Goal: Task Accomplishment & Management: Complete application form

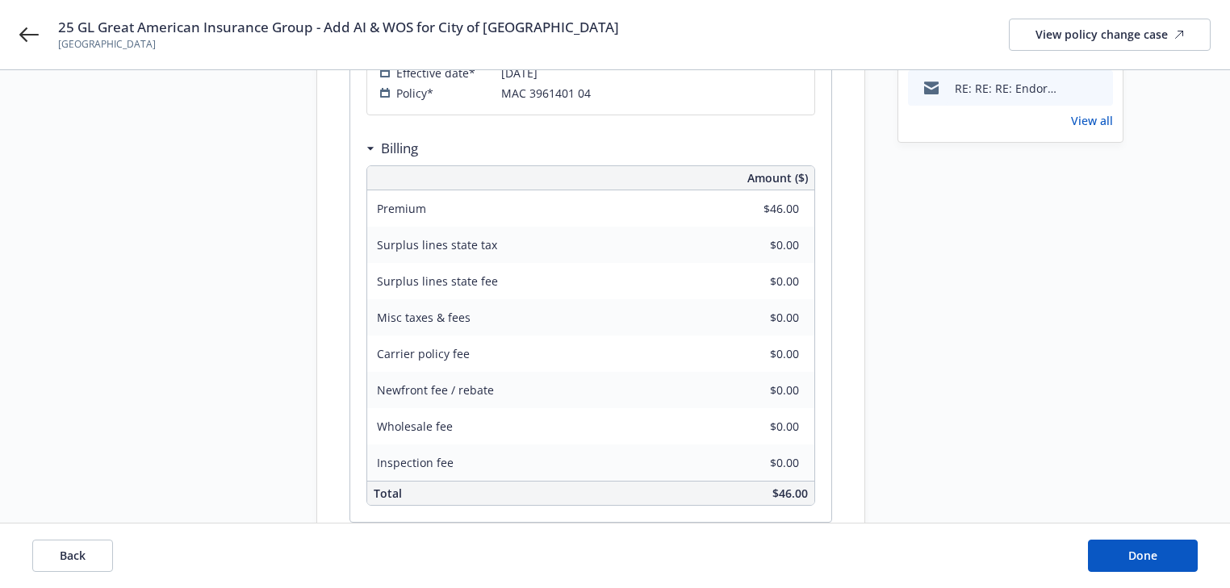
scroll to position [432, 0]
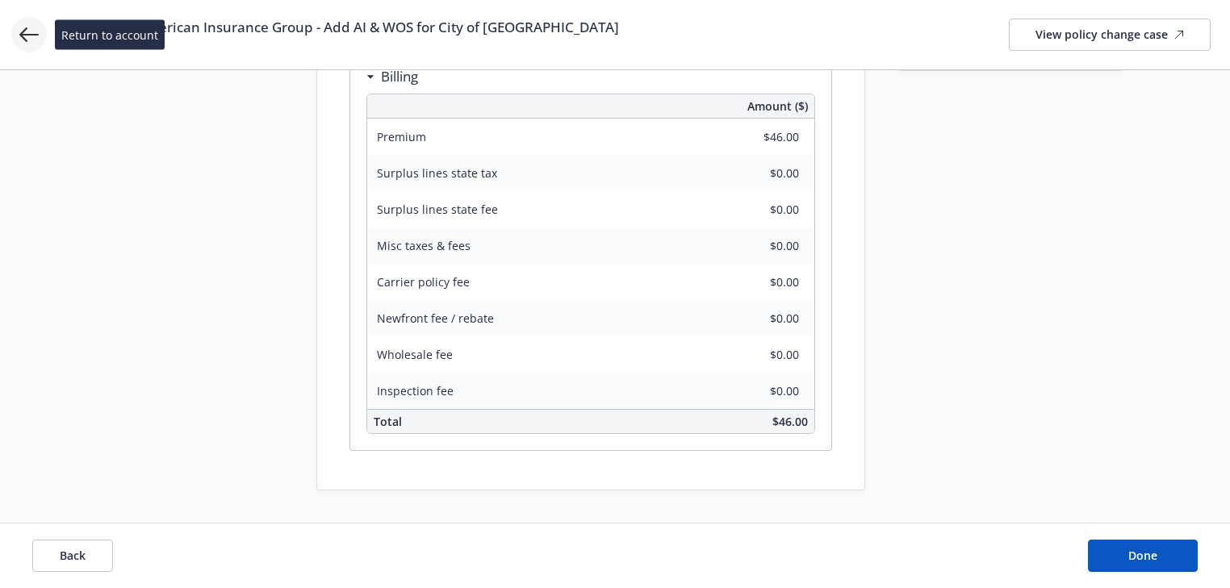
click at [28, 38] on icon at bounding box center [28, 34] width 19 height 19
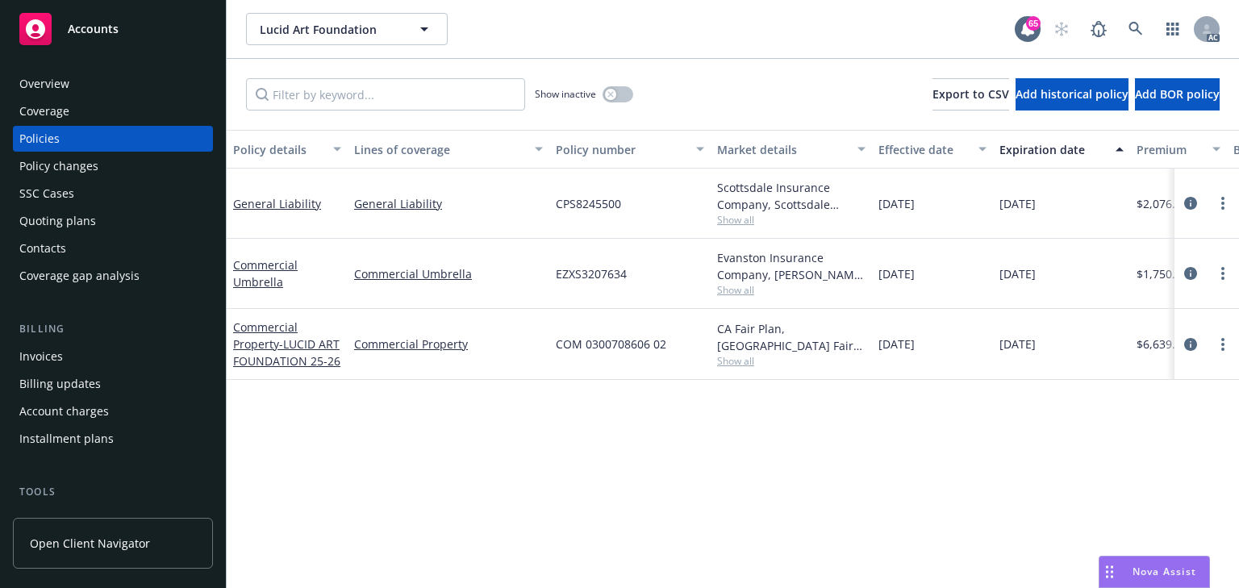
click at [1119, 31] on div "AC" at bounding box center [1133, 29] width 174 height 32
click at [1130, 29] on icon at bounding box center [1136, 29] width 15 height 15
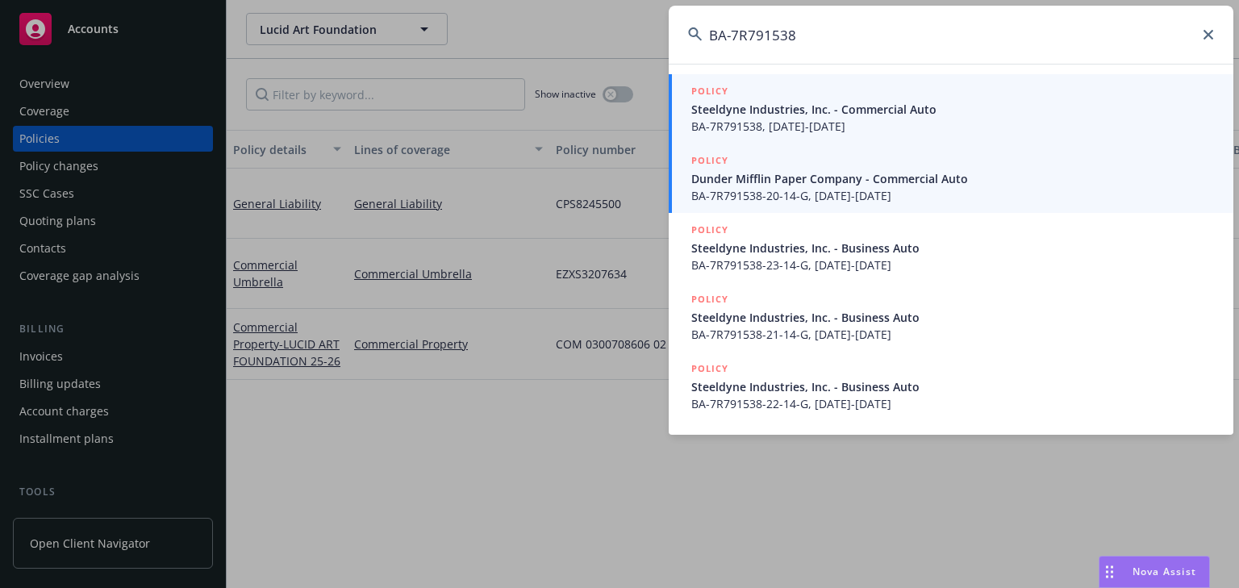
type input "BA-7R791538"
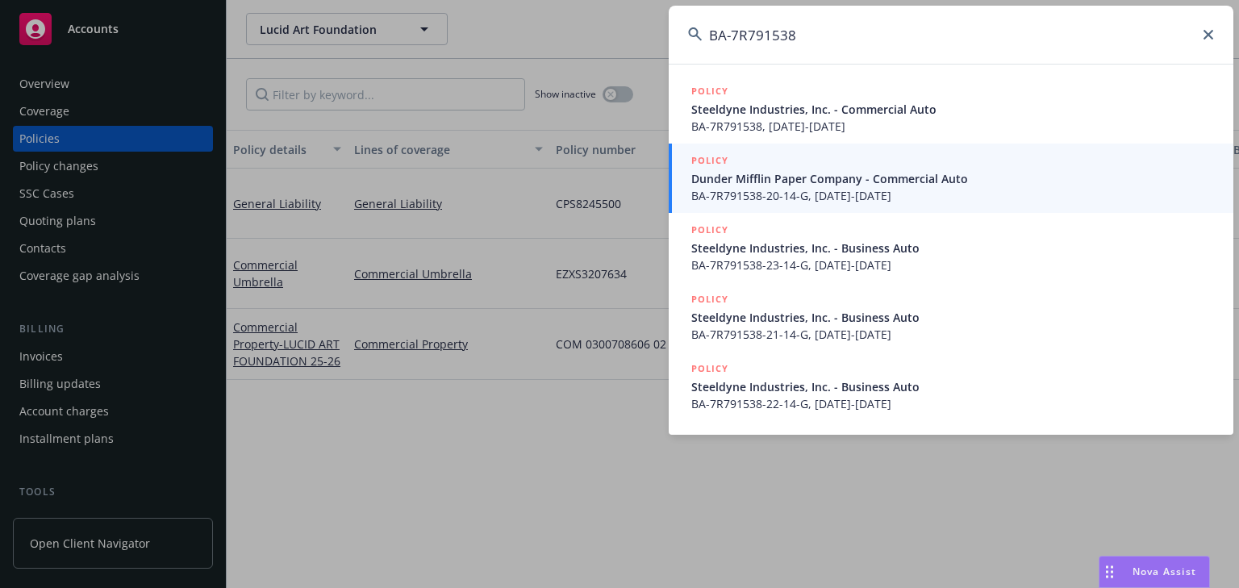
click at [813, 125] on span "BA-7R791538, 12/16/2024-12/16/2025" at bounding box center [953, 126] width 523 height 17
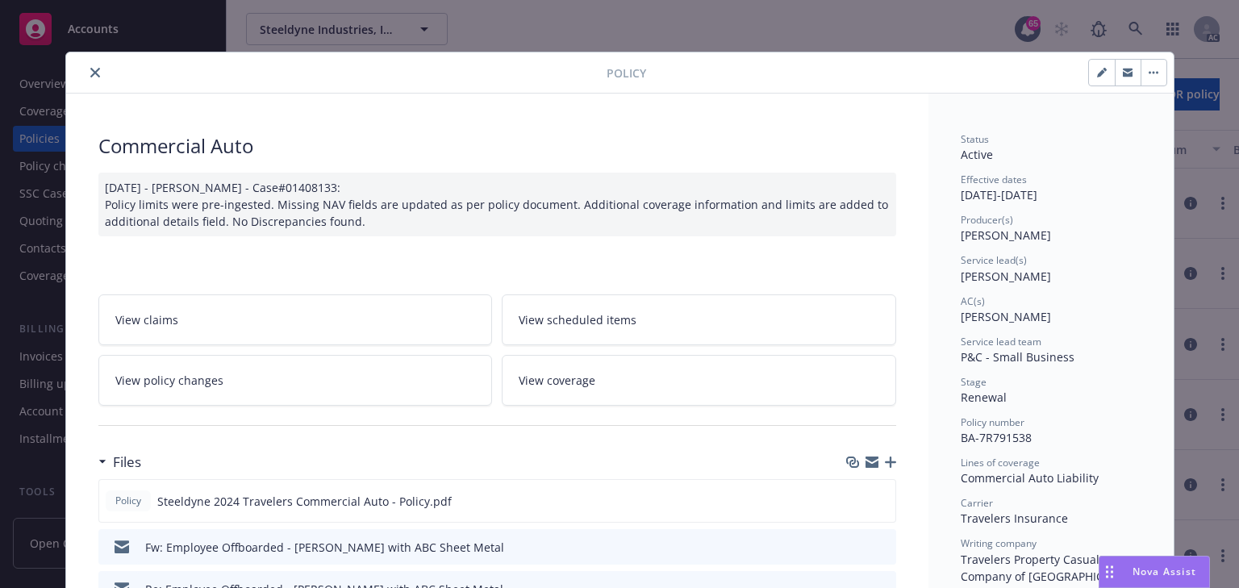
click at [354, 382] on link "View policy changes" at bounding box center [295, 380] width 395 height 51
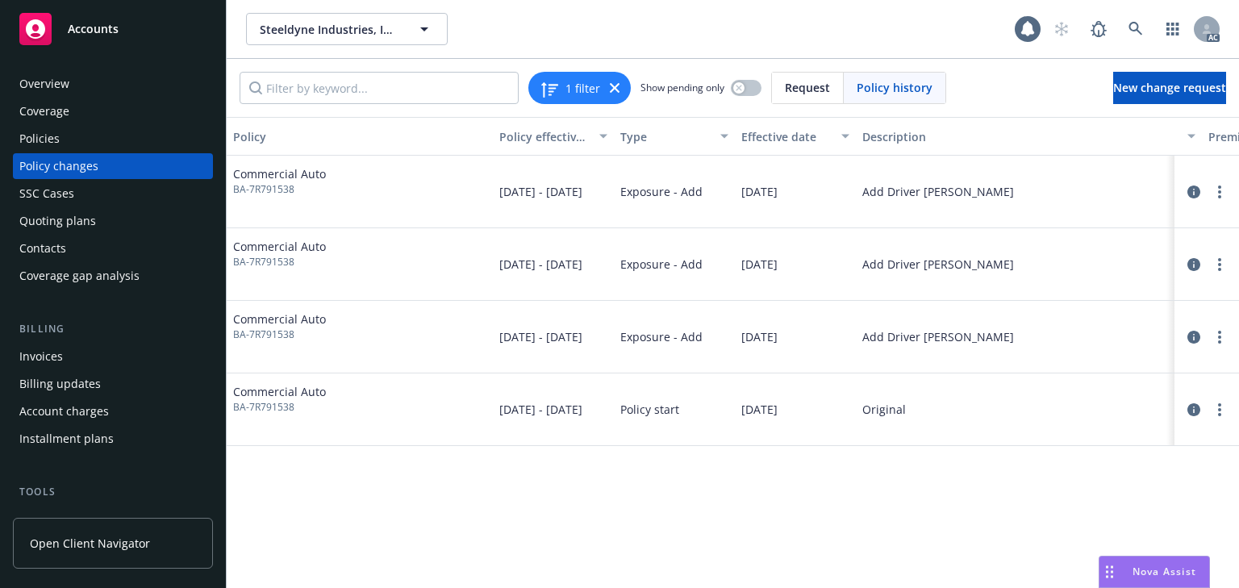
click at [869, 565] on div "Policy Policy effective dates Type Effective date Description Premium change An…" at bounding box center [733, 352] width 1013 height 471
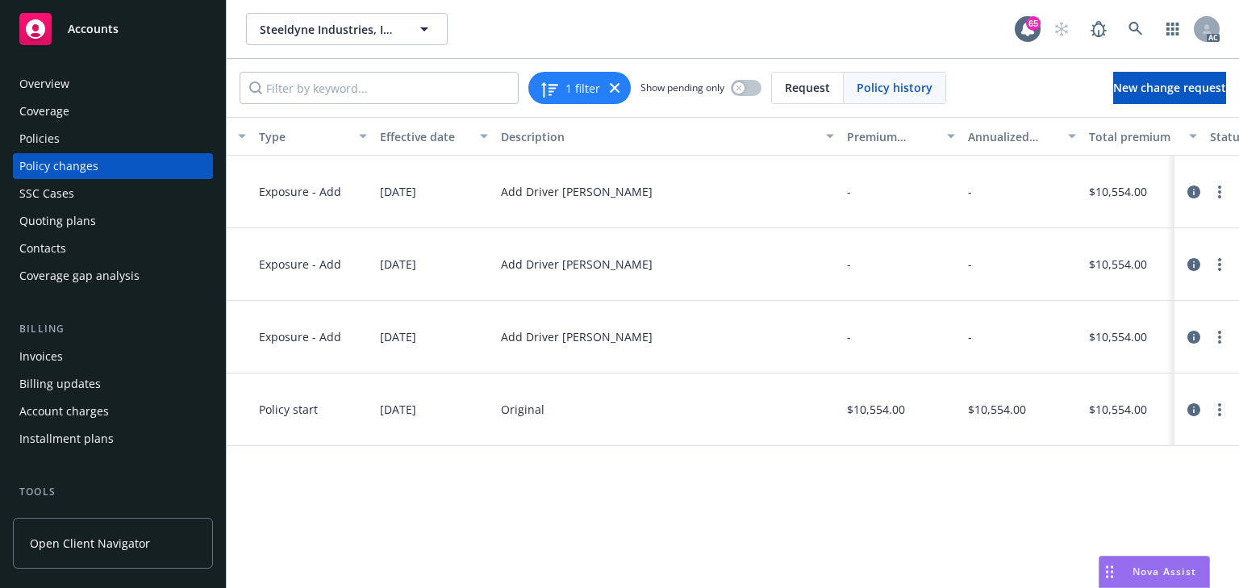
scroll to position [0, 511]
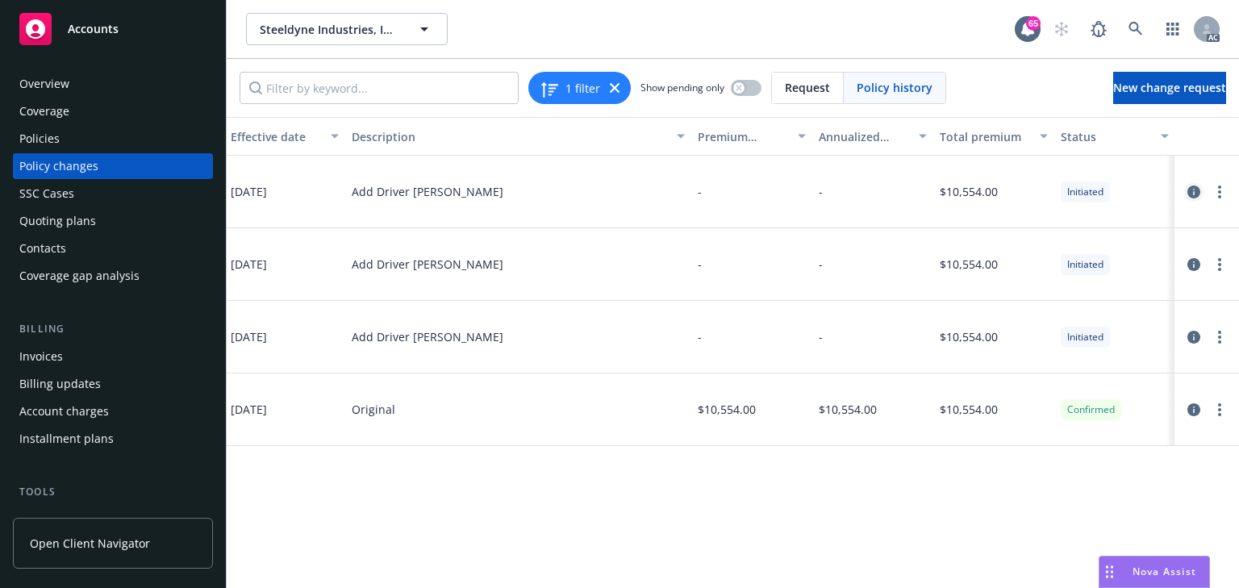
click at [1193, 194] on icon "circleInformation" at bounding box center [1194, 192] width 13 height 13
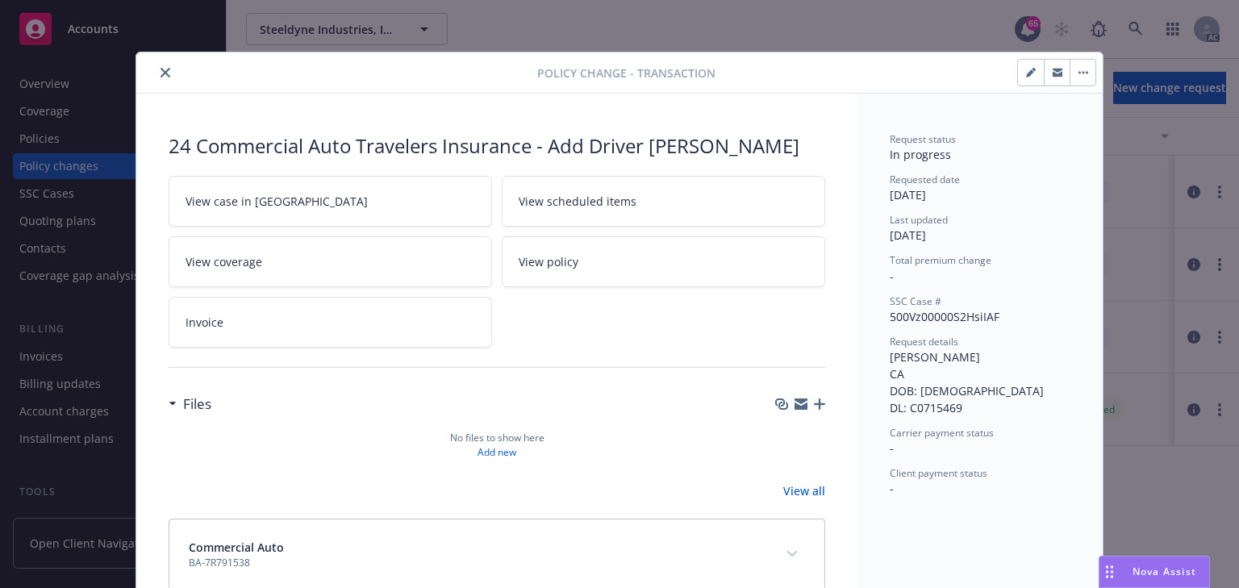
scroll to position [36, 0]
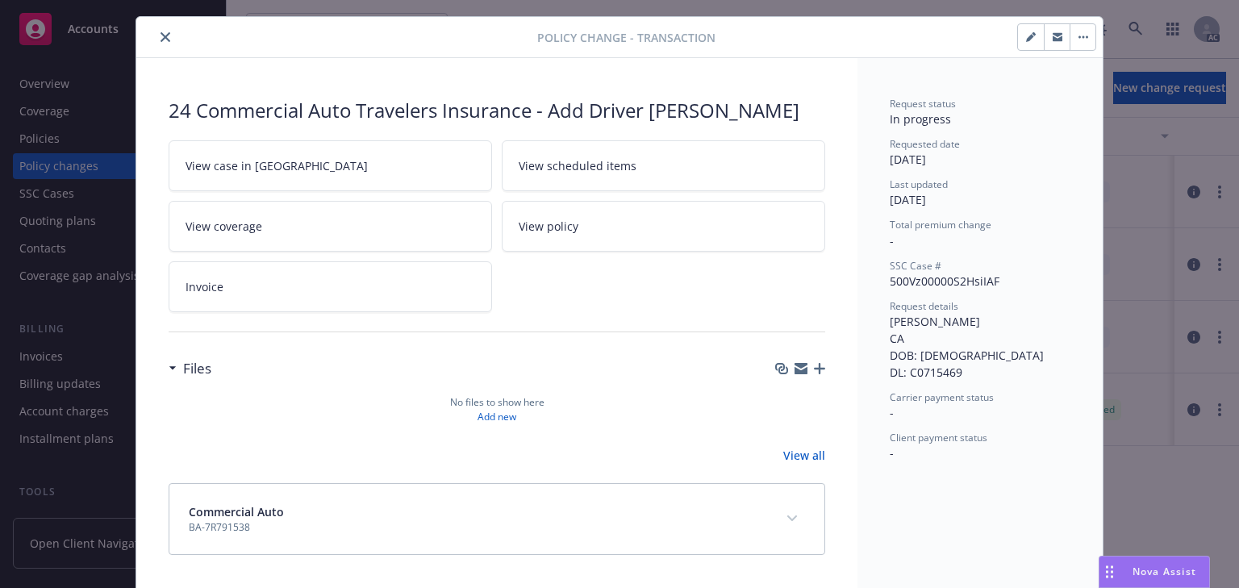
click at [342, 178] on link "View case in SSC" at bounding box center [331, 165] width 324 height 51
click at [161, 30] on button "close" at bounding box center [165, 36] width 19 height 19
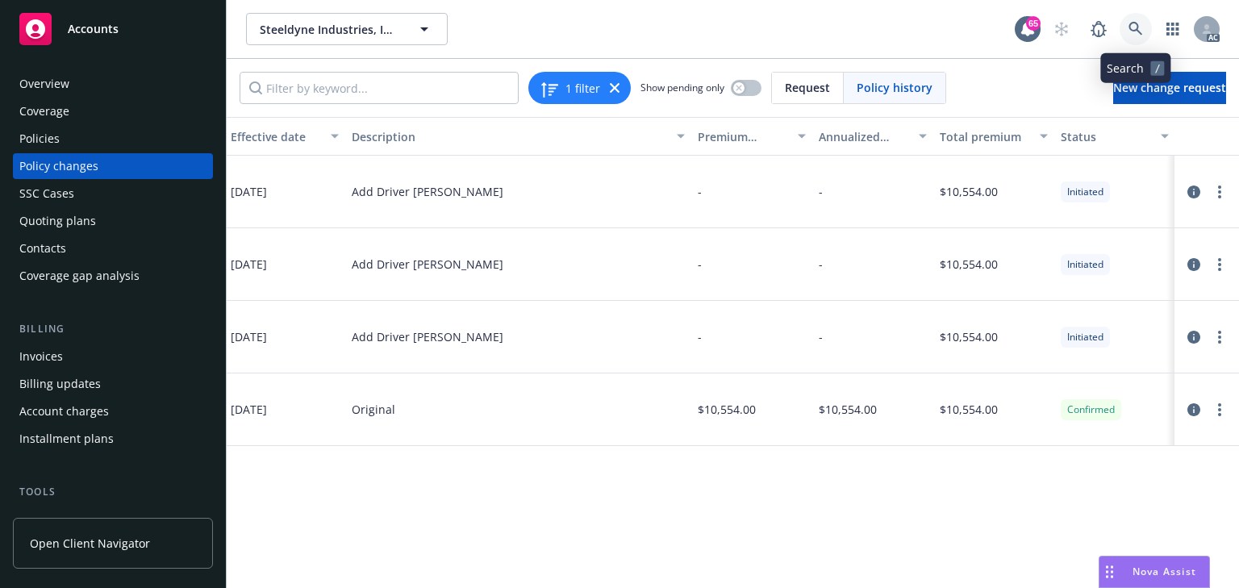
click at [1139, 27] on icon at bounding box center [1136, 29] width 15 height 15
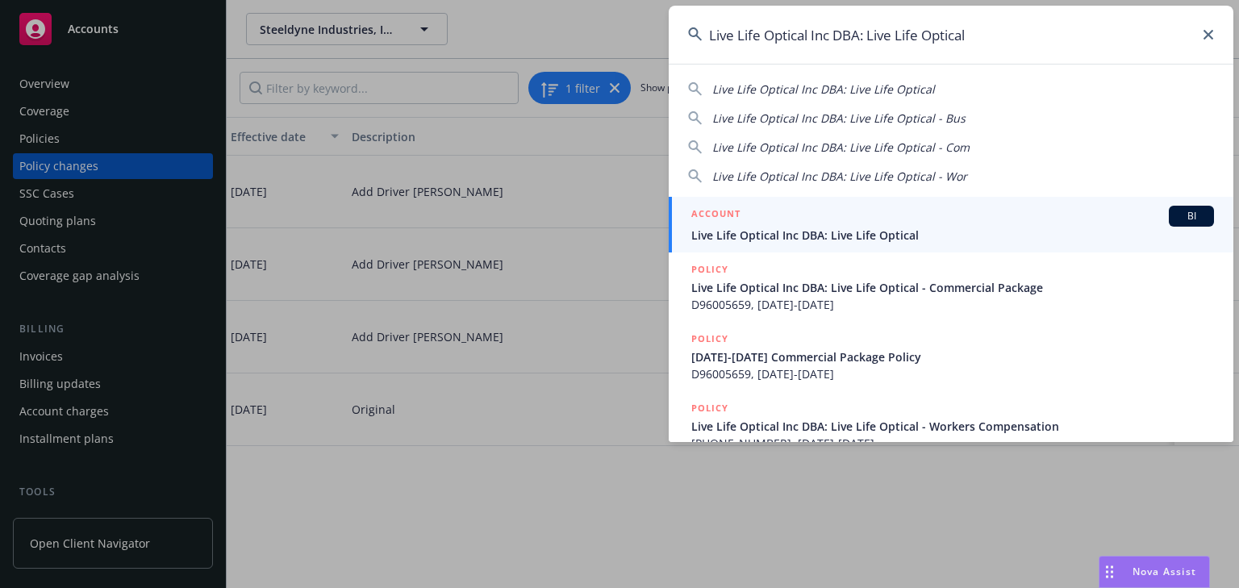
type input "Live Life Optical Inc DBA: Live Life Optical"
click at [788, 237] on span "Live Life Optical Inc DBA: Live Life Optical" at bounding box center [953, 235] width 523 height 17
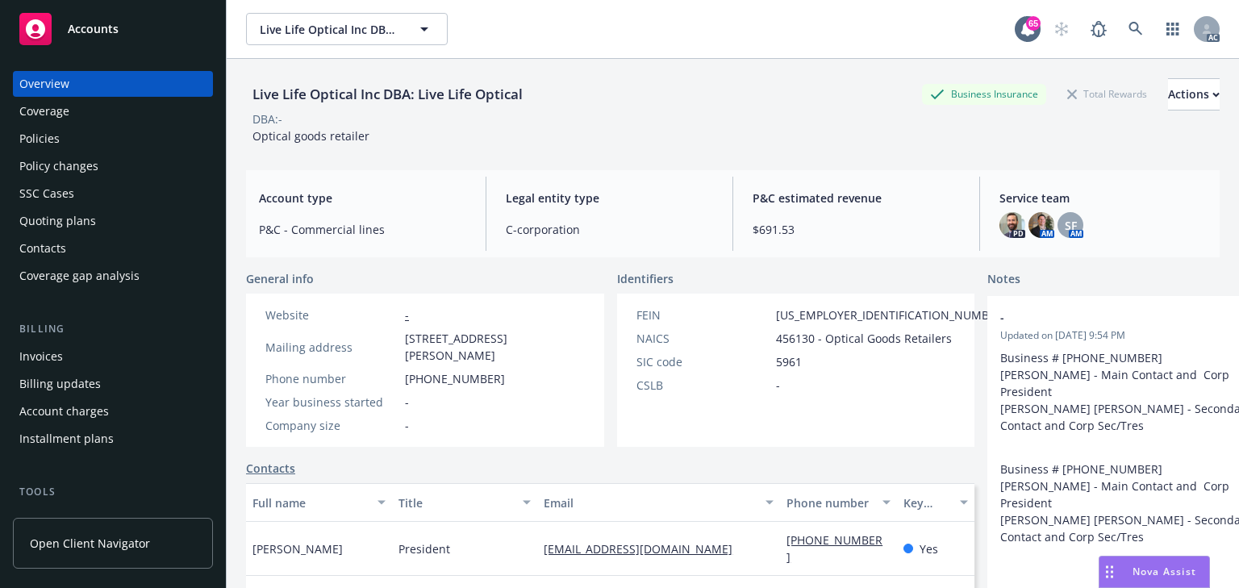
click at [64, 142] on div "Policies" at bounding box center [112, 139] width 187 height 26
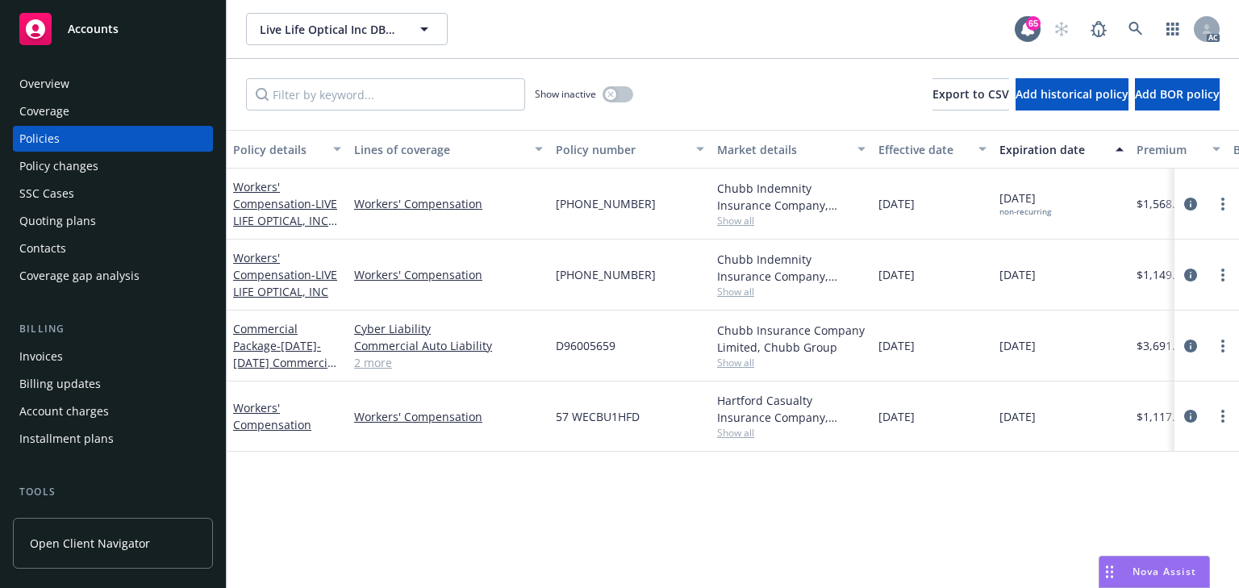
click at [397, 500] on div "Policy details Lines of coverage Policy number Market details Effective date Ex…" at bounding box center [733, 359] width 1013 height 458
click at [746, 216] on span "Show all" at bounding box center [791, 221] width 148 height 14
click at [697, 539] on div "Policy details Lines of coverage Policy number Market details Effective date Ex…" at bounding box center [733, 359] width 1013 height 458
click at [754, 293] on span "Show all" at bounding box center [791, 292] width 148 height 14
click at [560, 536] on div "Policy details Lines of coverage Policy number Market details Effective date Ex…" at bounding box center [733, 359] width 1013 height 458
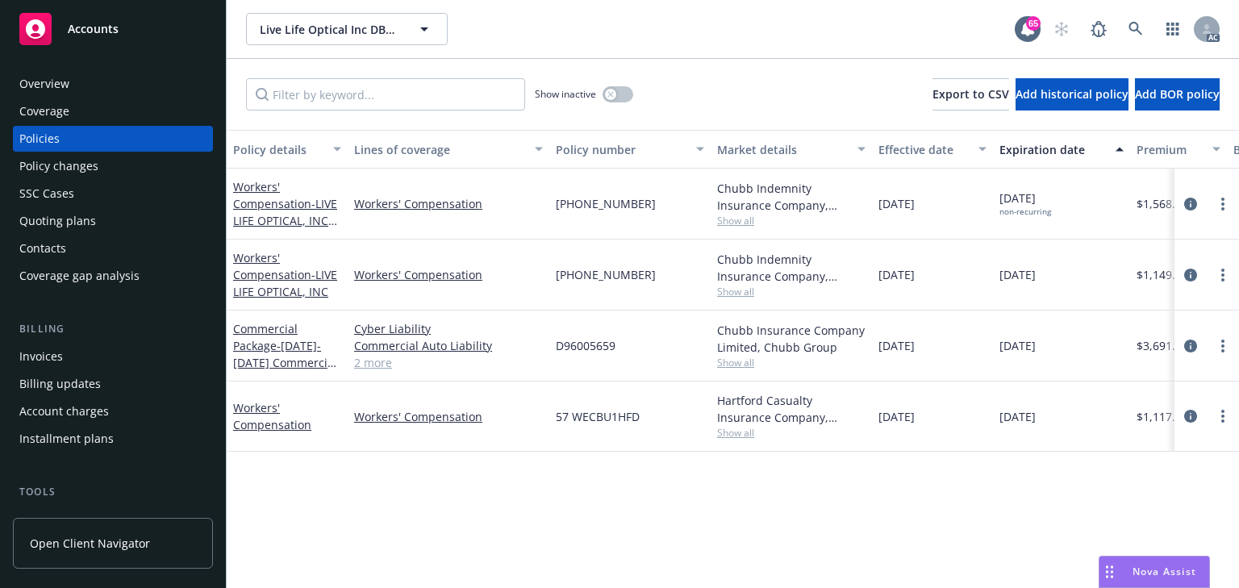
click at [738, 368] on span "Show all" at bounding box center [791, 363] width 148 height 14
click at [468, 499] on div "Policy details Lines of coverage Policy number Market details Effective date Ex…" at bounding box center [733, 359] width 1013 height 458
click at [731, 432] on span "Show all" at bounding box center [791, 433] width 148 height 14
click at [558, 520] on div "Policy details Lines of coverage Policy number Market details Effective date Ex…" at bounding box center [733, 359] width 1013 height 458
click at [69, 170] on div "Policy changes" at bounding box center [58, 166] width 79 height 26
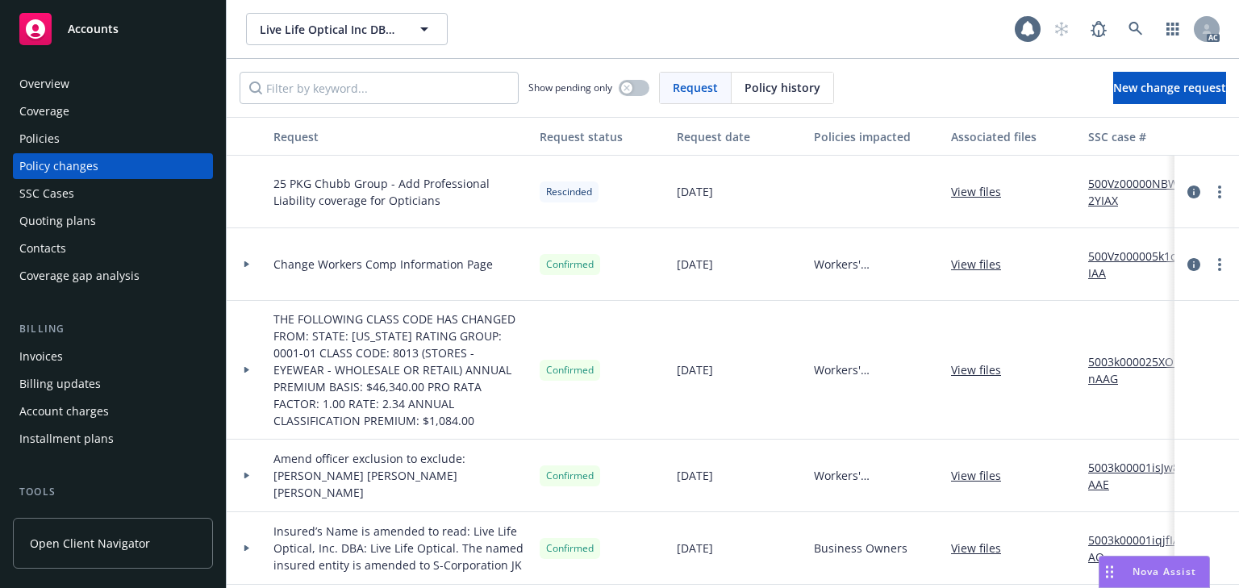
click at [69, 132] on div "Policies" at bounding box center [112, 139] width 187 height 26
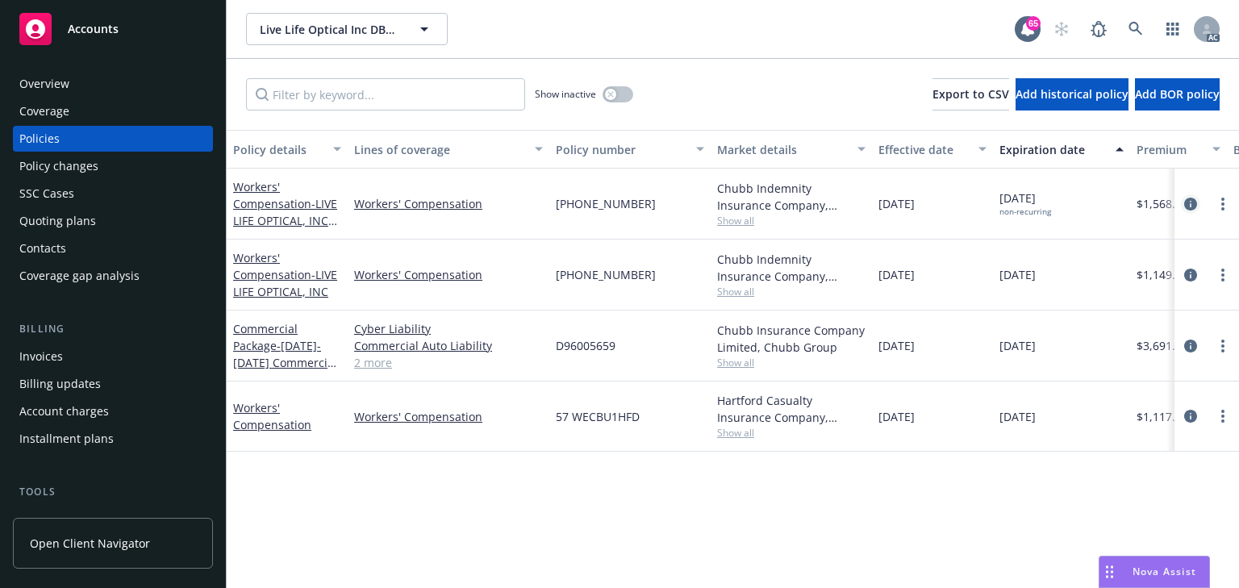
click at [1193, 204] on icon "circleInformation" at bounding box center [1191, 204] width 13 height 13
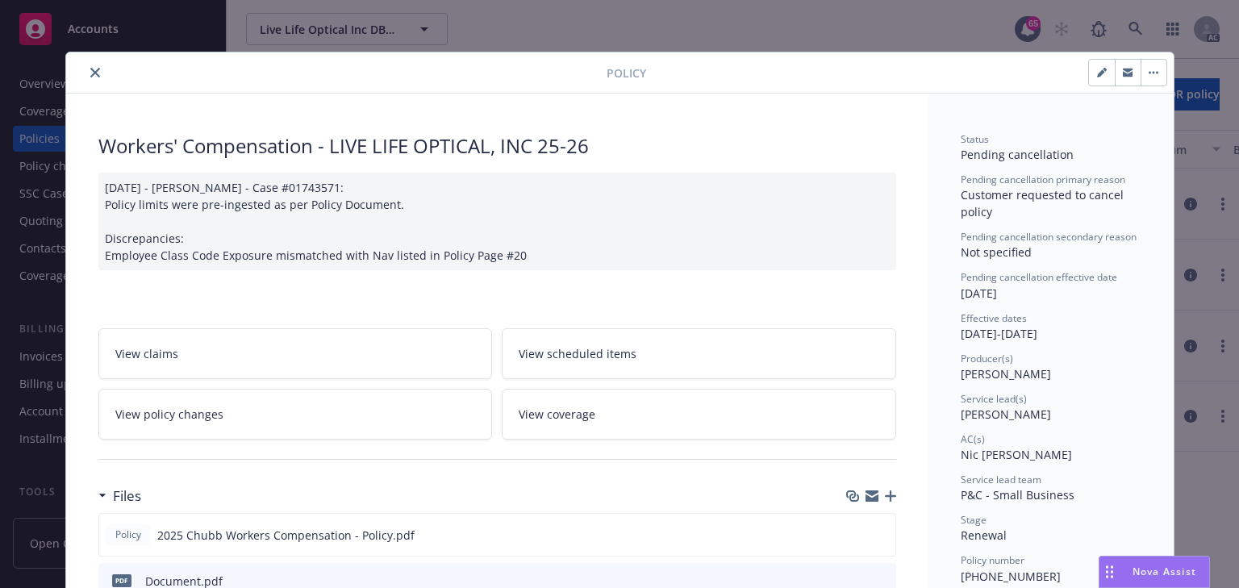
click at [315, 416] on link "View policy changes" at bounding box center [295, 414] width 395 height 51
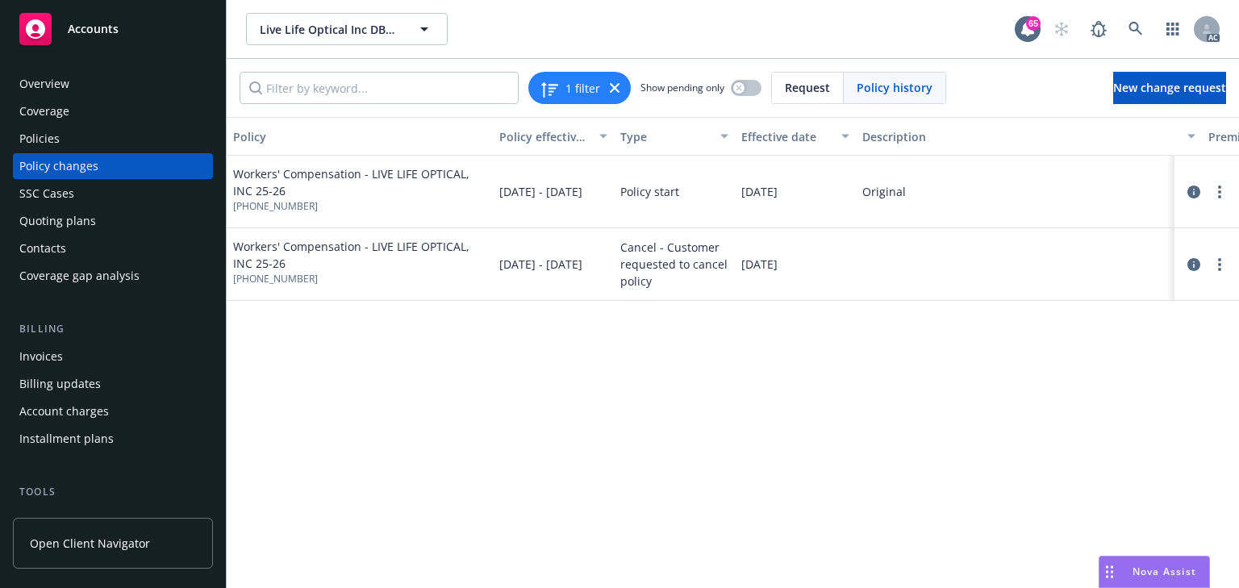
click at [90, 140] on div "Policies" at bounding box center [112, 139] width 187 height 26
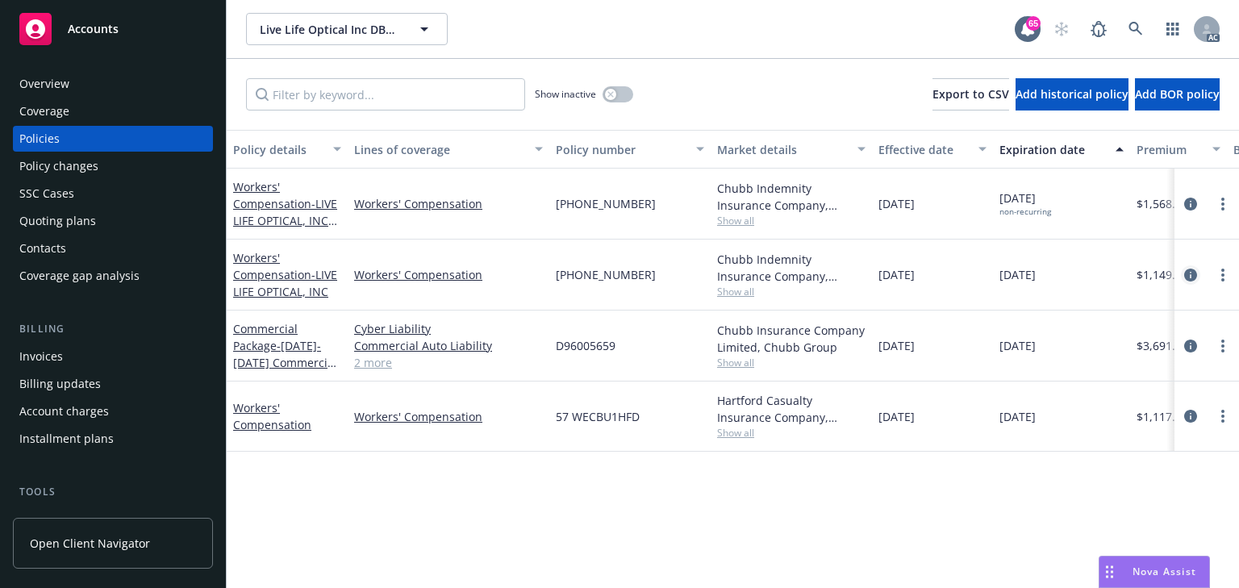
click at [1188, 274] on icon "circleInformation" at bounding box center [1191, 275] width 13 height 13
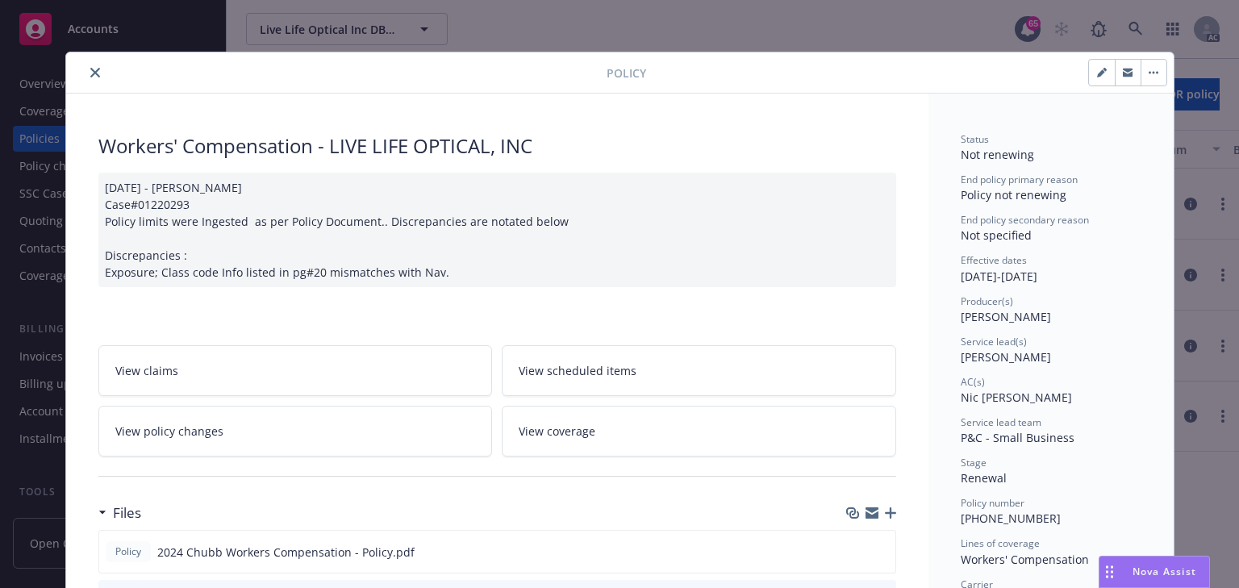
click at [277, 432] on link "View policy changes" at bounding box center [295, 431] width 395 height 51
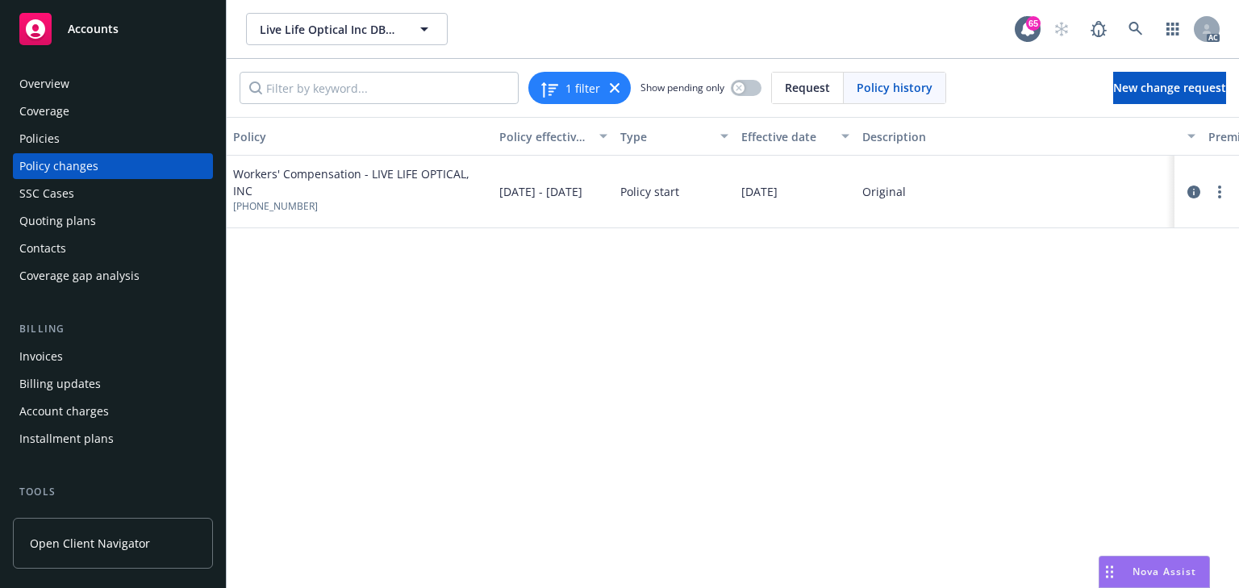
click at [36, 140] on div "Policies" at bounding box center [39, 139] width 40 height 26
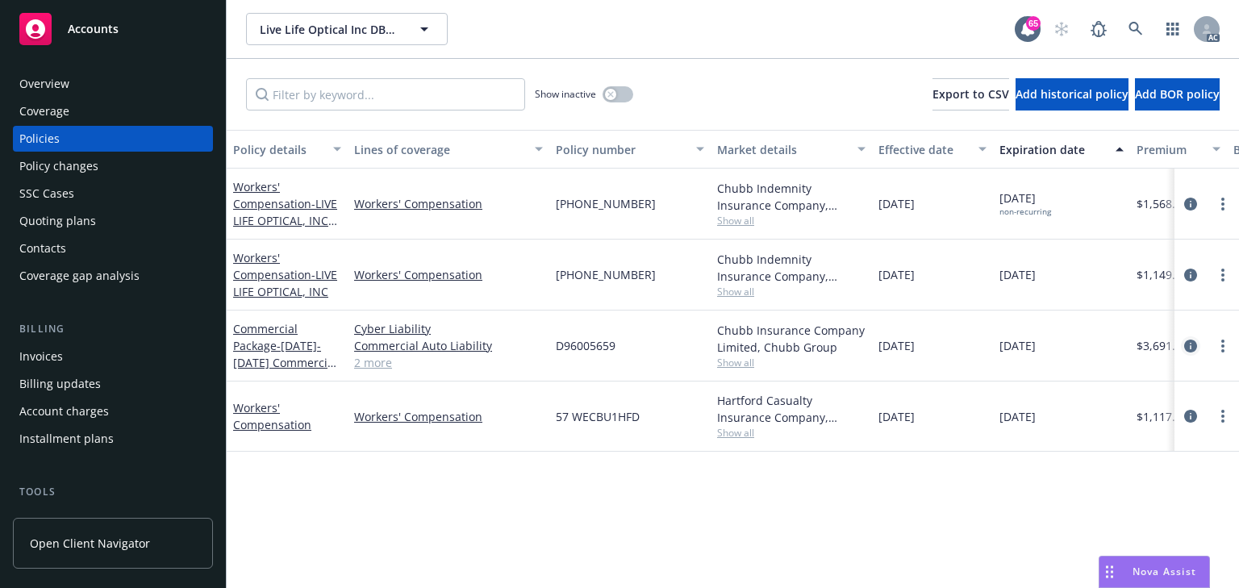
click at [1191, 345] on icon "circleInformation" at bounding box center [1191, 346] width 13 height 13
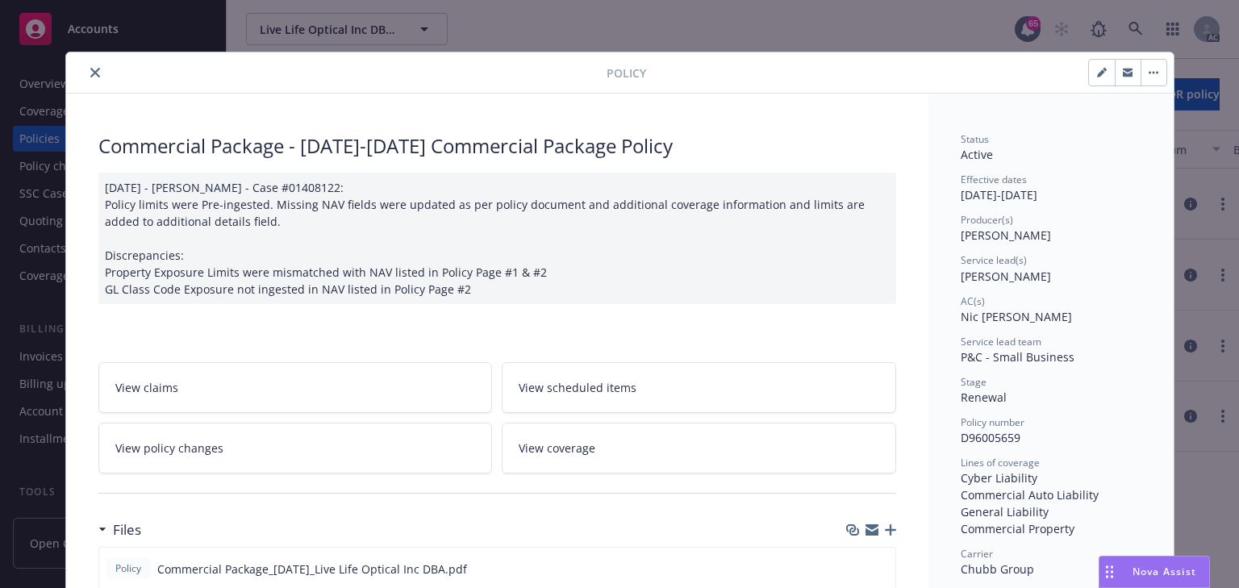
click at [251, 440] on link "View policy changes" at bounding box center [295, 448] width 395 height 51
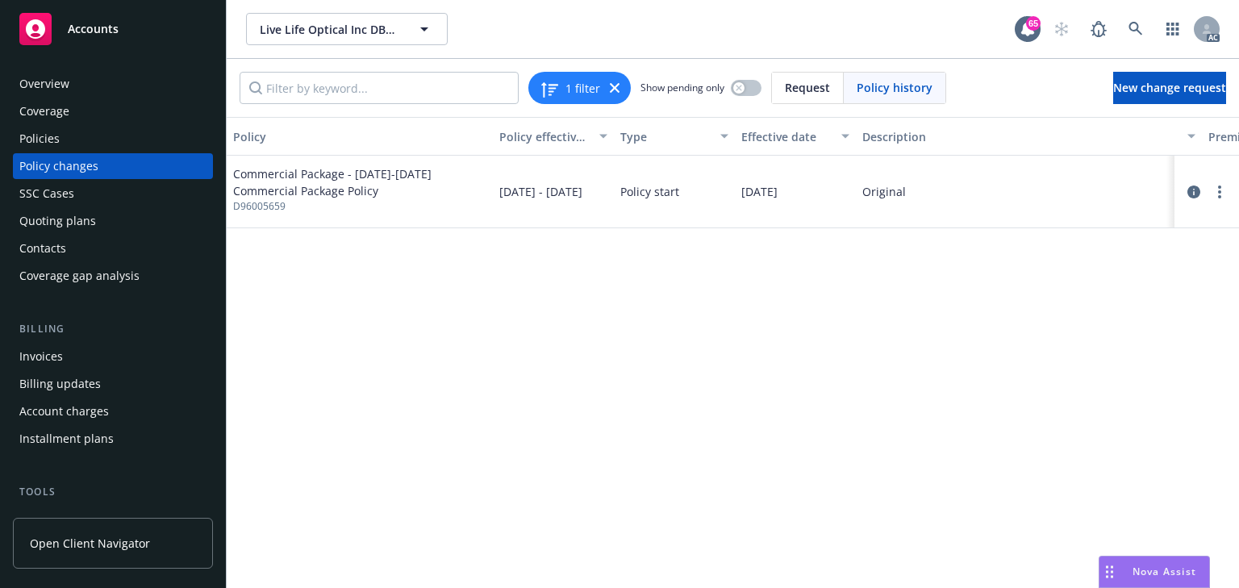
click at [76, 143] on div "Policies" at bounding box center [112, 139] width 187 height 26
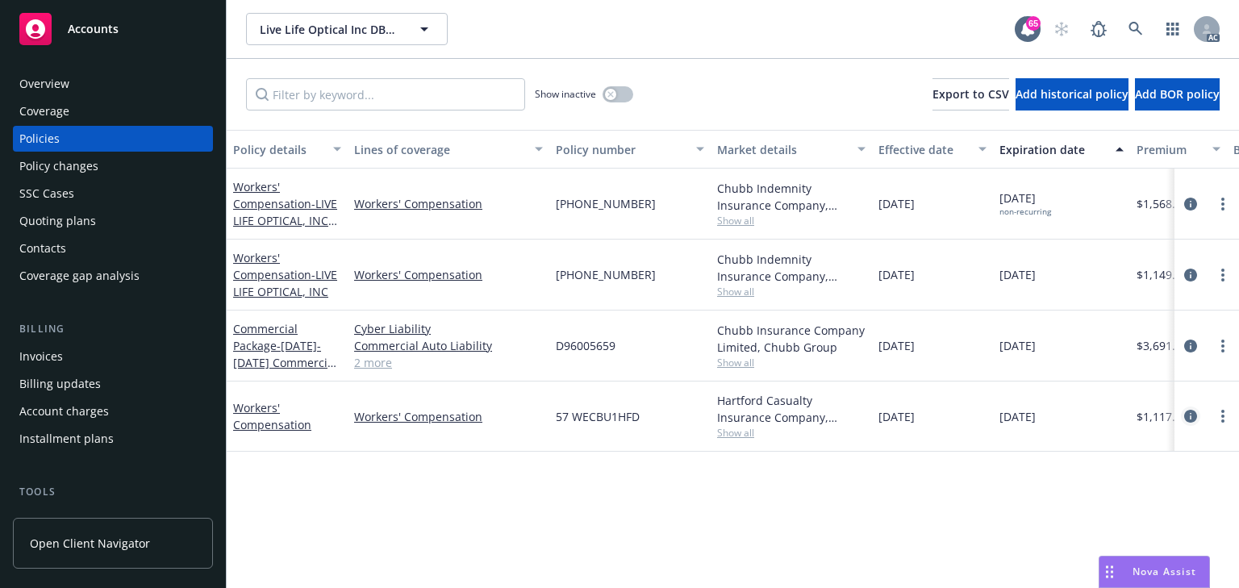
click at [1191, 419] on icon "circleInformation" at bounding box center [1191, 416] width 13 height 13
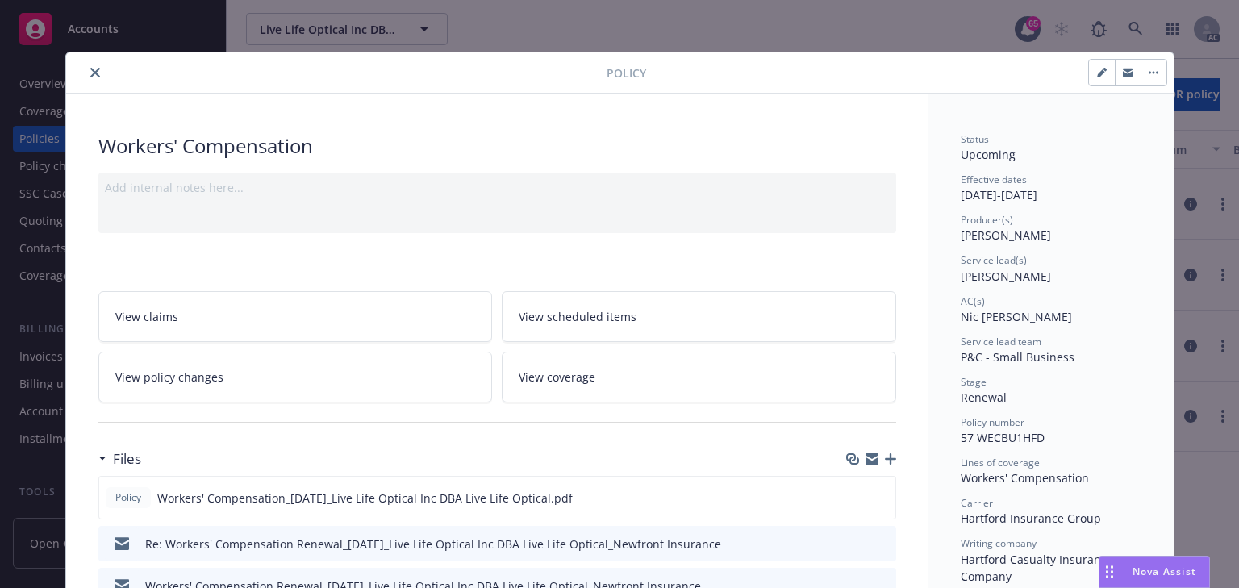
click at [276, 376] on link "View policy changes" at bounding box center [295, 377] width 395 height 51
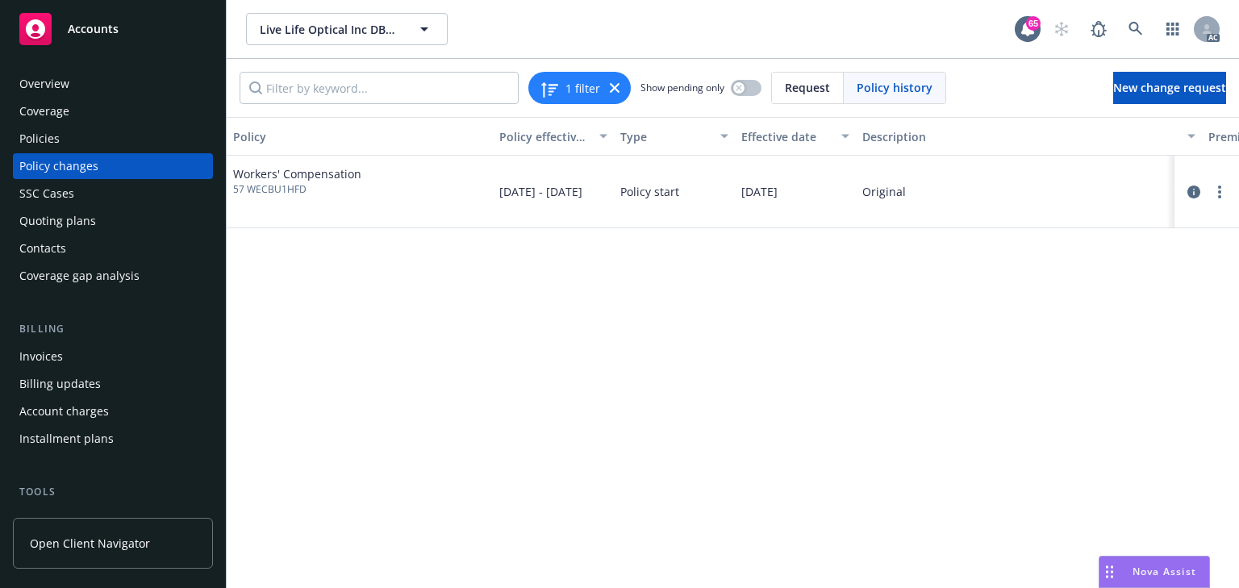
click at [71, 141] on div "Policies" at bounding box center [112, 139] width 187 height 26
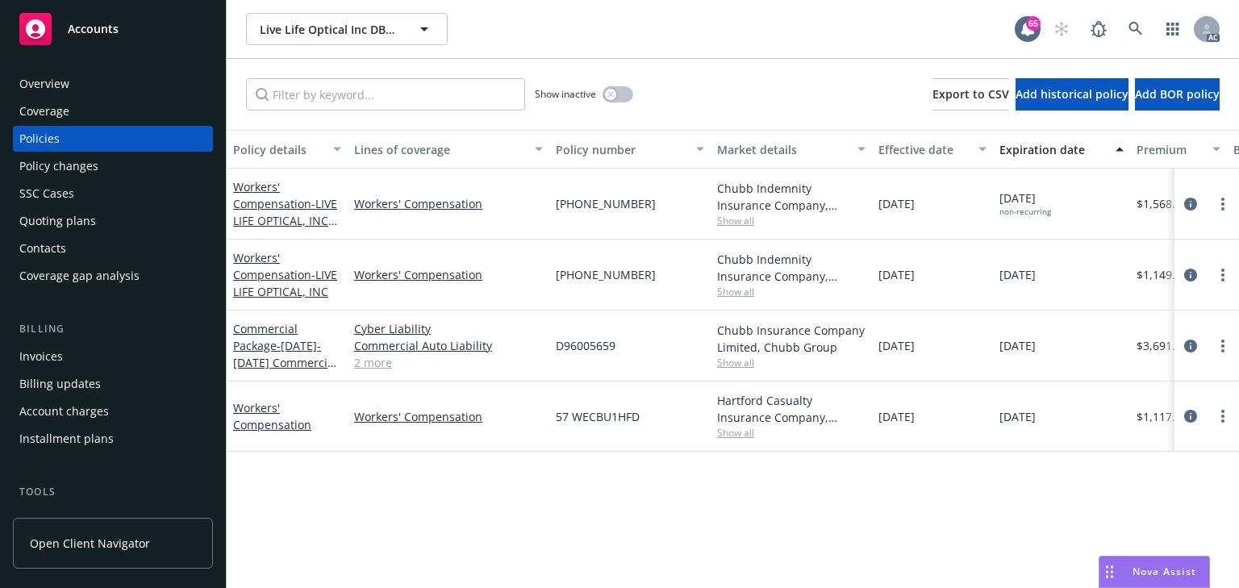
click at [104, 171] on div "Policy changes" at bounding box center [112, 166] width 187 height 26
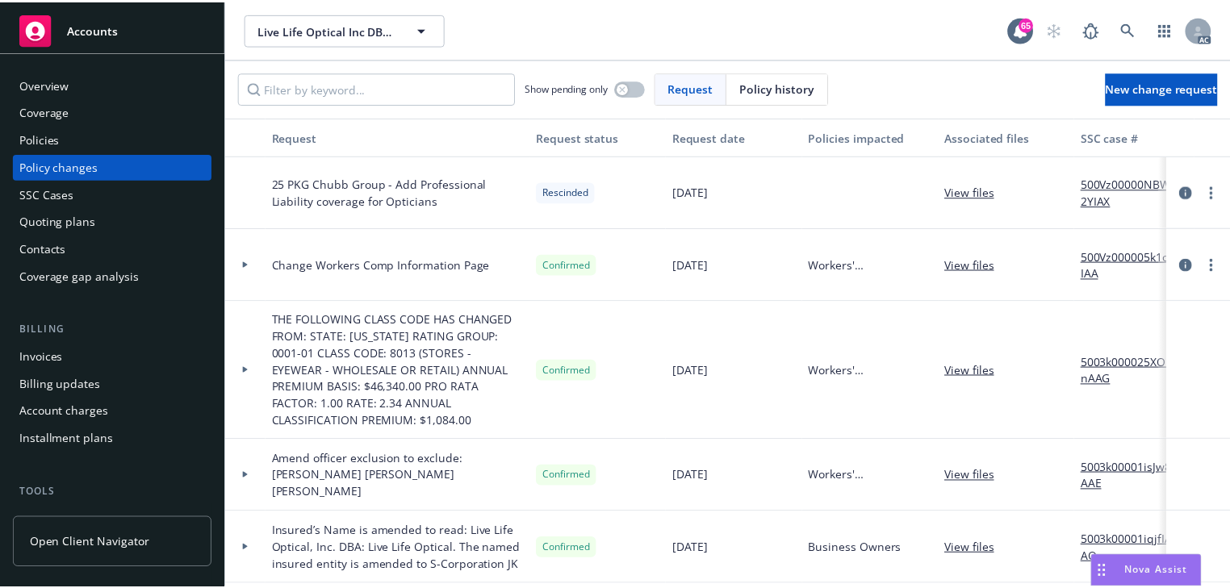
scroll to position [184, 0]
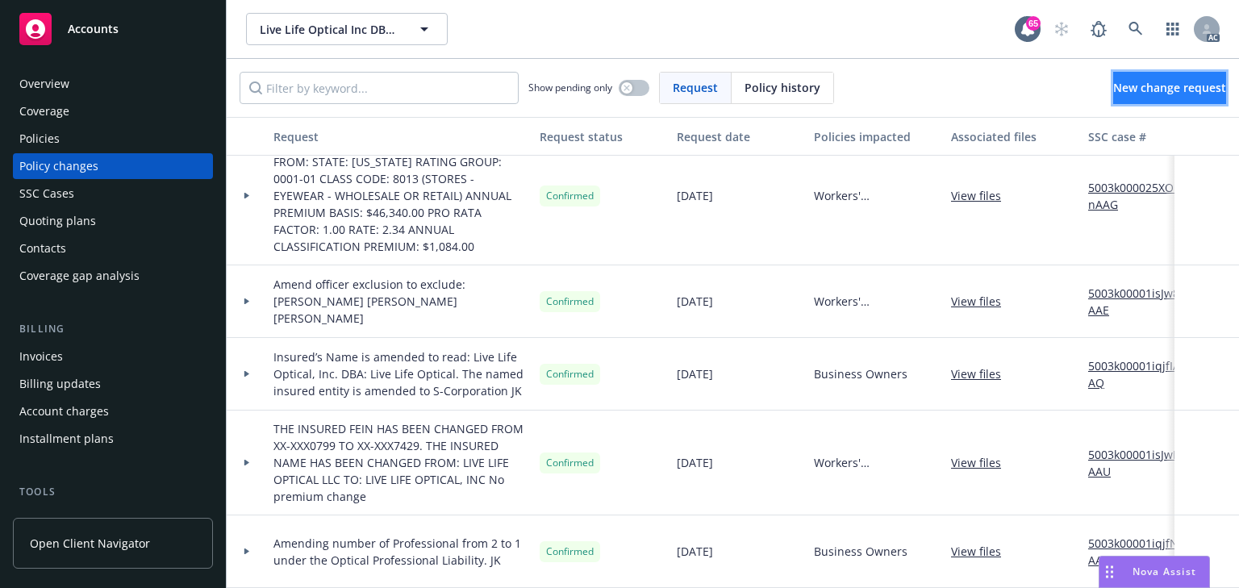
click at [1114, 97] on link "New change request" at bounding box center [1170, 88] width 113 height 32
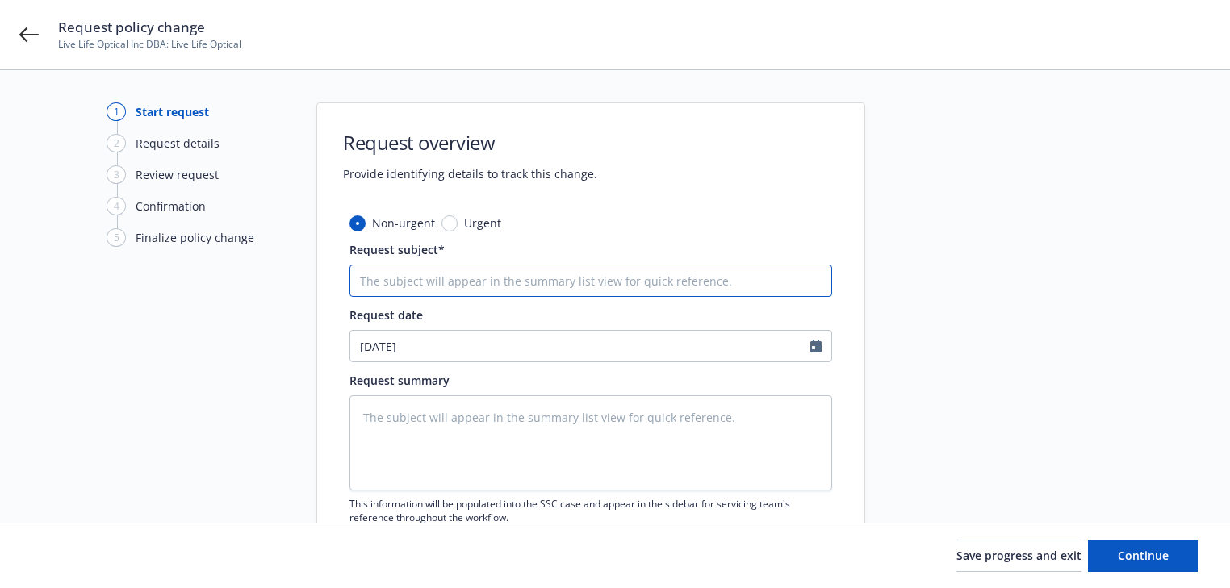
click at [432, 289] on input "Request subject*" at bounding box center [590, 281] width 483 height 32
type textarea "x"
type input "A"
type textarea "x"
type input "Al"
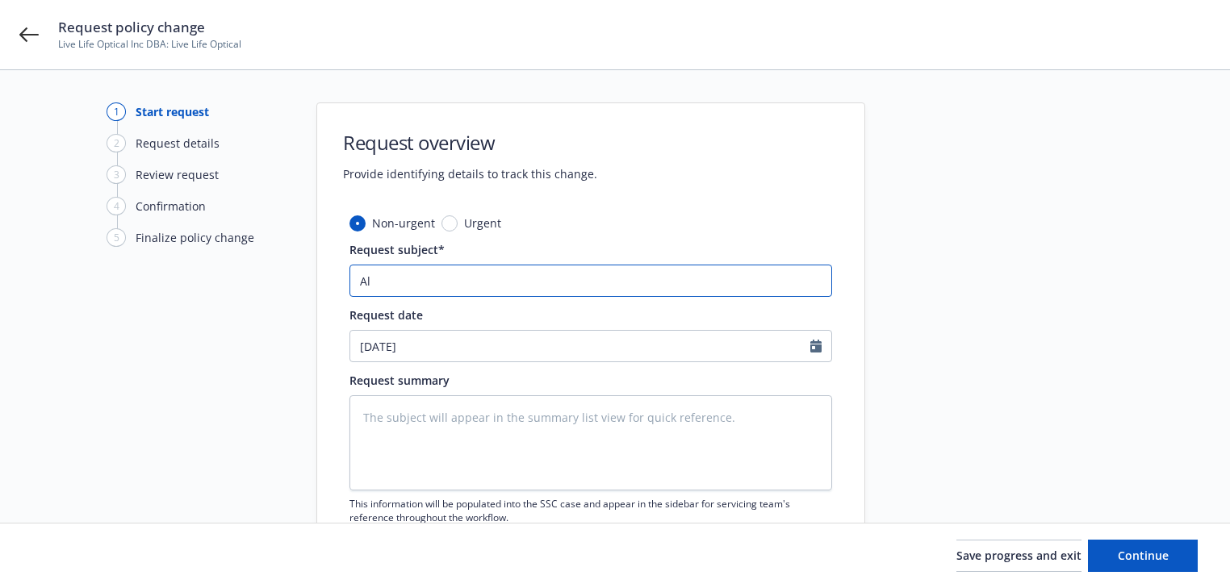
type textarea "x"
type input "All"
type textarea "x"
type input "All Policies - change mailing address to 4924 Balboa Blvd, PMB#342, Encino, Ca …"
click at [419, 286] on input "All Policies - change mailing address to 4924 Balboa Blvd, PMB#342, Encino, Ca …" at bounding box center [590, 281] width 483 height 32
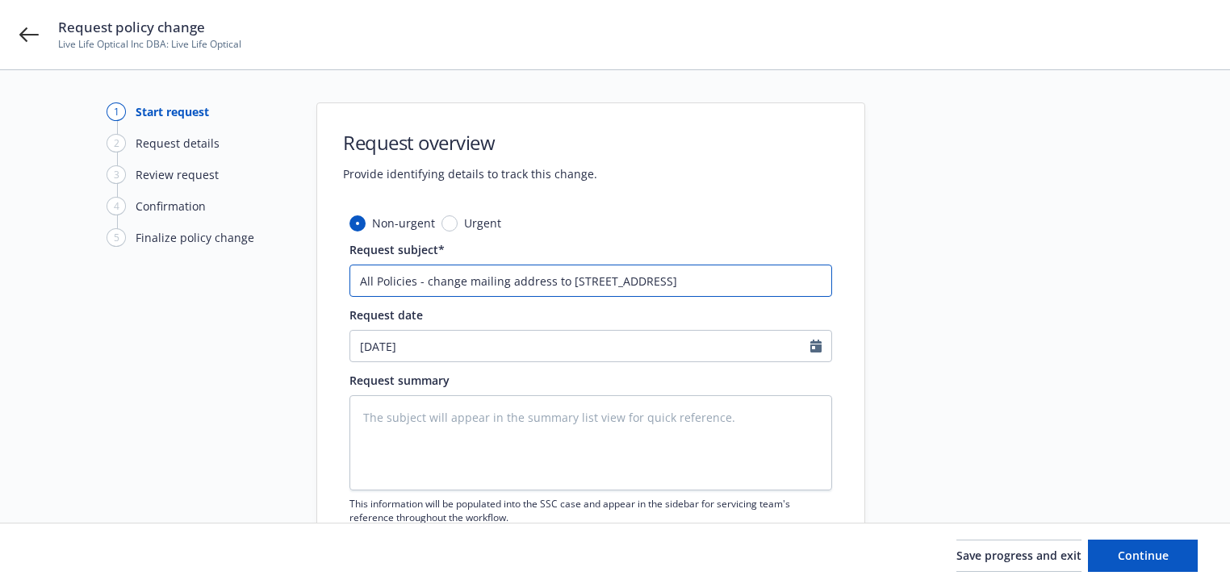
type textarea "x"
type input "All Policies c- change mailing address to 4924 Balboa Blvd, PMB#342, Encino, Ca…"
type textarea "x"
type input "All Policies ch- change mailing address to 4924 Balboa Blvd, PMB#342, Encino, C…"
type textarea "x"
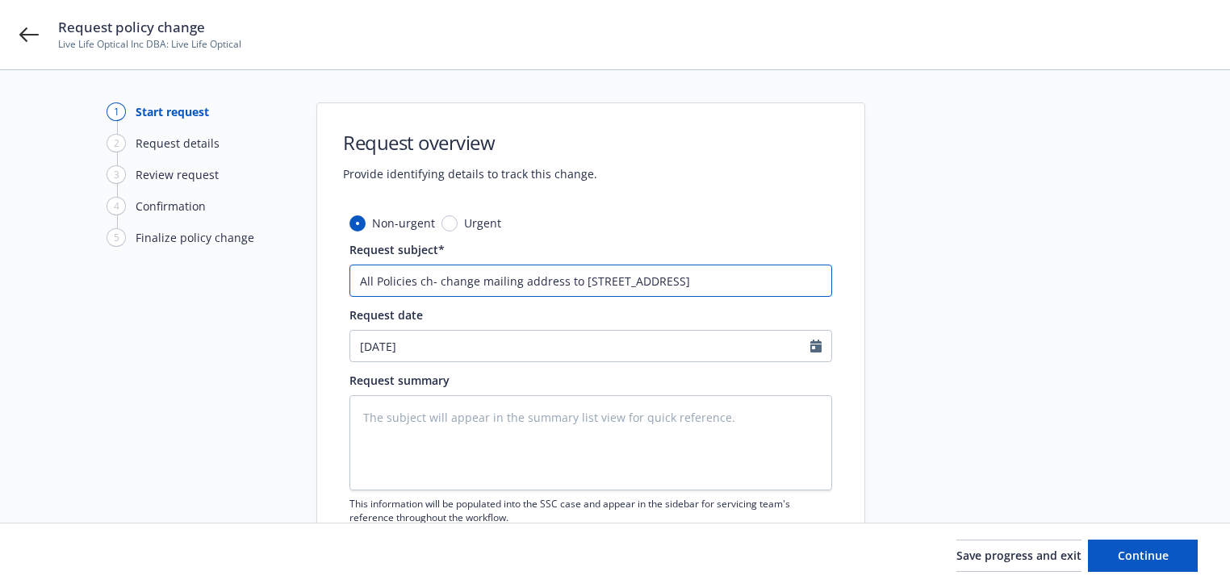
type input "All Policies chu- change mailing address to 4924 Balboa Blvd, PMB#342, Encino, …"
type textarea "x"
type input "All Policies ch- change mailing address to 4924 Balboa Blvd, PMB#342, Encino, C…"
type textarea "x"
type input "All Policies c- change mailing address to 4924 Balboa Blvd, PMB#342, Encino, Ca…"
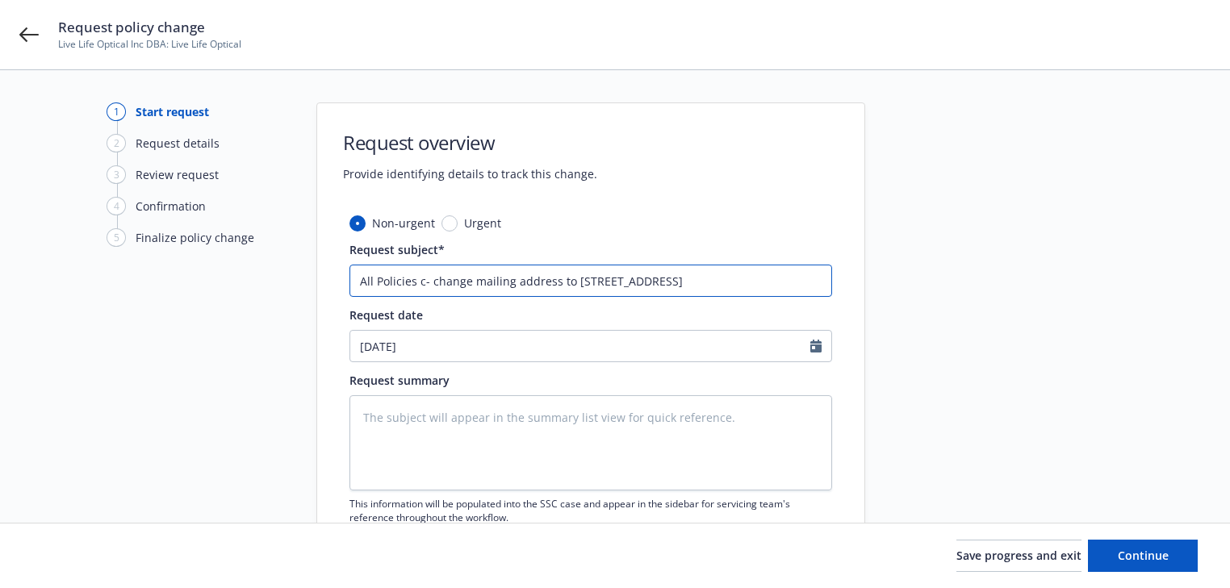
type textarea "x"
type input "All Policies - change mailing address to 4924 Balboa Blvd, PMB#342, Encino, Ca …"
type textarea "x"
type input "All Policies C- change mailing address to 4924 Balboa Blvd, PMB#342, Encino, Ca…"
type textarea "x"
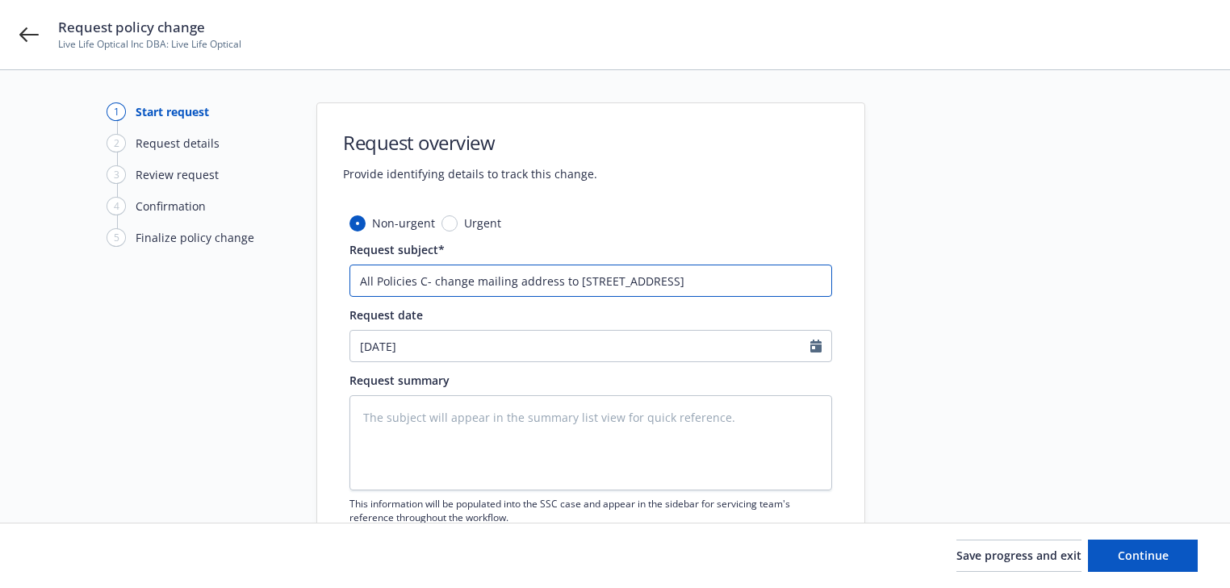
type input "All Policies Ch- change mailing address to 4924 Balboa Blvd, PMB#342, Encino, C…"
type textarea "x"
type input "All Policies Chu- change mailing address to 4924 Balboa Blvd, PMB#342, Encino, …"
type textarea "x"
type input "All Policies Chub- change mailing address to 4924 Balboa Blvd, PMB#342, Encino,…"
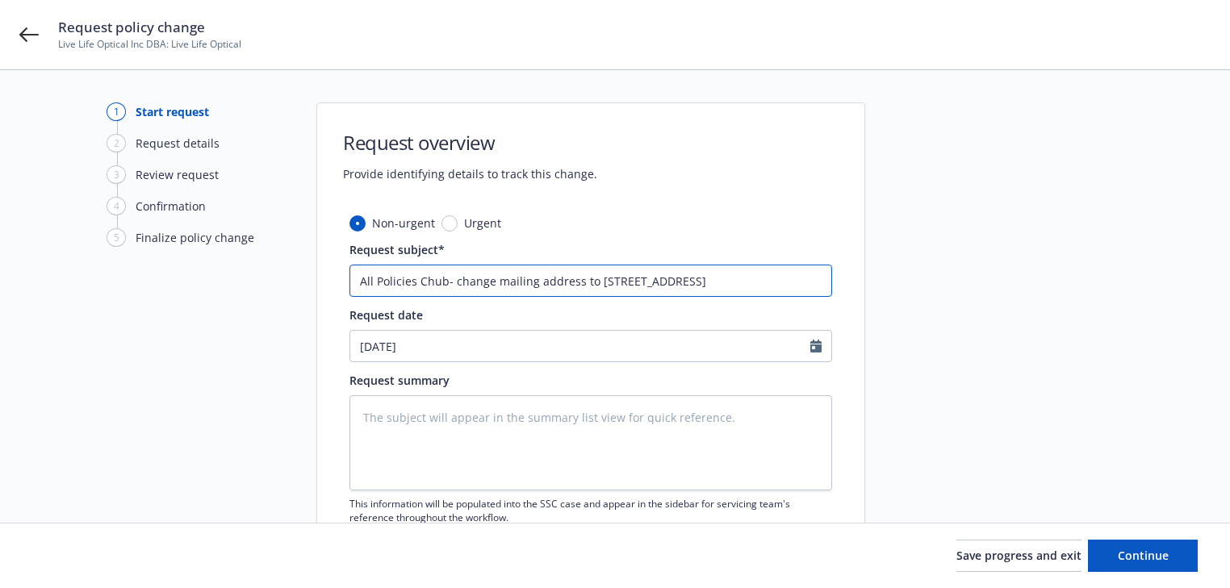
type textarea "x"
type input "All Policies Chubb- change mailing address to 4924 Balboa Blvd, PMB#342, Encino…"
type textarea "x"
type input "All Policies Chubb - change mailing address to 4924 Balboa Blvd, PMB#342, Encin…"
type textarea "x"
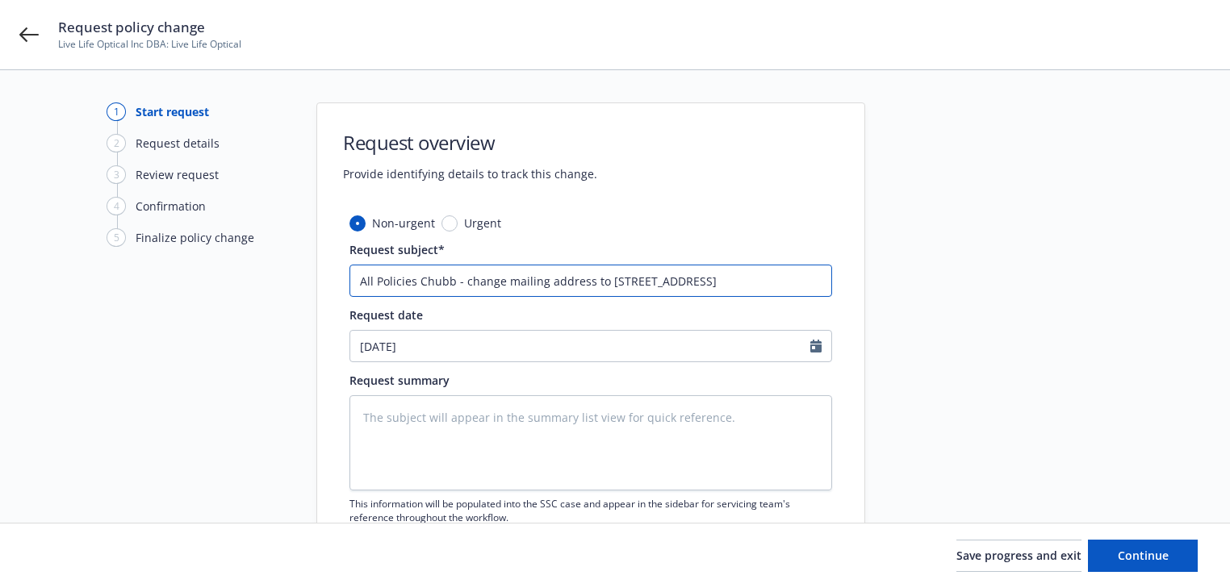
type input "All Policies Chubb &- change mailing address to 4924 Balboa Blvd, PMB#342, Enci…"
type textarea "x"
type input "All Policies Chubb & - change mailing address to 4924 Balboa Blvd, PMB#342, Enc…"
type textarea "x"
type input "All Policies Chubb & H- change mailing address to 4924 Balboa Blvd, PMB#342, En…"
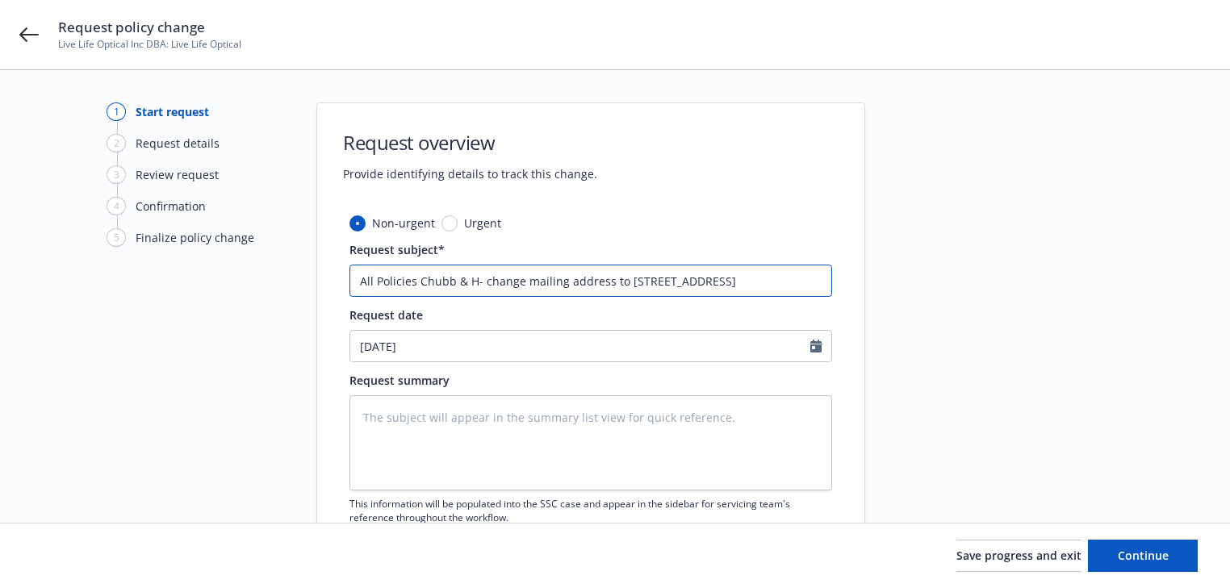
type textarea "x"
type input "All Policies Chubb & Ha- change mailing address to 4924 Balboa Blvd, PMB#342, E…"
type textarea "x"
type input "All Policies Chubb & Har- change mailing address to 4924 Balboa Blvd, PMB#342, …"
type textarea "x"
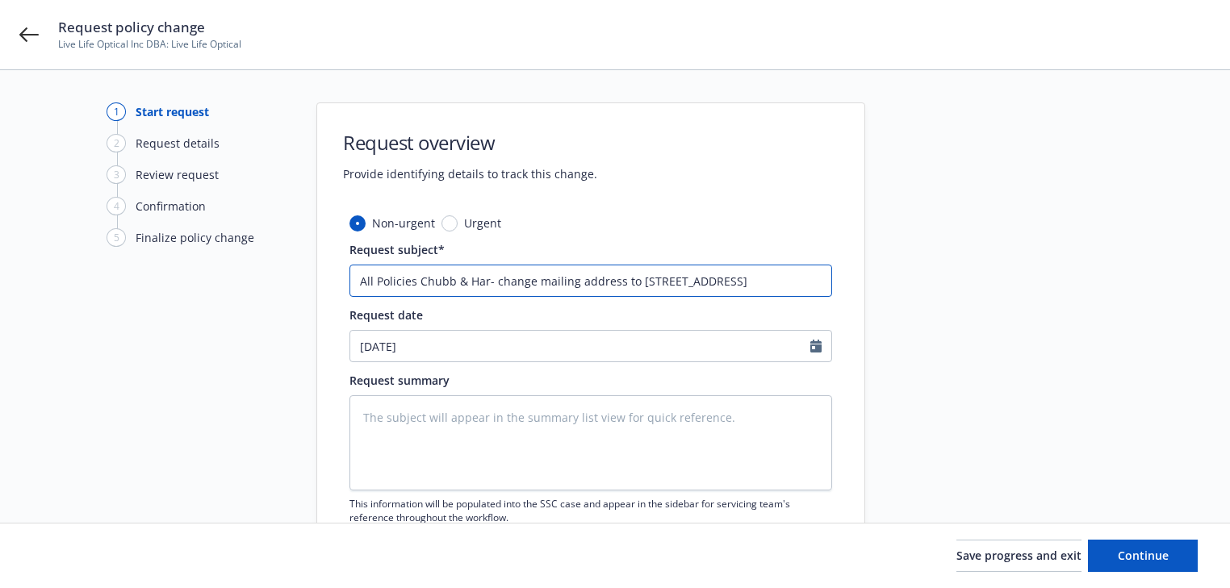
type input "All Policies Chubb & Hart- change mailing address to 4924 Balboa Blvd, PMB#342,…"
type textarea "x"
type input "All Policies Chubb & Hartf- change mailing address to 4924 Balboa Blvd, PMB#342…"
type textarea "x"
type input "All Policies Chubb & Hartfo- change mailing address to 4924 Balboa Blvd, PMB#34…"
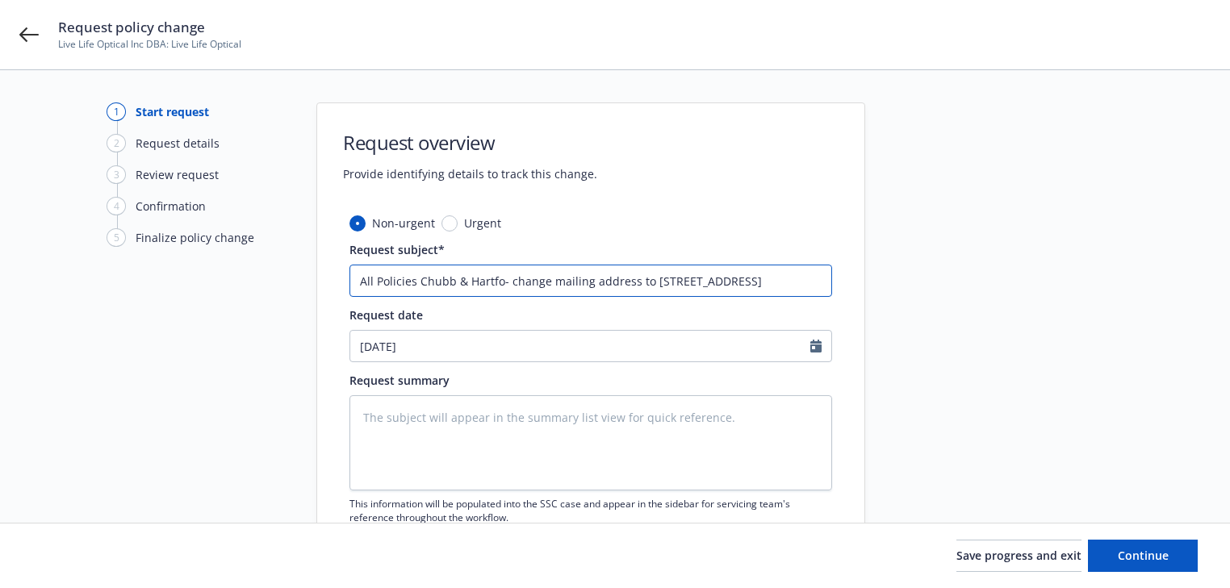
type textarea "x"
type input "All Policies Chubb & Hartfor- change mailing address to 4924 Balboa Blvd, PMB#3…"
type textarea "x"
type input "All Policies Chubb & Hartford- change mailing address to 4924 Balboa Blvd, PMB#…"
type textarea "x"
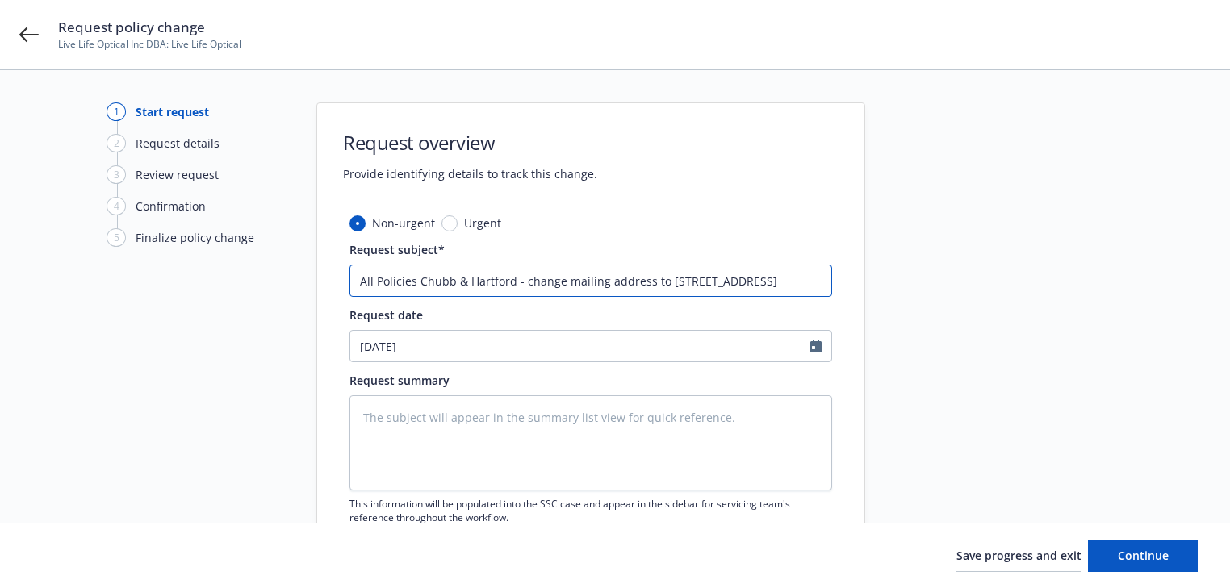
scroll to position [0, 95]
drag, startPoint x: 521, startPoint y: 282, endPoint x: 1239, endPoint y: 349, distance: 720.5
click at [1230, 349] on html "Request policy change Live Life Optical Inc DBA: Live Life Optical 1 Start requ…" at bounding box center [615, 294] width 1230 height 588
paste input "Update Mailing & Physical Address"
type input "All Policies Chubb & Hartford - Update Mailing & Physical Address"
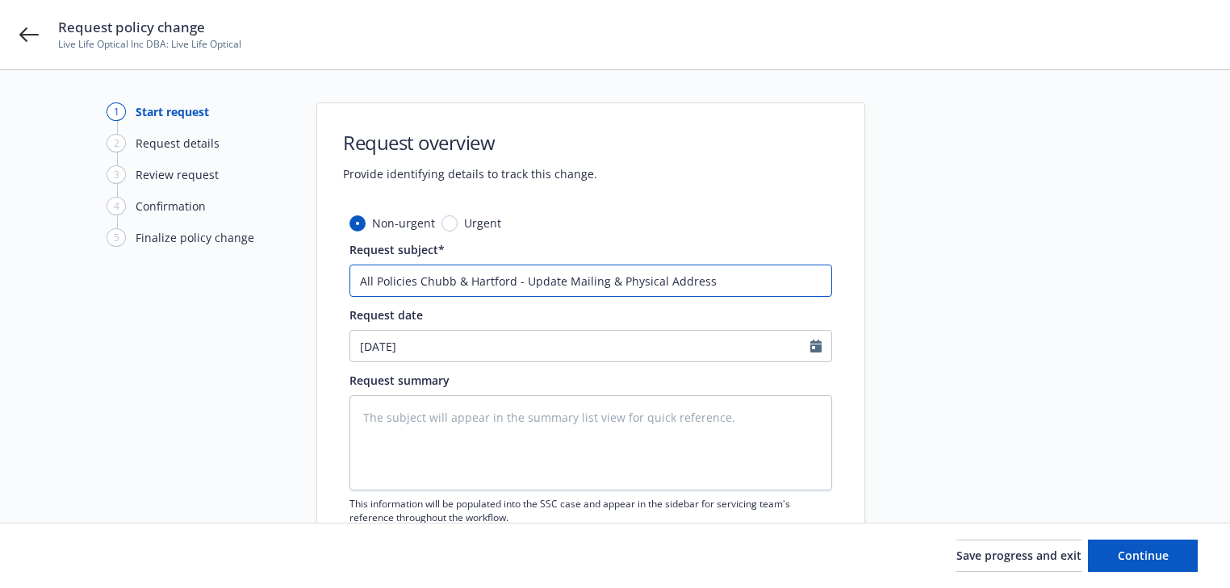
scroll to position [0, 0]
type textarea "x"
type input "All Policies Chubb & Hartford - Update Mailing & Physical Address"
click at [776, 274] on input "All Policies Chubb & Hartford - Update Mailing & Physical Address" at bounding box center [590, 281] width 483 height 32
type textarea "x"
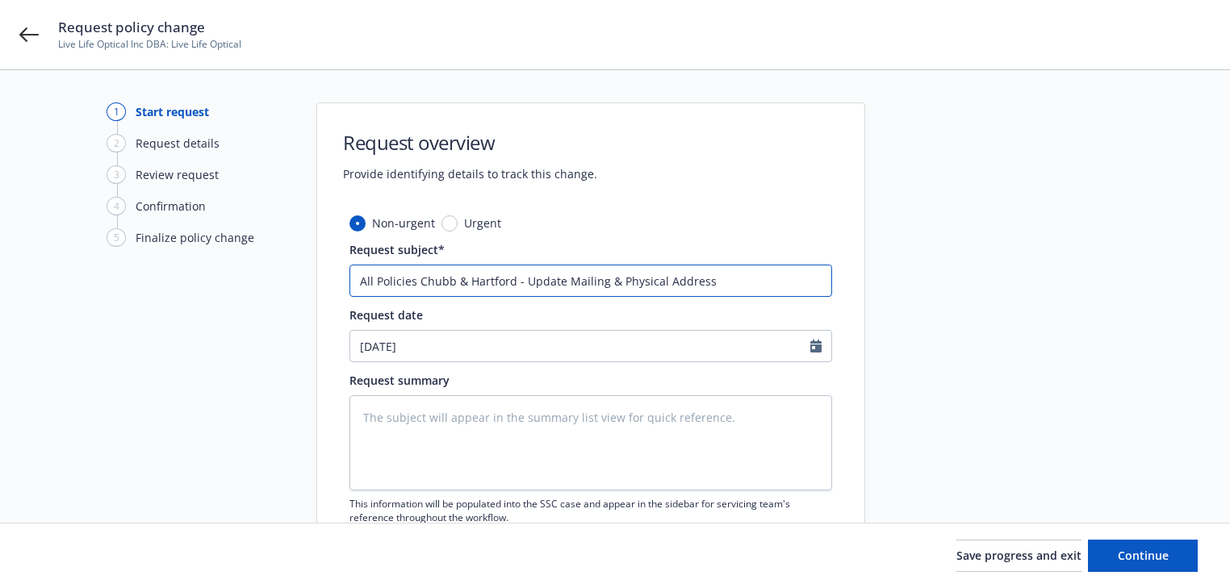
type input "All Policies Chubb & Hartford - Update Mailing & Physical Address t"
type textarea "x"
type input "All Policies Chubb & Hartford - Update Mailing & Physical Address to"
type textarea "x"
paste input "11421 E Carson Street Suite D,E,F Lakewood, CA 90715"
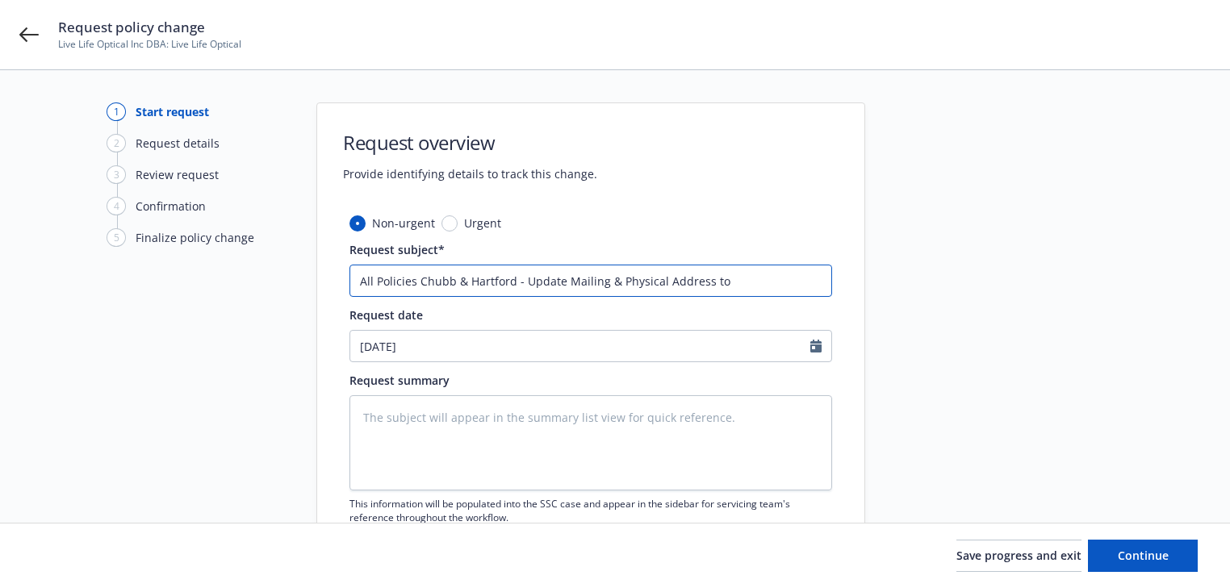
type input "All Policies Chubb & Hartford - Update Mailing & Physical Address to 11421 E Ca…"
type textarea "x"
type input "All Policies Chubb & Hartford - Update Mailing & Physical Address to 11421 E Ca…"
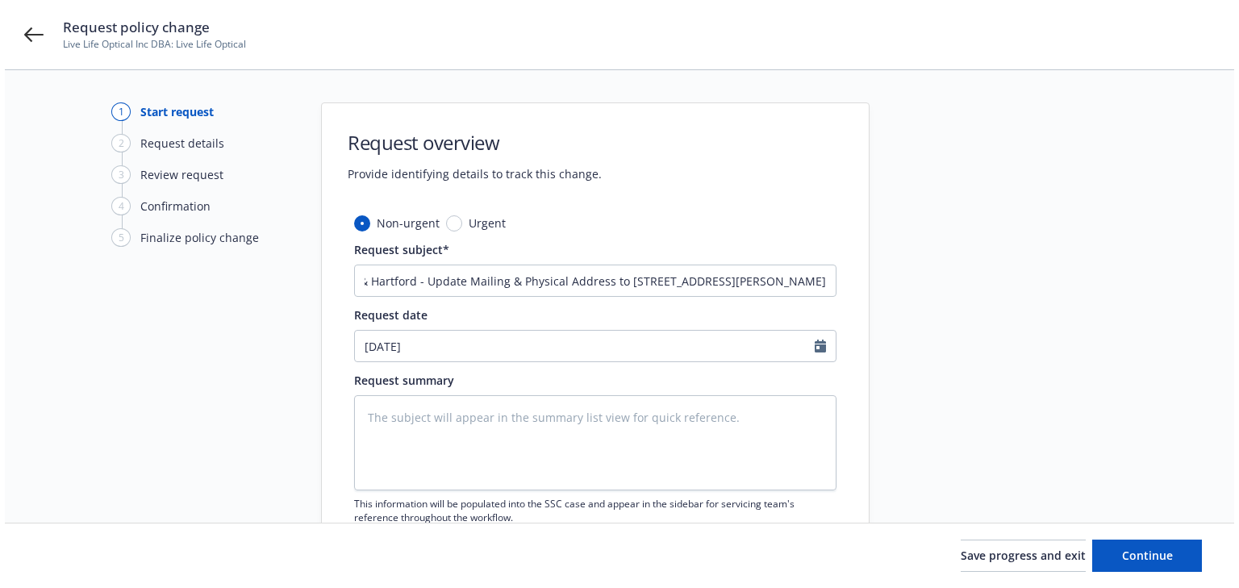
scroll to position [0, 0]
type textarea "x"
click at [460, 454] on textarea at bounding box center [590, 442] width 483 height 95
paste textarea "11421 E Carson Street Suite D,E,F Lakewood, CA 90715"
type textarea "11421 E Carson Street Suite D,E,F Lakewood, CA 90715"
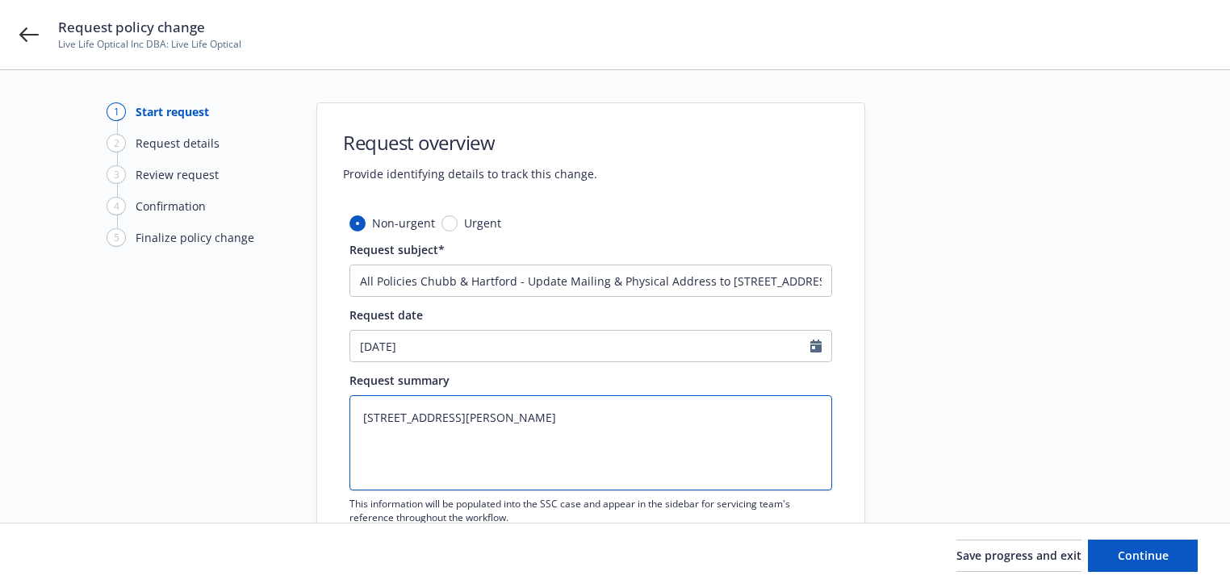
type textarea "x"
click at [512, 445] on textarea "11421 E Carson Street Suite D,E,F Lakewood, CA 90715" at bounding box center [590, 442] width 483 height 95
paste textarea "Update Mailing & Physical Address to state all Suite #'s"
type textarea "Update Mailing & Physical Address to state all Suite #'s"
type textarea "x"
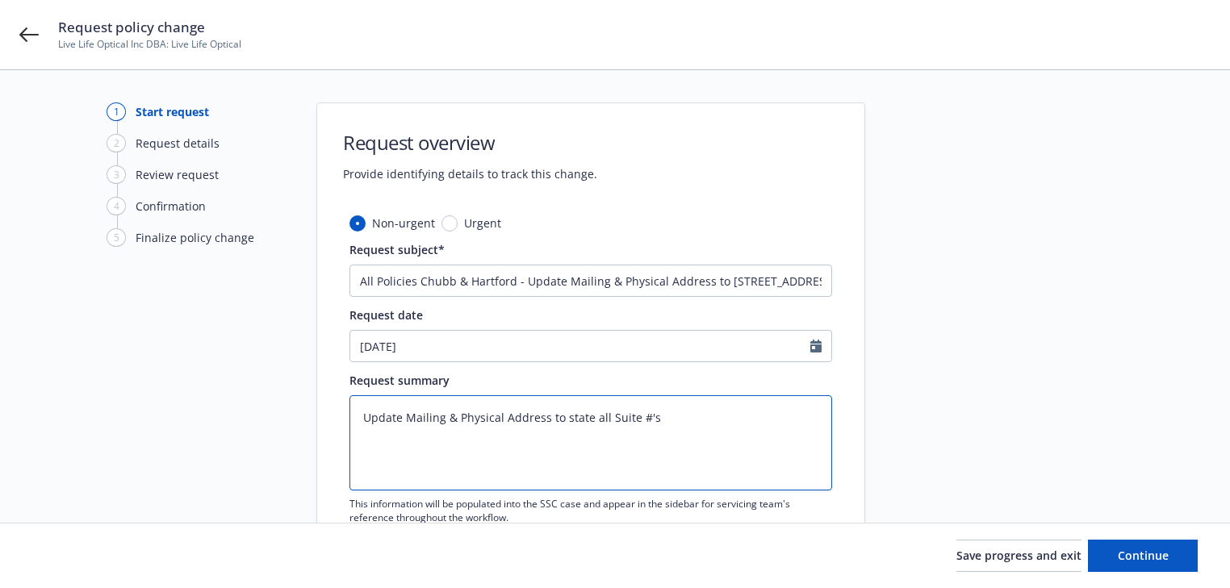
type textarea "Update Mailing & Physical Address to state all Suite #'s"
click at [667, 420] on textarea "Update Mailing & Physical Address to state all Suite #'s" at bounding box center [590, 442] width 483 height 95
type textarea "x"
paste textarea "11421 E Carson Street Suite D,E,F Lakewood, CA 90715"
type textarea "Update Mailing & Physical Address to state all Suite #'s 11421 E Carson Street …"
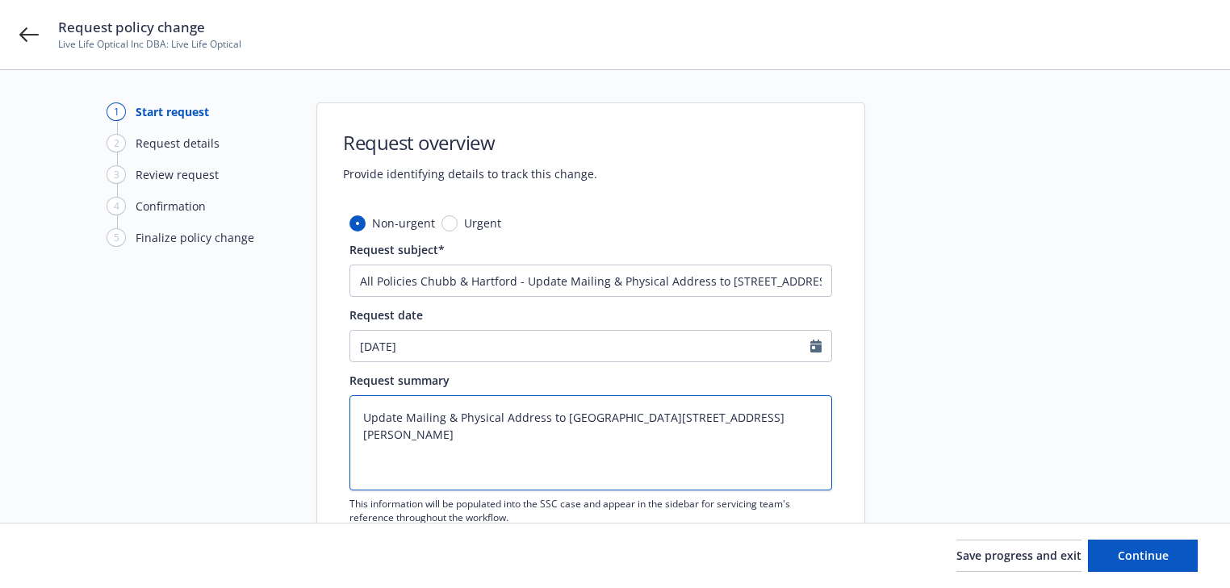
type textarea "x"
type textarea "Update Mailing & Physical Address to state all Suite #'s 11421 E Carson Street …"
click at [1203, 469] on div "1 Start request 2 Request details 3 Review request 4 Confirmation 5 Finalize po…" at bounding box center [614, 352] width 1191 height 501
click at [1154, 558] on span "Continue" at bounding box center [1143, 555] width 51 height 15
type textarea "x"
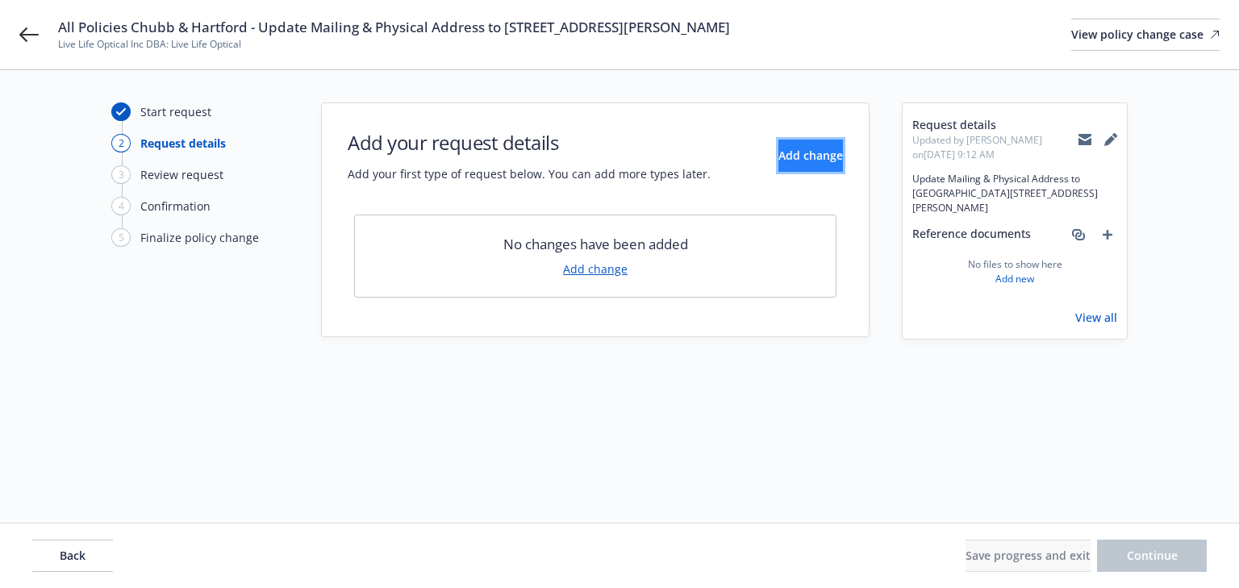
click at [810, 164] on button "Add change" at bounding box center [811, 156] width 65 height 32
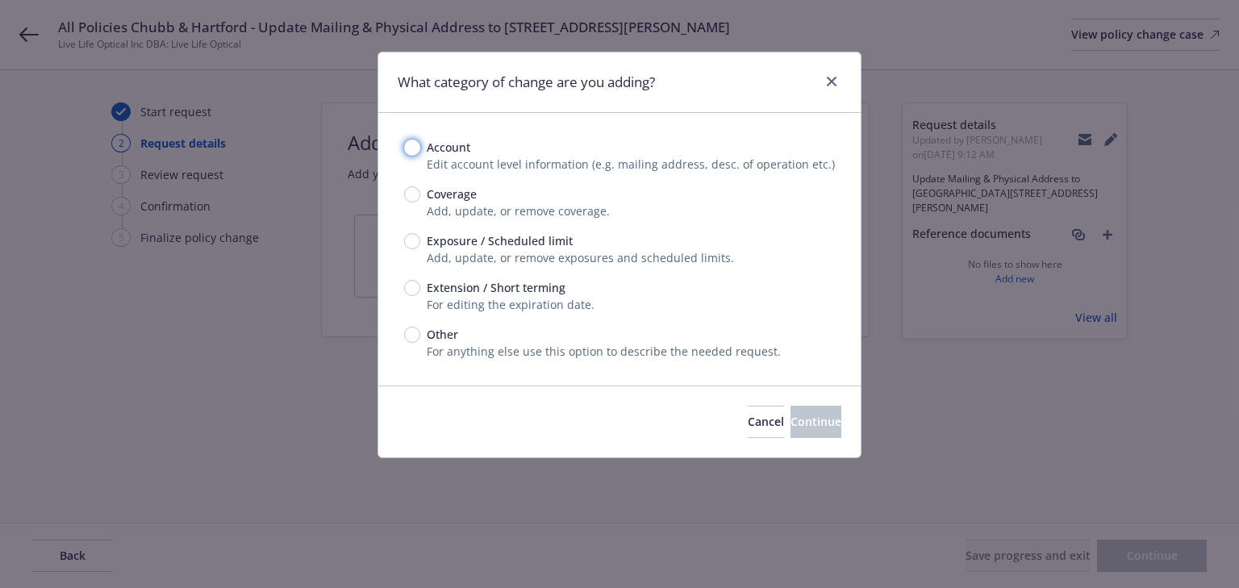
click at [414, 148] on input "Account" at bounding box center [412, 148] width 16 height 16
radio input "true"
click at [817, 423] on button "Continue" at bounding box center [816, 422] width 51 height 32
select select "US"
select select "C-corporation"
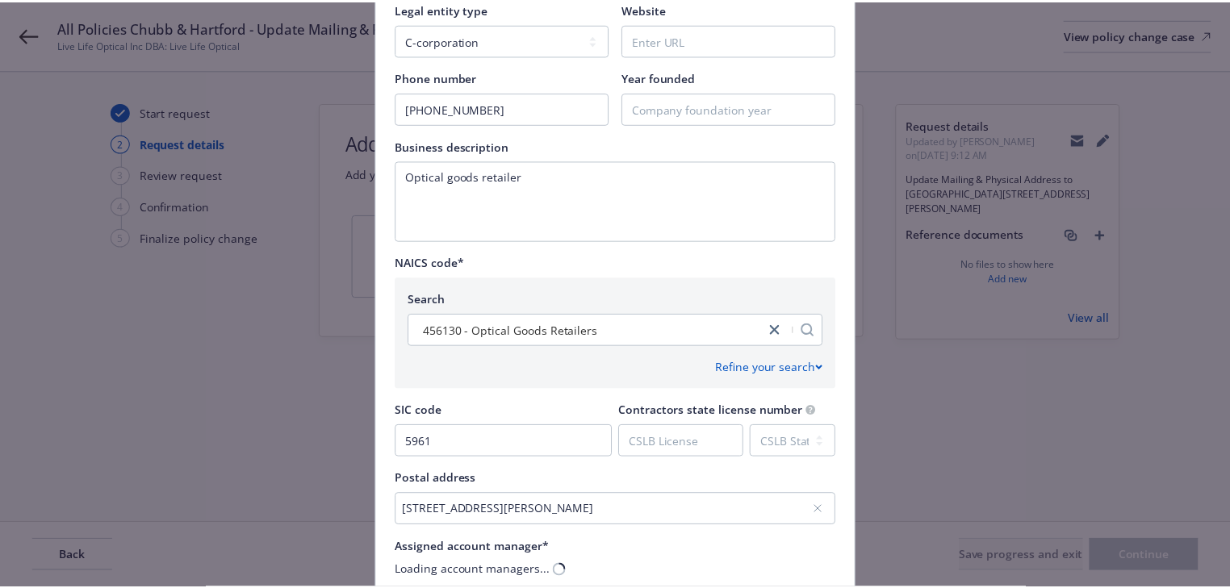
scroll to position [713, 0]
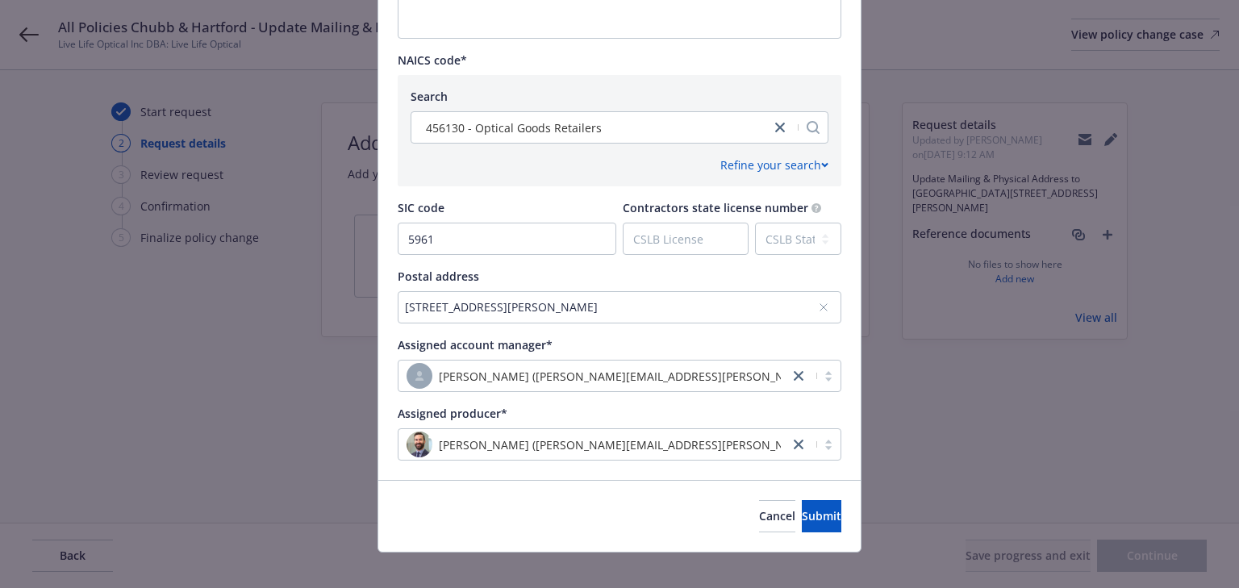
click at [675, 310] on div "11421 Carson St Ste D, Lakewood, CA, 90715, USA" at bounding box center [611, 307] width 413 height 17
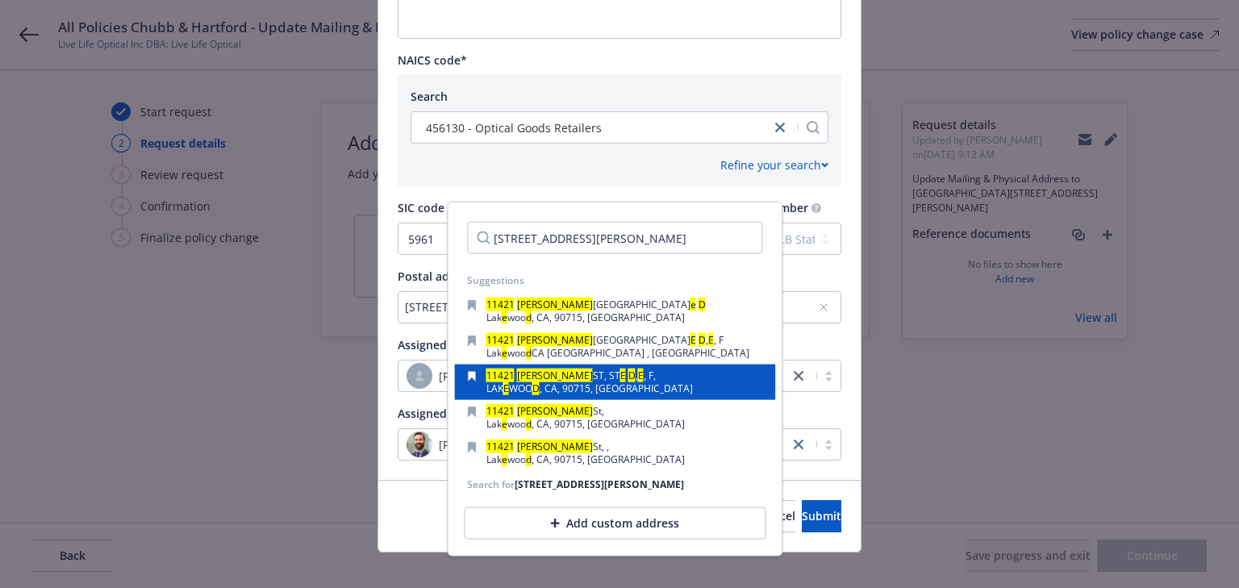
type input "11421 E Carson Street Suite D"
click at [601, 391] on span ", CA, 90715, USA" at bounding box center [616, 389] width 153 height 14
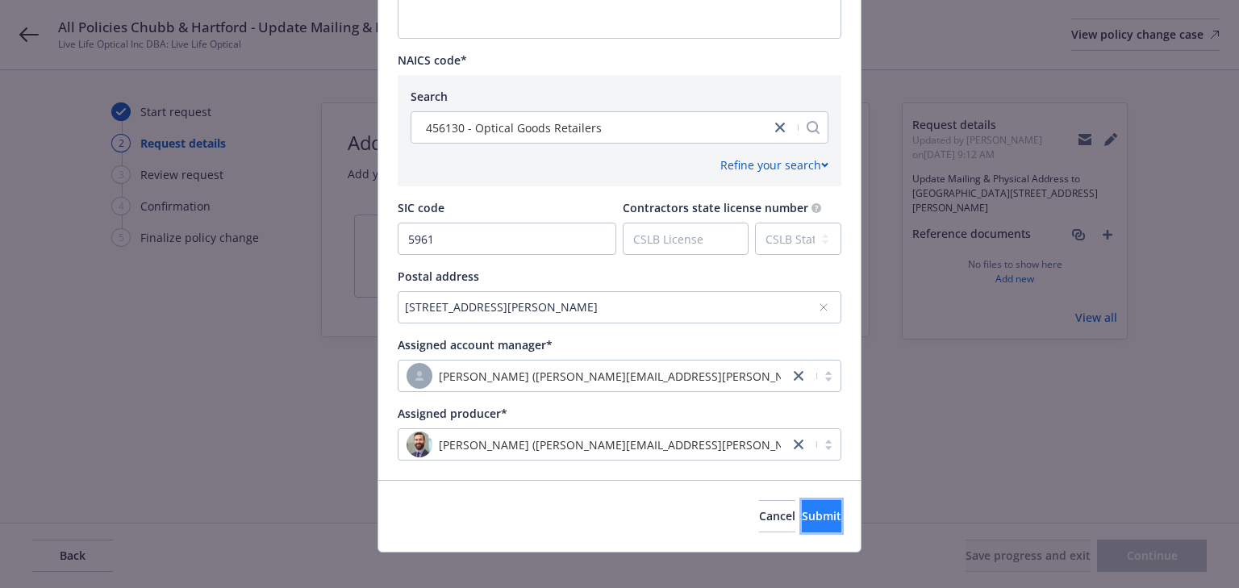
click at [802, 510] on span "Submit" at bounding box center [822, 515] width 40 height 15
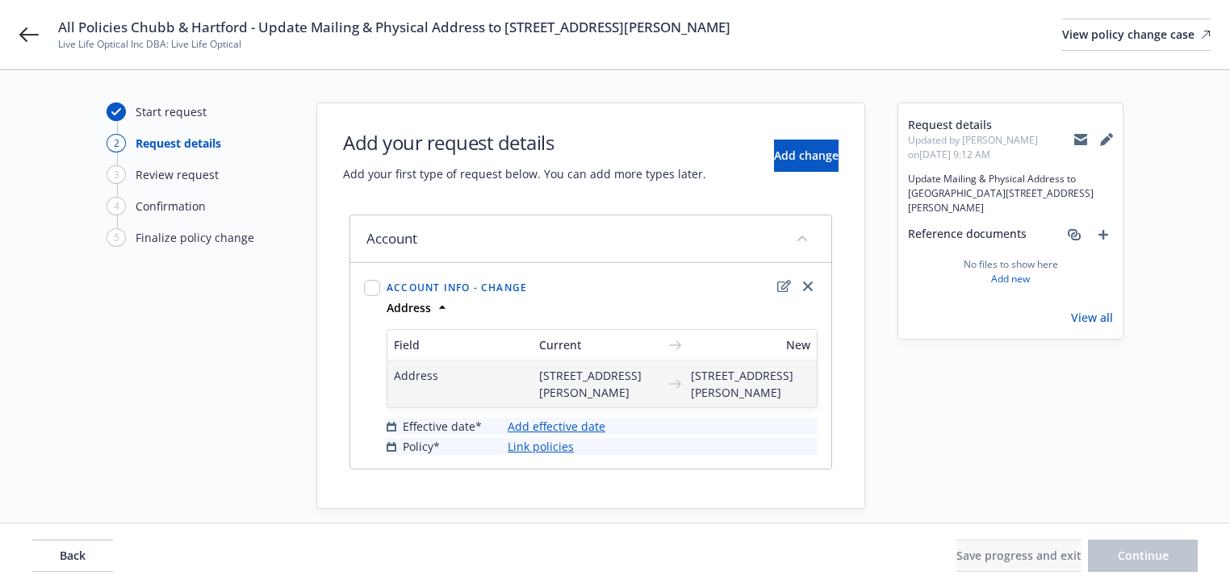
click at [529, 435] on link "Add effective date" at bounding box center [557, 426] width 98 height 17
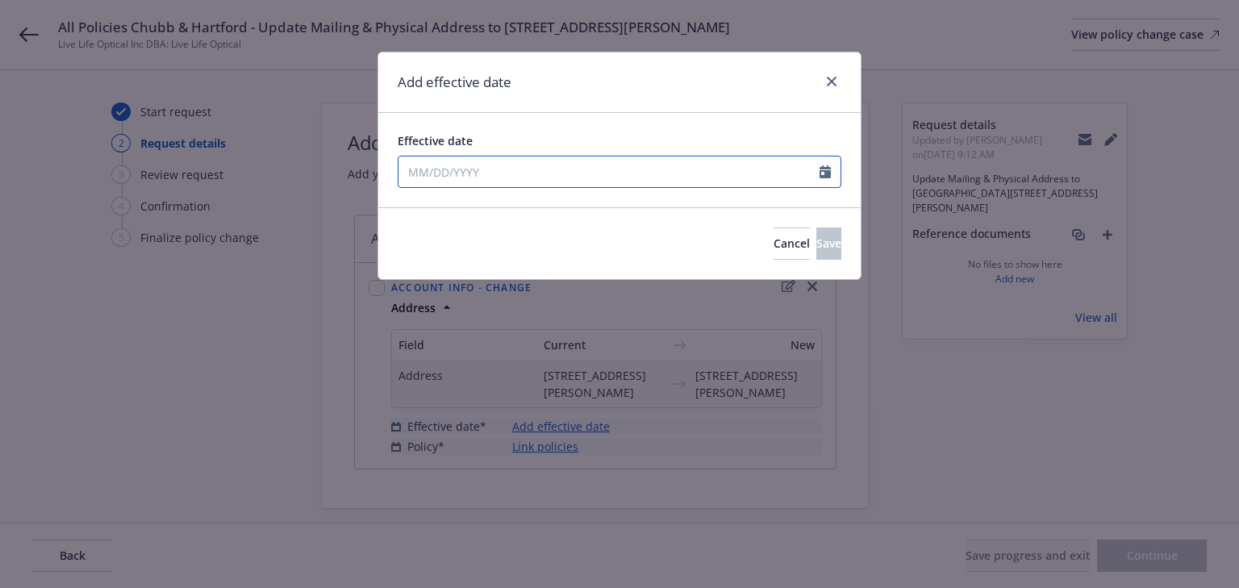
click at [550, 171] on input "Effective date" at bounding box center [609, 172] width 421 height 31
select select "9"
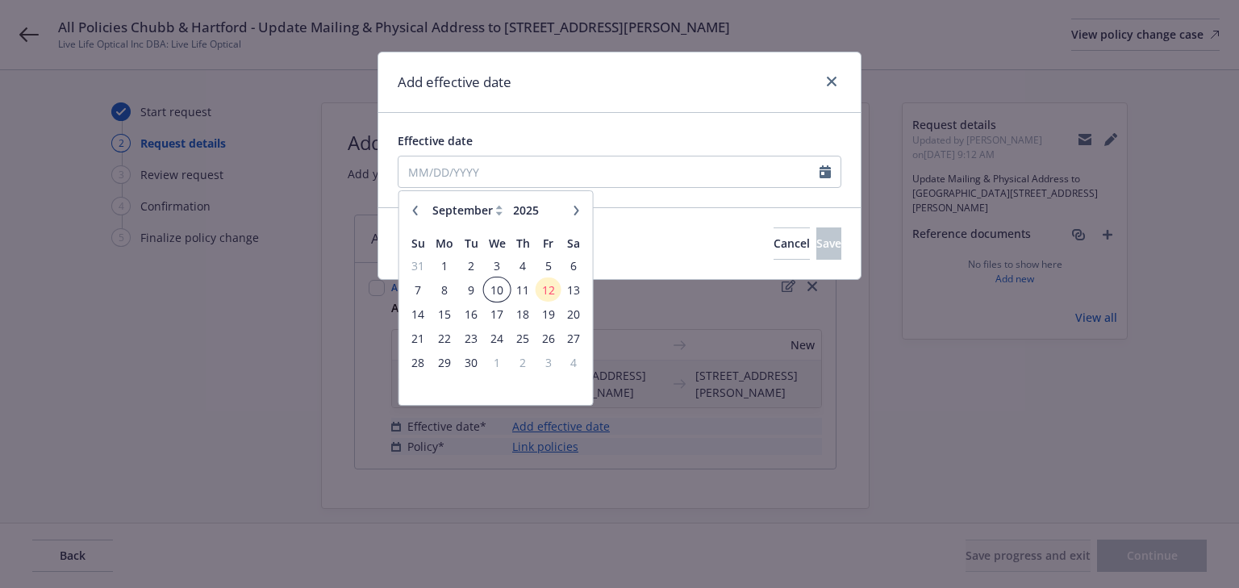
click at [500, 292] on span "10" at bounding box center [497, 290] width 23 height 20
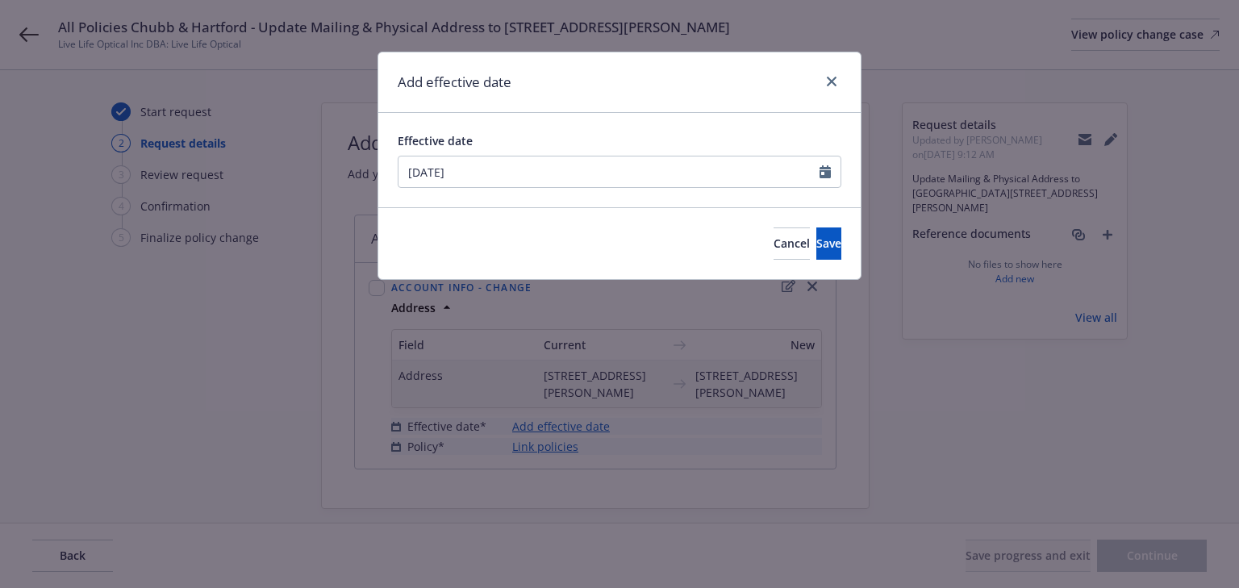
type input "09/10/2025"
click at [817, 236] on span "Save" at bounding box center [829, 243] width 25 height 15
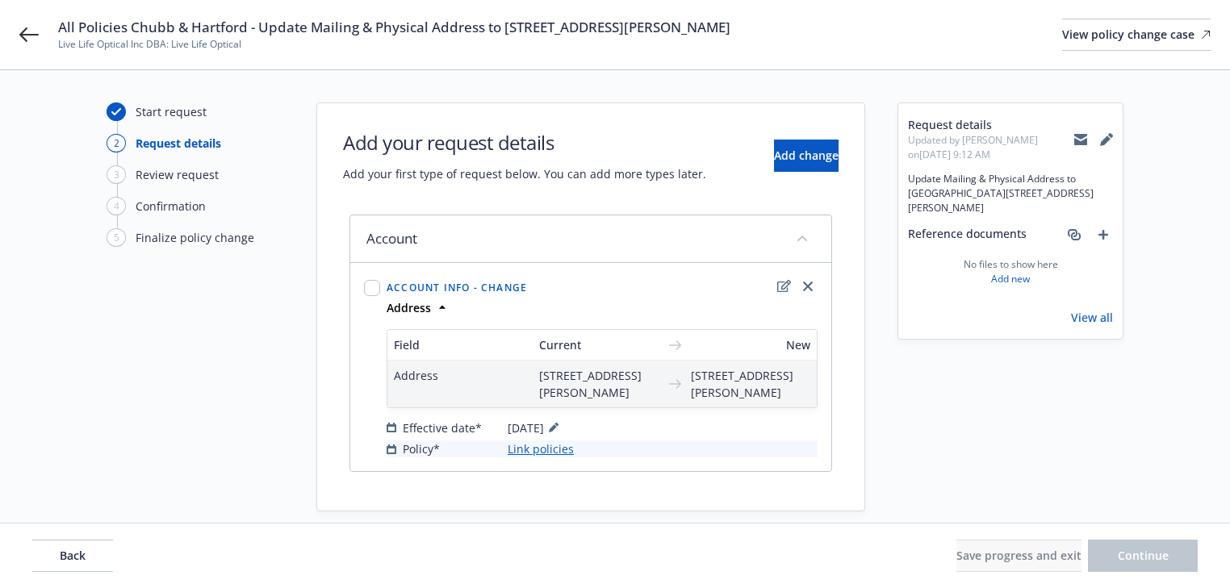
click at [565, 458] on link "Link policies" at bounding box center [541, 449] width 66 height 17
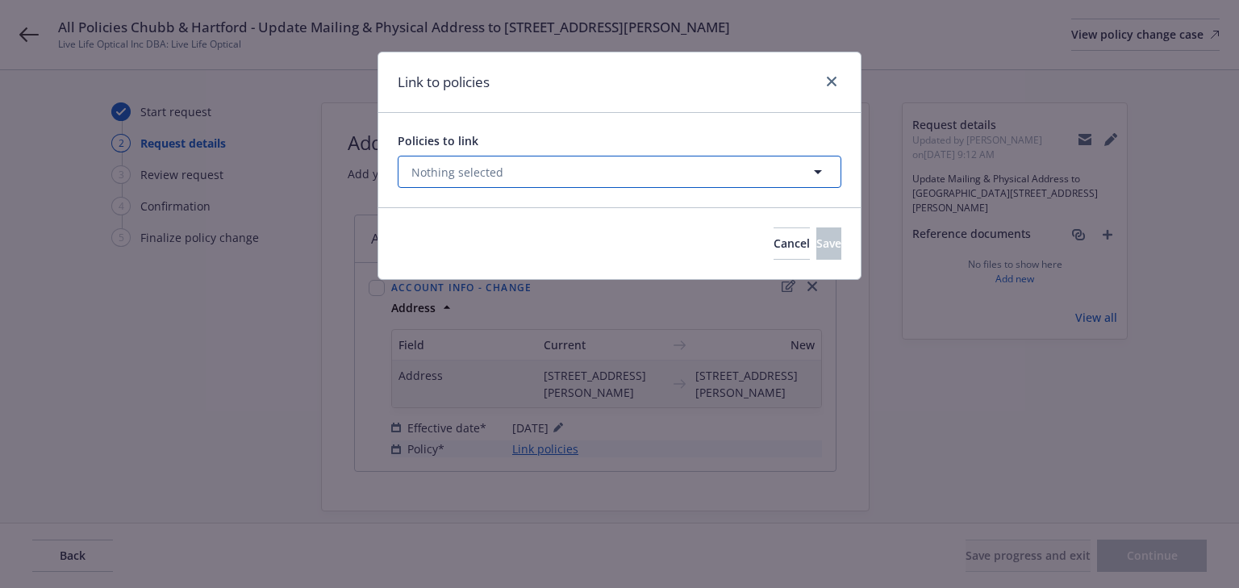
click at [524, 168] on button "Nothing selected" at bounding box center [620, 172] width 444 height 32
select select "ACTIVE"
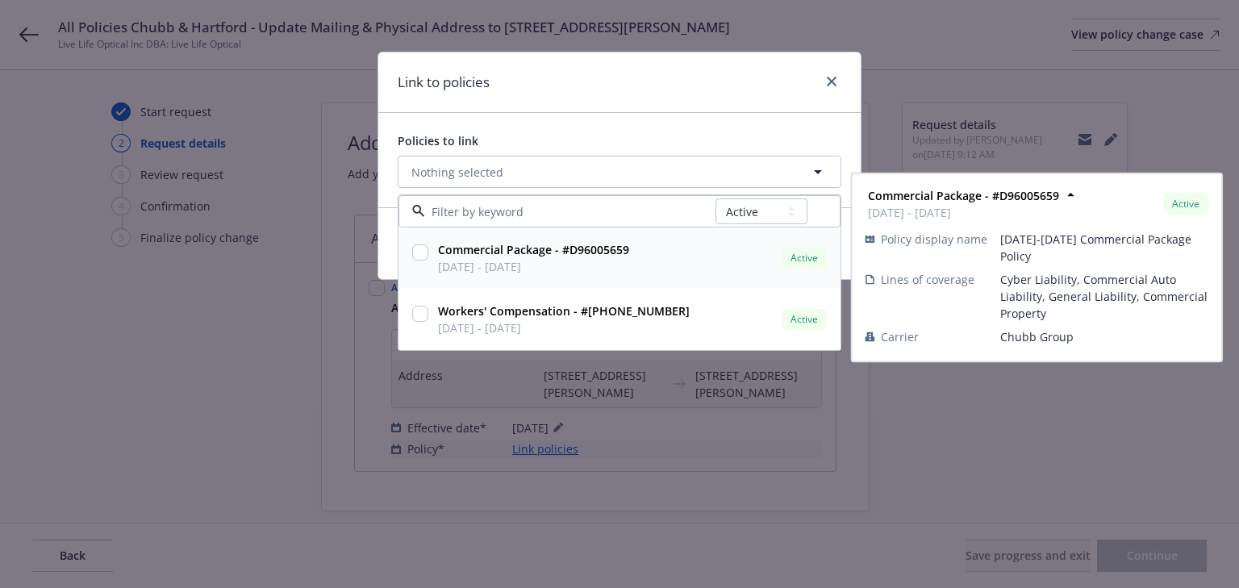
click at [417, 253] on input "checkbox" at bounding box center [420, 252] width 16 height 16
checkbox input "true"
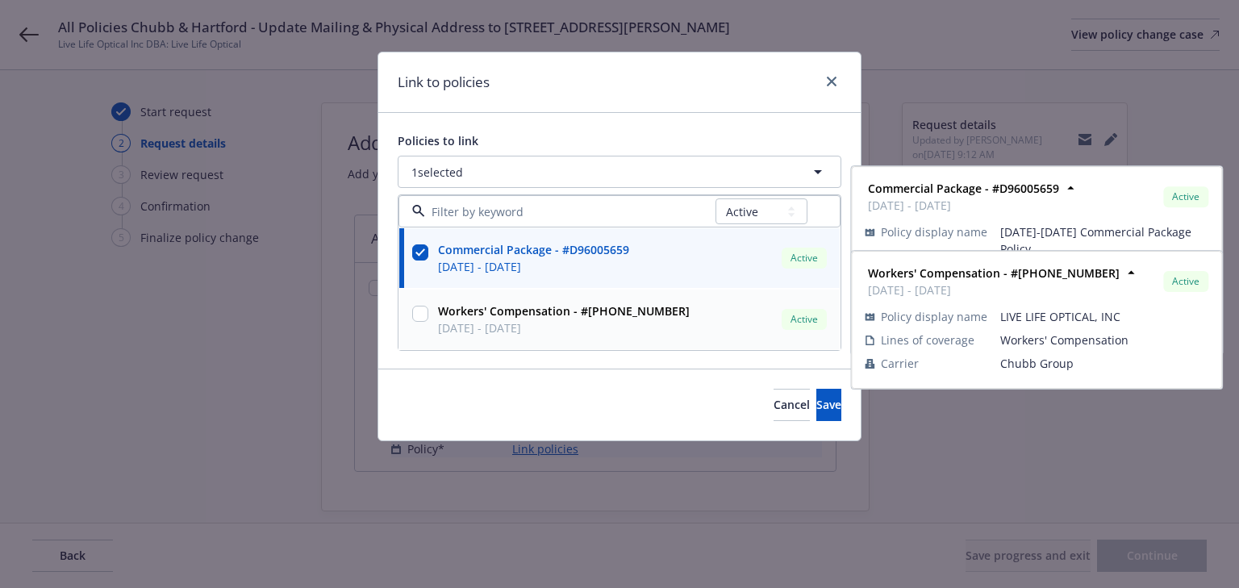
click at [419, 313] on input "checkbox" at bounding box center [420, 314] width 16 height 16
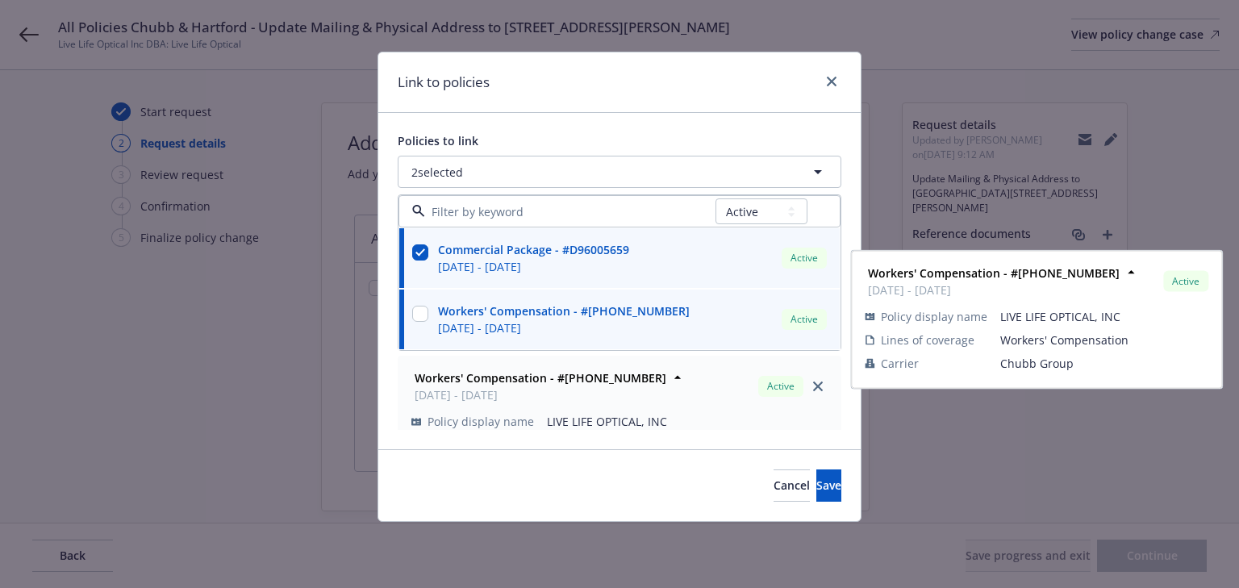
checkbox input "true"
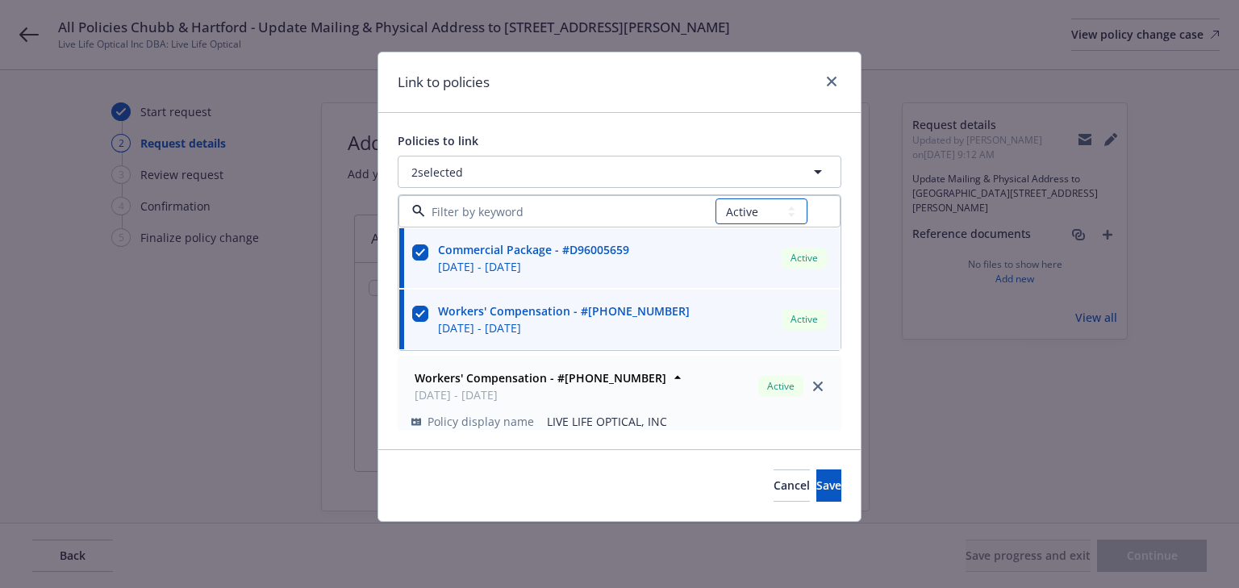
click at [743, 206] on select "All Active Upcoming Expired Cancelled" at bounding box center [762, 211] width 92 height 26
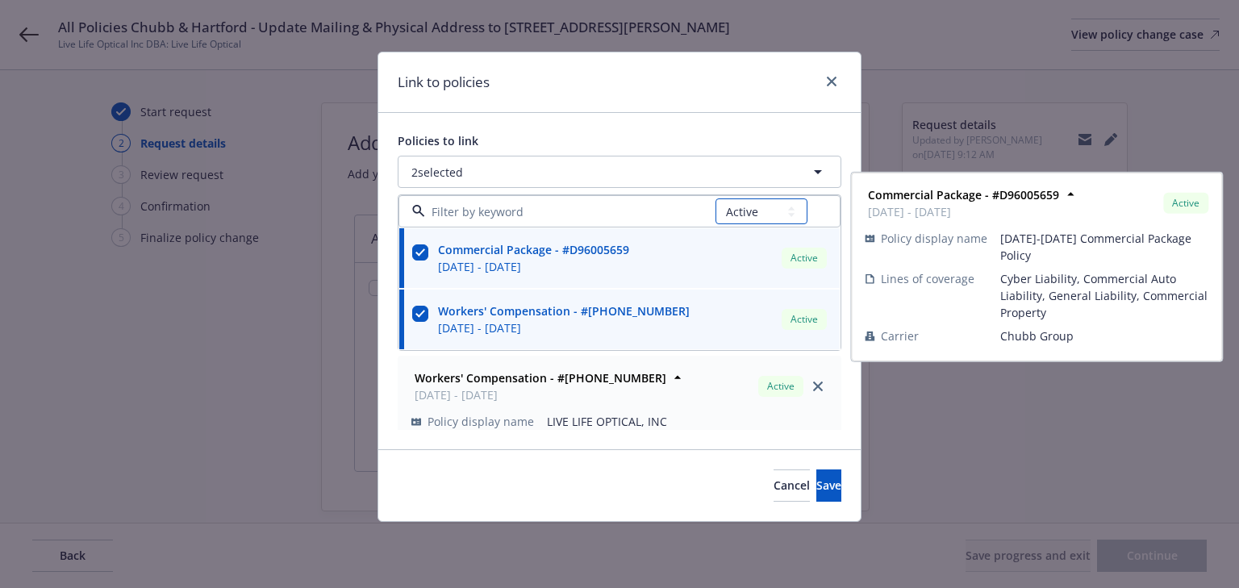
select select "UPCOMING"
click at [717, 198] on select "All Active Upcoming Expired Cancelled" at bounding box center [762, 211] width 92 height 26
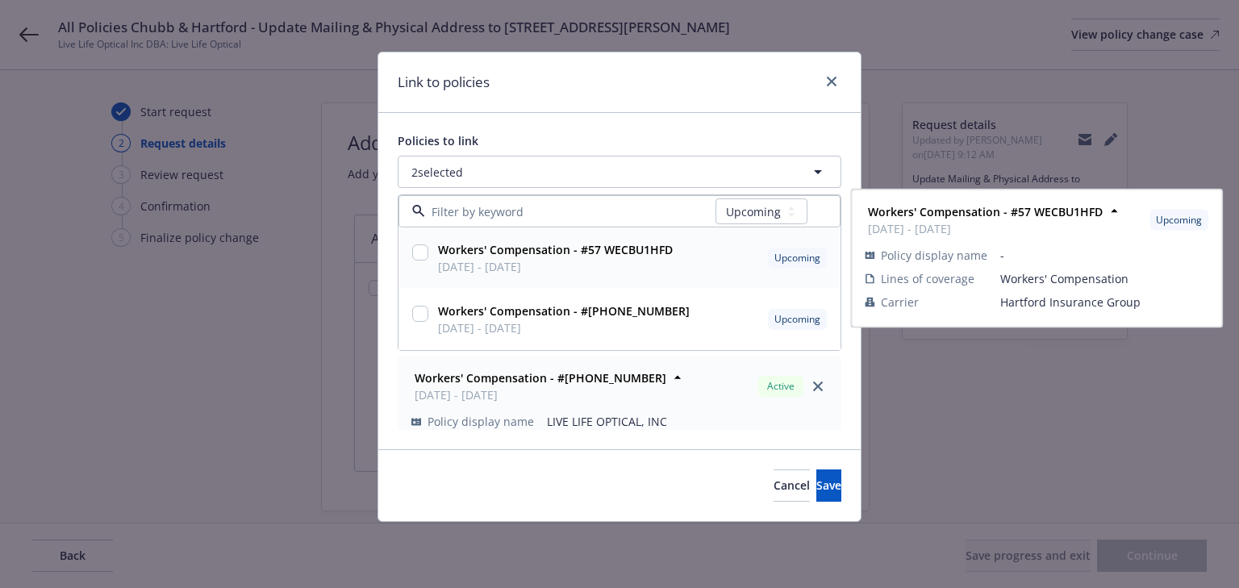
click at [419, 246] on input "checkbox" at bounding box center [420, 252] width 16 height 16
checkbox input "true"
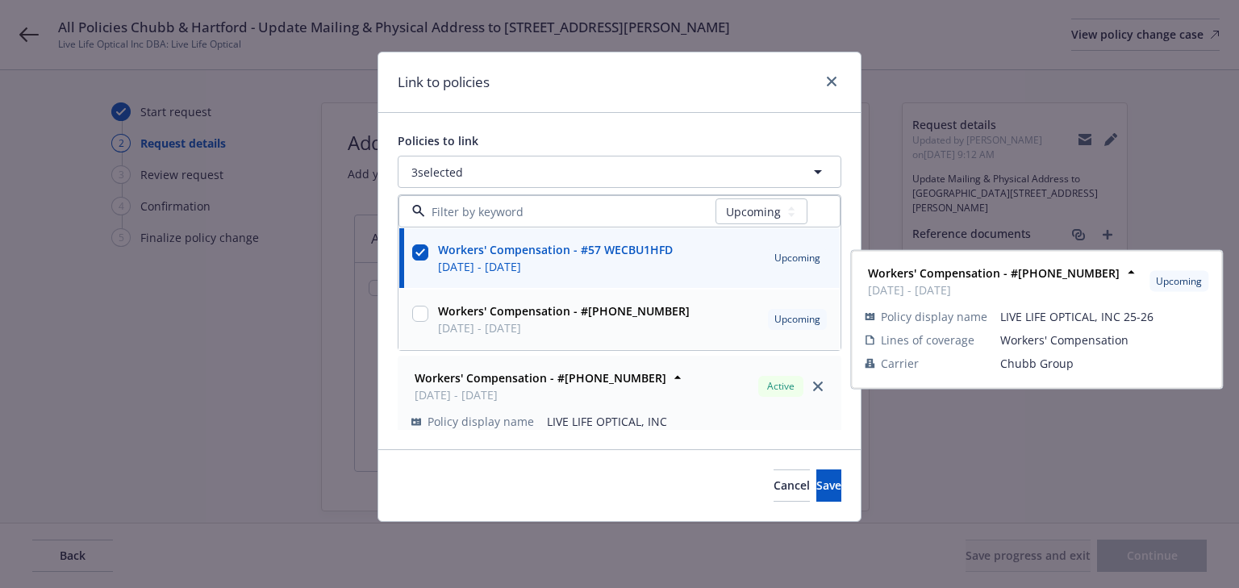
click at [414, 311] on input "checkbox" at bounding box center [420, 314] width 16 height 16
checkbox input "true"
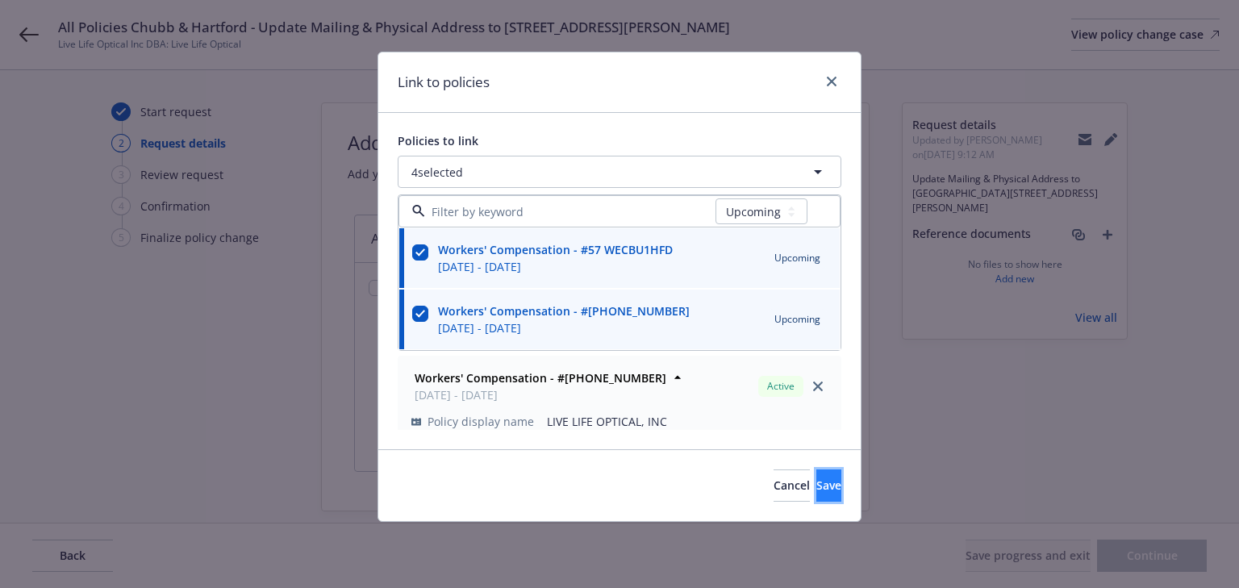
click at [819, 478] on button "Save" at bounding box center [829, 486] width 25 height 32
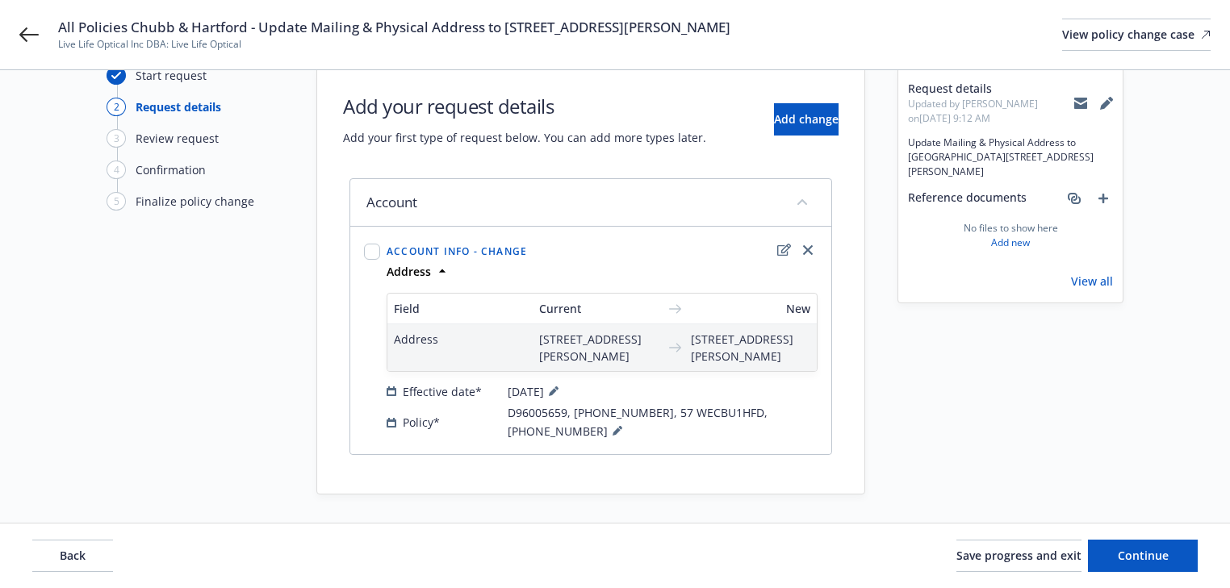
scroll to position [55, 0]
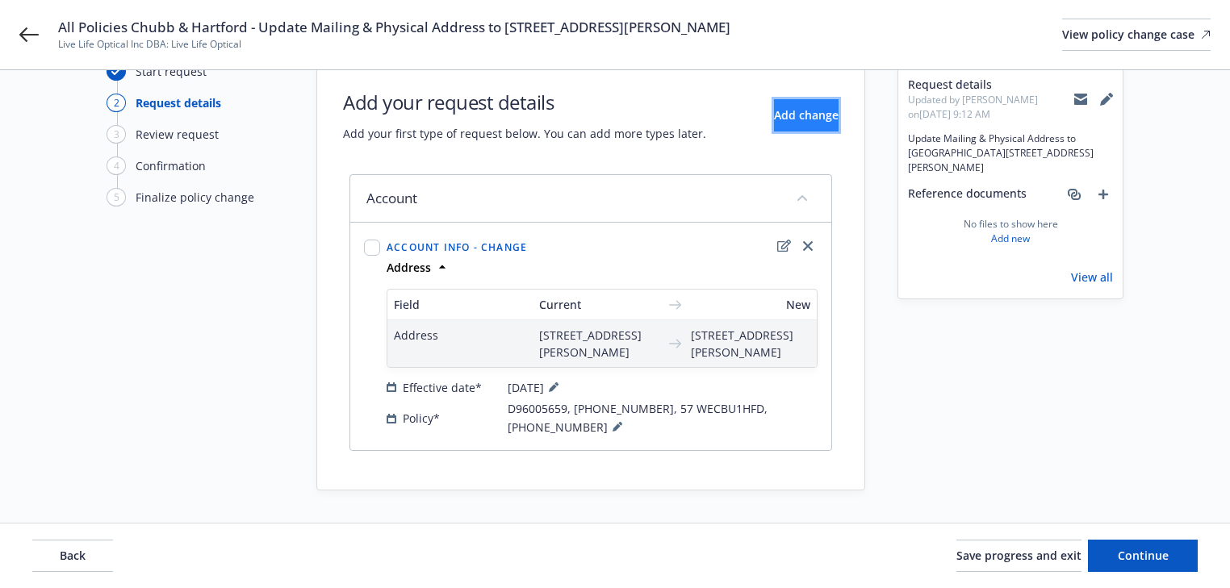
click at [774, 107] on span "Add change" at bounding box center [806, 114] width 65 height 15
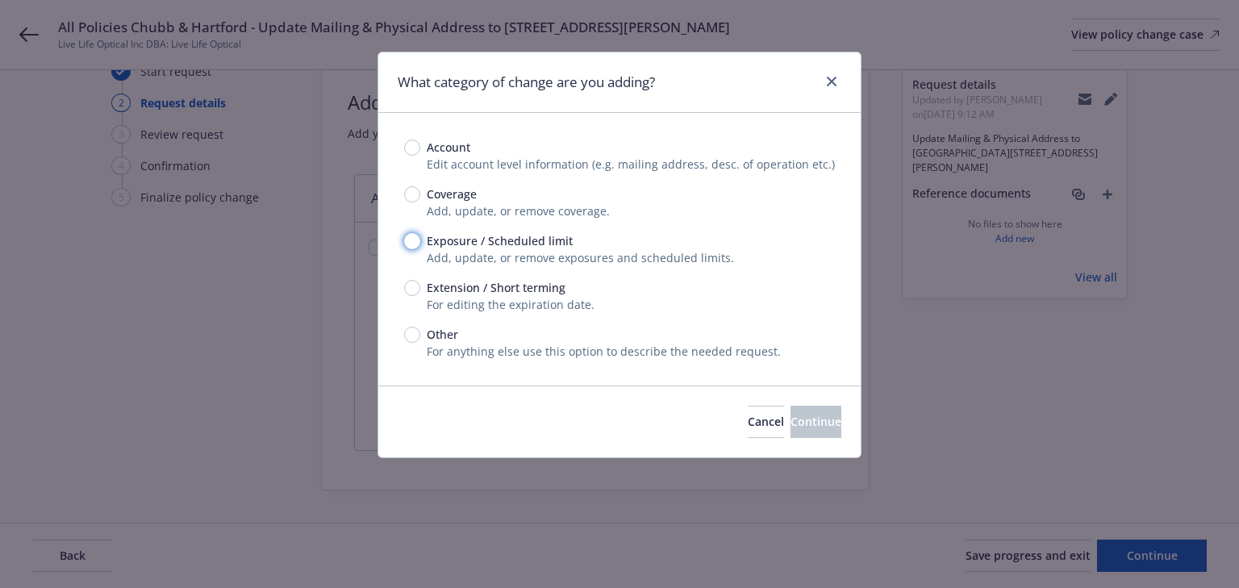
click at [408, 241] on input "Exposure / Scheduled limit" at bounding box center [412, 241] width 16 height 16
radio input "true"
click at [791, 414] on span "Continue" at bounding box center [816, 421] width 51 height 15
type textarea "x"
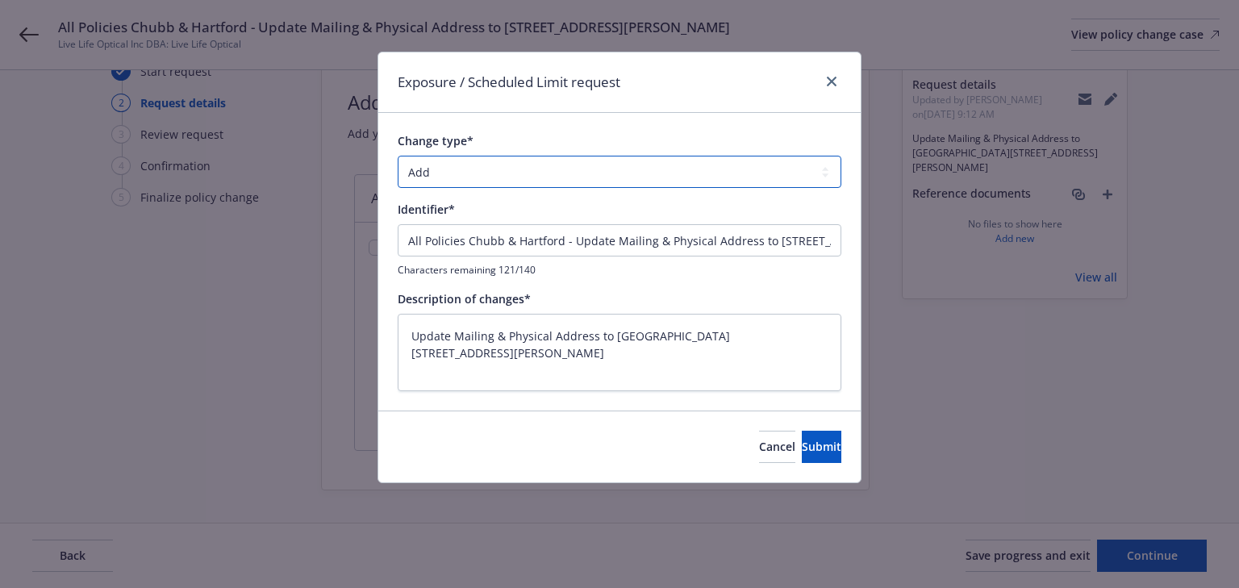
click at [531, 170] on select "Add Audit Change Remove" at bounding box center [620, 172] width 444 height 32
select select "CHANGE"
click at [398, 156] on select "Add Audit Change Remove" at bounding box center [620, 172] width 444 height 32
drag, startPoint x: 570, startPoint y: 239, endPoint x: -1200, endPoint y: 264, distance: 1769.7
click at [0, 264] on html "All Policies Chubb & Hartford - Update Mailing & Physical Address to 11421 E Ca…" at bounding box center [619, 254] width 1239 height 588
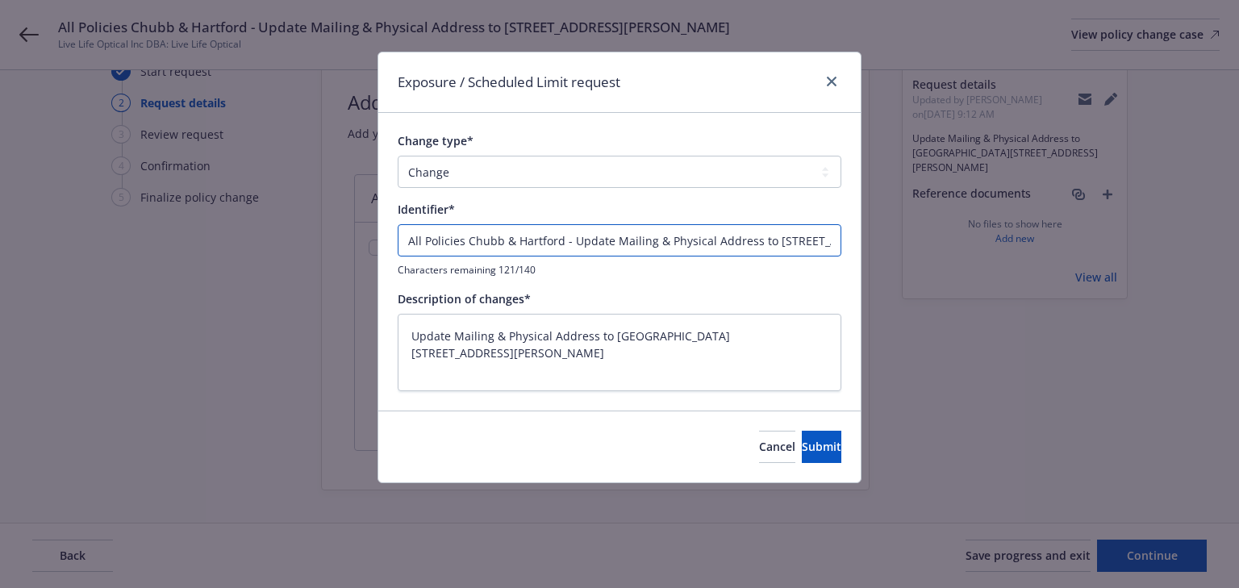
type textarea "x"
type input "Update Mailing & Physical Address to 11421 E Carson Street Suite D,E,F Lakewood…"
drag, startPoint x: 452, startPoint y: 242, endPoint x: 501, endPoint y: 238, distance: 49.4
click at [501, 238] on input "Update Mailing & Physical Address to 11421 E Carson Street Suite D,E,F Lakewood…" at bounding box center [620, 240] width 444 height 32
type textarea "x"
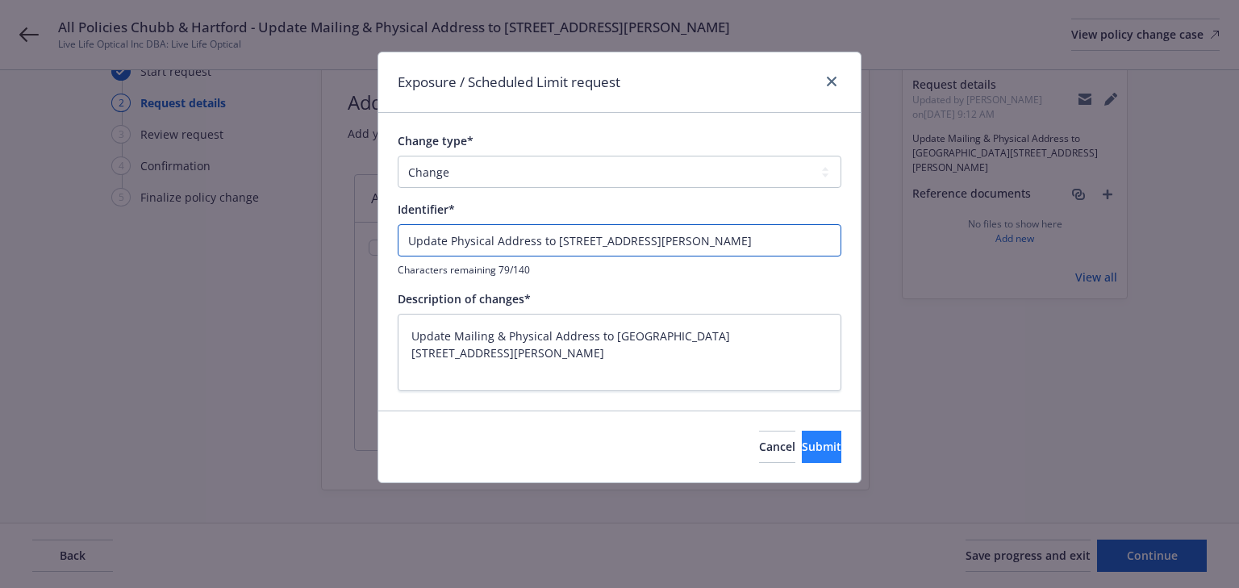
type input "Update Physical Address to 11421 E Carson Street Suite D,E,F Lakewood, CA 90715"
click at [802, 447] on span "Submit" at bounding box center [822, 446] width 40 height 15
type textarea "x"
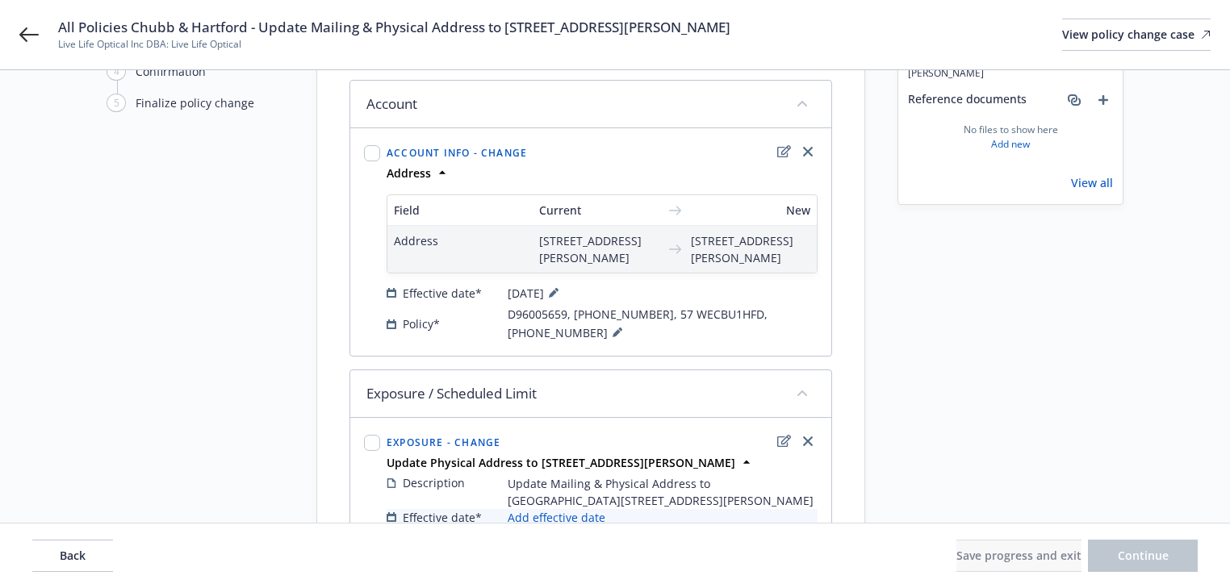
scroll to position [292, 0]
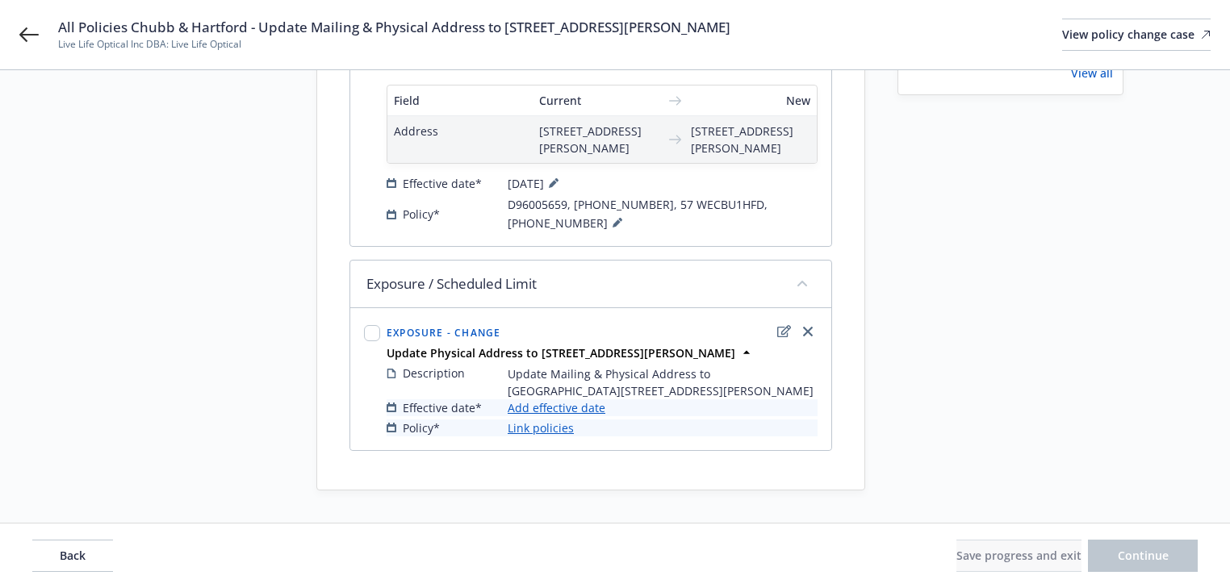
click at [581, 414] on link "Add effective date" at bounding box center [557, 407] width 98 height 17
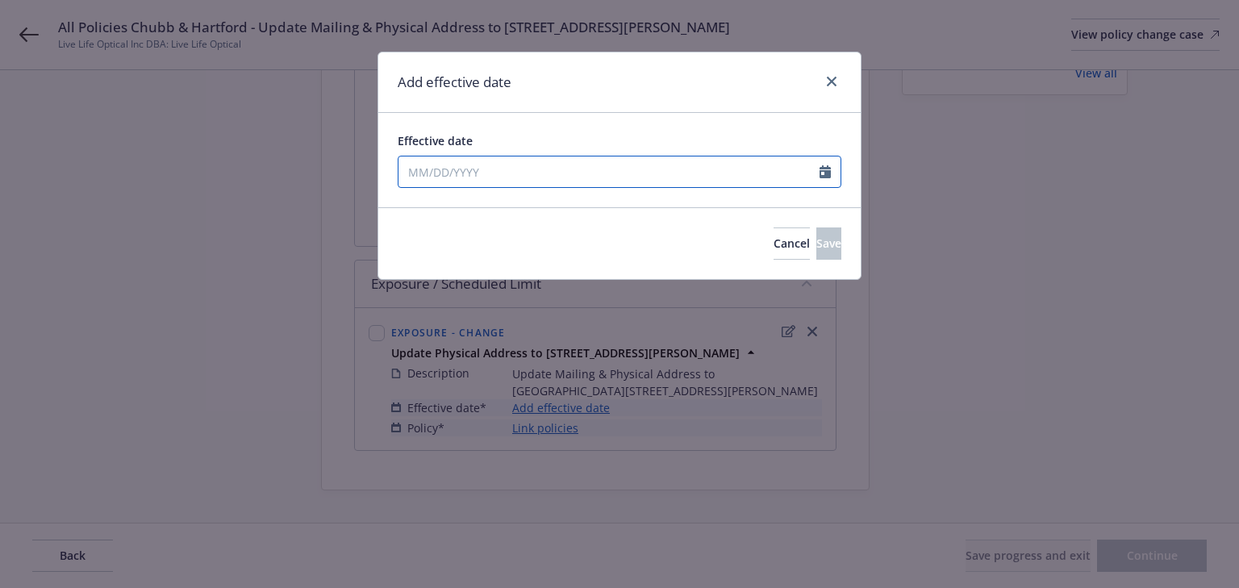
click at [554, 181] on input "Effective date" at bounding box center [609, 172] width 421 height 31
select select "9"
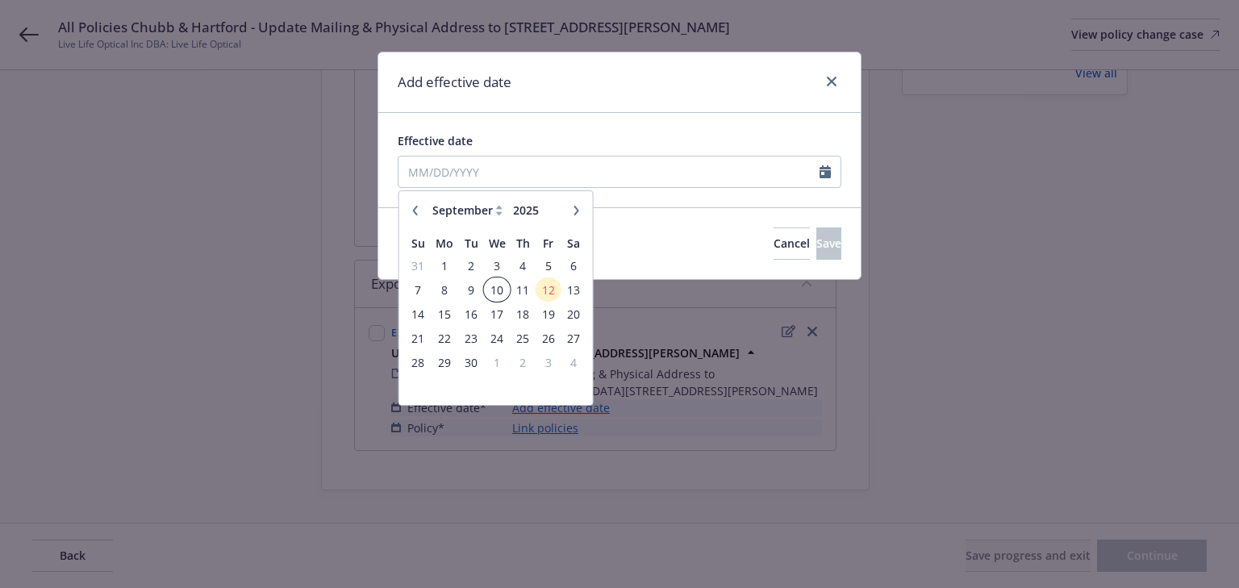
click at [496, 289] on span "10" at bounding box center [497, 290] width 23 height 20
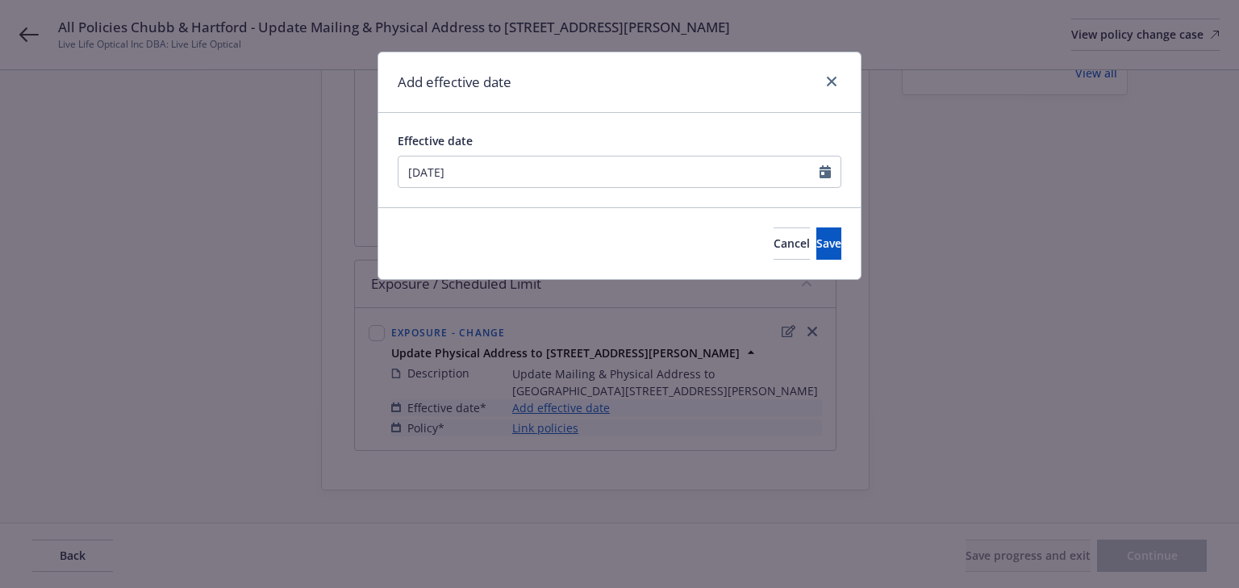
type input "09/10/2025"
click at [817, 244] on button "Save" at bounding box center [829, 244] width 25 height 32
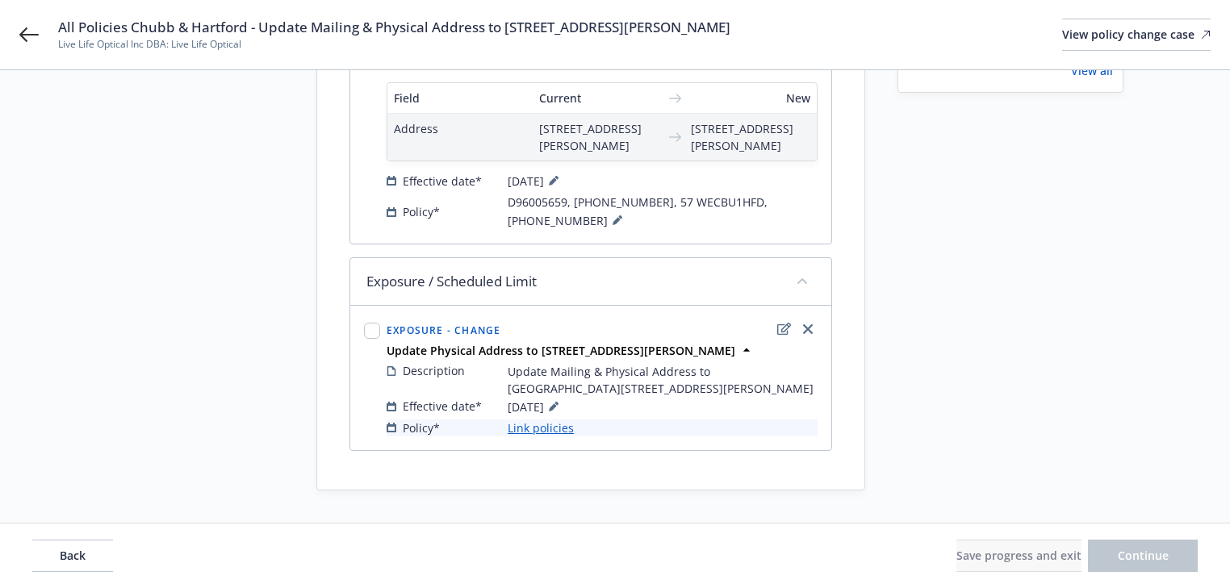
click at [571, 432] on div "Policy* Link policies" at bounding box center [602, 428] width 431 height 17
click at [555, 432] on link "Link policies" at bounding box center [541, 428] width 66 height 17
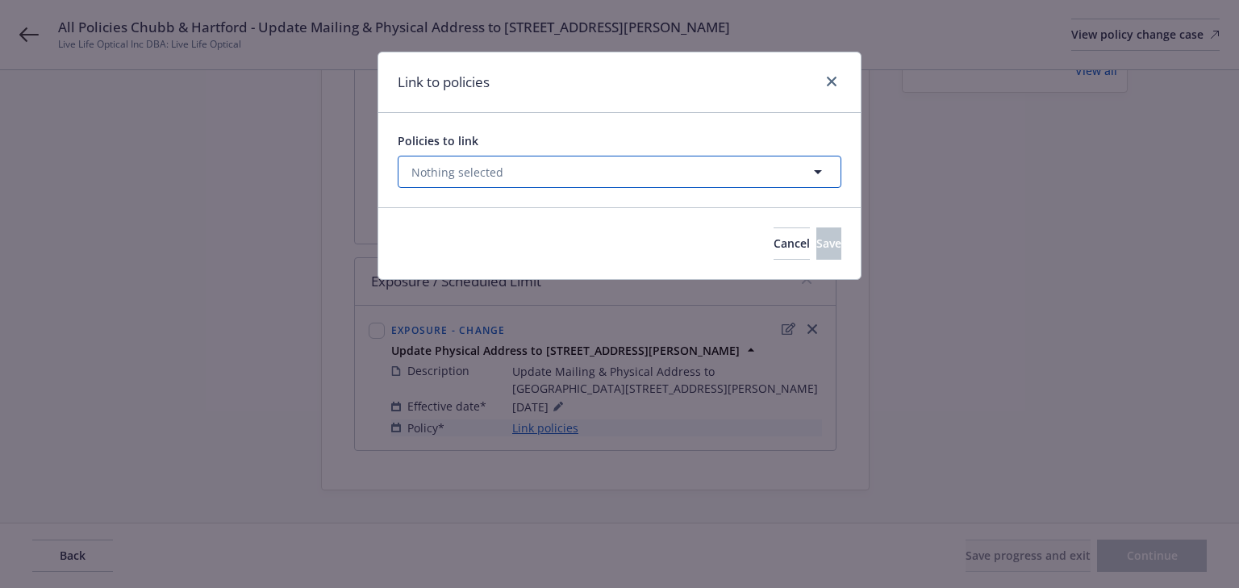
click at [512, 187] on button "Nothing selected" at bounding box center [620, 172] width 444 height 32
select select "ACTIVE"
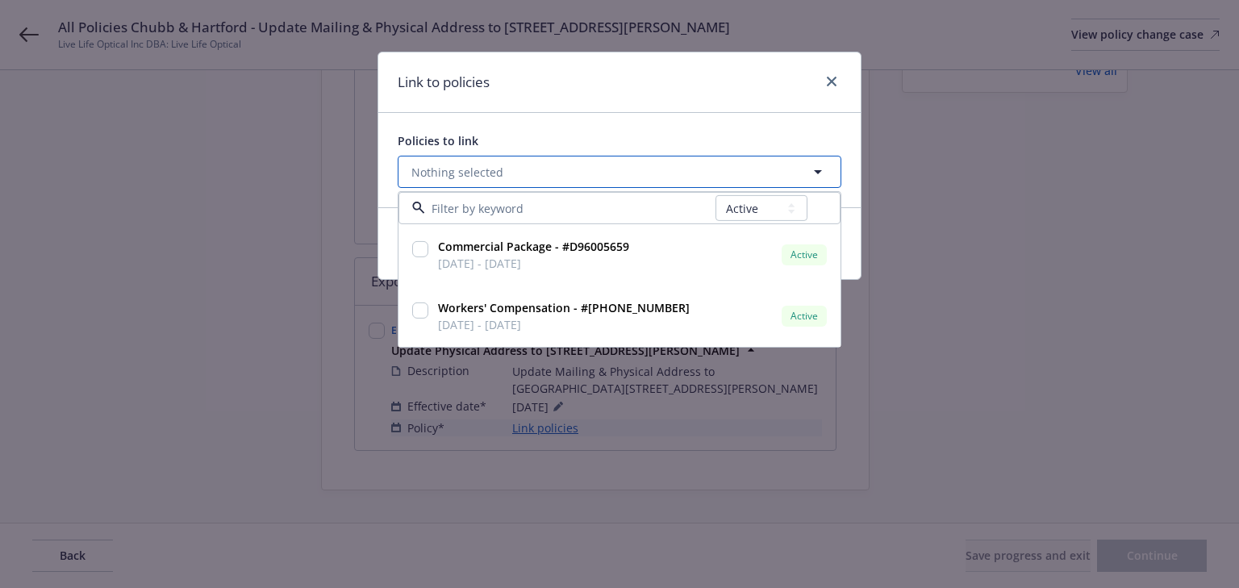
click at [508, 176] on button "Nothing selected" at bounding box center [620, 172] width 444 height 32
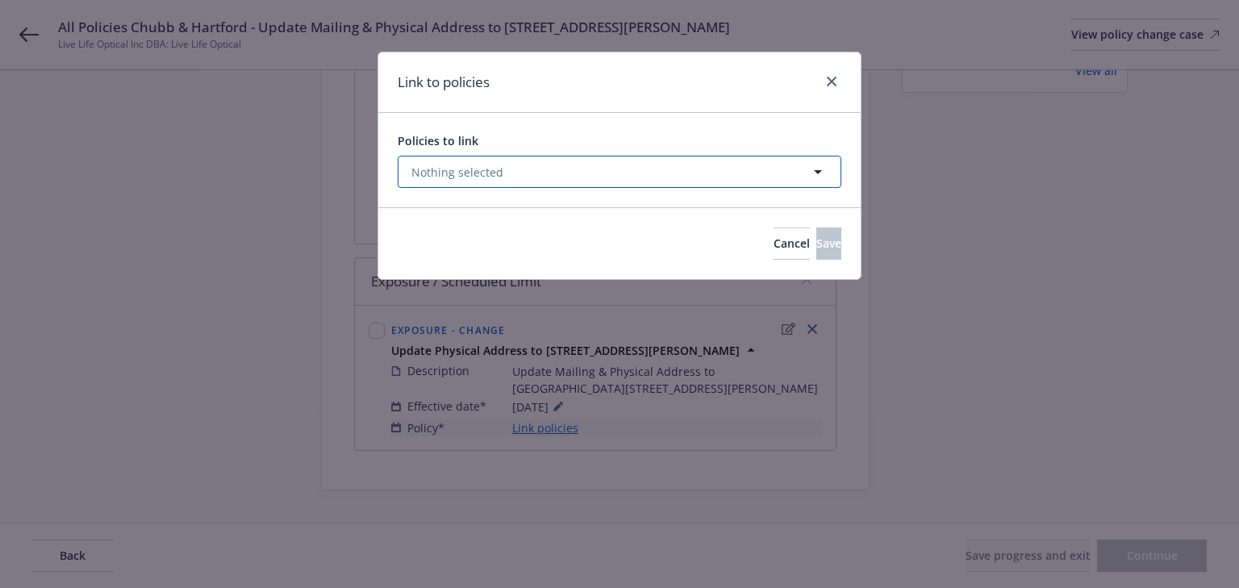
click at [501, 184] on button "Nothing selected" at bounding box center [620, 172] width 444 height 32
select select "ACTIVE"
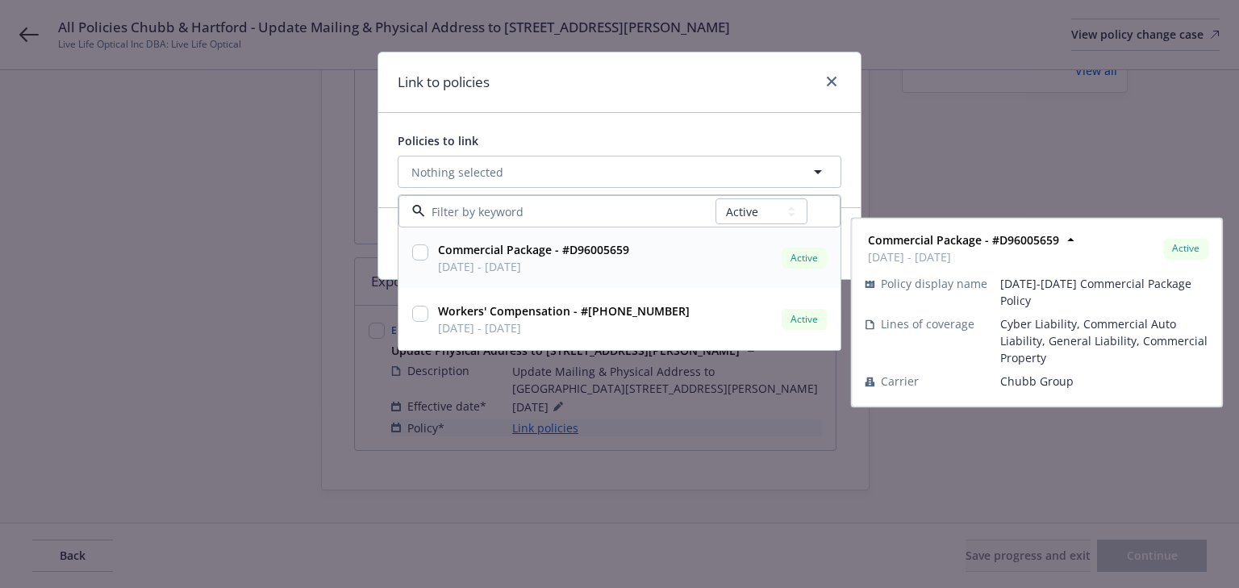
click at [413, 252] on input "checkbox" at bounding box center [420, 252] width 16 height 16
checkbox input "true"
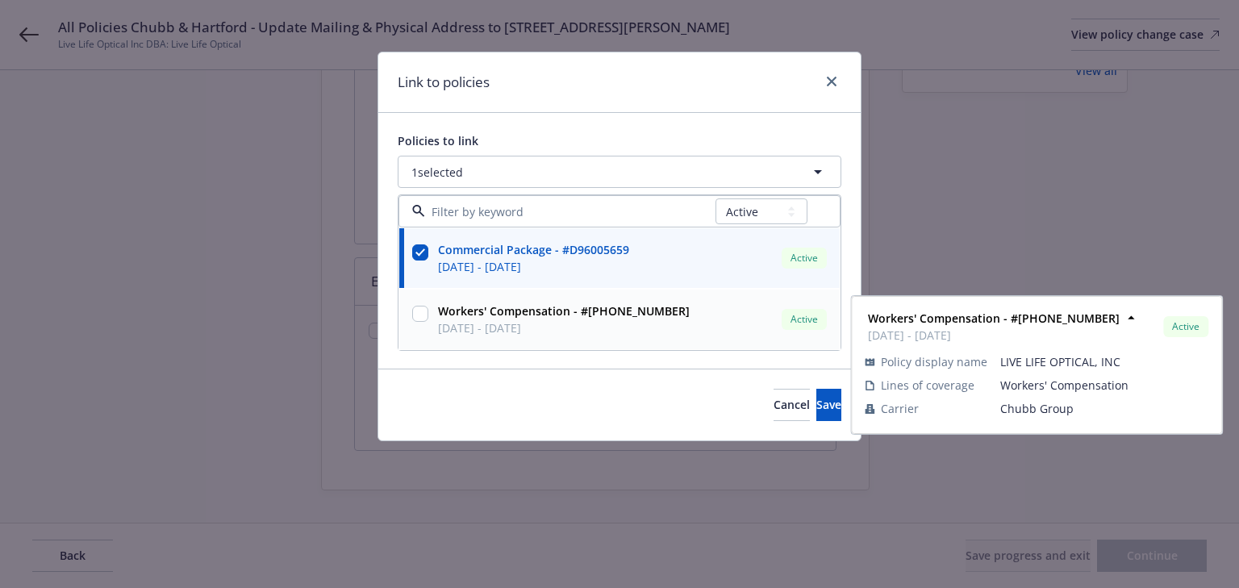
click at [419, 313] on input "checkbox" at bounding box center [420, 314] width 16 height 16
checkbox input "true"
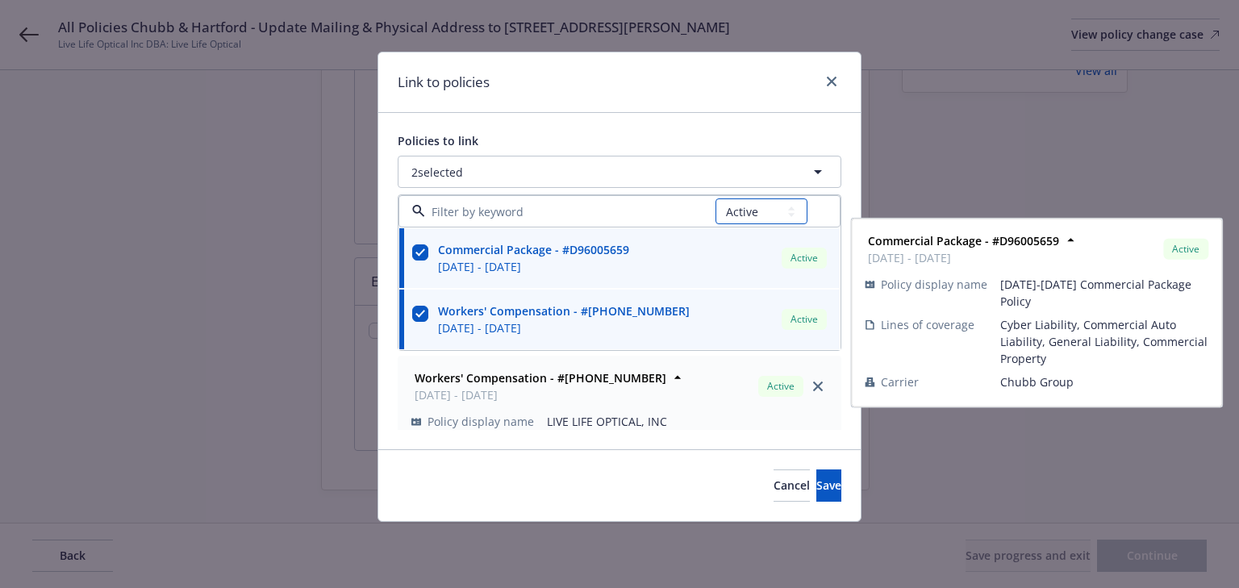
click at [726, 211] on select "All Active Upcoming Expired Cancelled" at bounding box center [762, 211] width 92 height 26
select select "UPCOMING"
click at [717, 198] on select "All Active Upcoming Expired Cancelled" at bounding box center [762, 211] width 92 height 26
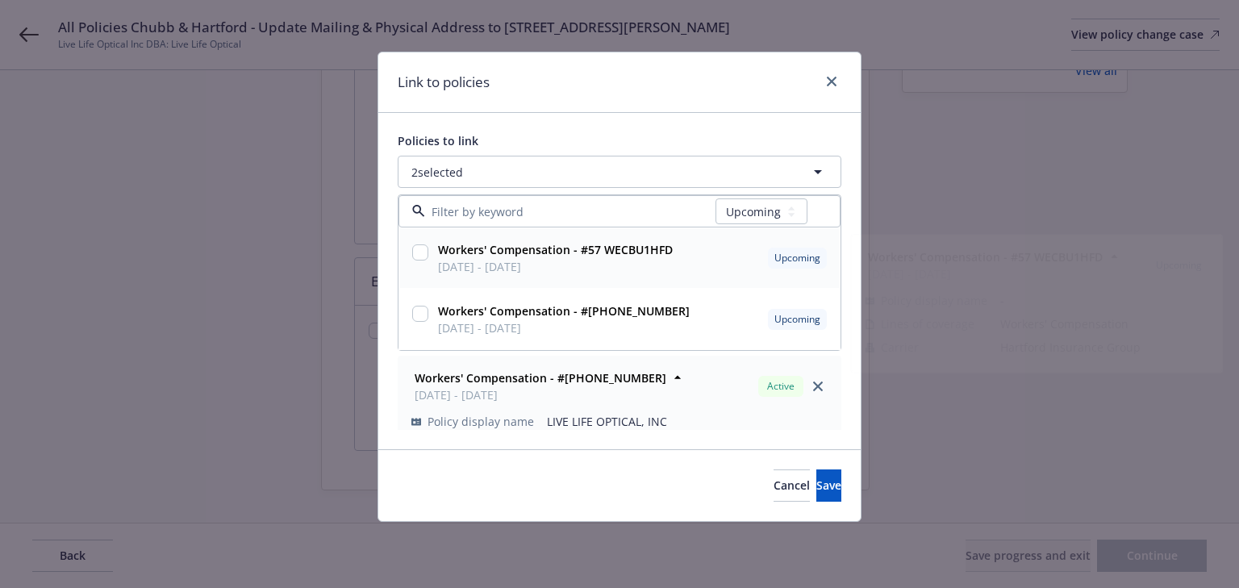
click at [423, 254] on input "checkbox" at bounding box center [420, 252] width 16 height 16
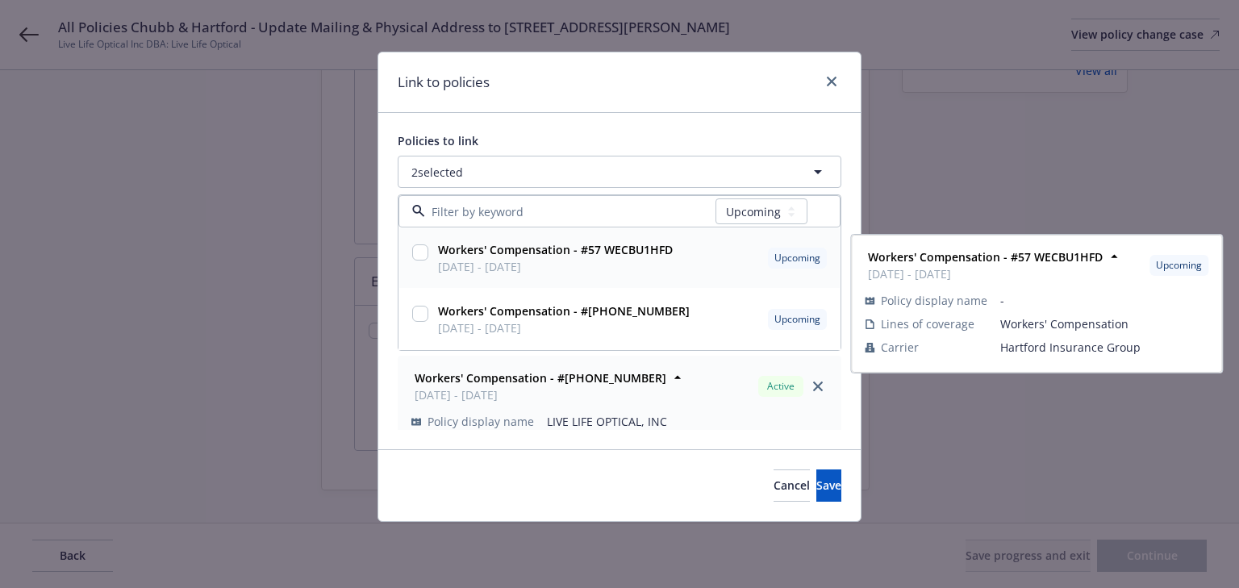
checkbox input "true"
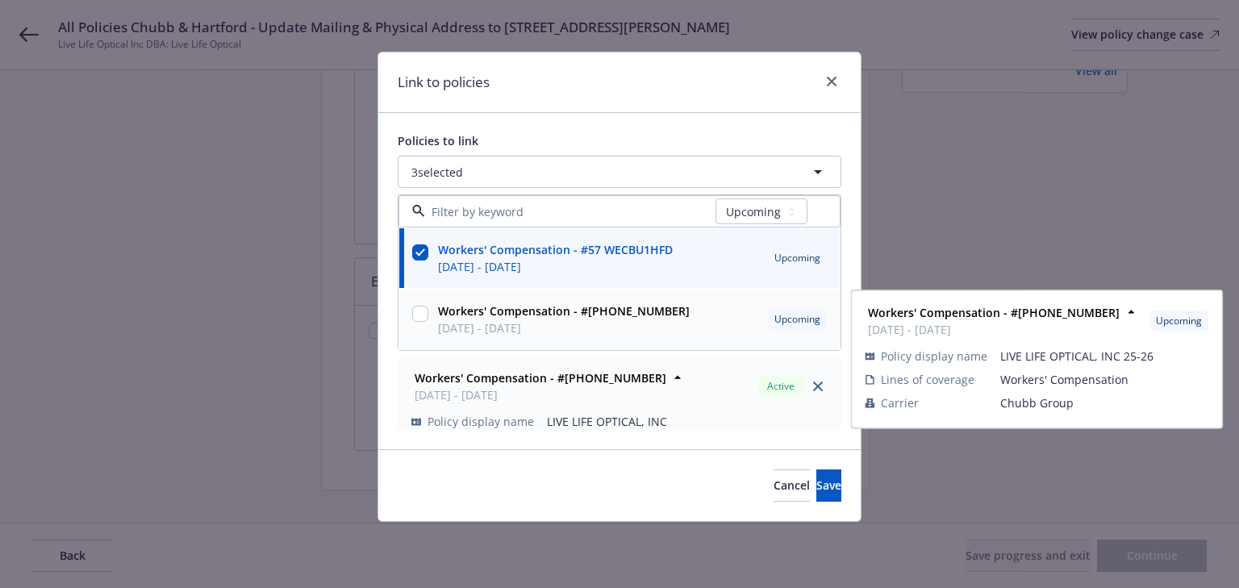
click at [423, 307] on input "checkbox" at bounding box center [420, 314] width 16 height 16
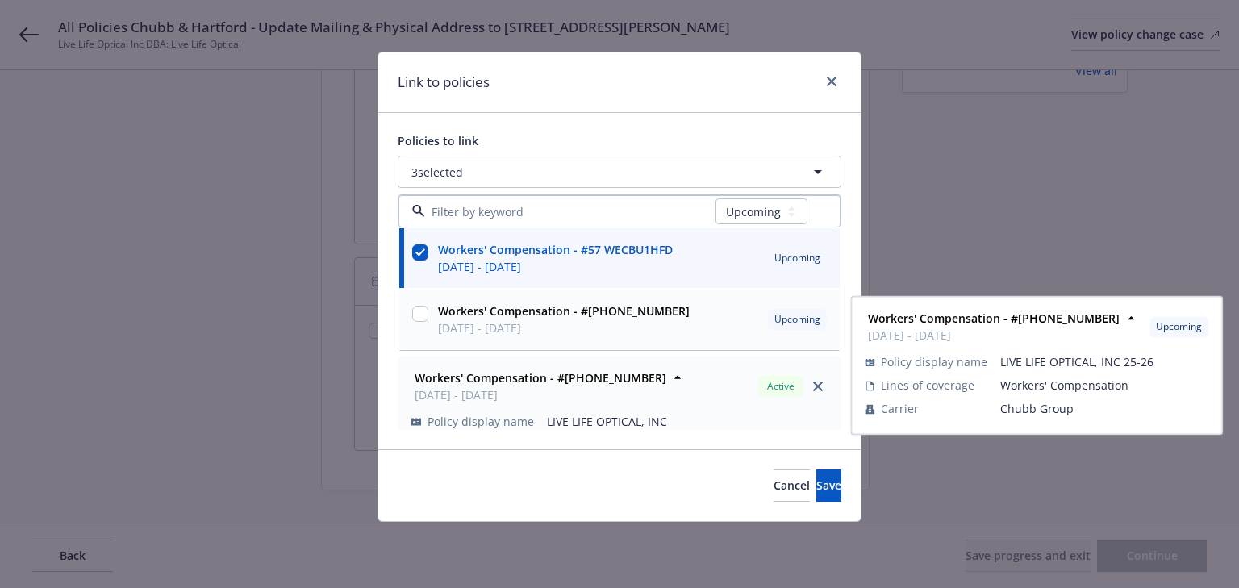
checkbox input "true"
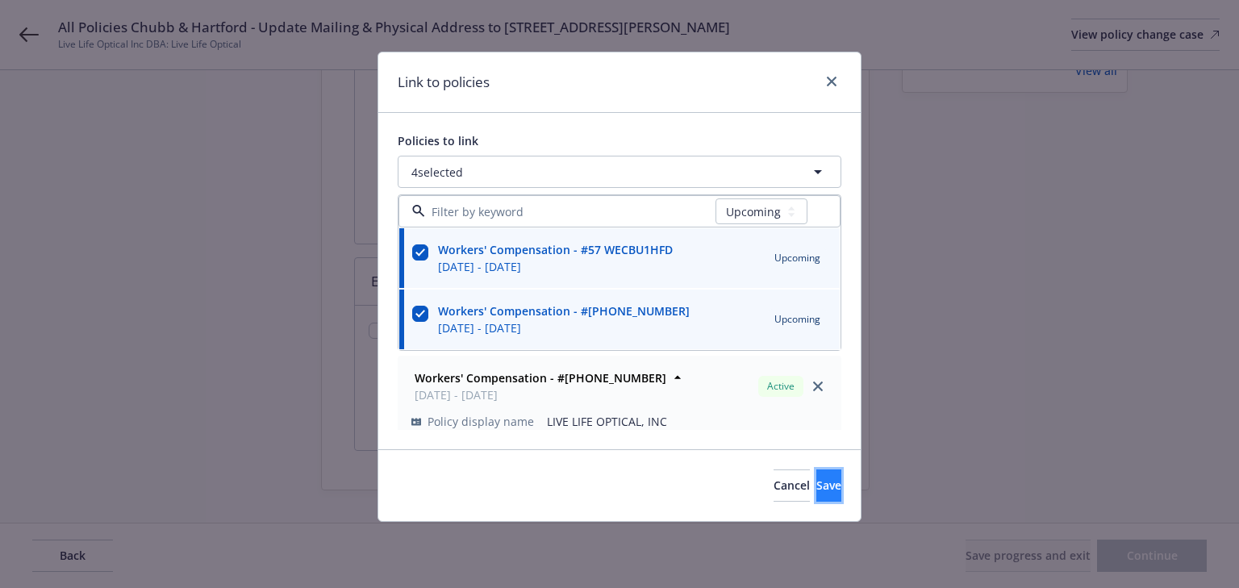
click at [817, 484] on span "Save" at bounding box center [829, 485] width 25 height 15
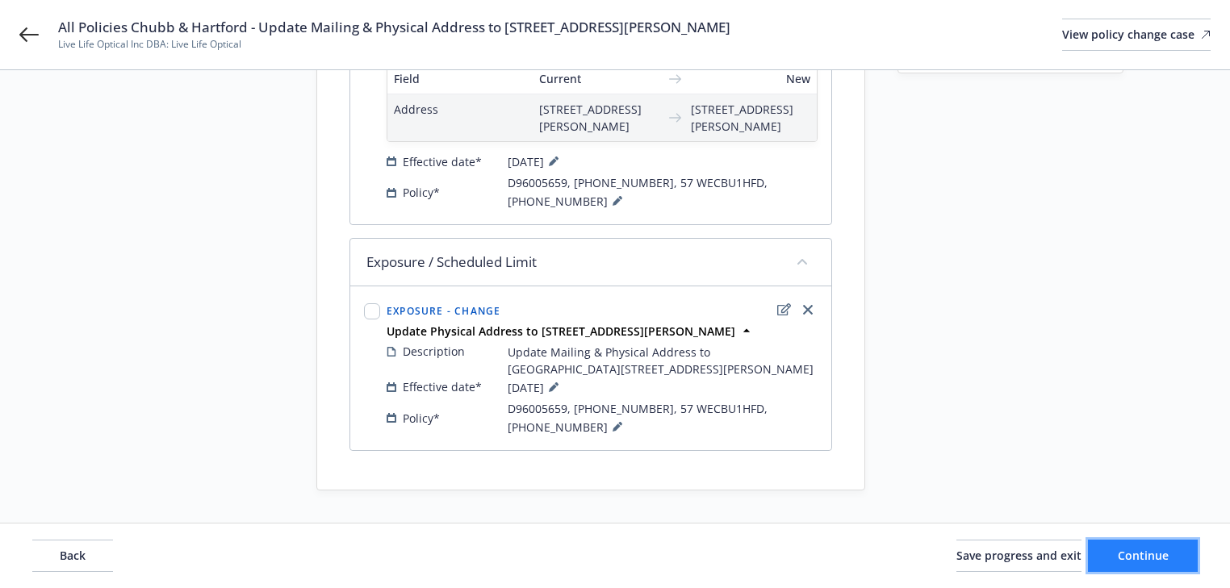
click at [1134, 541] on button "Continue" at bounding box center [1143, 556] width 110 height 32
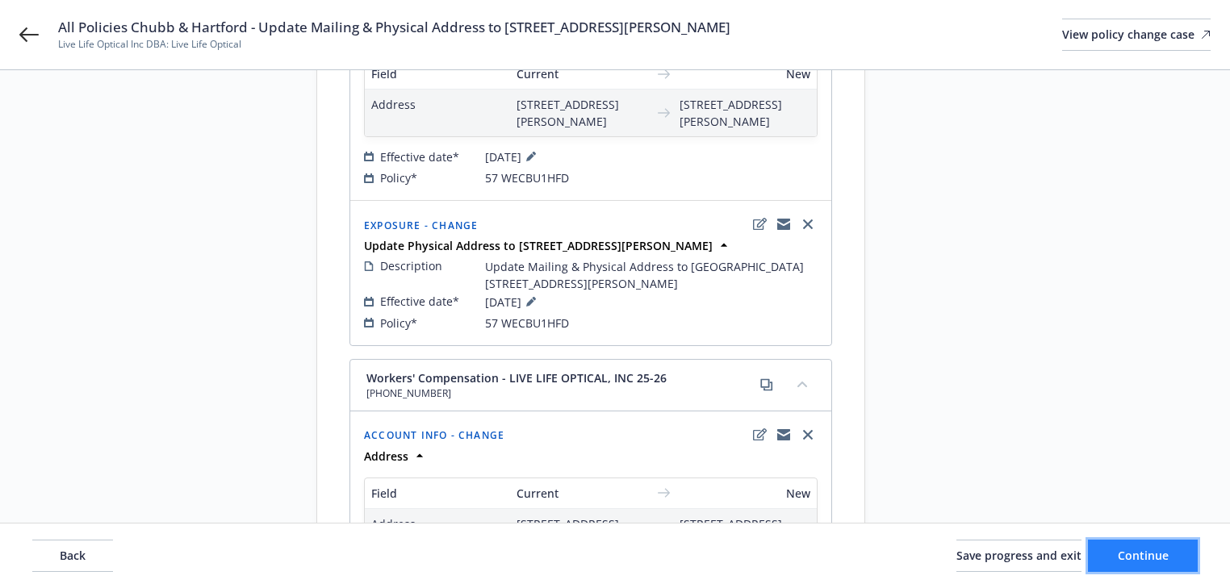
click at [1134, 541] on button "Continue" at bounding box center [1143, 556] width 110 height 32
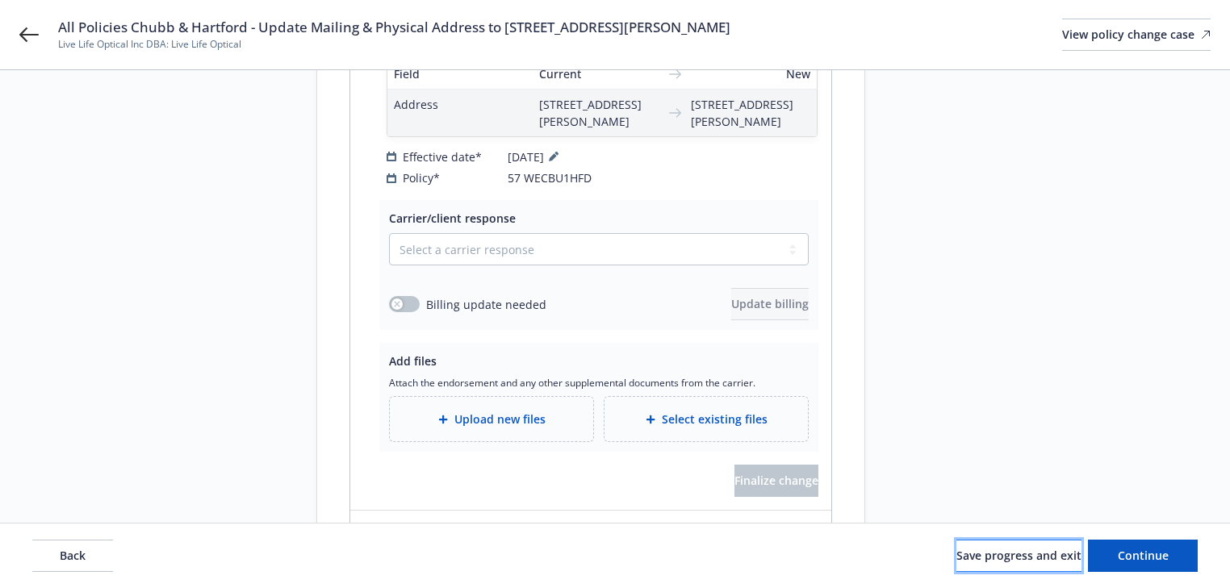
click at [986, 554] on span "Save progress and exit" at bounding box center [1018, 555] width 125 height 15
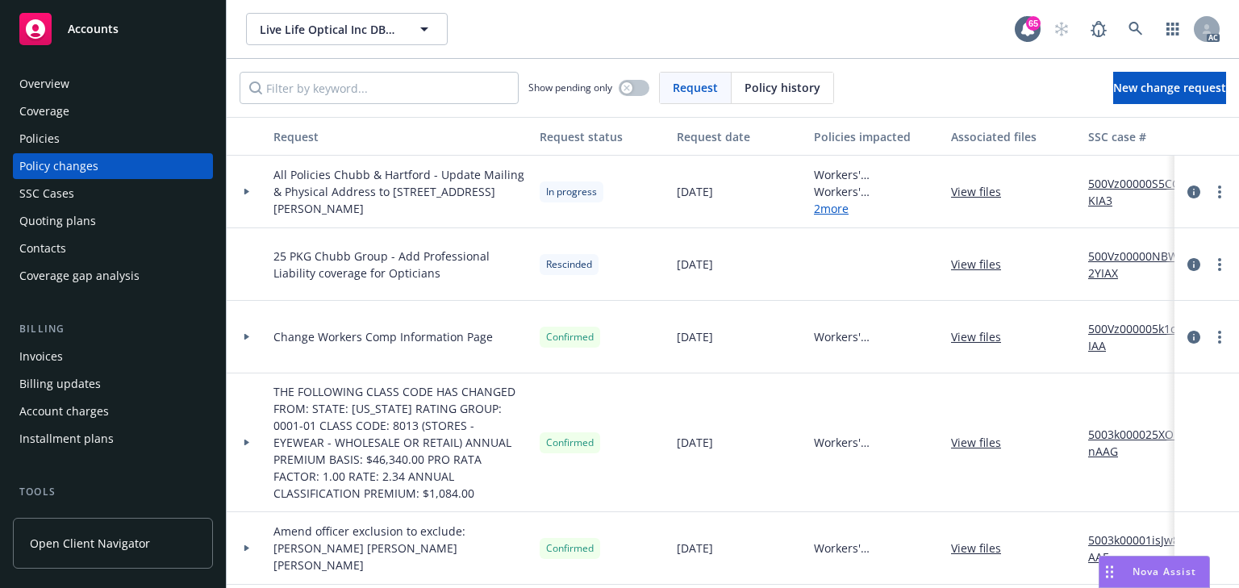
click at [1152, 180] on link "500Vz00000S5CQKIA3" at bounding box center [1143, 192] width 108 height 34
click at [44, 142] on div "Policies" at bounding box center [39, 139] width 40 height 26
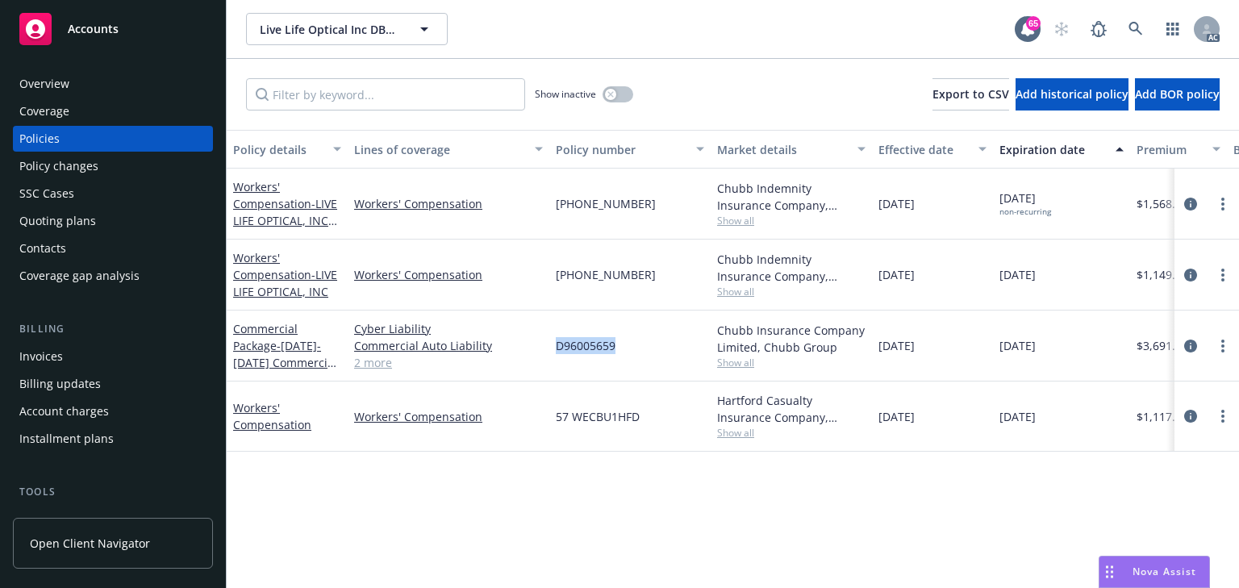
drag, startPoint x: 552, startPoint y: 352, endPoint x: 631, endPoint y: 349, distance: 79.1
click at [631, 349] on div "D96005659" at bounding box center [630, 346] width 161 height 71
click at [511, 494] on div "Policy details Lines of coverage Policy number Market details Effective date Ex…" at bounding box center [733, 359] width 1013 height 458
copy div "(26) 7177-01-47"
drag, startPoint x: 541, startPoint y: 194, endPoint x: 655, endPoint y: 196, distance: 114.6
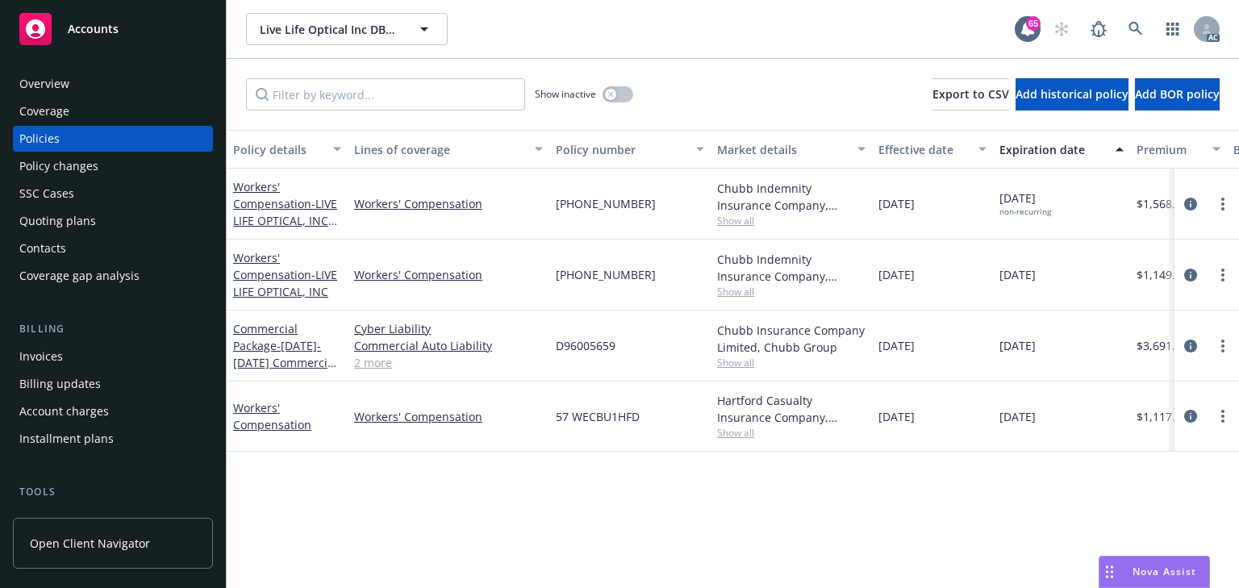
click at [655, 196] on div "Workers' Compensation - LIVE LIFE OPTICAL, INC 25-26 Workers' Compensation (26)…" at bounding box center [1005, 204] width 1557 height 71
click at [69, 165] on div "Policy changes" at bounding box center [58, 166] width 79 height 26
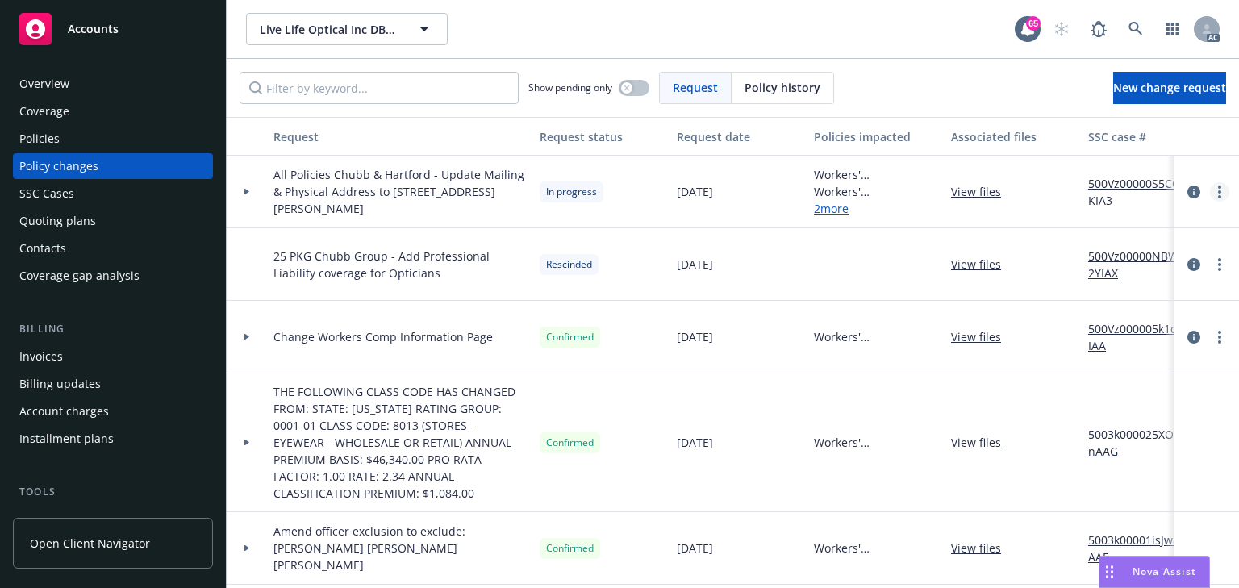
click at [1214, 190] on link "more" at bounding box center [1219, 191] width 19 height 19
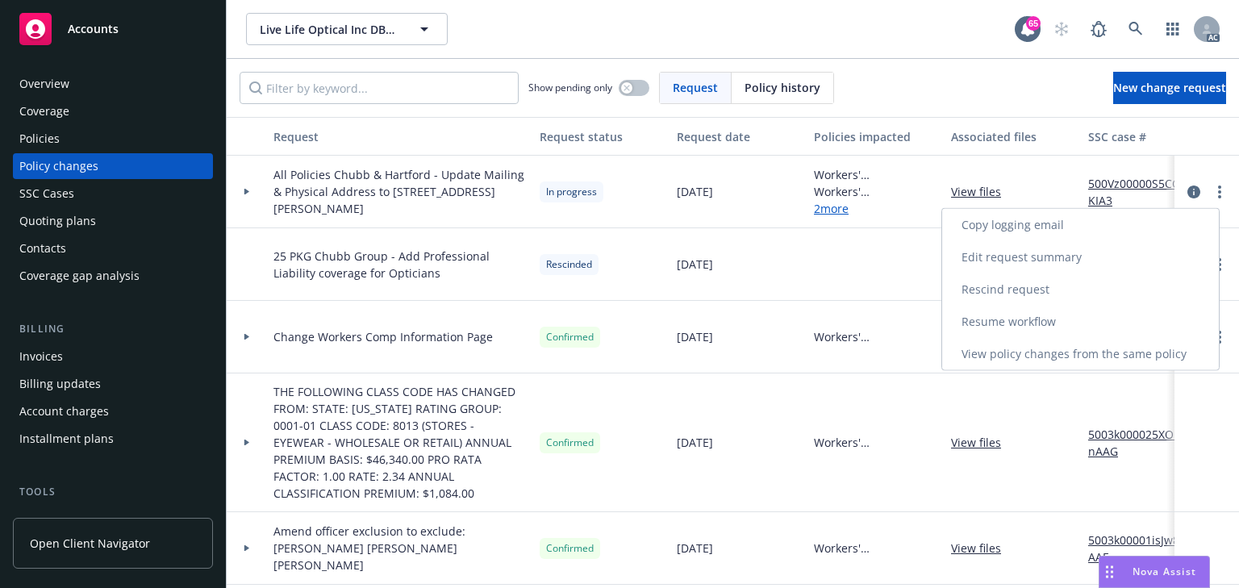
click at [1030, 224] on link "Copy logging email" at bounding box center [1080, 225] width 277 height 32
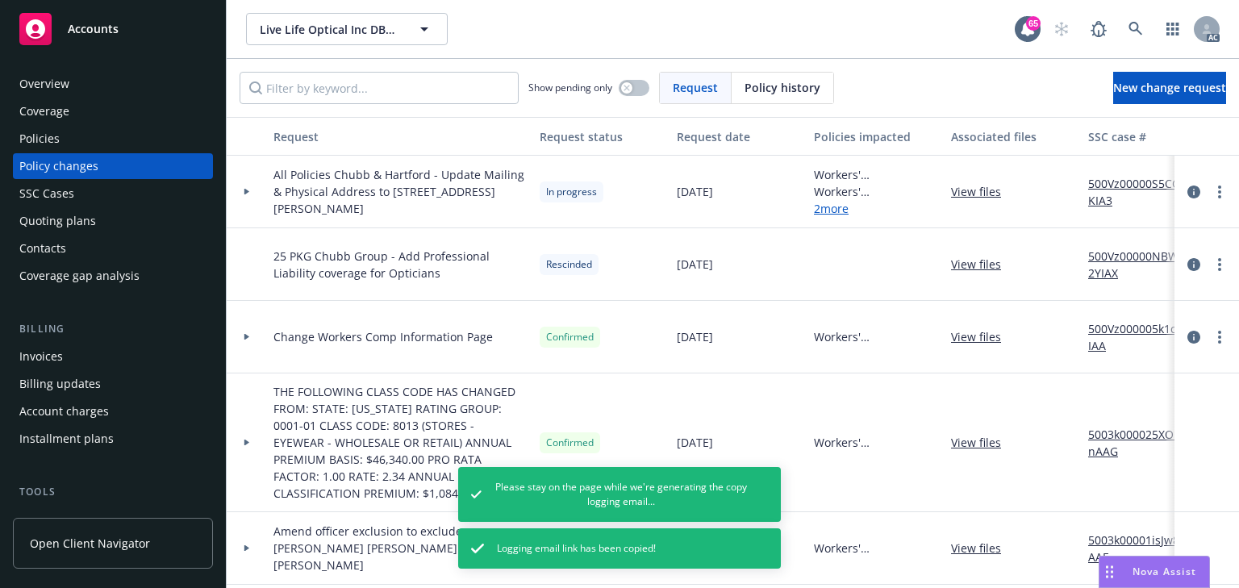
click at [86, 145] on div "Policies" at bounding box center [112, 139] width 187 height 26
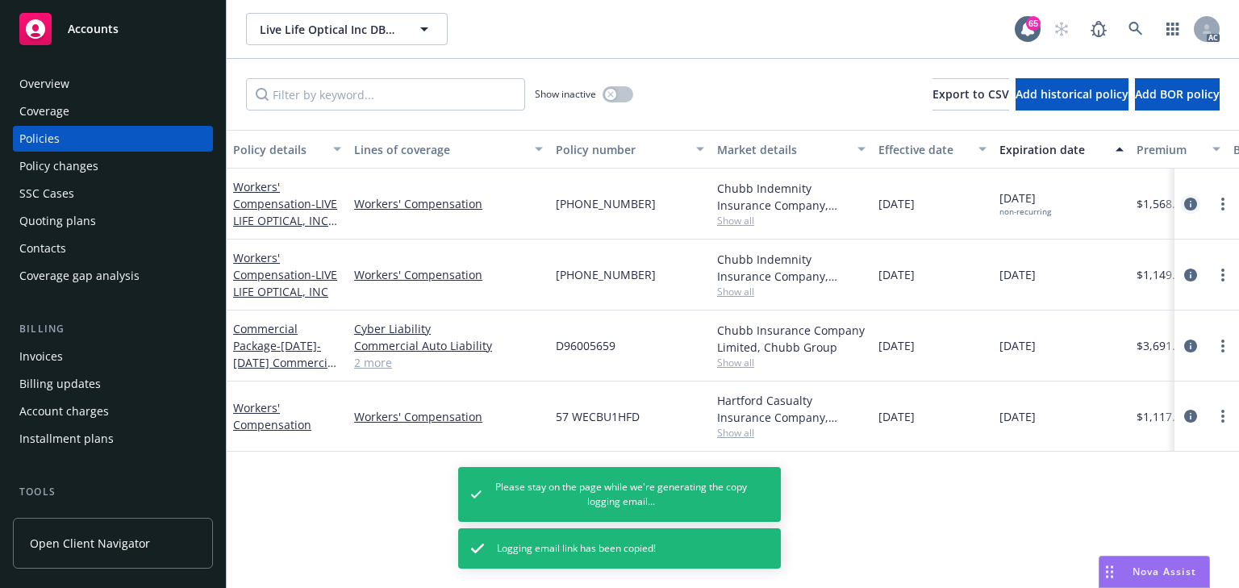
click at [1191, 200] on icon "circleInformation" at bounding box center [1191, 204] width 13 height 13
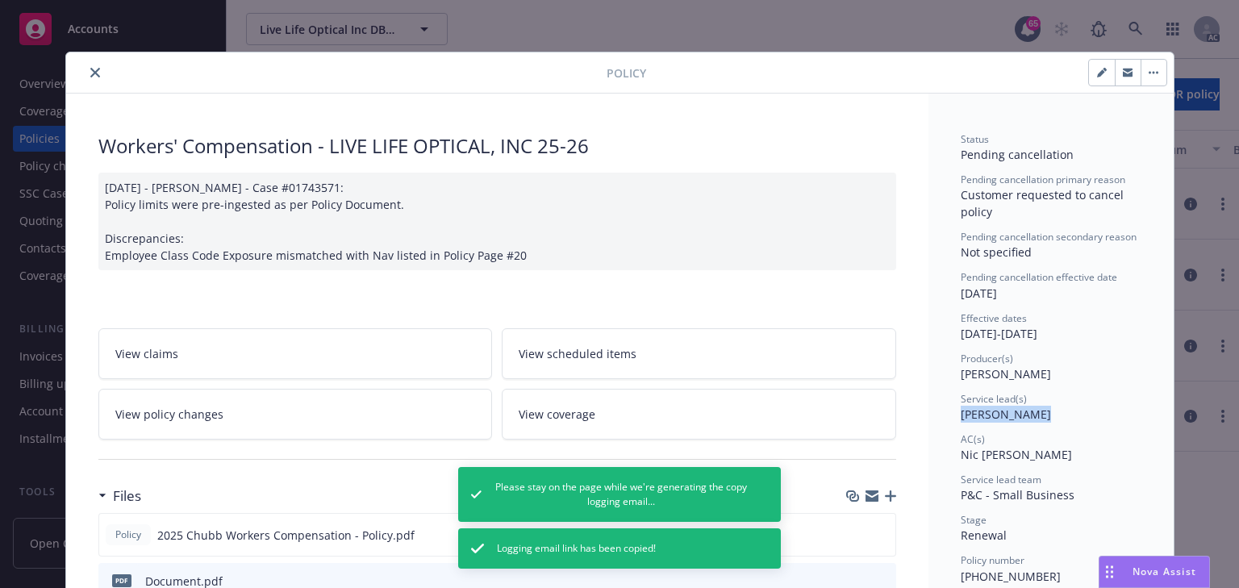
drag, startPoint x: 945, startPoint y: 416, endPoint x: 1033, endPoint y: 419, distance: 88.0
copy span "Shelly Flores"
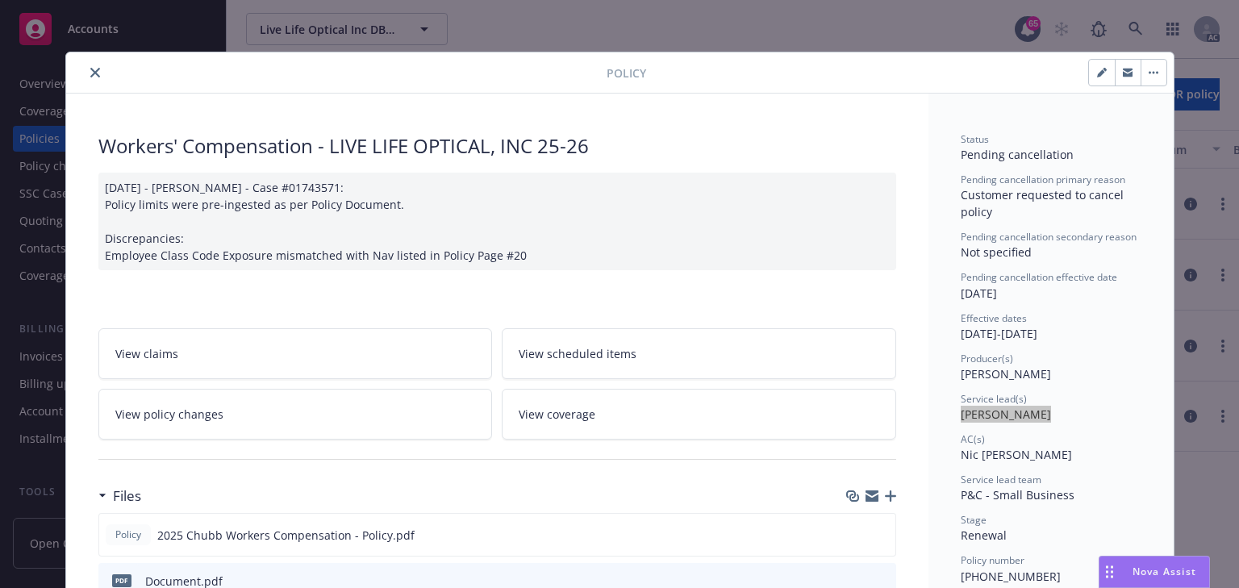
click at [90, 73] on icon "close" at bounding box center [95, 73] width 10 height 10
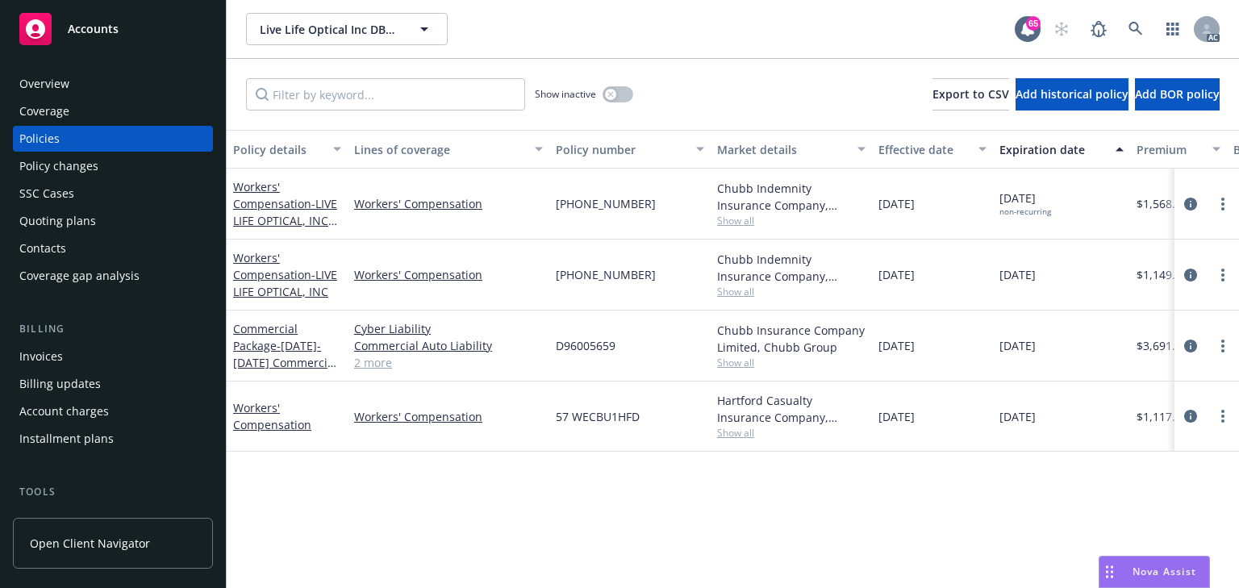
click at [744, 427] on span "Show all" at bounding box center [791, 433] width 148 height 14
click at [608, 495] on div "Policy details Lines of coverage Policy number Market details Effective date Ex…" at bounding box center [733, 359] width 1013 height 458
copy div "57 WECBU1HFD"
drag, startPoint x: 542, startPoint y: 412, endPoint x: 653, endPoint y: 414, distance: 110.6
click at [653, 414] on div "Workers' Compensation Workers' Compensation 57 WECBU1HFD Hartford Casualty Insu…" at bounding box center [1005, 417] width 1557 height 70
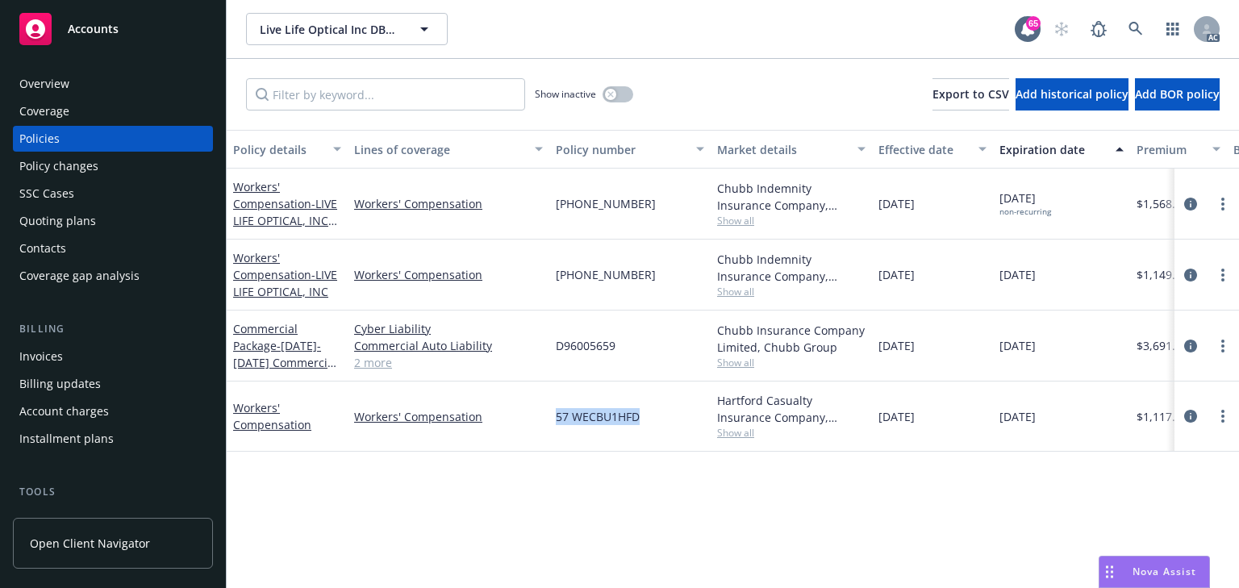
click at [654, 469] on div "Policy details Lines of coverage Policy number Market details Effective date Ex…" at bounding box center [733, 359] width 1013 height 458
drag, startPoint x: 875, startPoint y: 270, endPoint x: 988, endPoint y: 269, distance: 113.0
click at [988, 269] on div "09/14/2024" at bounding box center [932, 275] width 121 height 71
drag, startPoint x: 868, startPoint y: 352, endPoint x: 1068, endPoint y: 350, distance: 200.1
click at [1068, 350] on div "Commercial Package - 2025-2026 Commercial Package Policy Cyber Liability Commer…" at bounding box center [1005, 346] width 1557 height 71
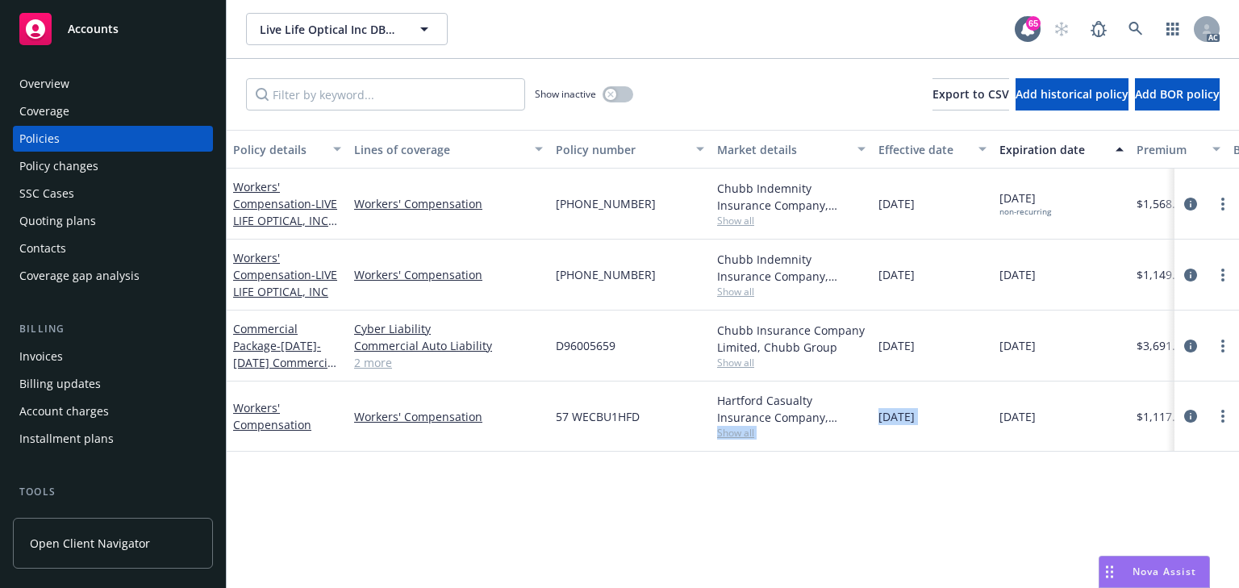
drag, startPoint x: 867, startPoint y: 416, endPoint x: 996, endPoint y: 414, distance: 129.1
click at [996, 414] on div "Workers' Compensation Workers' Compensation 57 WECBU1HFD Hartford Casualty Insu…" at bounding box center [1005, 417] width 1557 height 70
click at [837, 491] on div "Policy details Lines of coverage Policy number Market details Effective date Ex…" at bounding box center [733, 359] width 1013 height 458
click at [684, 471] on div "Policy details Lines of coverage Policy number Market details Effective date Ex…" at bounding box center [733, 359] width 1013 height 458
drag, startPoint x: 877, startPoint y: 134, endPoint x: 949, endPoint y: 148, distance: 73.1
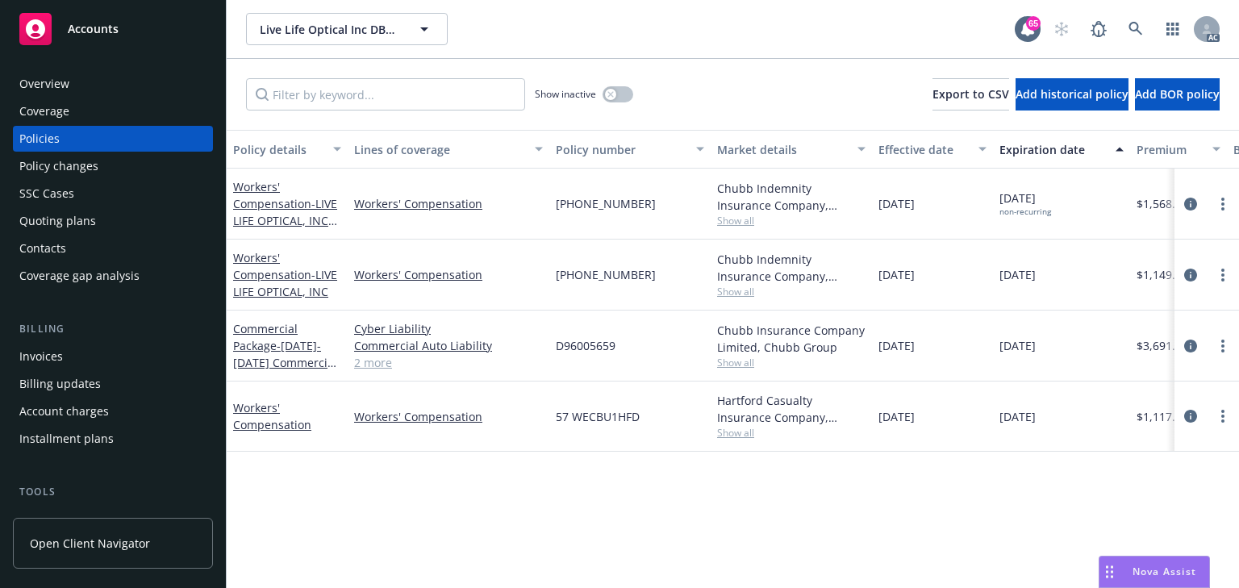
click at [949, 148] on button "Effective date" at bounding box center [932, 149] width 121 height 39
click at [451, 476] on div "Policy details Lines of coverage Policy number Market details Effective date Ex…" at bounding box center [733, 359] width 1013 height 458
copy div "(26) 7177-01-47"
drag, startPoint x: 539, startPoint y: 207, endPoint x: 649, endPoint y: 204, distance: 109.8
click at [649, 204] on div "Workers' Compensation - LIVE LIFE OPTICAL, INC 25-26 Workers' Compensation (26)…" at bounding box center [1005, 204] width 1557 height 71
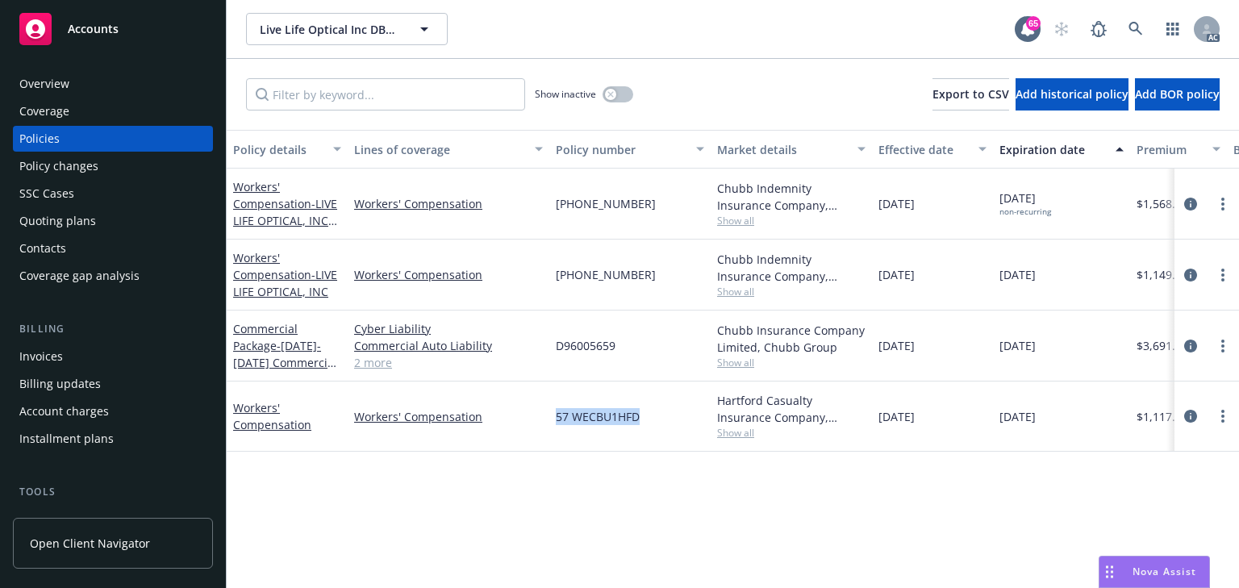
copy div "57 WECBU1HFD"
drag, startPoint x: 545, startPoint y: 412, endPoint x: 638, endPoint y: 417, distance: 92.9
click at [638, 417] on div "Workers' Compensation Workers' Compensation 57 WECBU1HFD Hartford Casualty Insu…" at bounding box center [1005, 417] width 1557 height 70
click at [683, 213] on div "(26) 7177-01-47" at bounding box center [630, 204] width 161 height 71
copy div "(26) 7177-01-47"
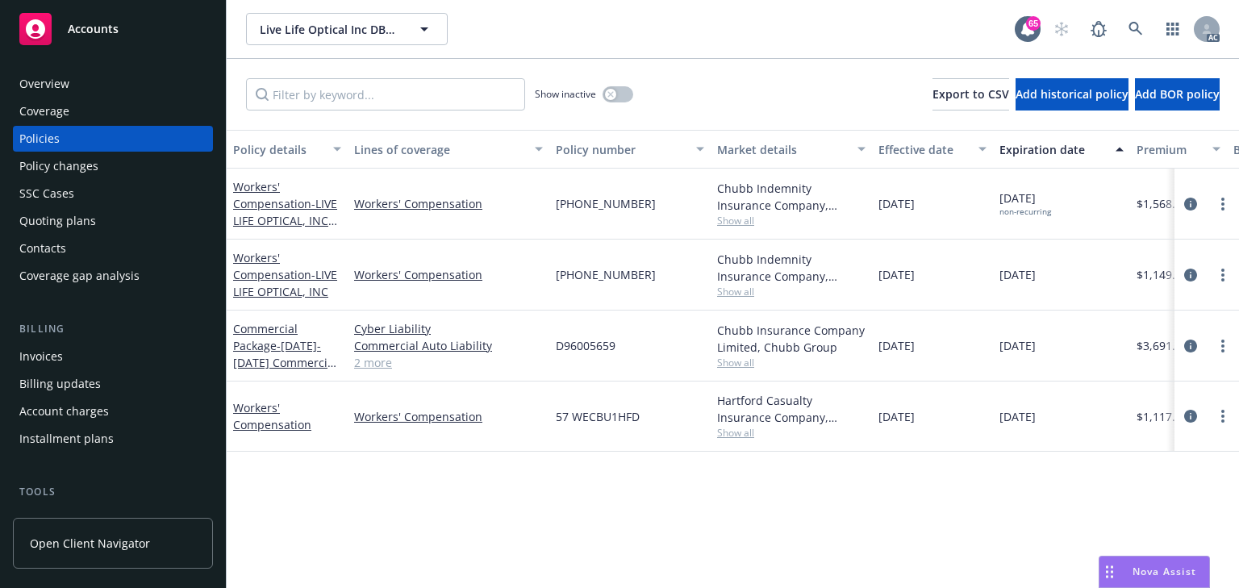
drag, startPoint x: 545, startPoint y: 202, endPoint x: 684, endPoint y: 205, distance: 138.8
click at [684, 205] on div "Workers' Compensation - LIVE LIFE OPTICAL, INC 25-26 Workers' Compensation (26)…" at bounding box center [1005, 204] width 1557 height 71
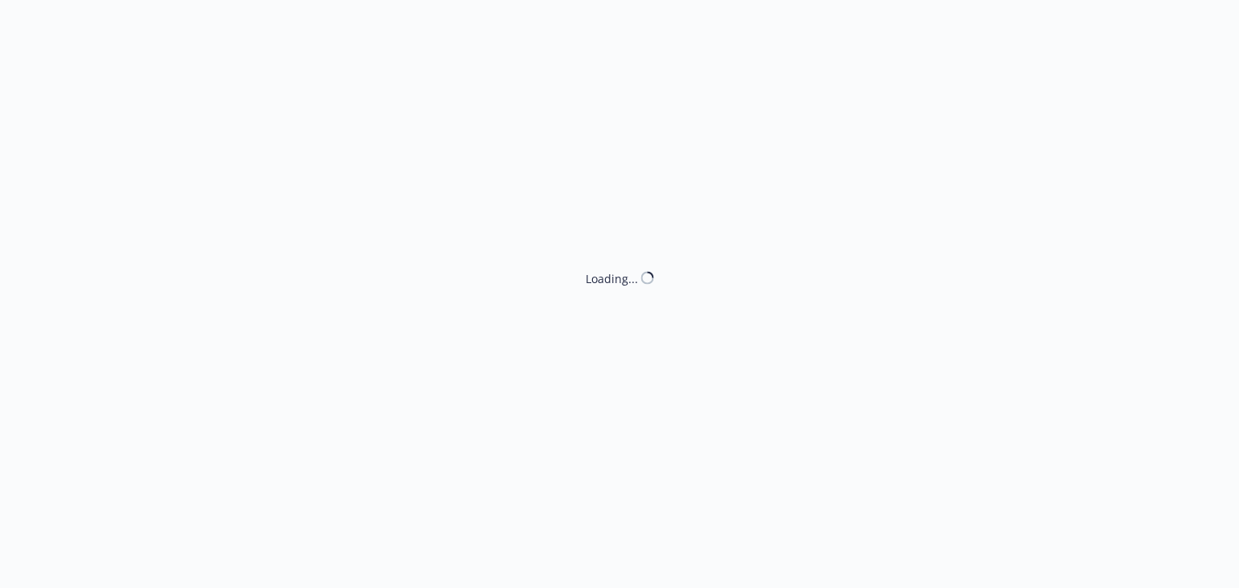
select select "ACCEPTED"
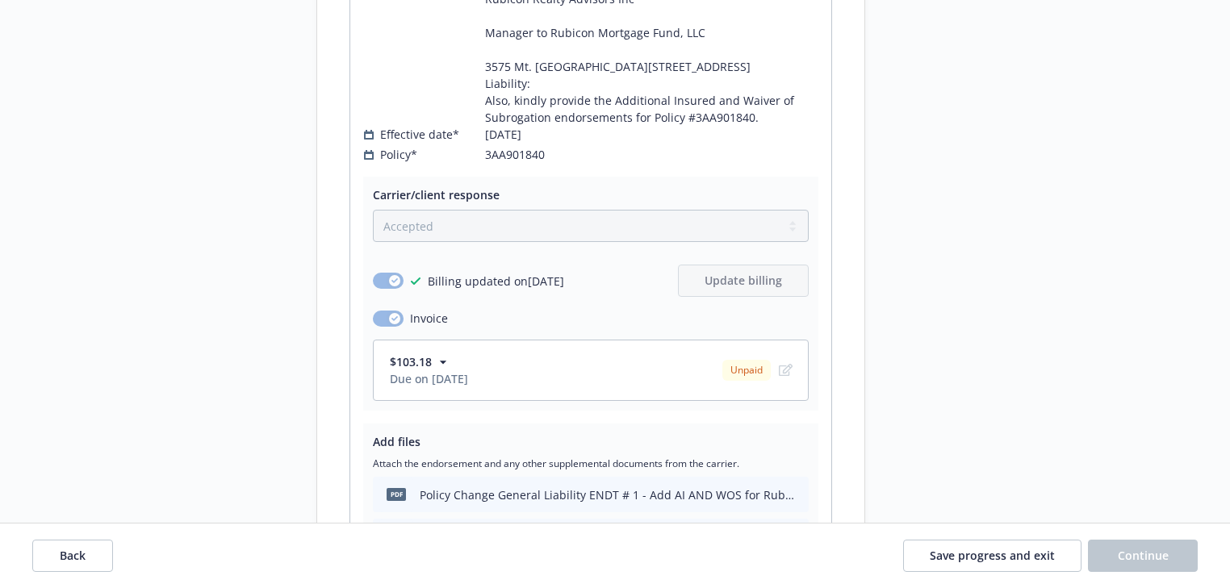
scroll to position [3415, 0]
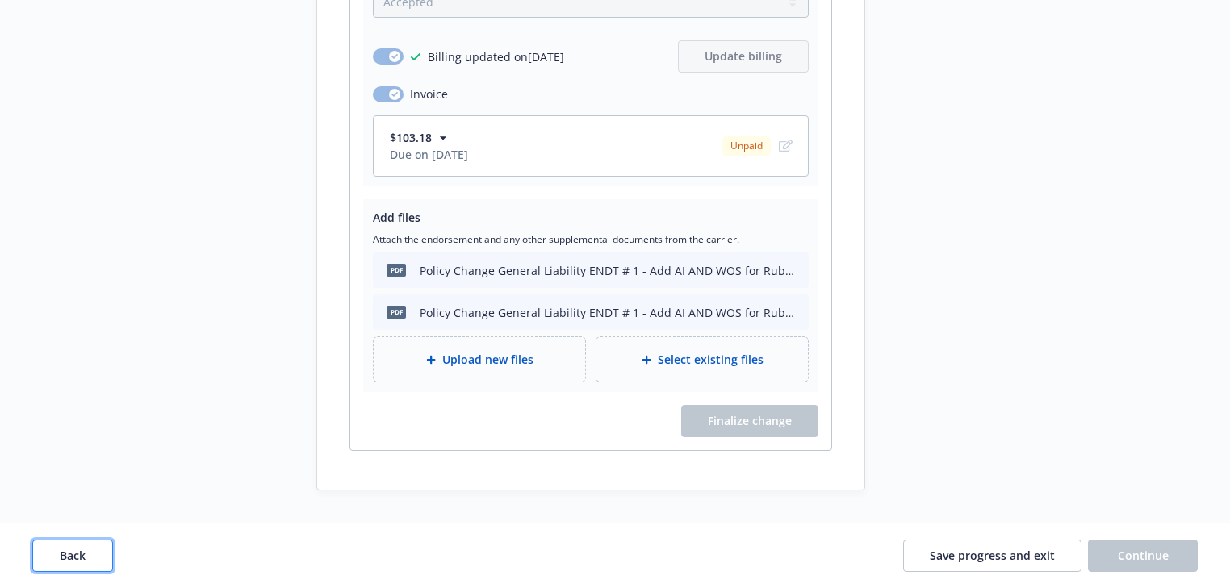
click at [87, 558] on button "Back" at bounding box center [72, 556] width 81 height 32
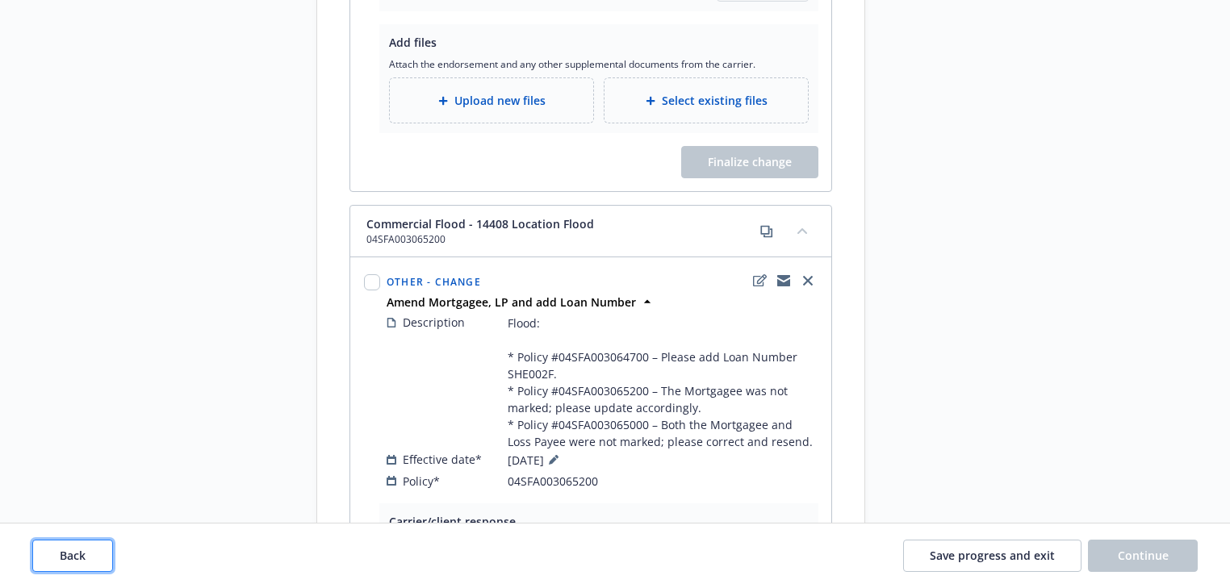
click at [87, 558] on button "Back" at bounding box center [72, 556] width 81 height 32
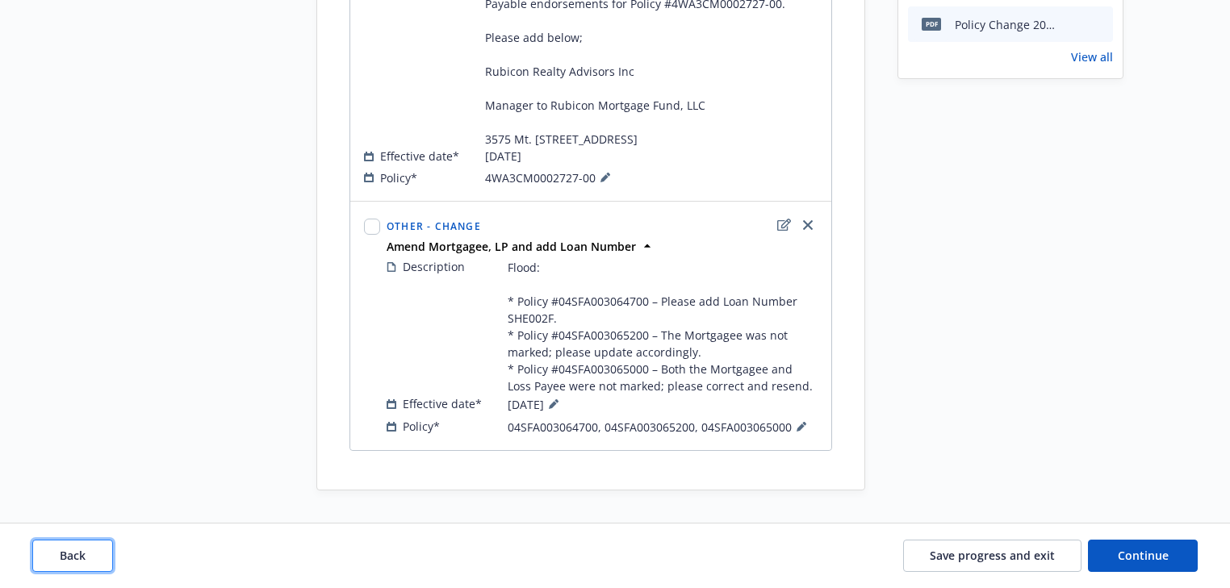
scroll to position [704, 0]
click at [87, 558] on button "Back" at bounding box center [72, 556] width 81 height 32
click at [87, 558] on div "Back Save progress and exit Continue" at bounding box center [614, 556] width 1165 height 32
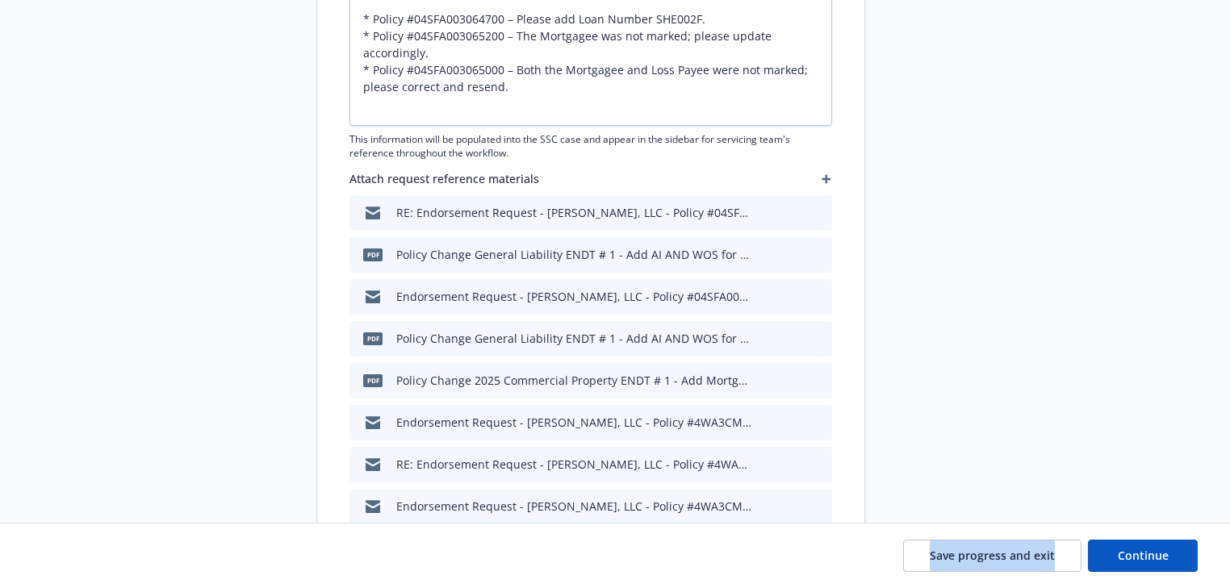
click at [87, 558] on div "Save progress and exit Continue" at bounding box center [614, 556] width 1165 height 32
click at [1132, 545] on button "Continue" at bounding box center [1143, 556] width 110 height 32
type textarea "x"
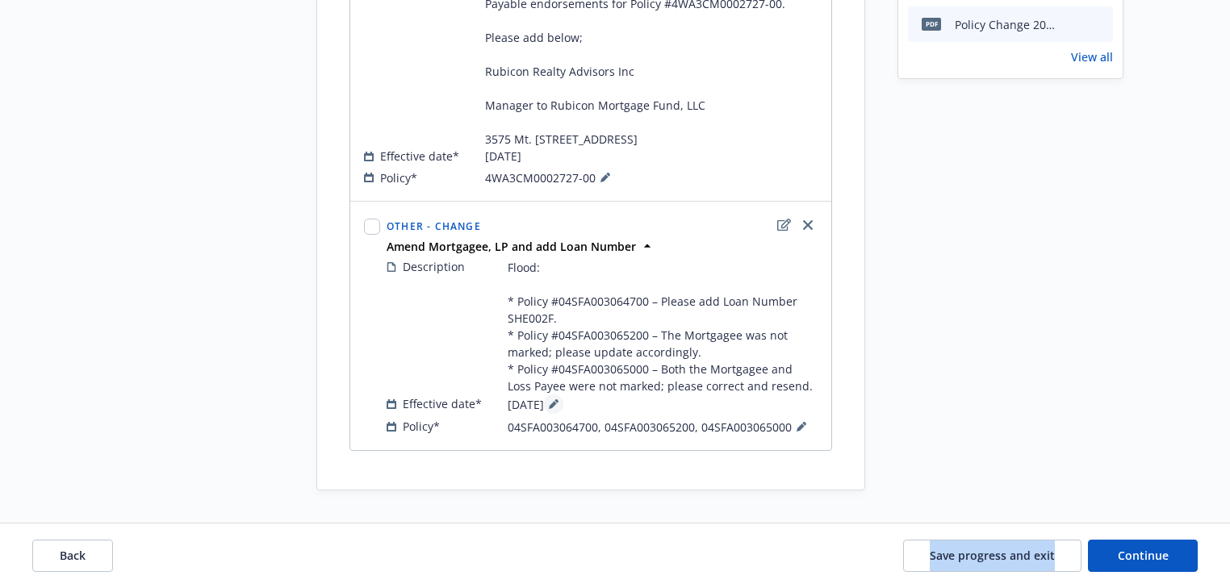
click at [557, 404] on icon at bounding box center [553, 405] width 8 height 8
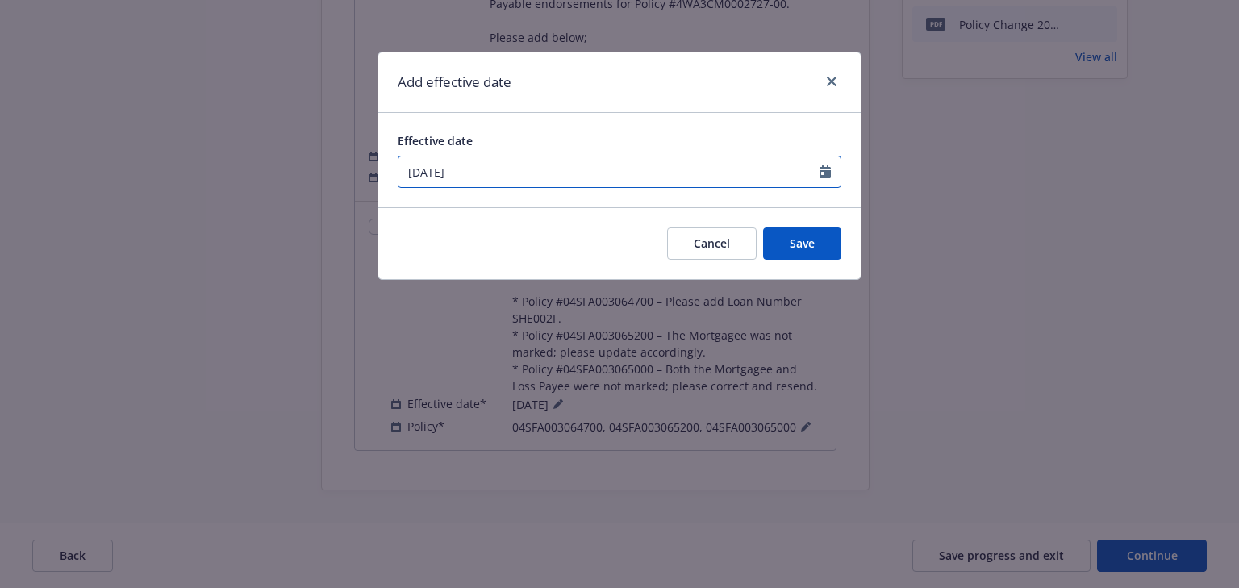
click at [545, 168] on input "07/31/2025" at bounding box center [609, 172] width 421 height 31
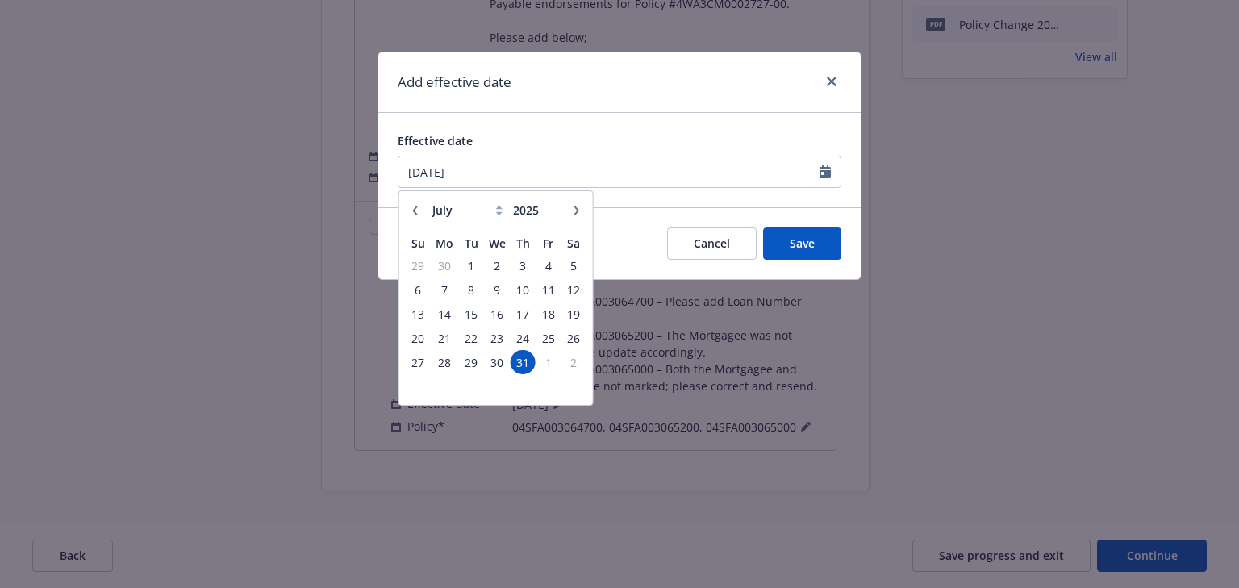
click at [414, 206] on icon "button" at bounding box center [416, 211] width 10 height 10
select select "6"
click at [491, 285] on span "11" at bounding box center [497, 290] width 23 height 20
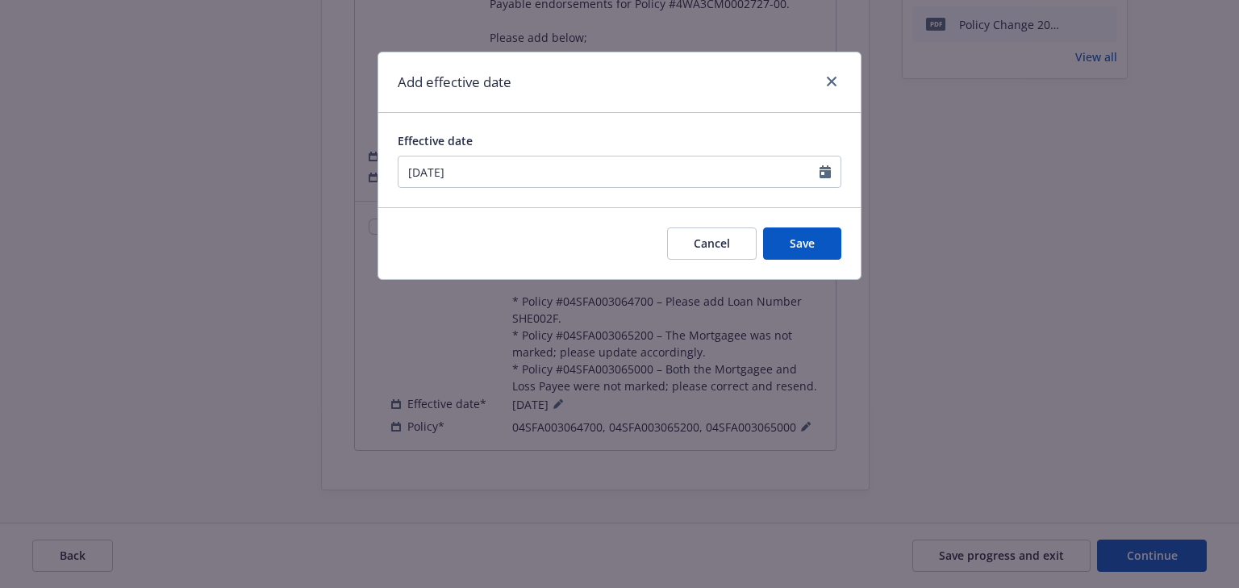
type input "[DATE]"
click at [784, 242] on button "Save" at bounding box center [802, 244] width 78 height 32
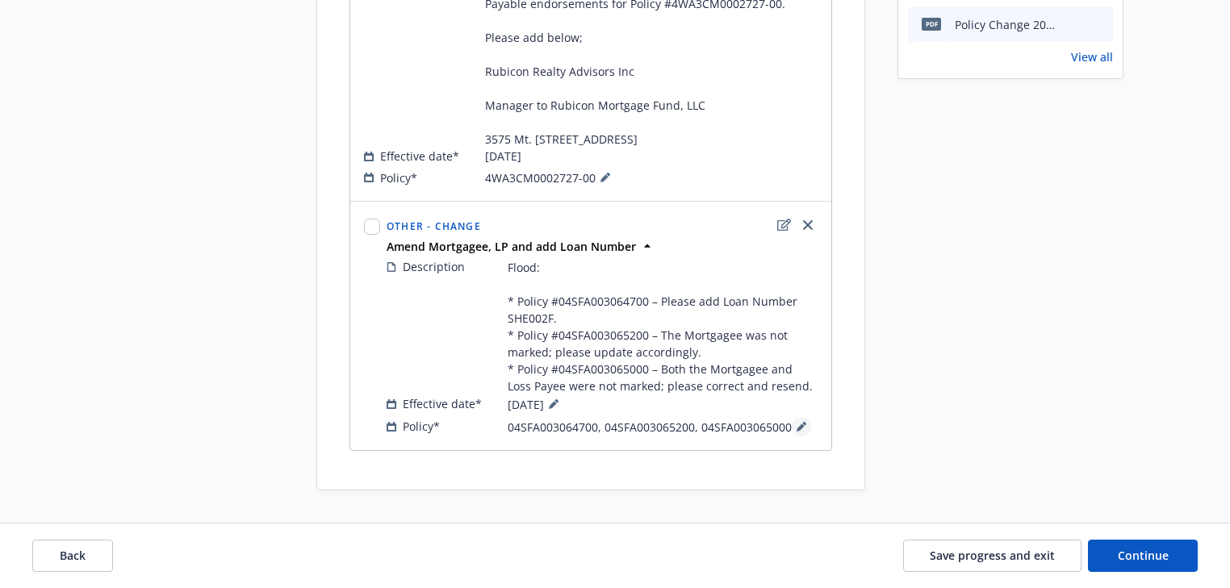
click at [797, 429] on icon at bounding box center [800, 428] width 8 height 8
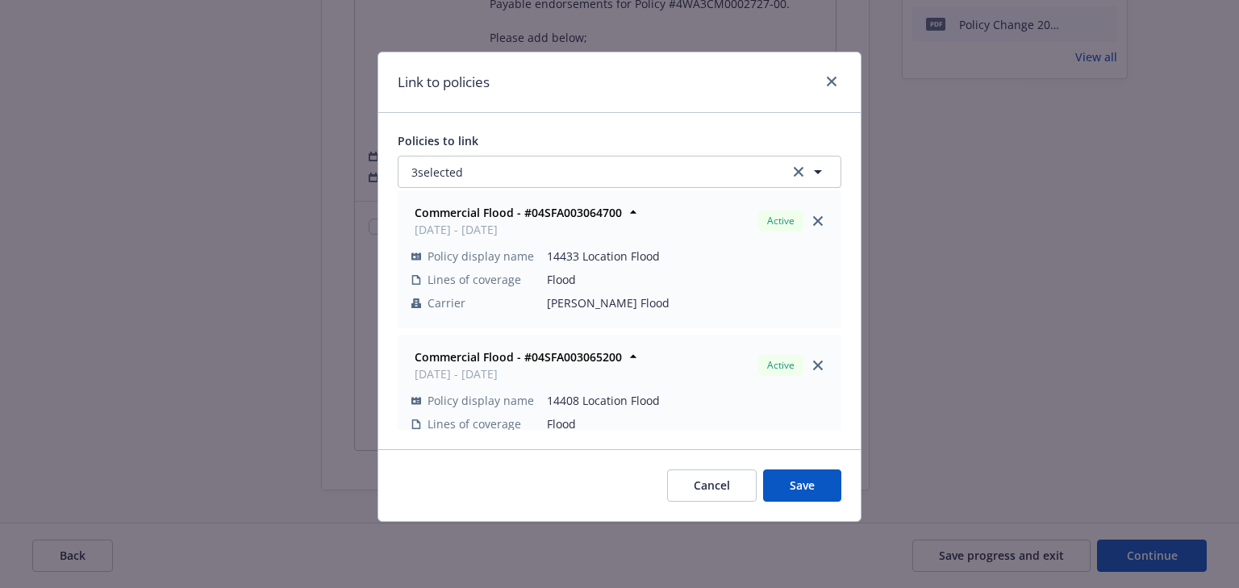
scroll to position [0, 0]
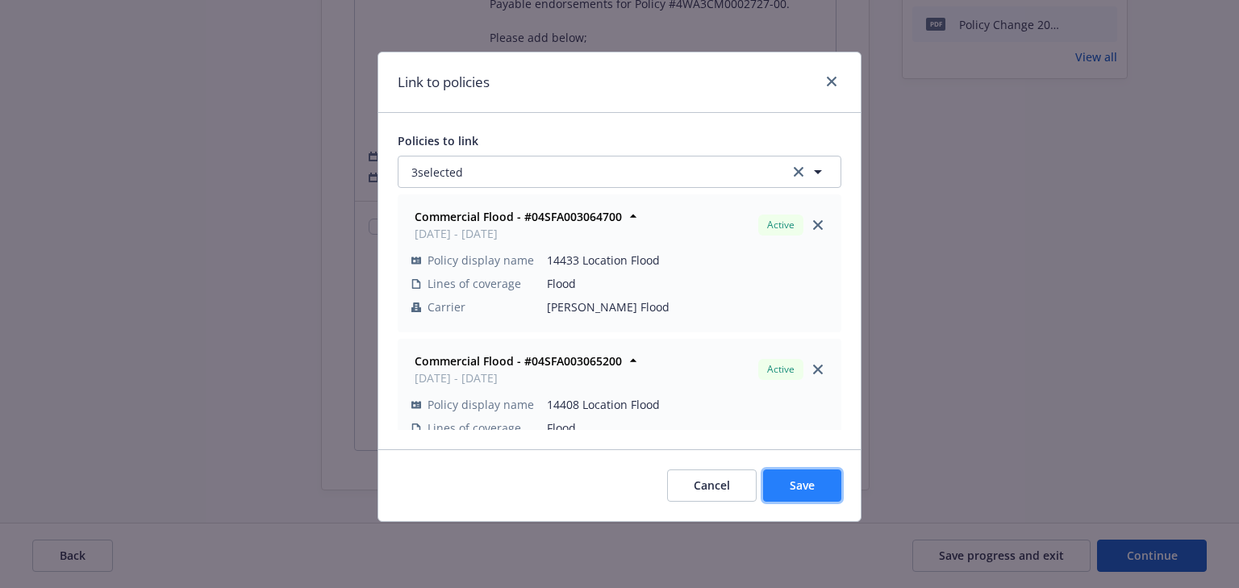
click at [833, 489] on button "Save" at bounding box center [802, 486] width 78 height 32
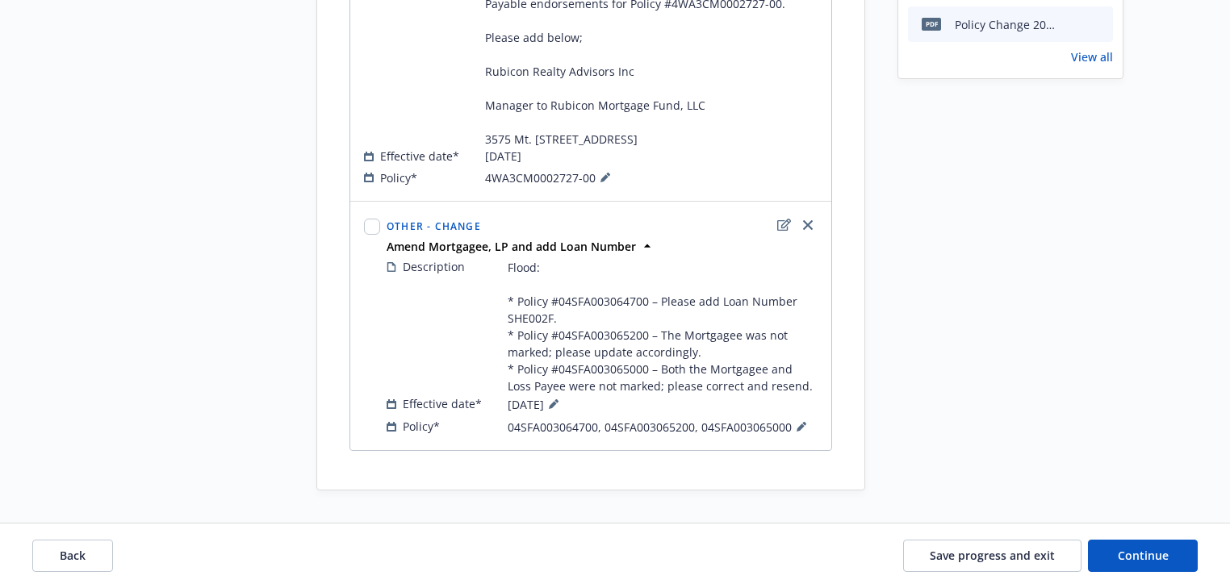
click at [801, 421] on button at bounding box center [801, 426] width 19 height 19
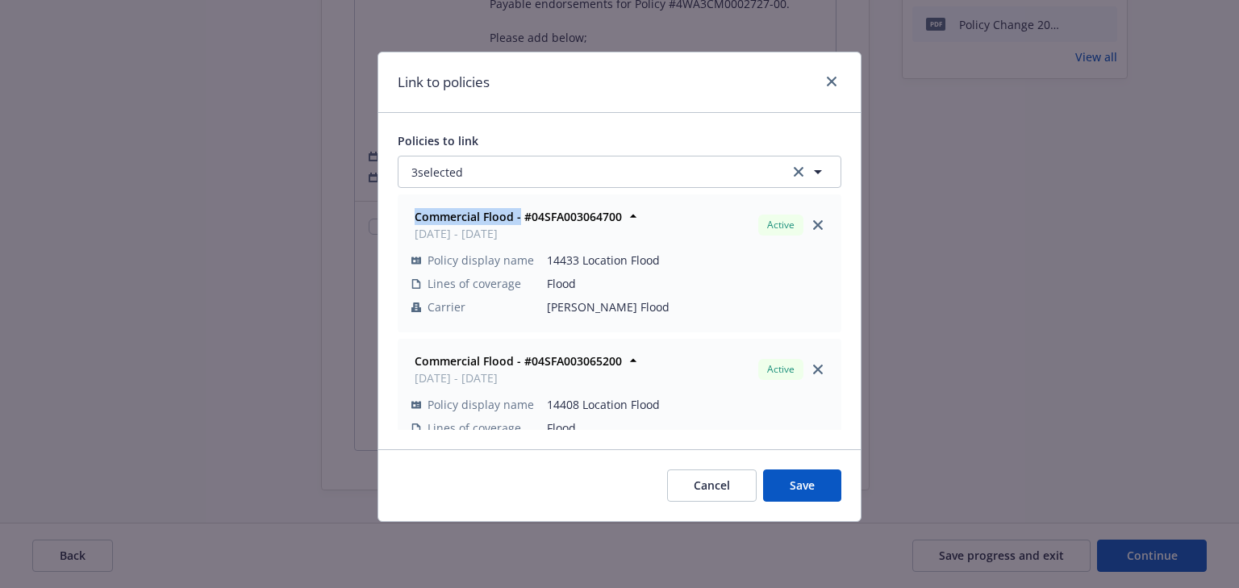
drag, startPoint x: 518, startPoint y: 213, endPoint x: 398, endPoint y: 223, distance: 120.6
click at [399, 223] on div "Commercial Flood - #04SFA003064700 06/11/2025 - 06/11/2026 Active Policy displa…" at bounding box center [620, 263] width 442 height 136
copy strong "Commercial Flood -"
click at [834, 84] on icon "close" at bounding box center [832, 82] width 10 height 10
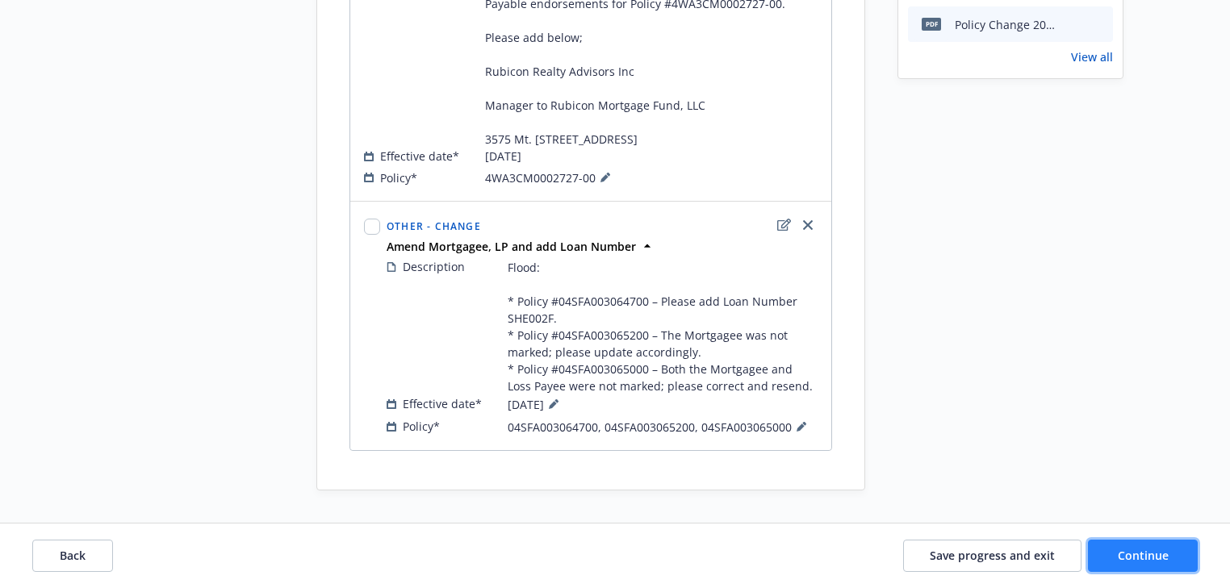
click at [1149, 565] on button "Continue" at bounding box center [1143, 556] width 110 height 32
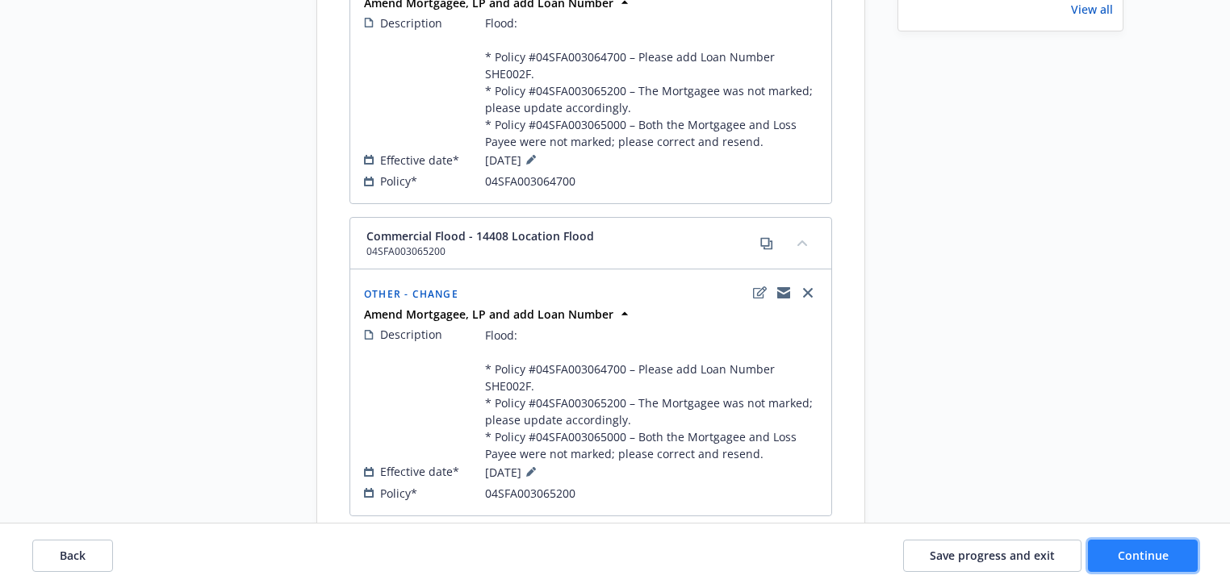
click at [1151, 554] on span "Continue" at bounding box center [1143, 555] width 51 height 15
select select "ACCEPTED"
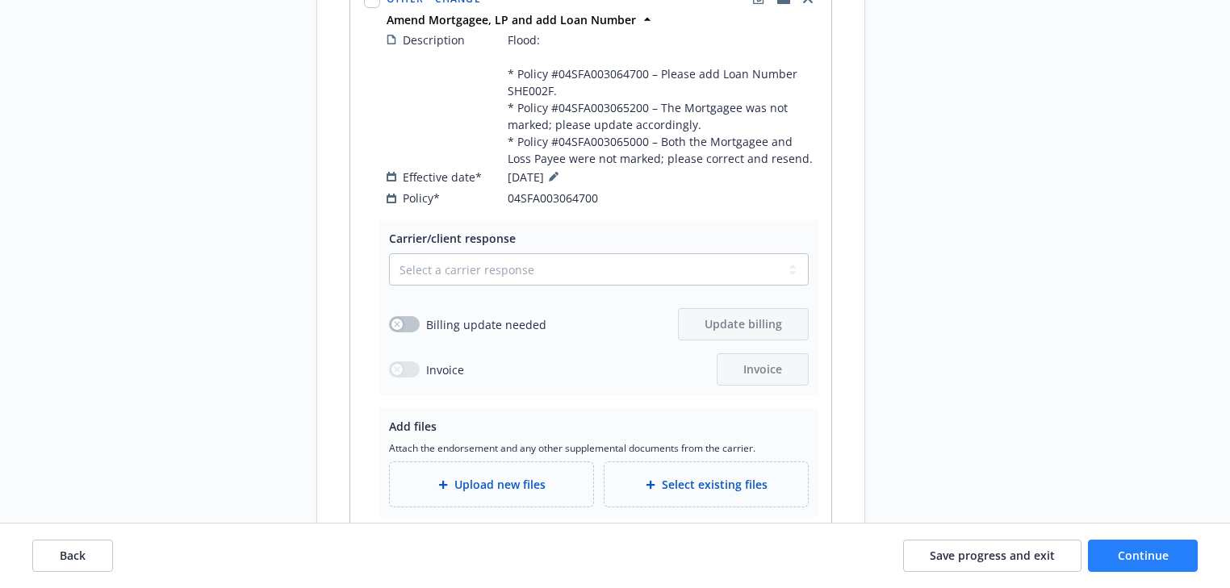
scroll to position [1091, 0]
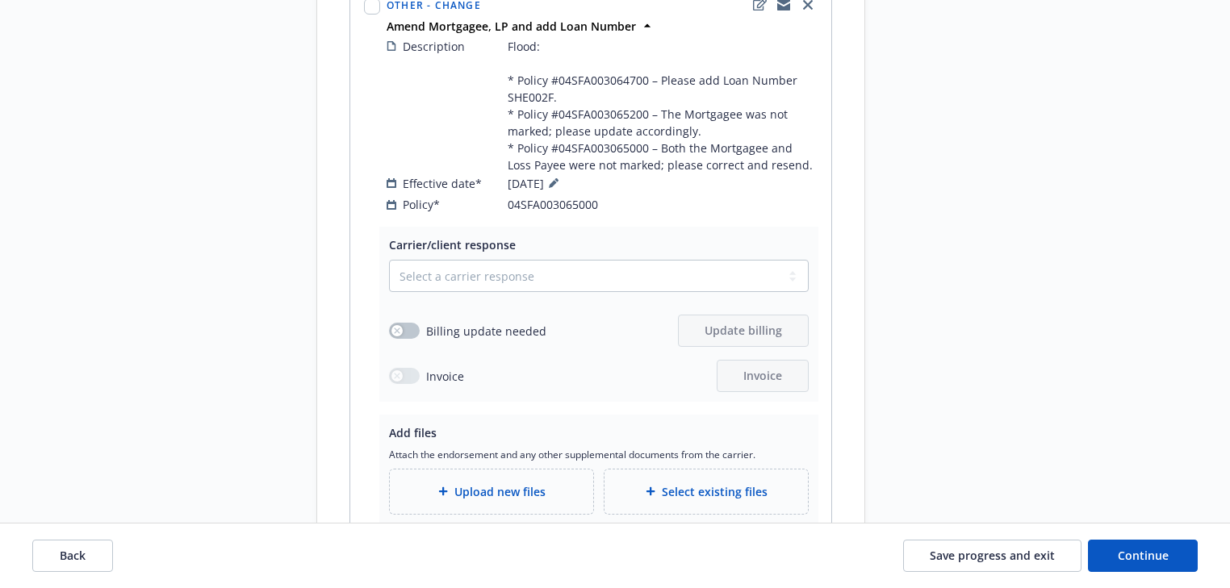
scroll to position [2417, 0]
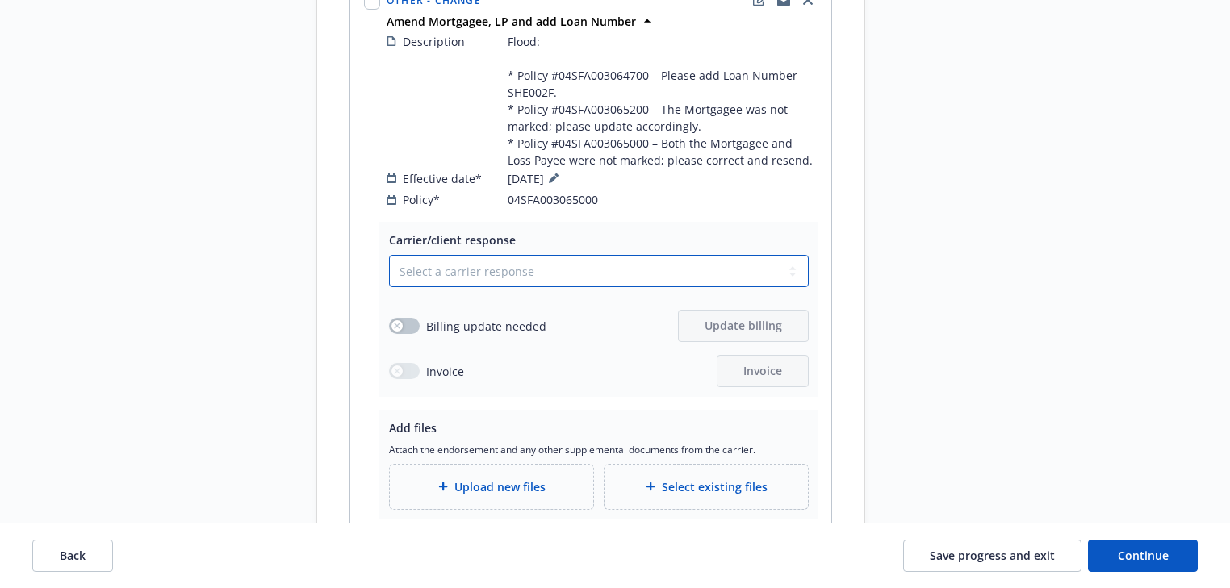
click at [520, 278] on select "Select a carrier response Accepted Accepted with revision No endorsement needed…" at bounding box center [599, 271] width 420 height 32
select select "ACCEPTED"
click at [389, 267] on select "Select a carrier response Accepted Accepted with revision No endorsement needed…" at bounding box center [599, 271] width 420 height 32
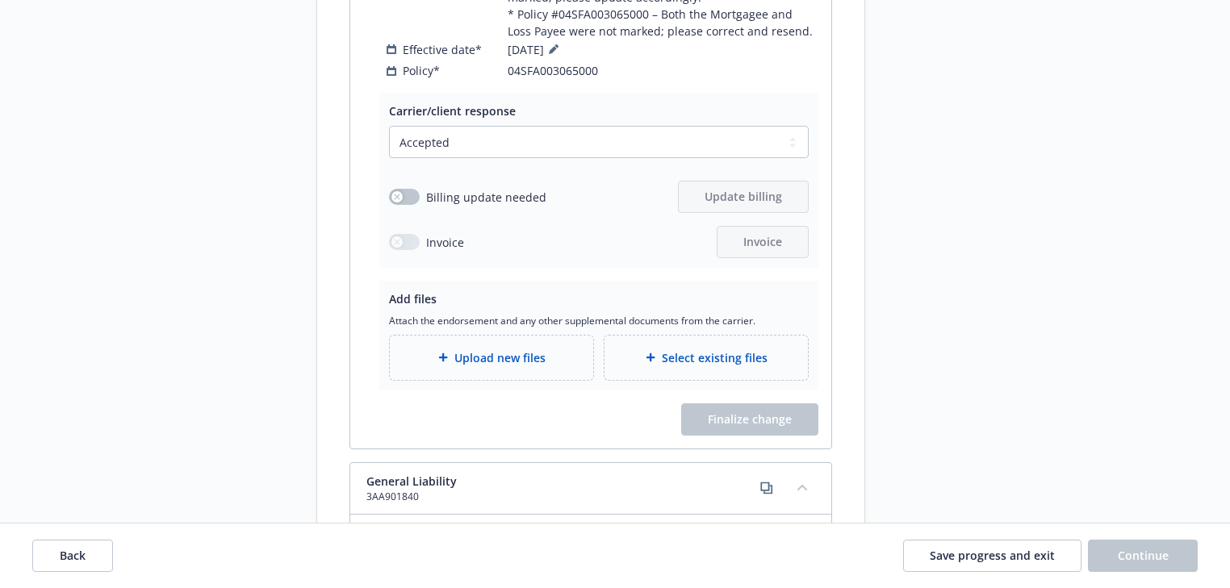
click at [449, 367] on div "Upload new files" at bounding box center [492, 358] width 178 height 19
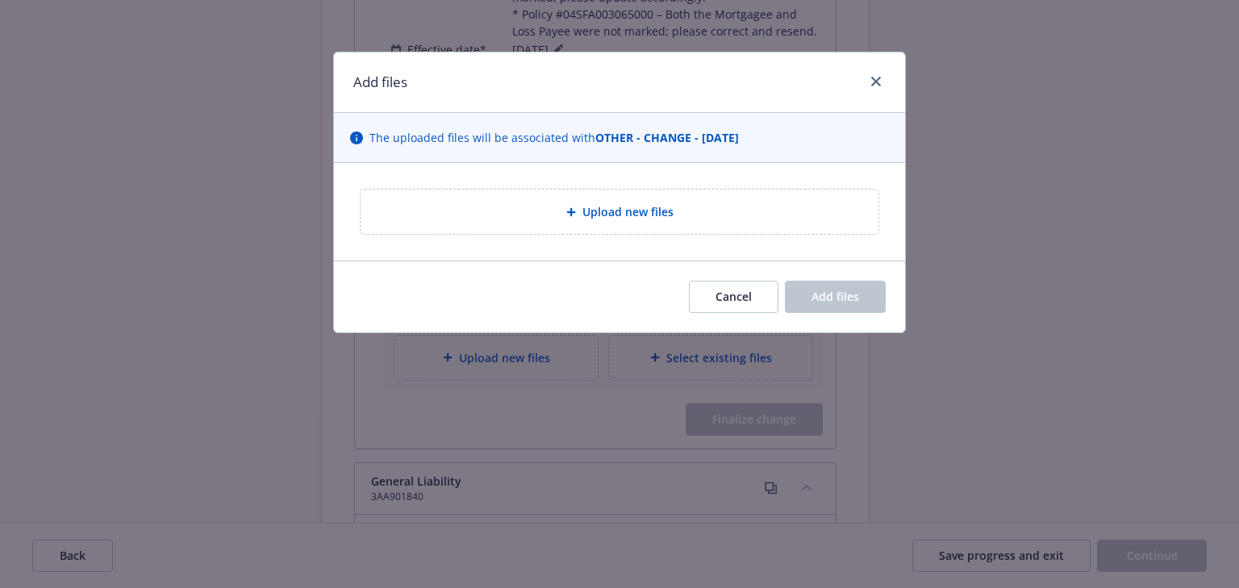
click at [603, 214] on span "Upload new files" at bounding box center [628, 211] width 91 height 17
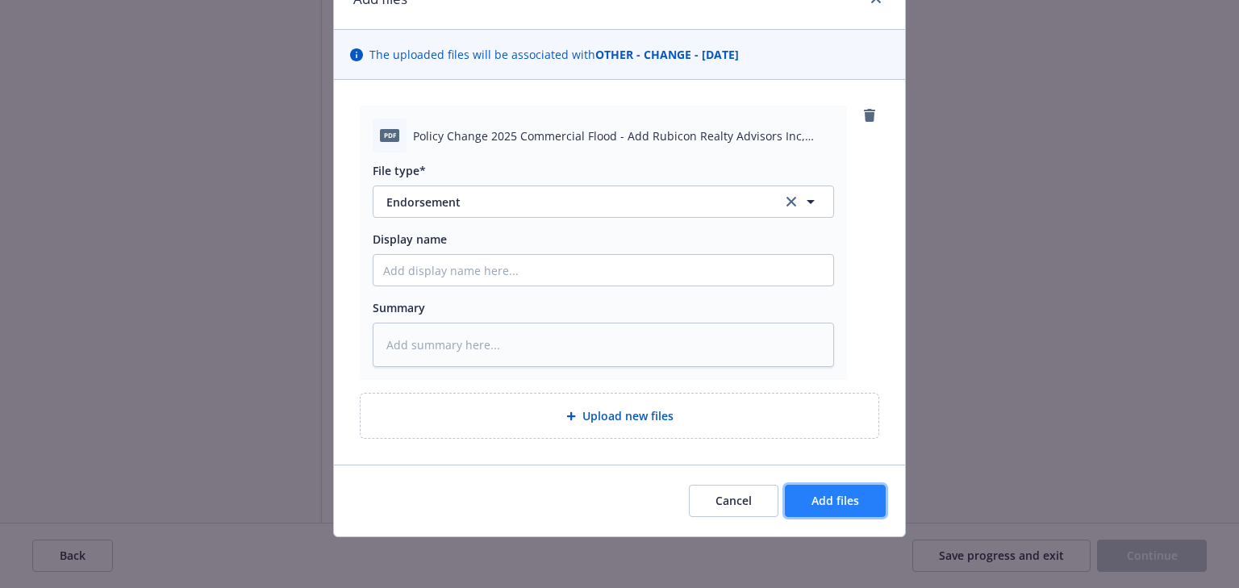
click at [851, 493] on span "Add files" at bounding box center [836, 500] width 48 height 15
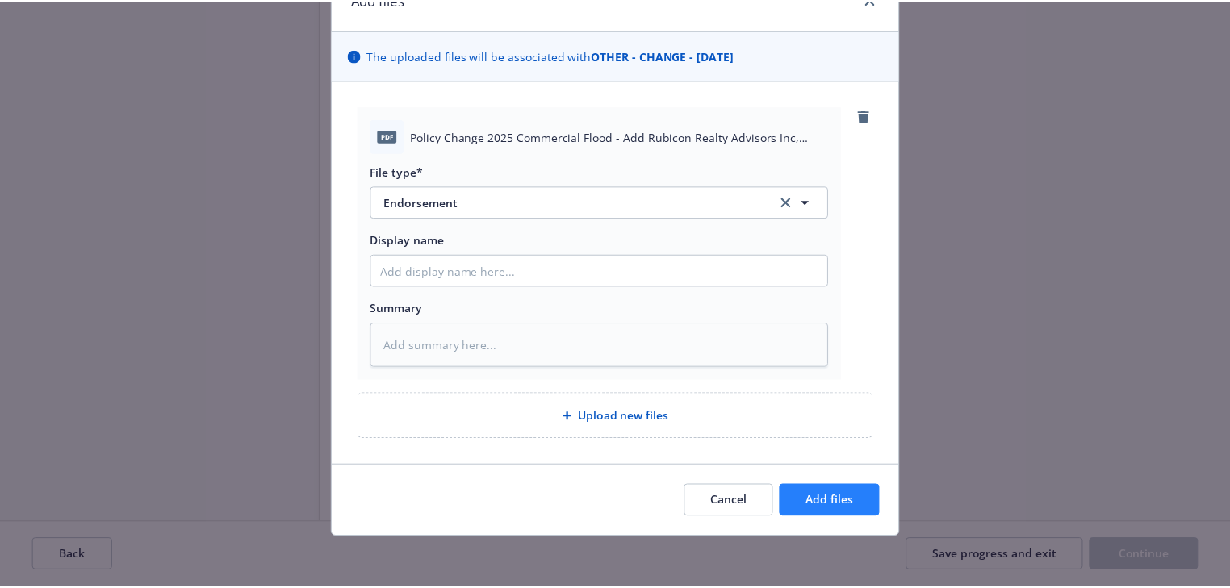
scroll to position [24, 0]
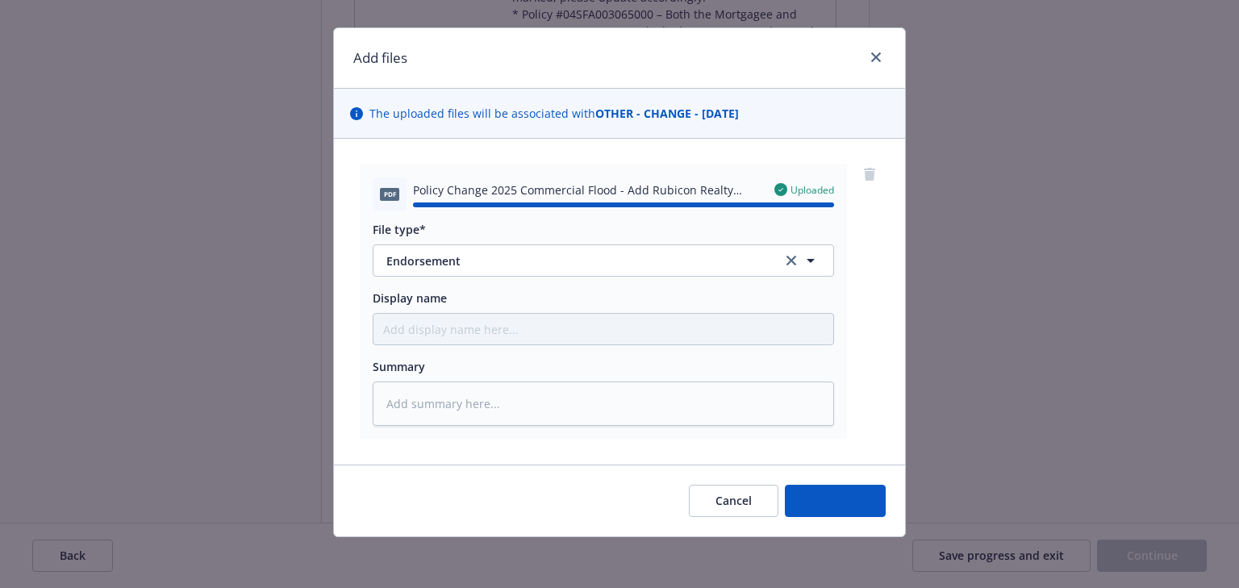
type textarea "x"
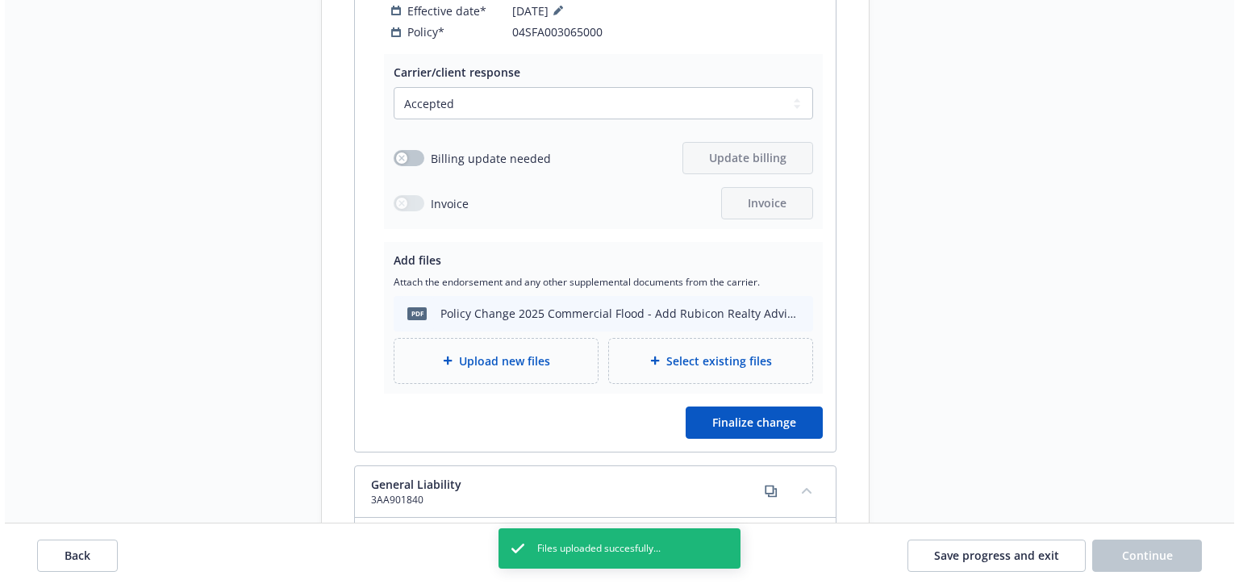
scroll to position [2611, 0]
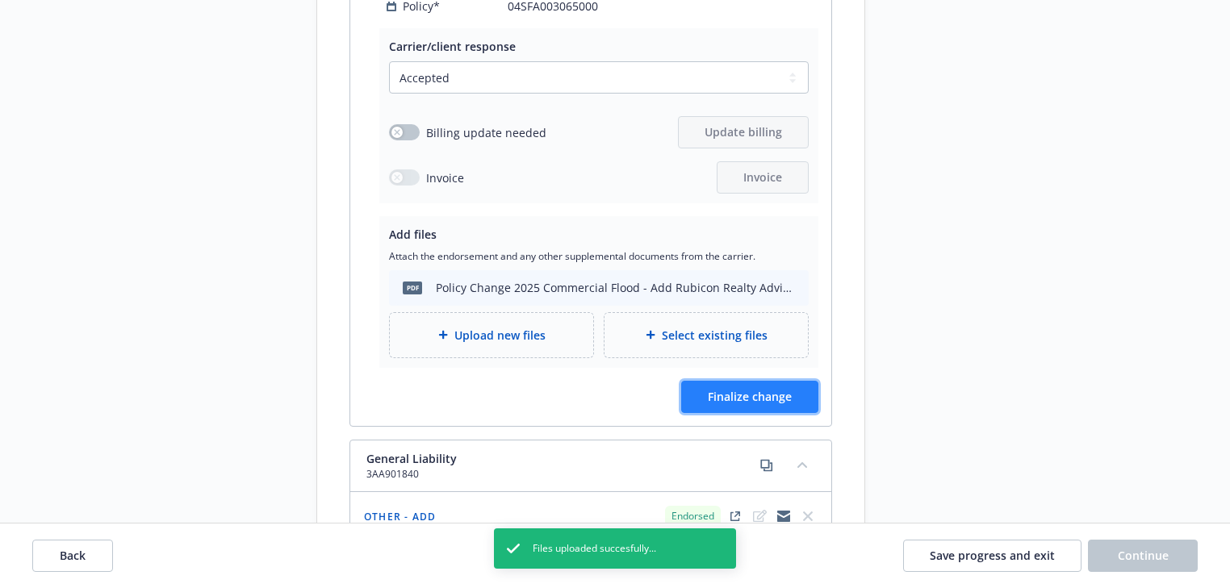
click at [775, 404] on span "Finalize change" at bounding box center [750, 396] width 84 height 15
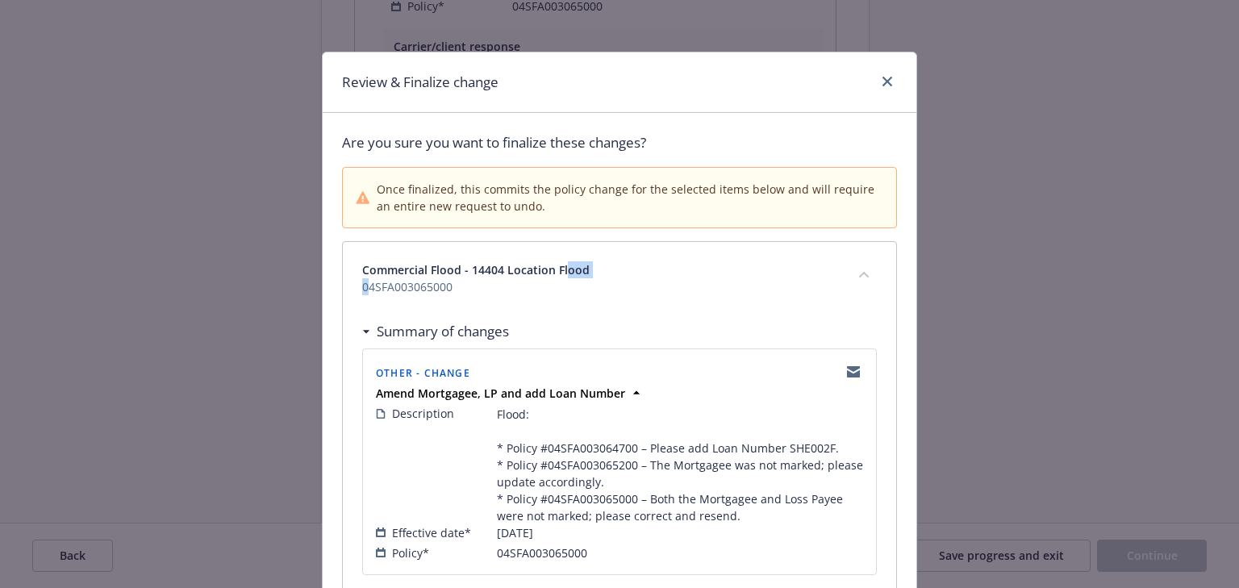
drag, startPoint x: 363, startPoint y: 286, endPoint x: 562, endPoint y: 272, distance: 199.0
click at [562, 272] on div "Commercial Flood - 14404 Location Flood 04SFA003065000" at bounding box center [600, 278] width 476 height 34
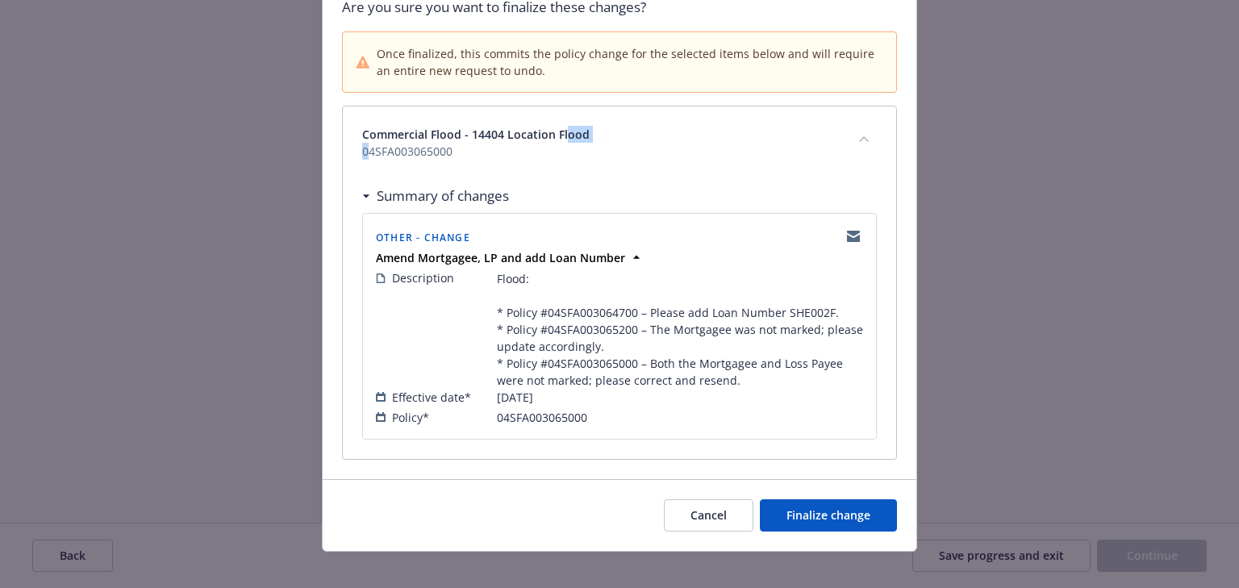
scroll to position [148, 0]
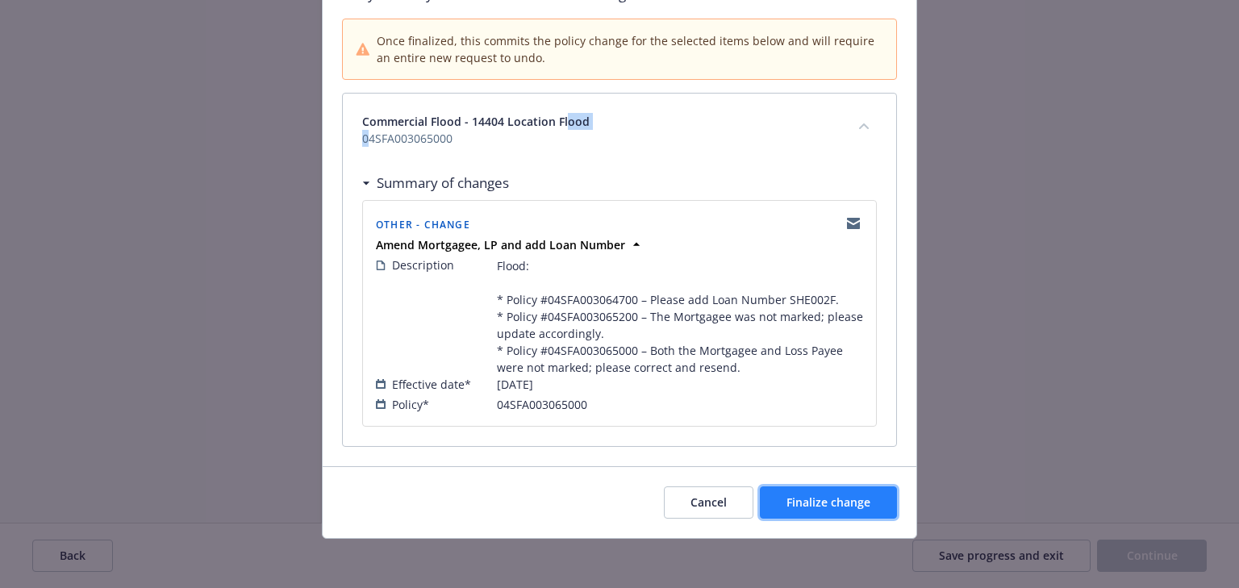
click at [842, 504] on span "Finalize change" at bounding box center [829, 502] width 84 height 15
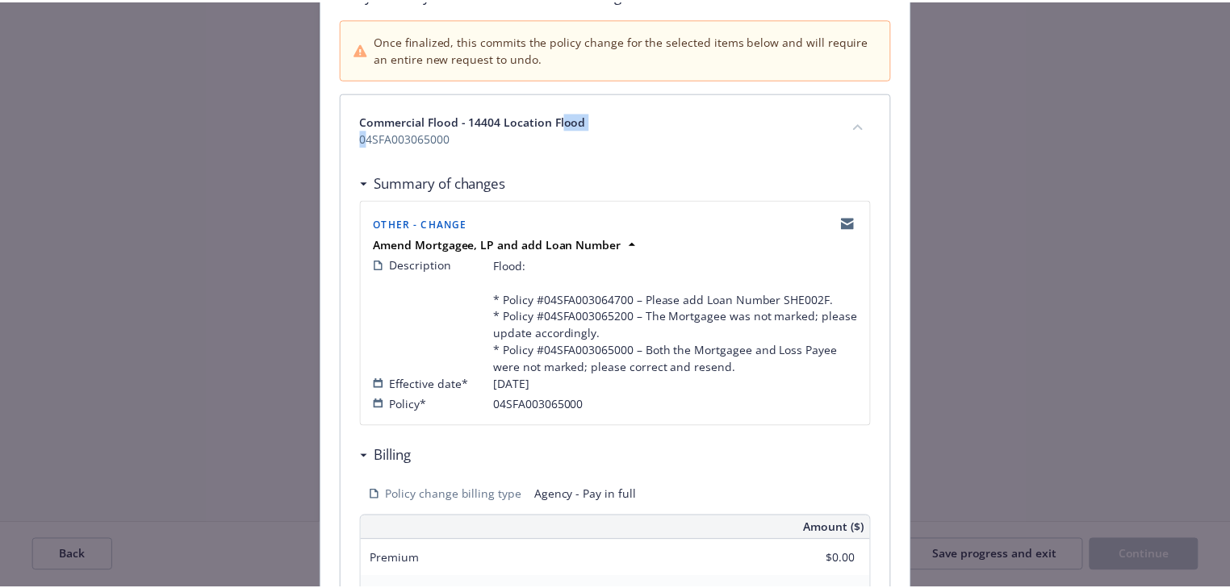
scroll to position [441, 0]
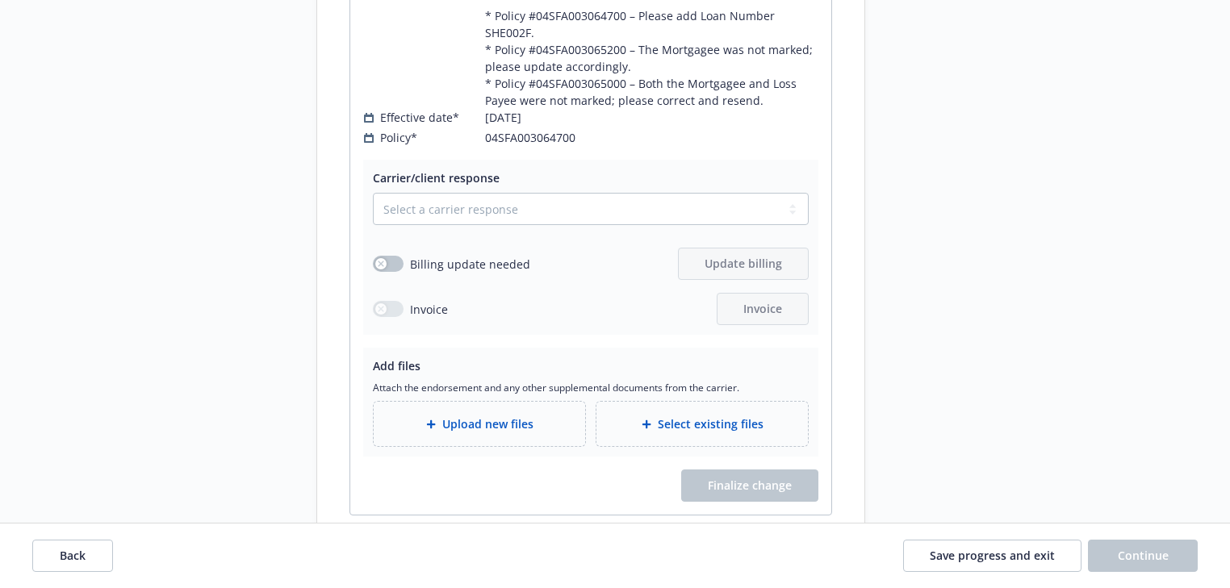
scroll to position [1151, 0]
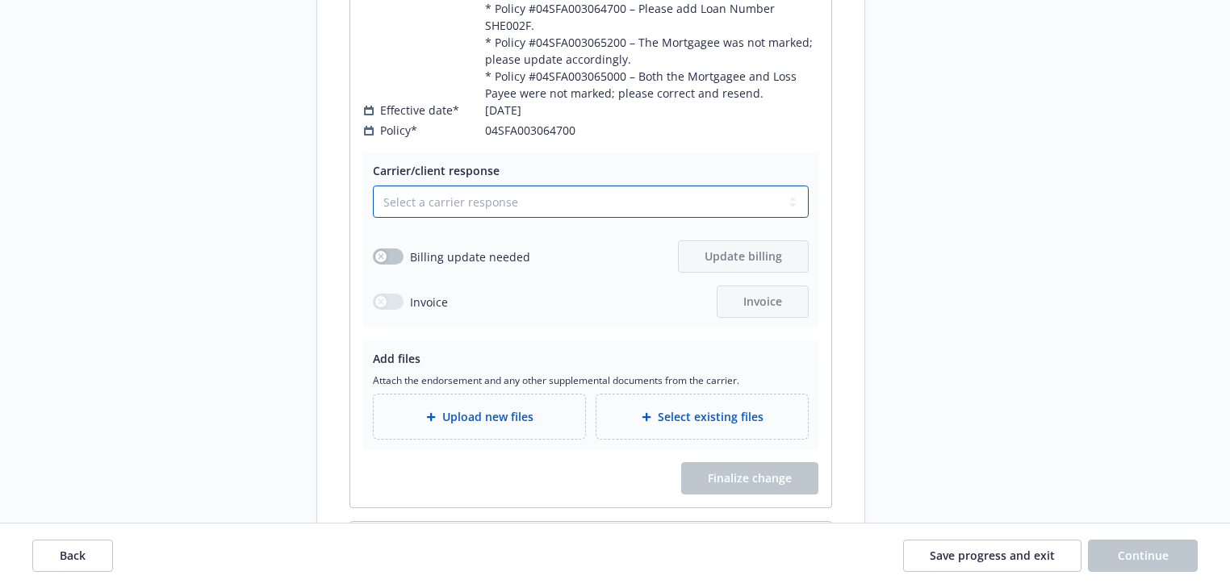
click at [565, 211] on select "Select a carrier response Accepted Accepted with revision No endorsement needed…" at bounding box center [591, 202] width 436 height 32
select select "ACCEPTED"
click at [373, 199] on select "Select a carrier response Accepted Accepted with revision No endorsement needed…" at bounding box center [591, 202] width 436 height 32
click at [526, 425] on span "Upload new files" at bounding box center [487, 416] width 91 height 17
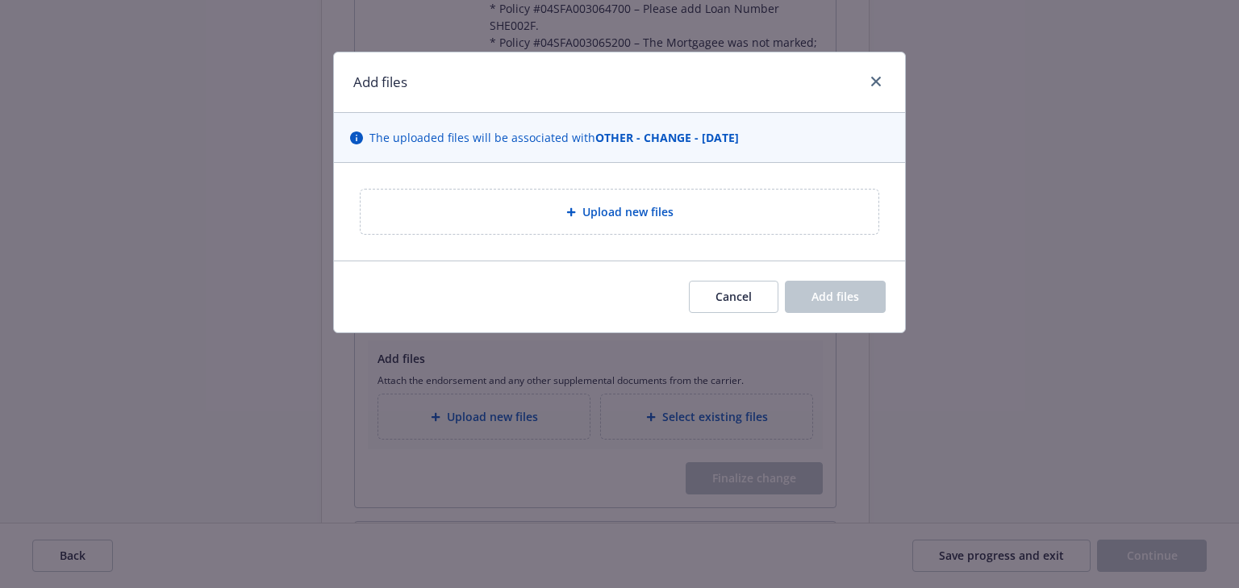
click at [758, 215] on div "Upload new files" at bounding box center [620, 212] width 492 height 19
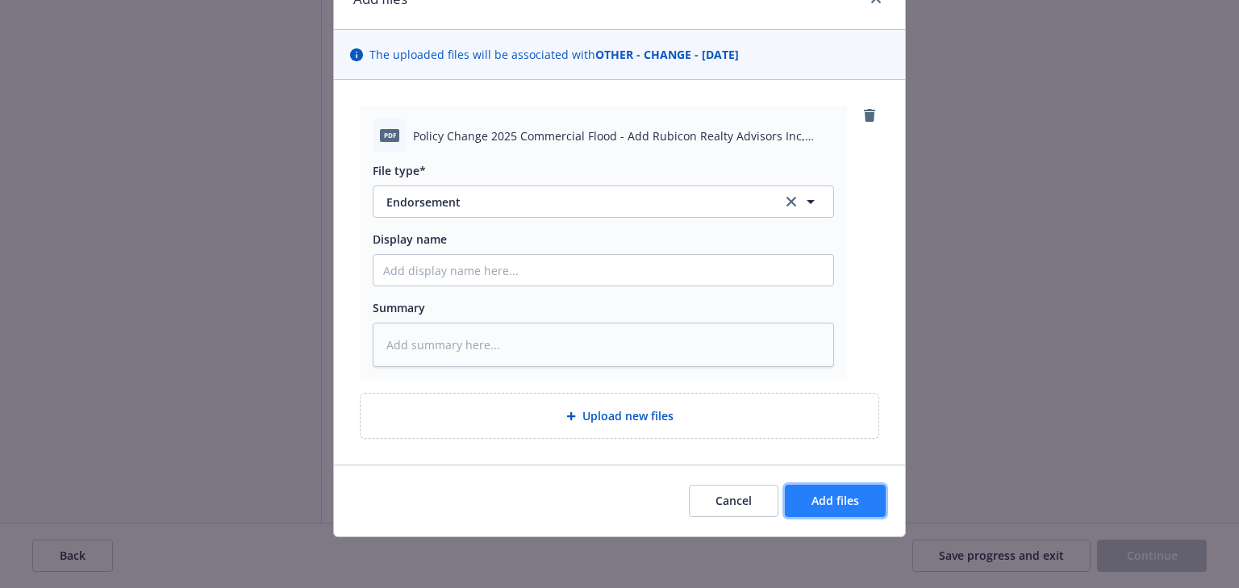
click at [842, 495] on span "Add files" at bounding box center [836, 500] width 48 height 15
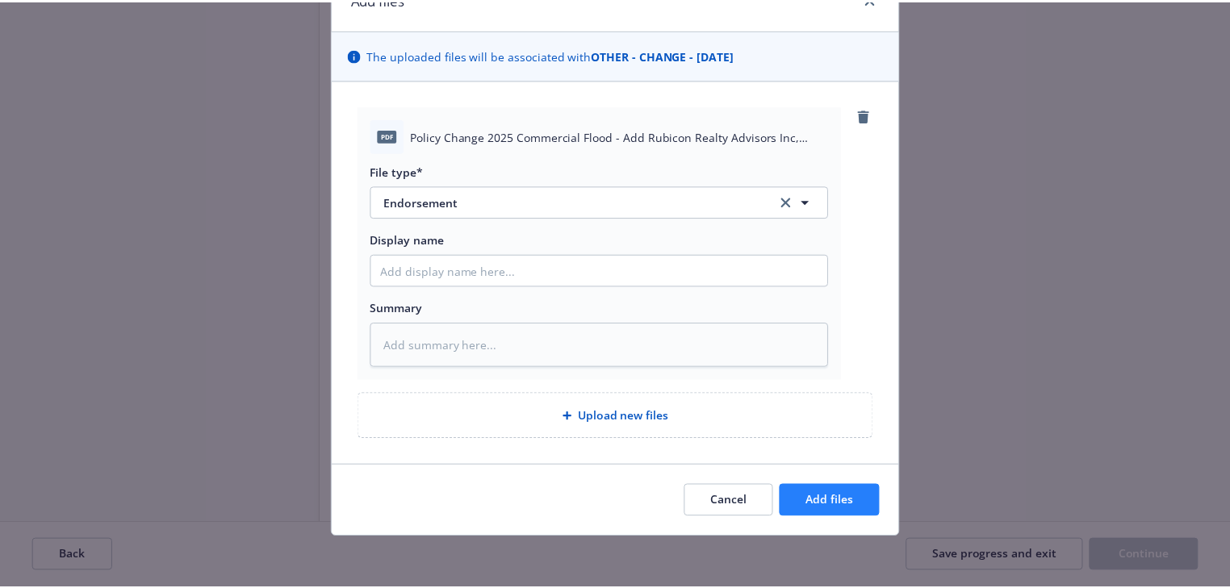
scroll to position [24, 0]
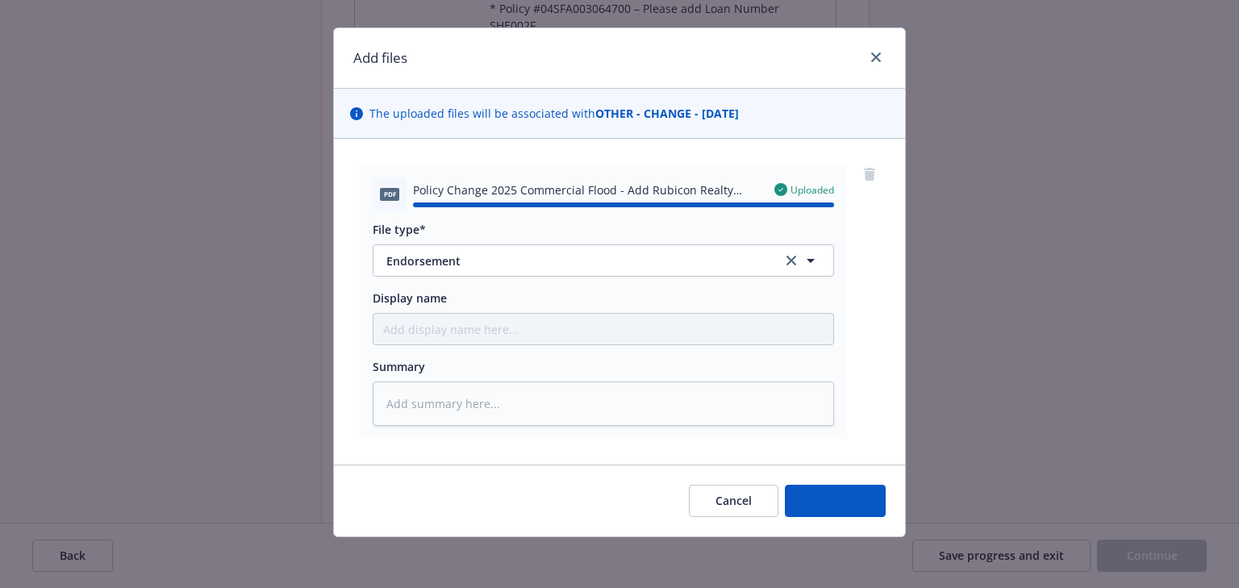
type textarea "x"
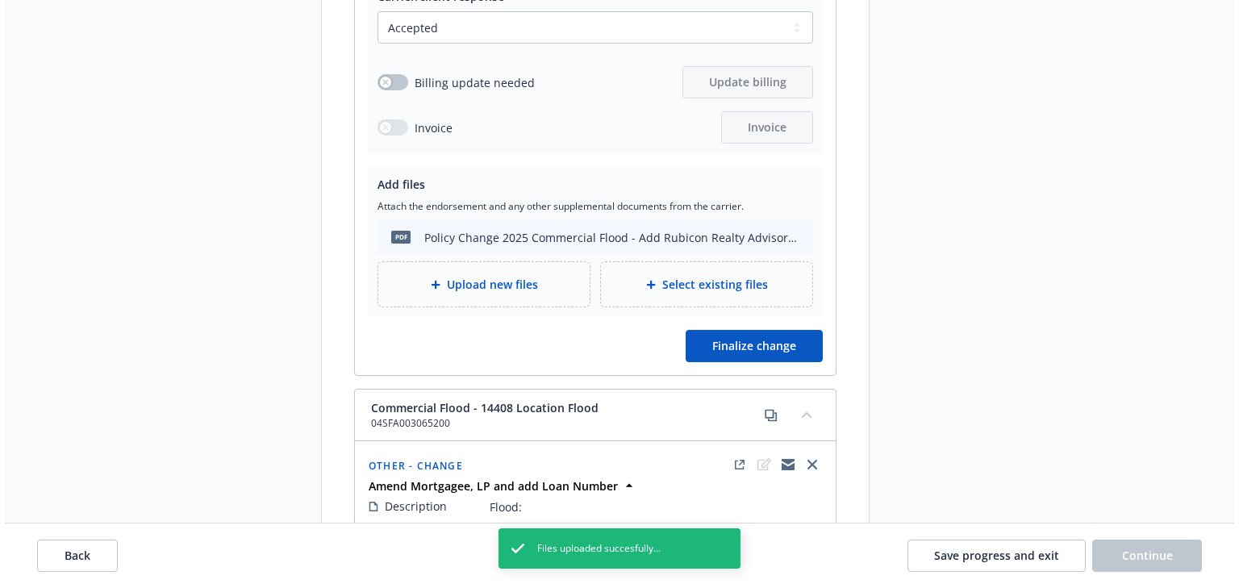
scroll to position [1346, 0]
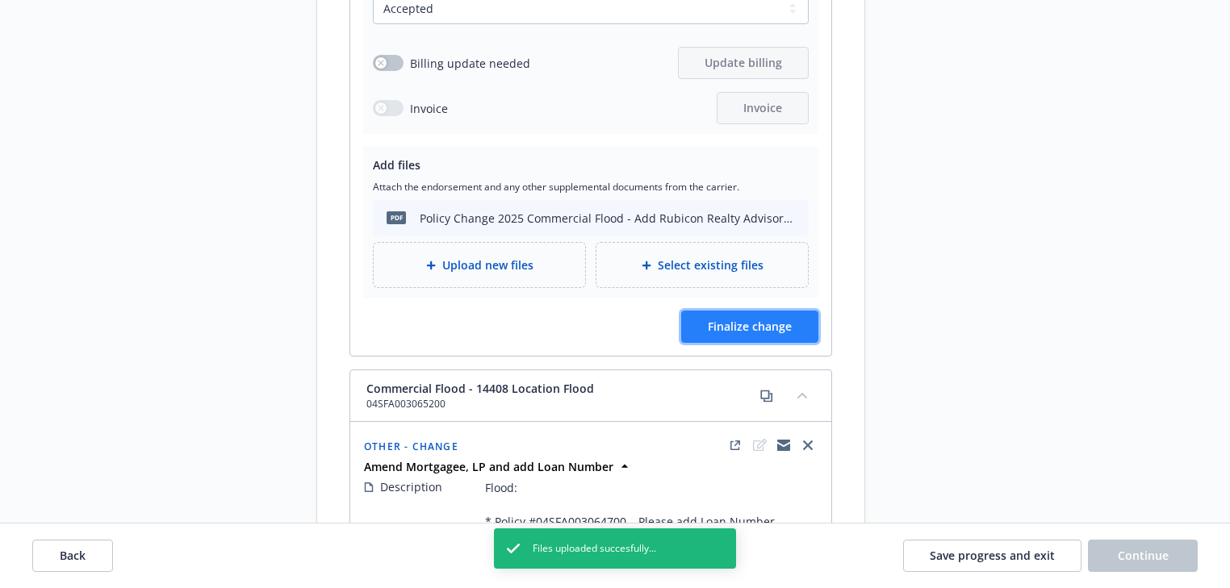
click at [749, 334] on span "Finalize change" at bounding box center [750, 326] width 84 height 15
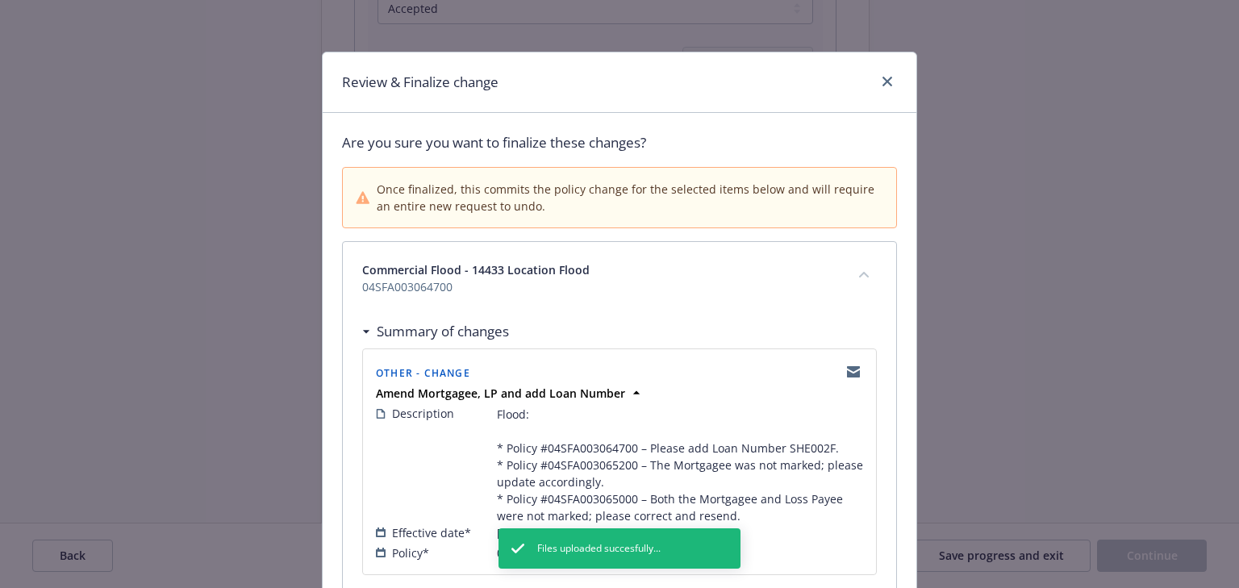
click at [555, 303] on div "Commercial Flood - 14433 Location Flood 04SFA003064700" at bounding box center [620, 278] width 554 height 73
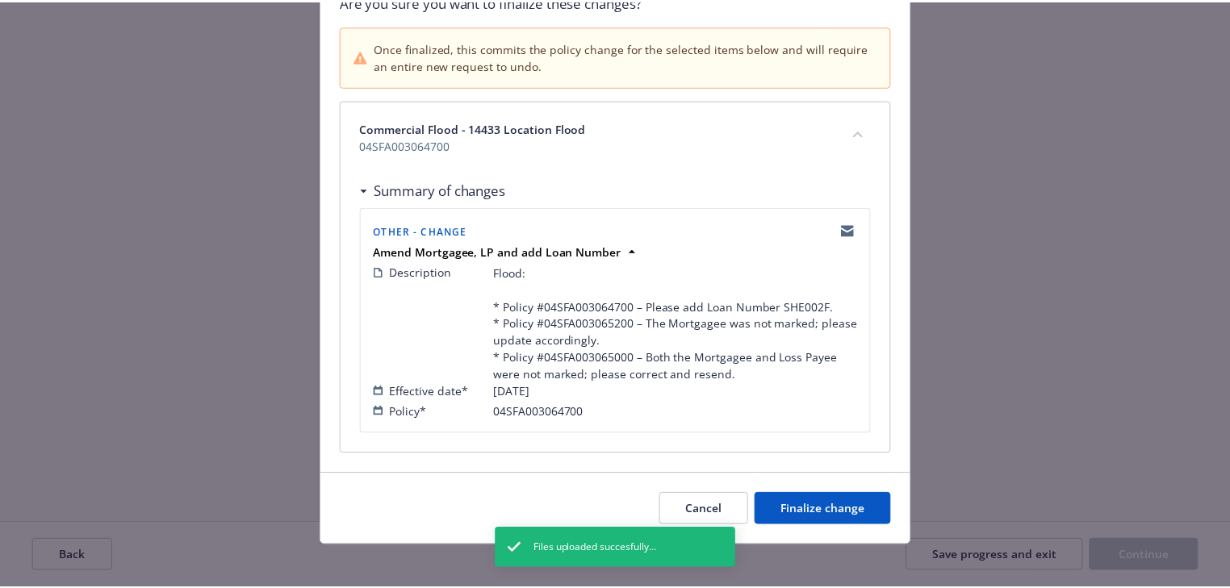
scroll to position [148, 0]
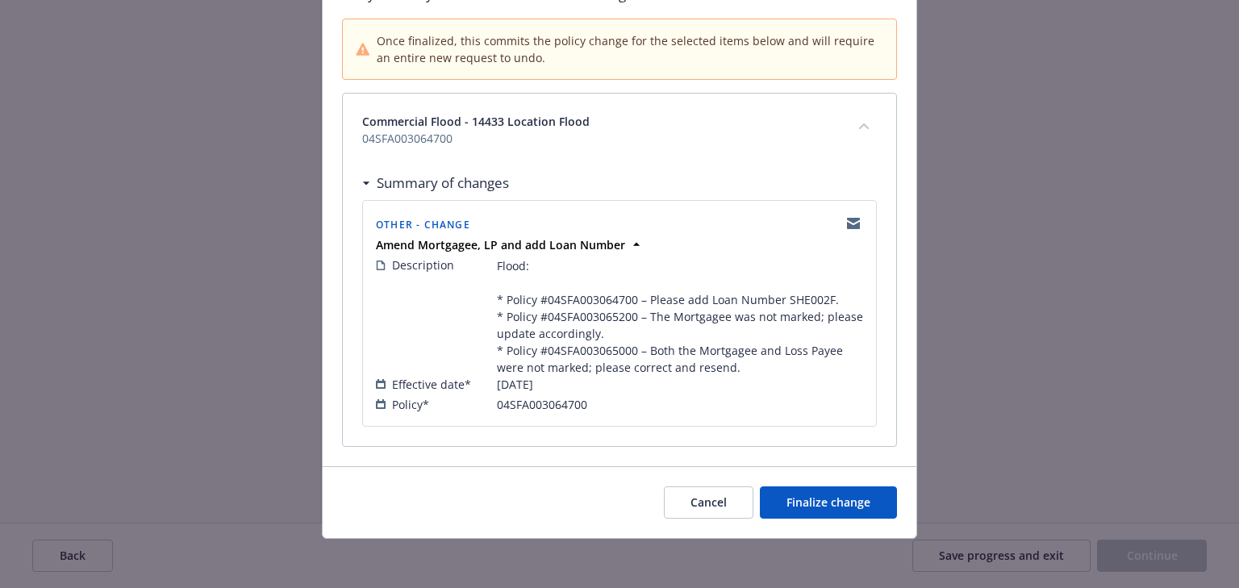
click at [829, 520] on div "Cancel Finalize change" at bounding box center [620, 502] width 594 height 72
click at [827, 508] on button "Finalize change" at bounding box center [828, 503] width 137 height 32
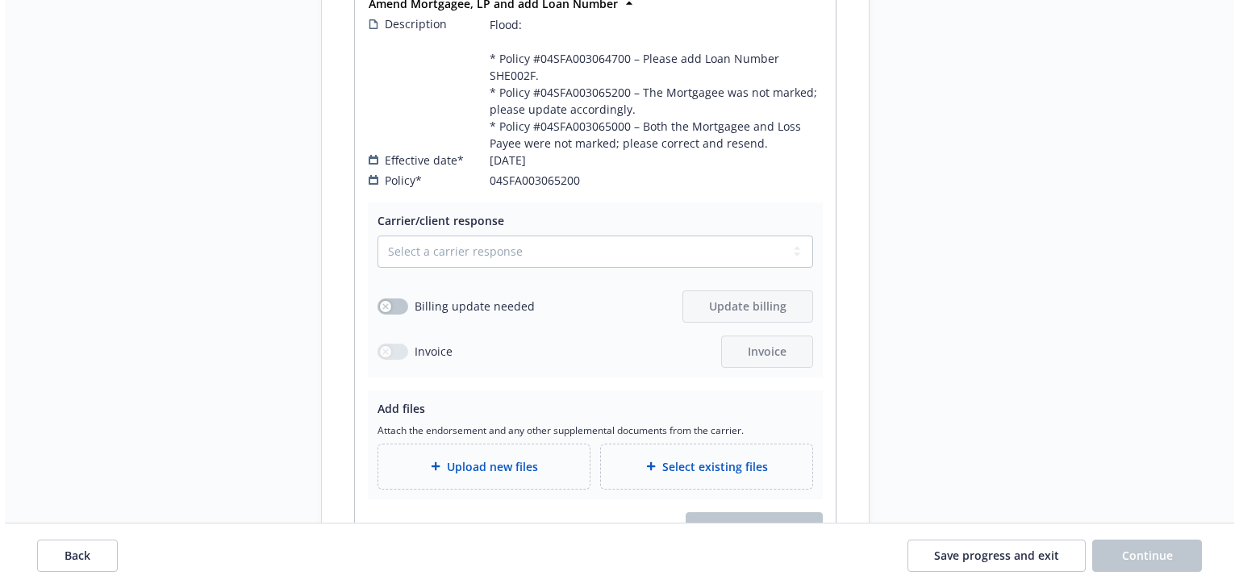
scroll to position [1857, 0]
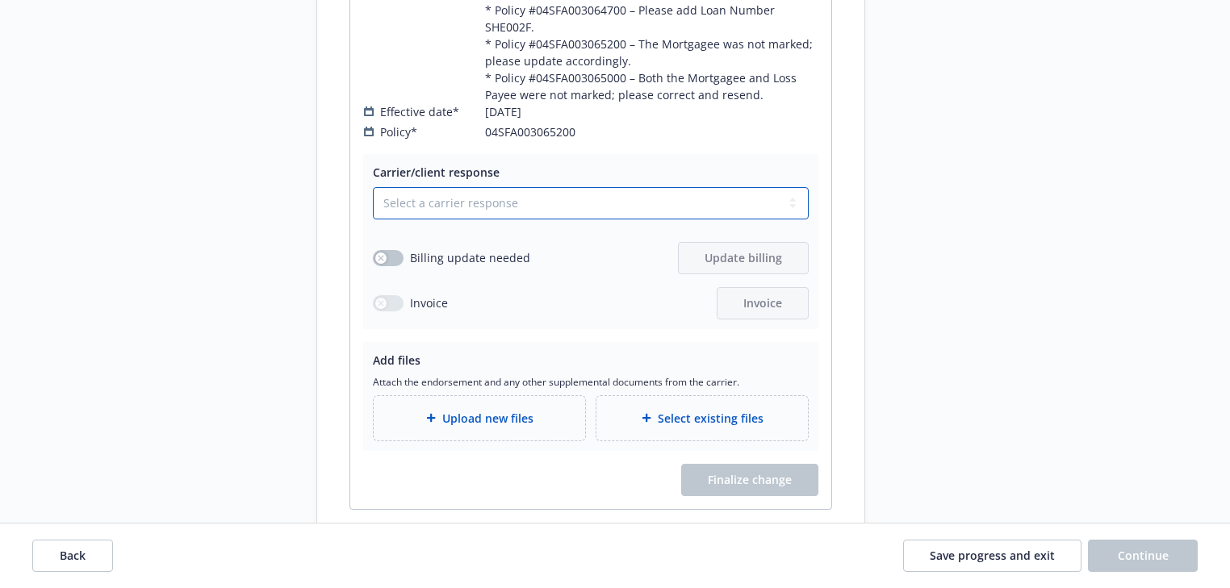
click at [513, 219] on select "Select a carrier response Accepted Accepted with revision No endorsement needed…" at bounding box center [591, 203] width 436 height 32
select select "ACCEPTED"
click at [373, 202] on select "Select a carrier response Accepted Accepted with revision No endorsement needed…" at bounding box center [591, 203] width 436 height 32
click at [493, 424] on span "Upload new files" at bounding box center [487, 420] width 91 height 17
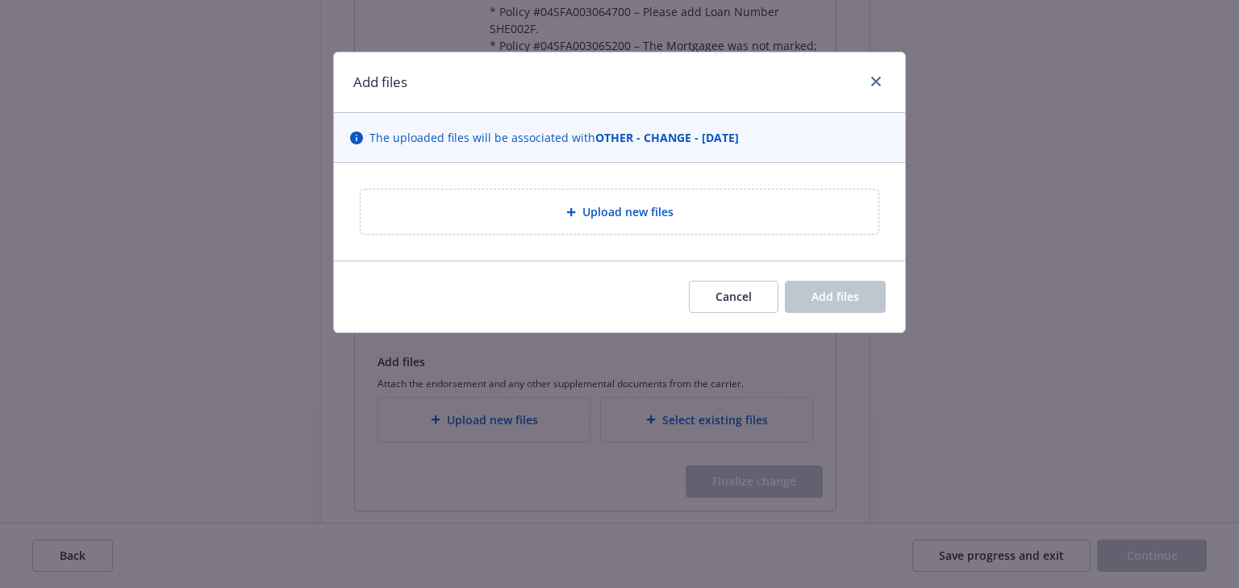
click at [650, 222] on div "Upload new files" at bounding box center [620, 212] width 518 height 44
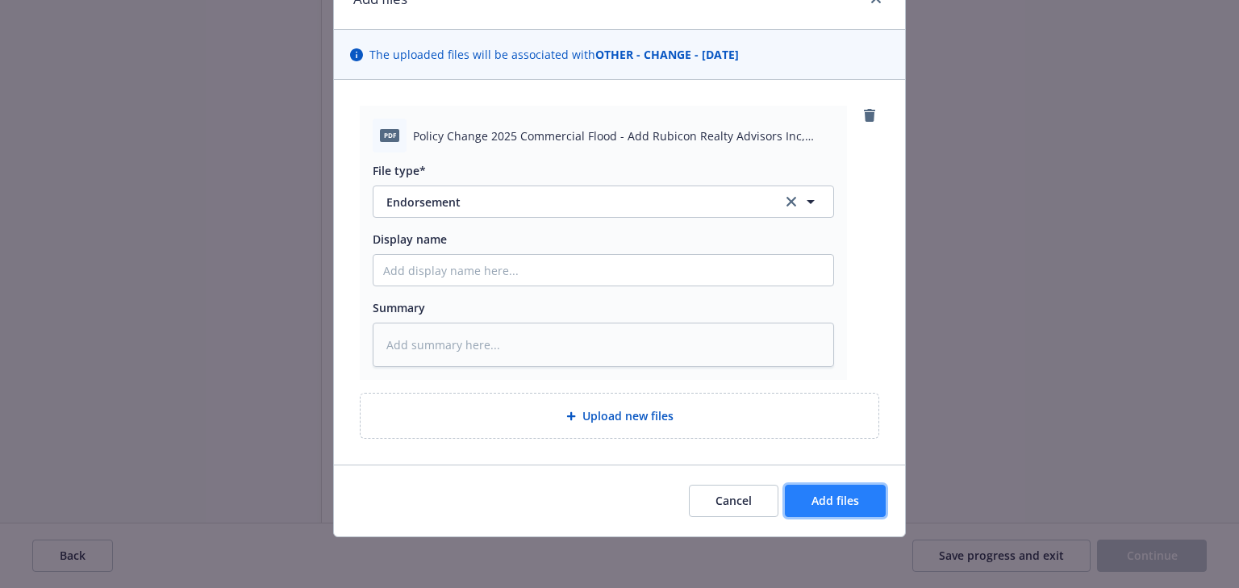
click at [834, 505] on span "Add files" at bounding box center [836, 500] width 48 height 15
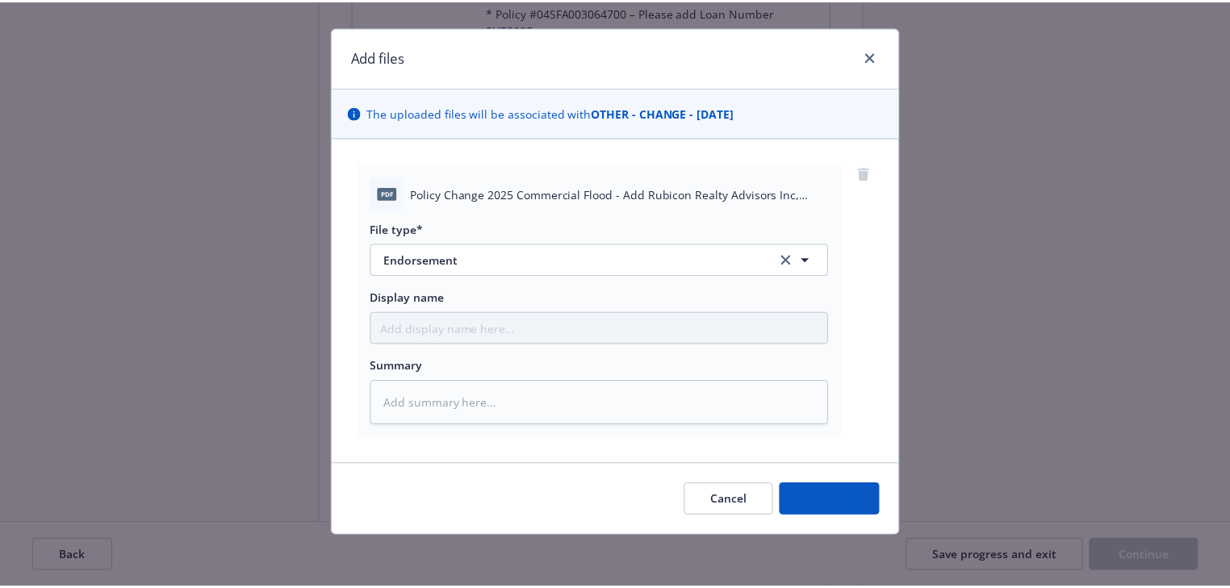
scroll to position [24, 0]
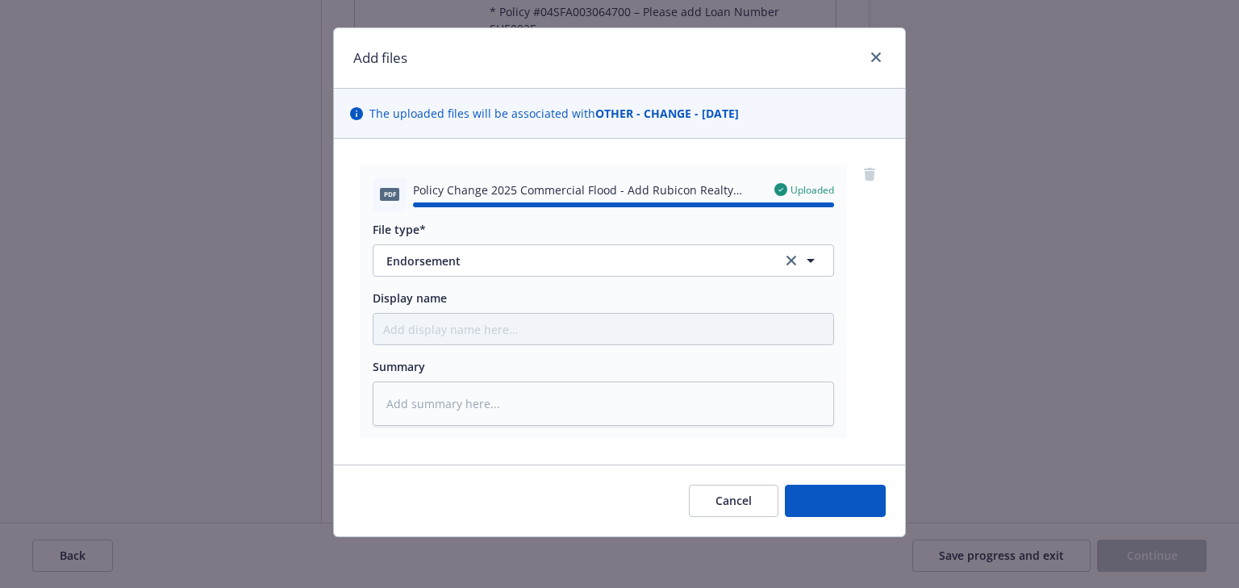
type textarea "x"
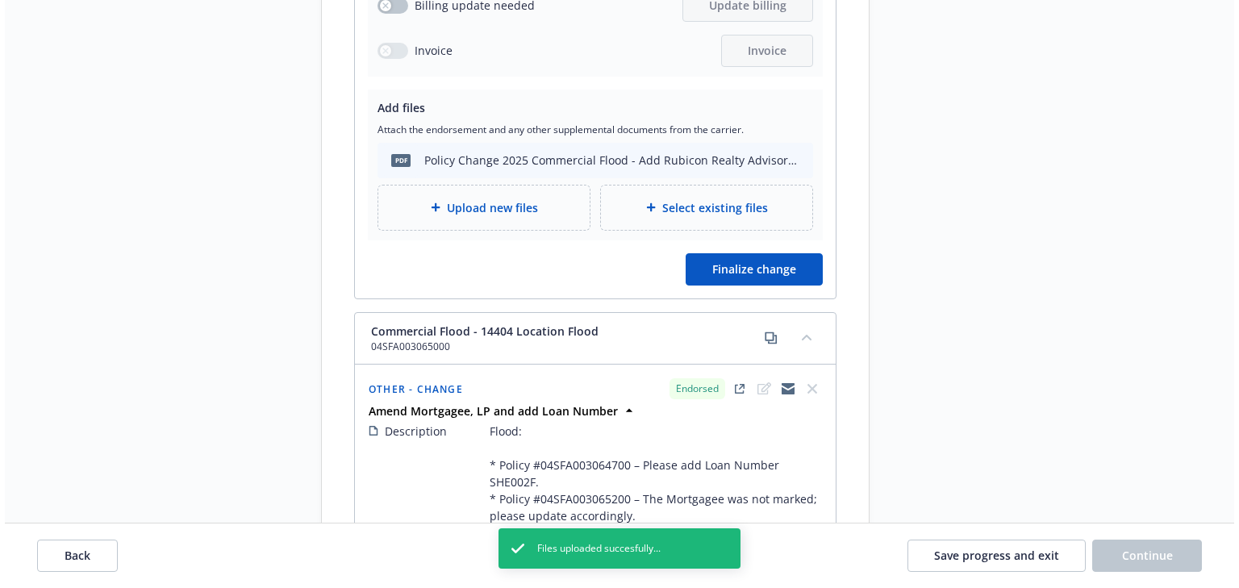
scroll to position [2116, 0]
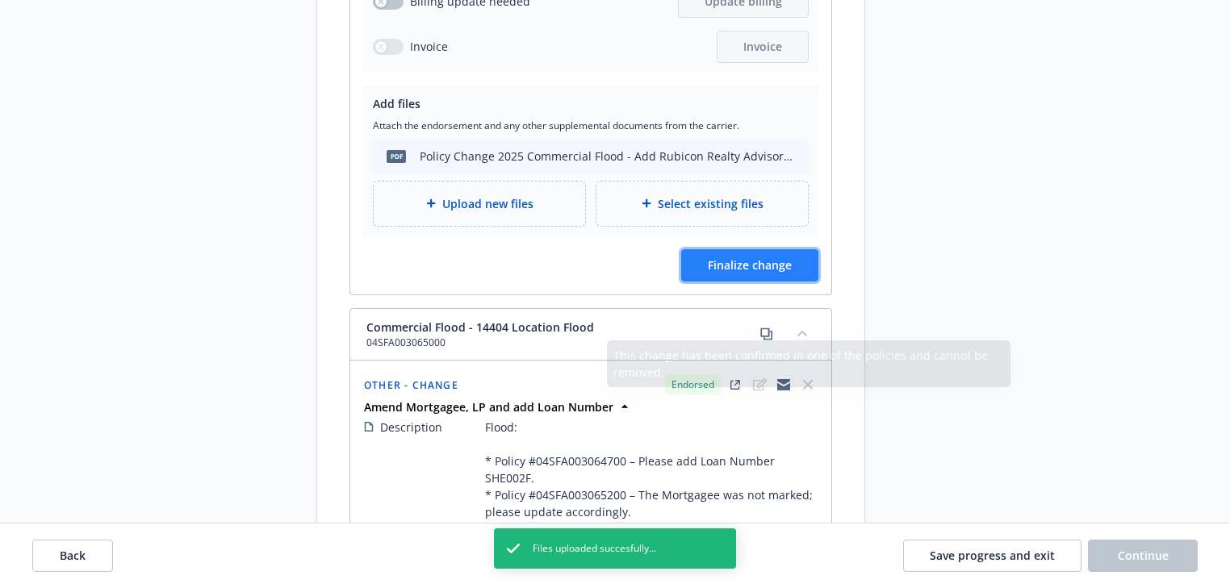
click at [777, 273] on span "Finalize change" at bounding box center [750, 264] width 84 height 15
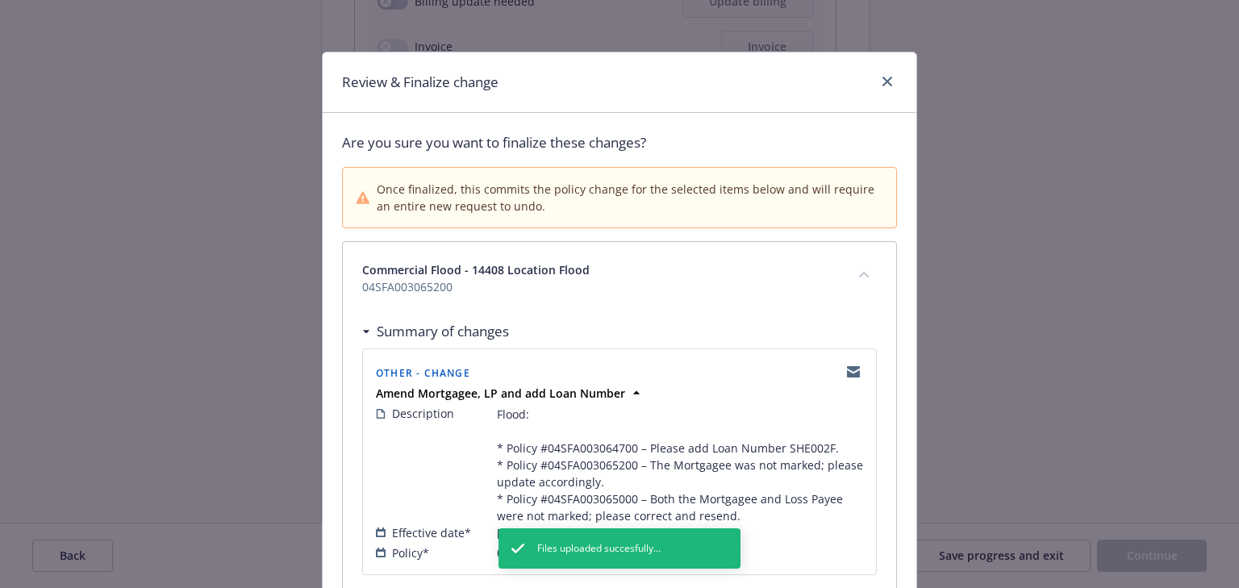
click at [764, 283] on span "04SFA003065200" at bounding box center [600, 286] width 476 height 17
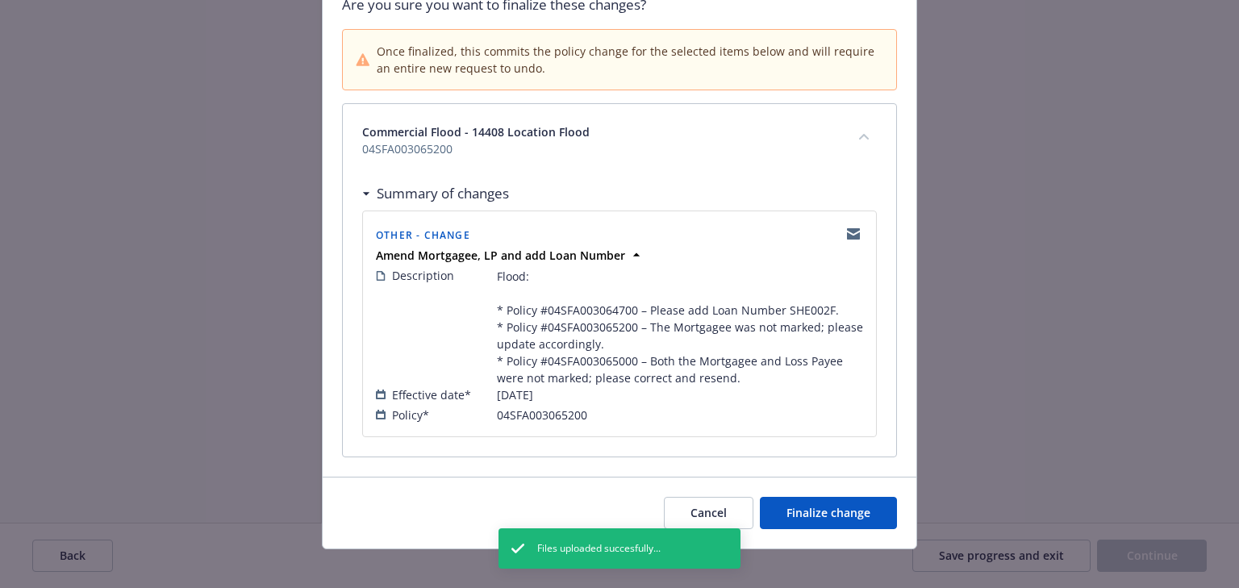
scroll to position [148, 0]
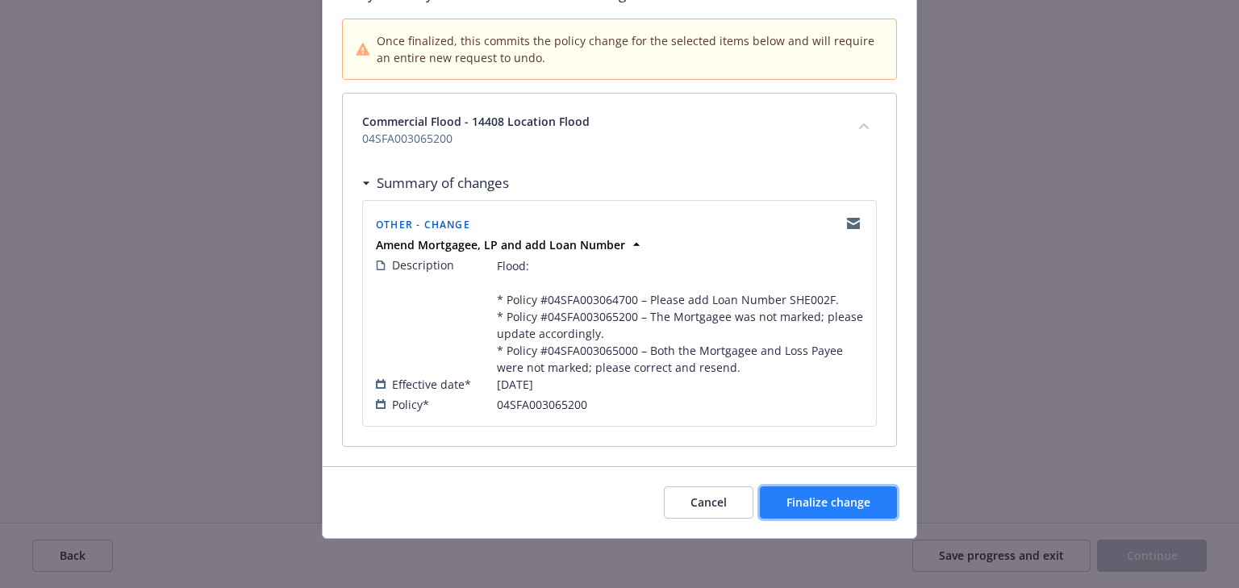
click at [838, 510] on button "Finalize change" at bounding box center [828, 503] width 137 height 32
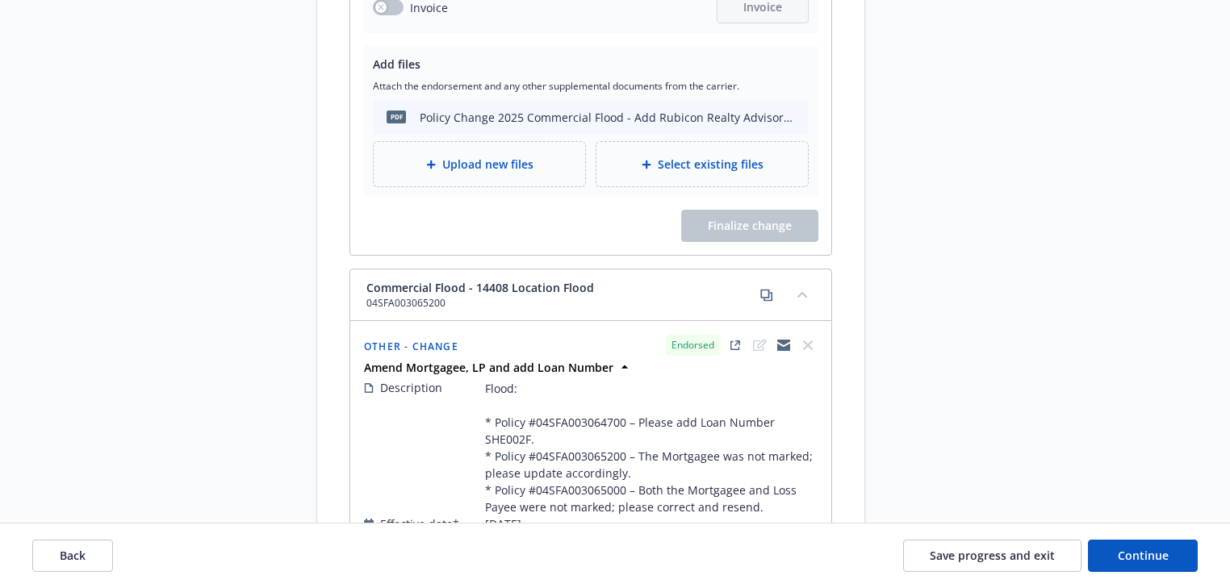
scroll to position [1406, 0]
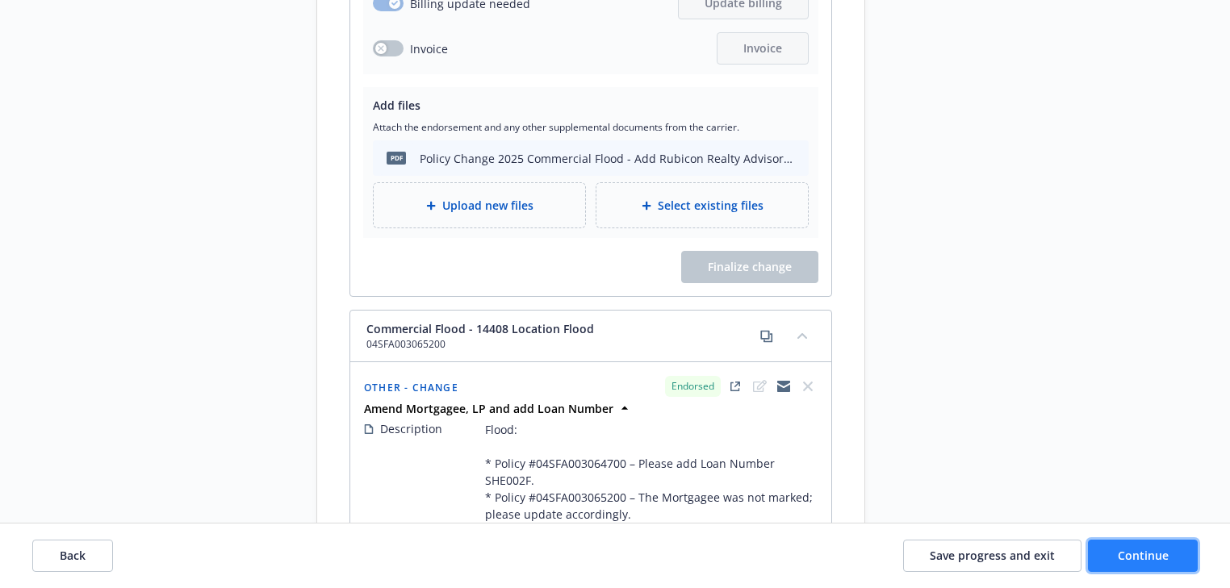
click at [1126, 560] on span "Continue" at bounding box center [1143, 555] width 51 height 15
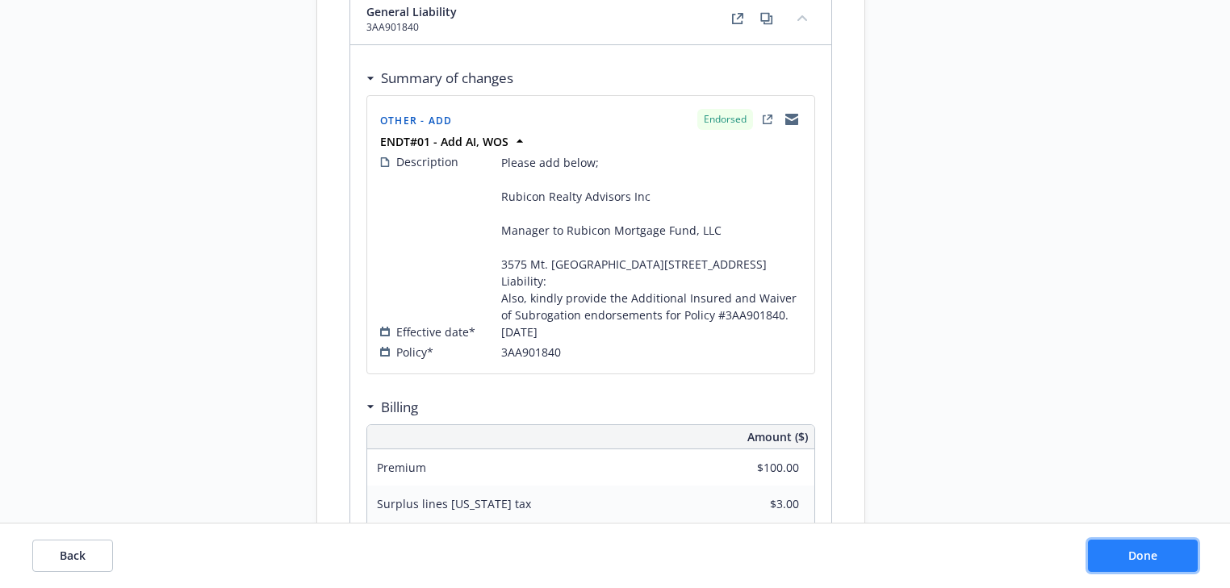
click at [1126, 560] on button "Done" at bounding box center [1143, 556] width 110 height 32
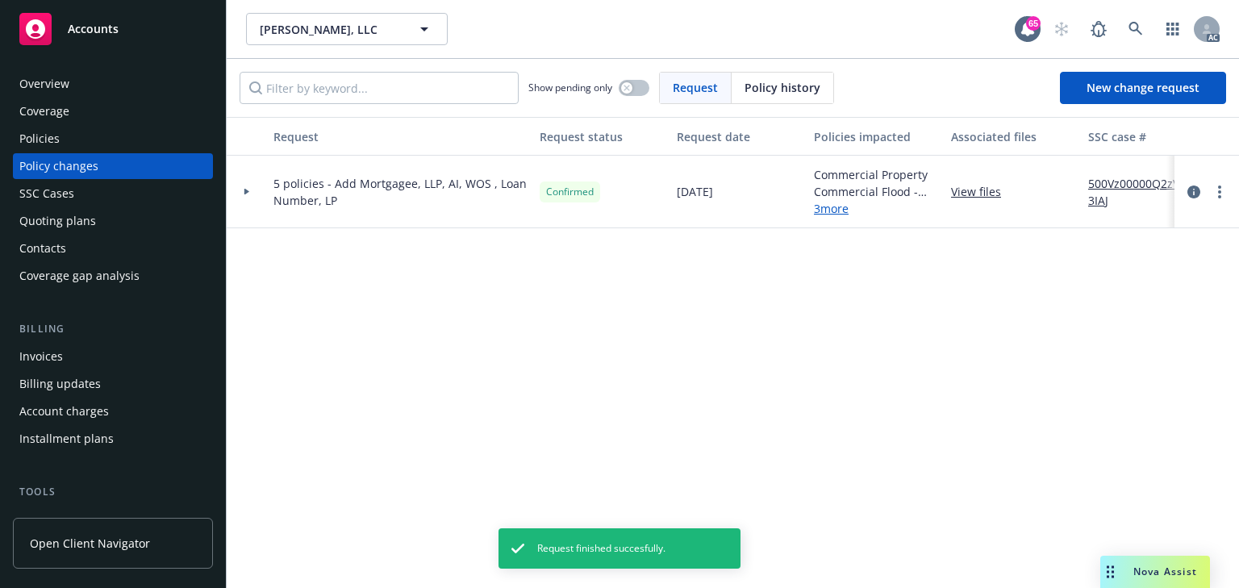
click at [987, 184] on link "View files" at bounding box center [982, 191] width 63 height 17
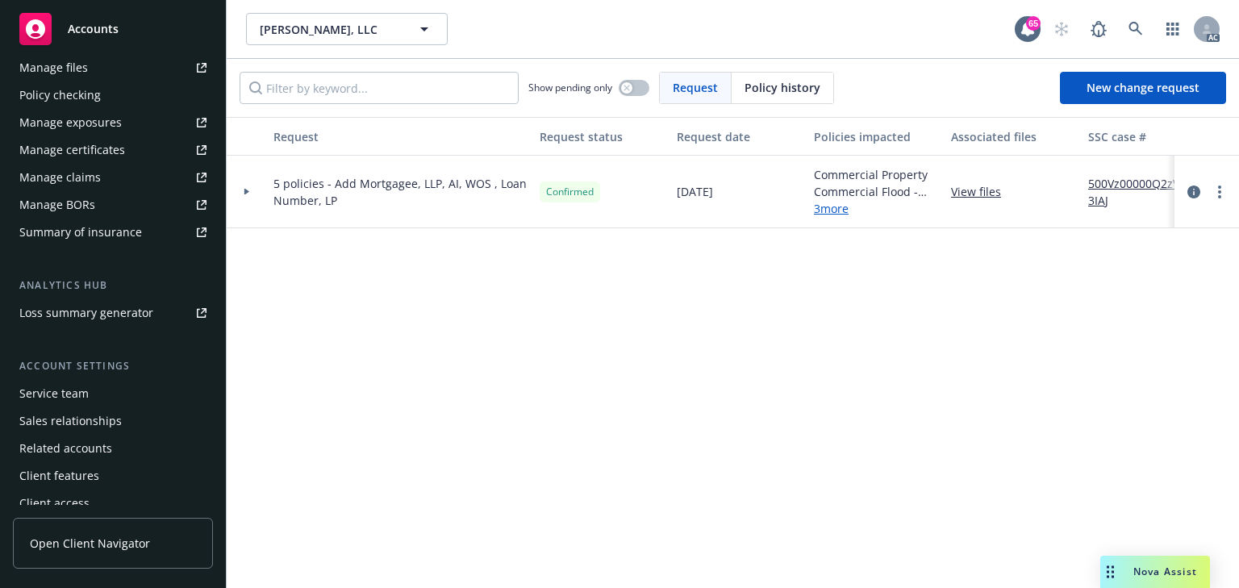
scroll to position [462, 0]
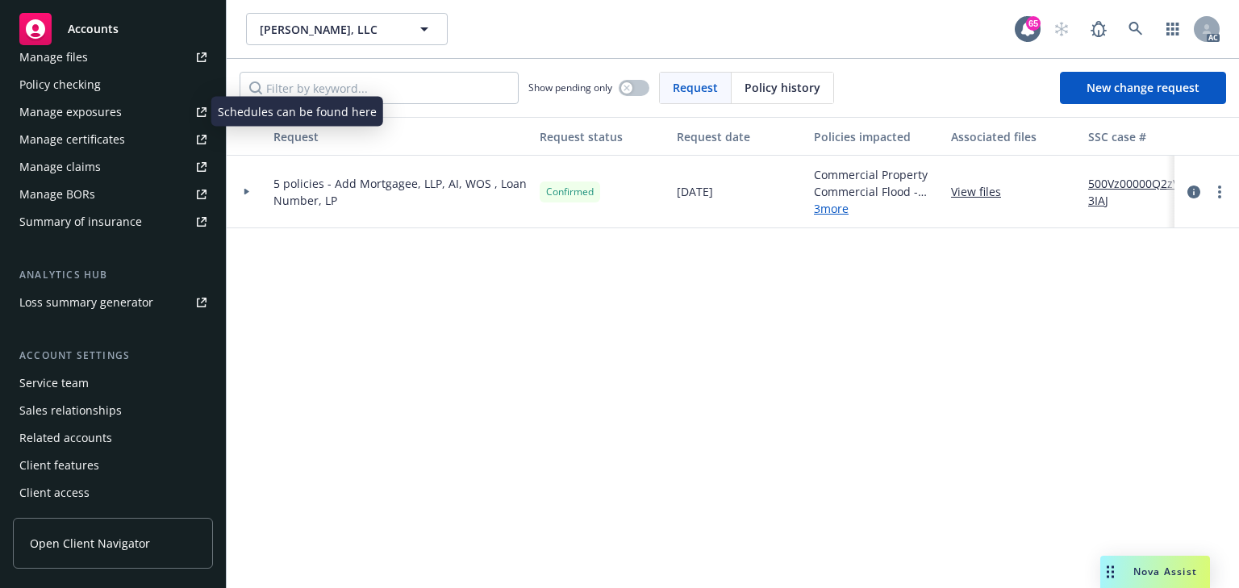
click at [72, 114] on div "Manage exposures" at bounding box center [70, 112] width 102 height 26
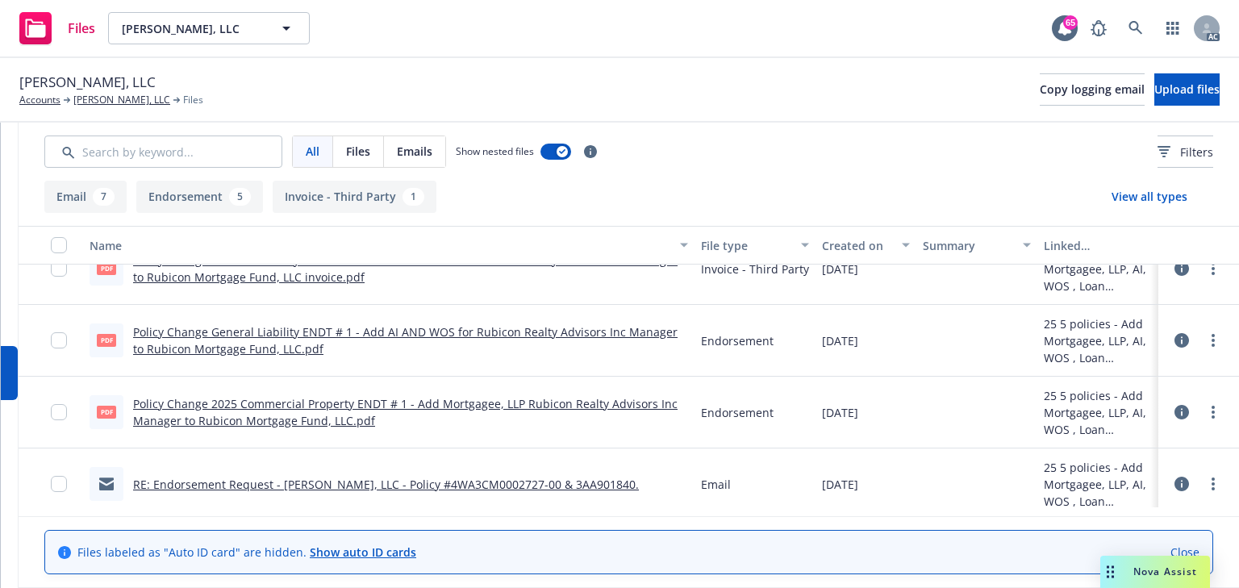
scroll to position [323, 0]
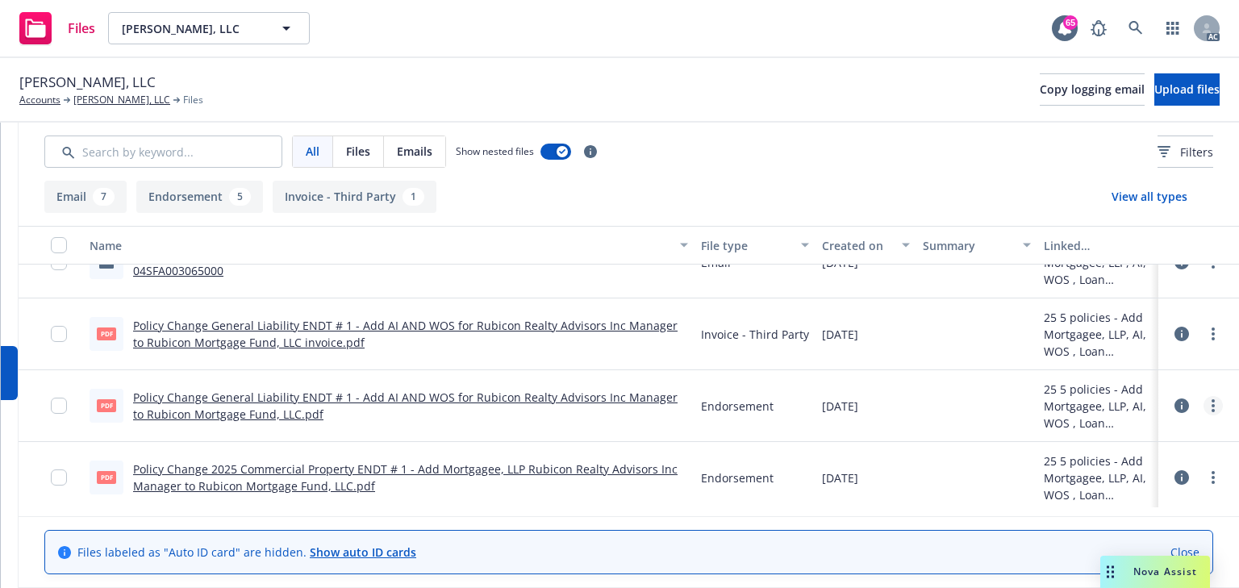
click at [1206, 411] on link "more" at bounding box center [1213, 405] width 19 height 19
click at [1110, 471] on link "Download" at bounding box center [1132, 470] width 161 height 32
click at [1206, 333] on link "more" at bounding box center [1213, 333] width 19 height 19
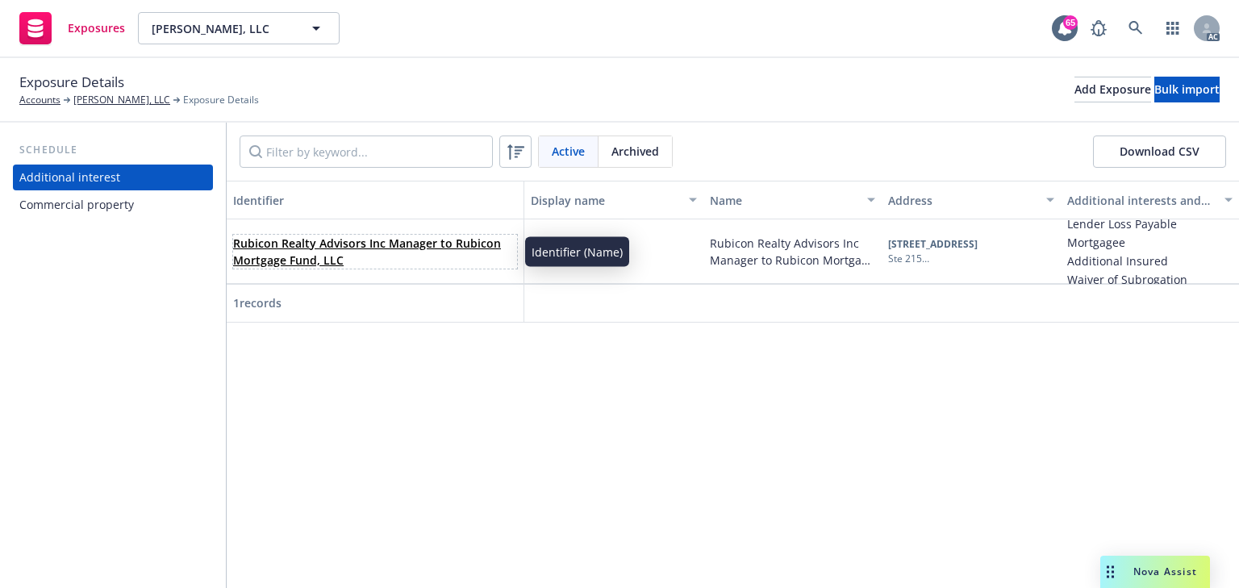
click at [320, 252] on span "Rubicon Realty Advisors Inc Manager to Rubicon Mortgage Fund, LLC" at bounding box center [375, 252] width 284 height 34
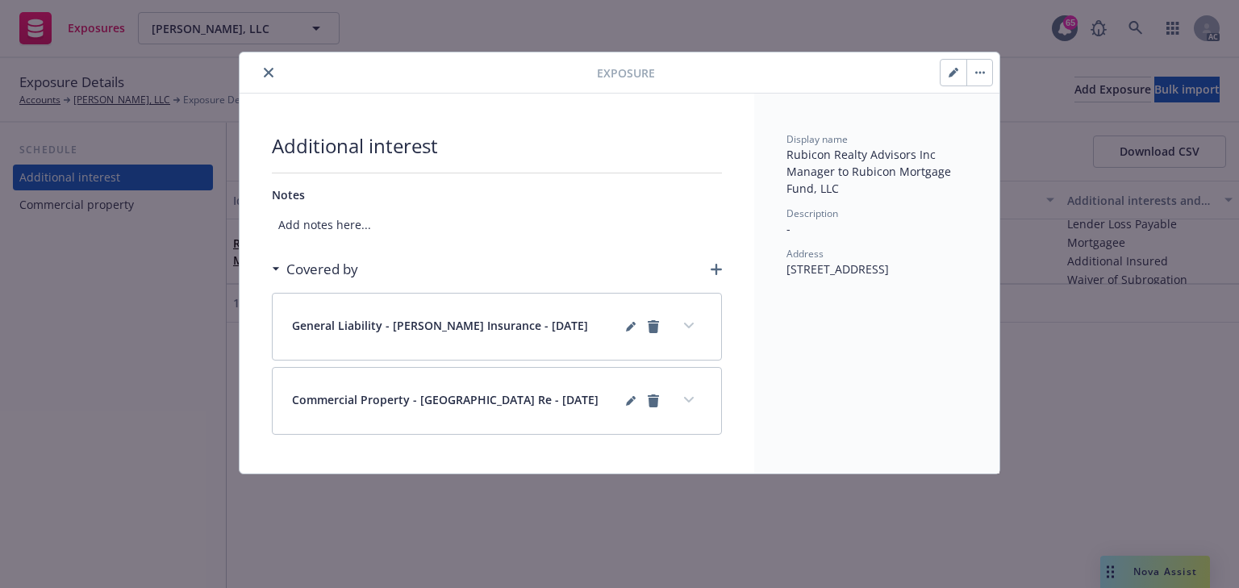
click at [949, 68] on icon "button" at bounding box center [954, 73] width 10 height 10
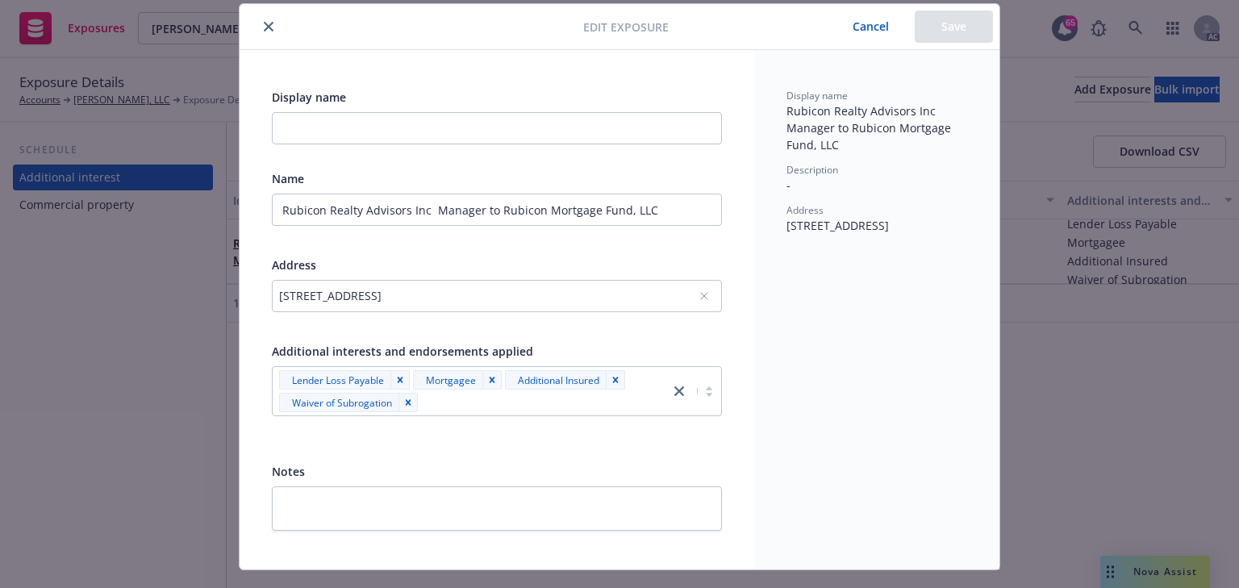
scroll to position [81, 0]
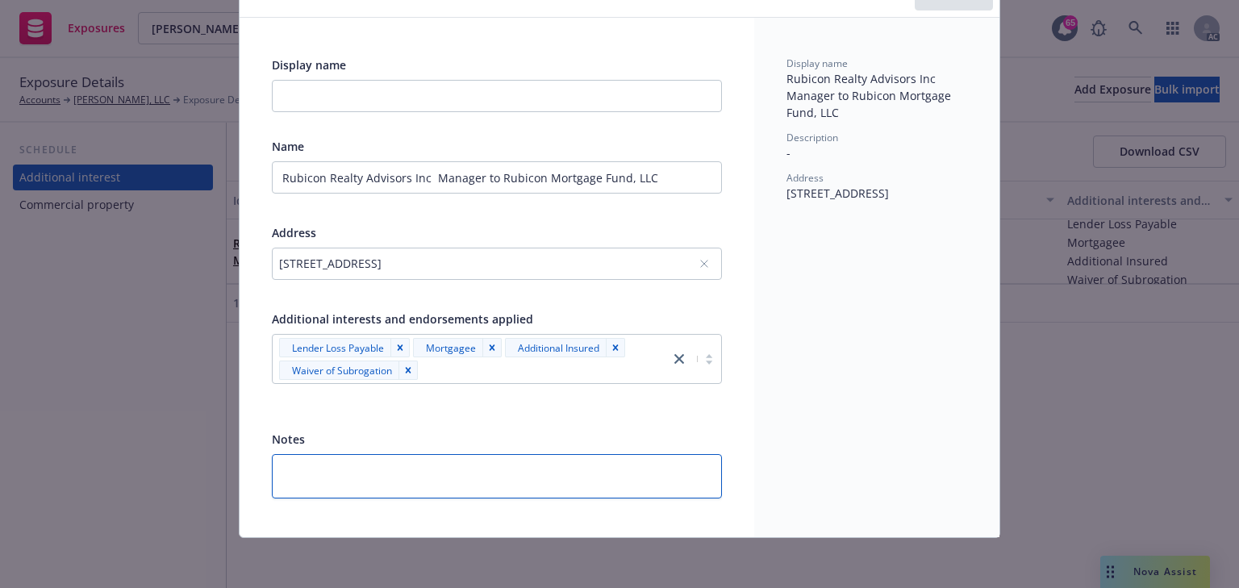
click at [387, 475] on textarea at bounding box center [497, 476] width 450 height 44
paste textarea "Loan Number SHE002F"
type textarea "Loan Number SHE002F"
type textarea "x"
type textarea "Loan Number SHE002F"
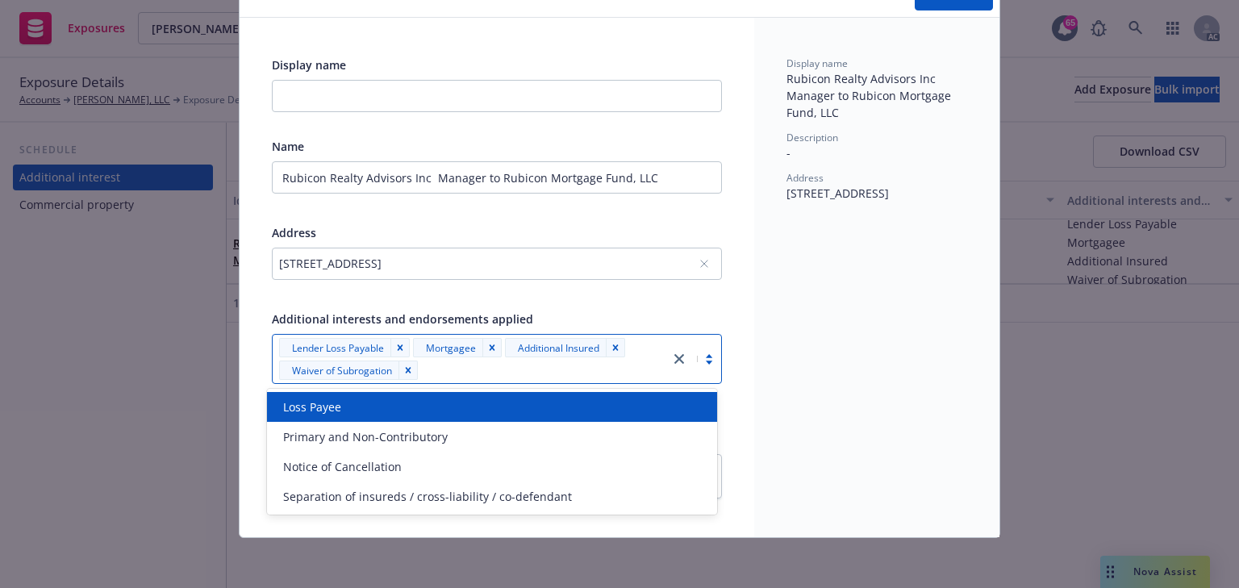
click at [487, 371] on div at bounding box center [542, 370] width 239 height 19
click at [416, 414] on div "Loss Payee" at bounding box center [492, 407] width 431 height 17
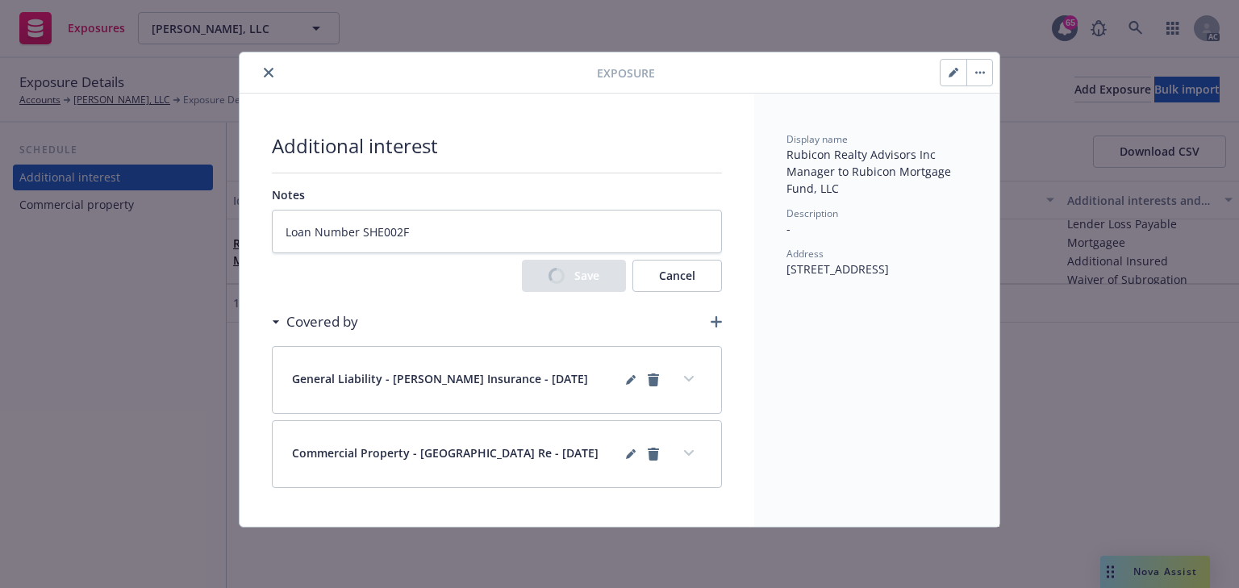
type textarea "x"
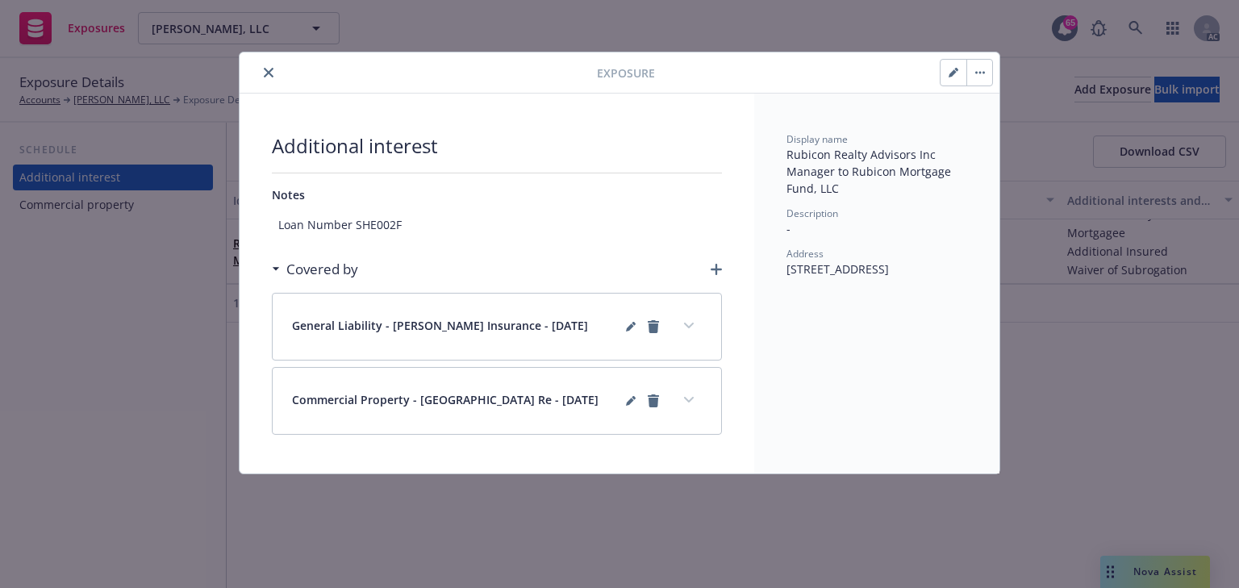
click at [717, 272] on icon "button" at bounding box center [716, 269] width 11 height 11
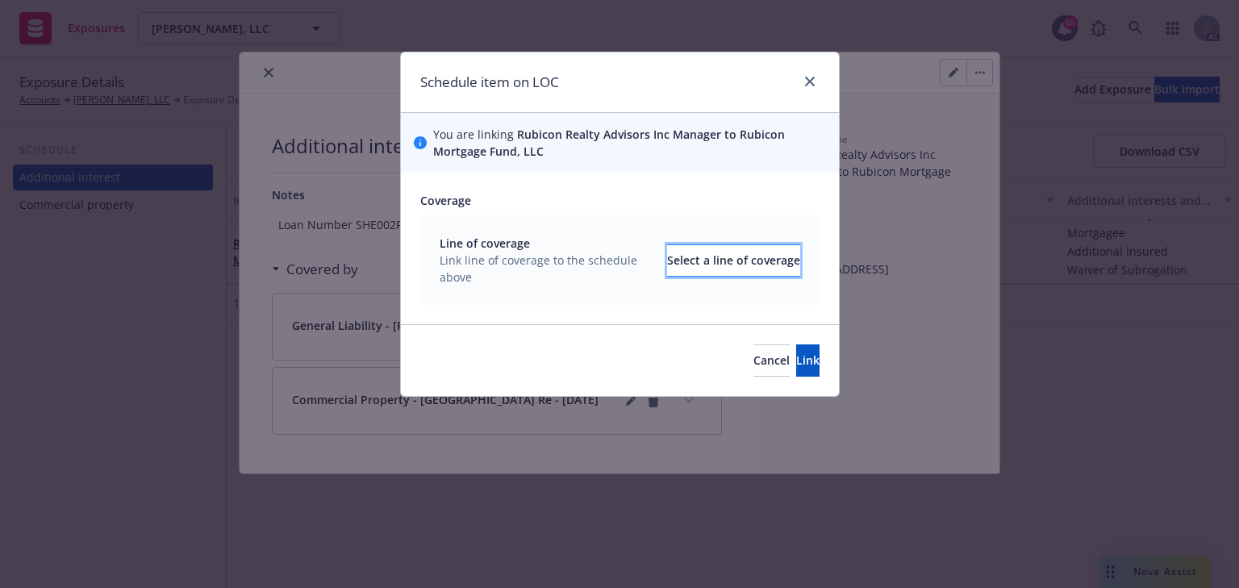
click at [766, 268] on div "Select a line of coverage" at bounding box center [733, 260] width 133 height 31
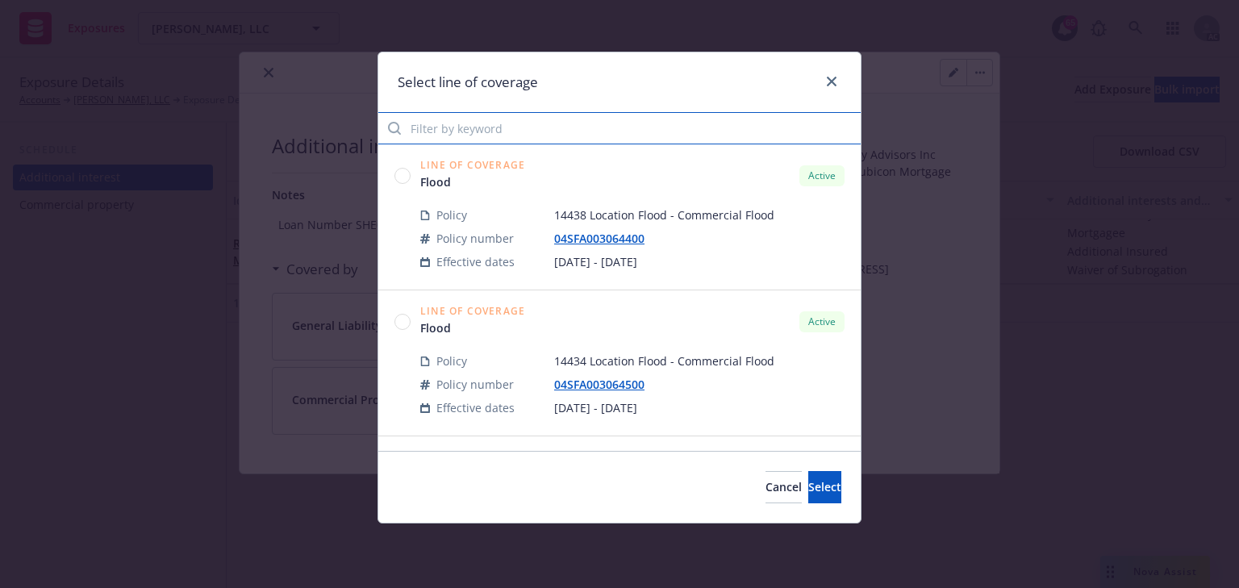
click at [512, 128] on input "Filter by keyword" at bounding box center [619, 128] width 483 height 32
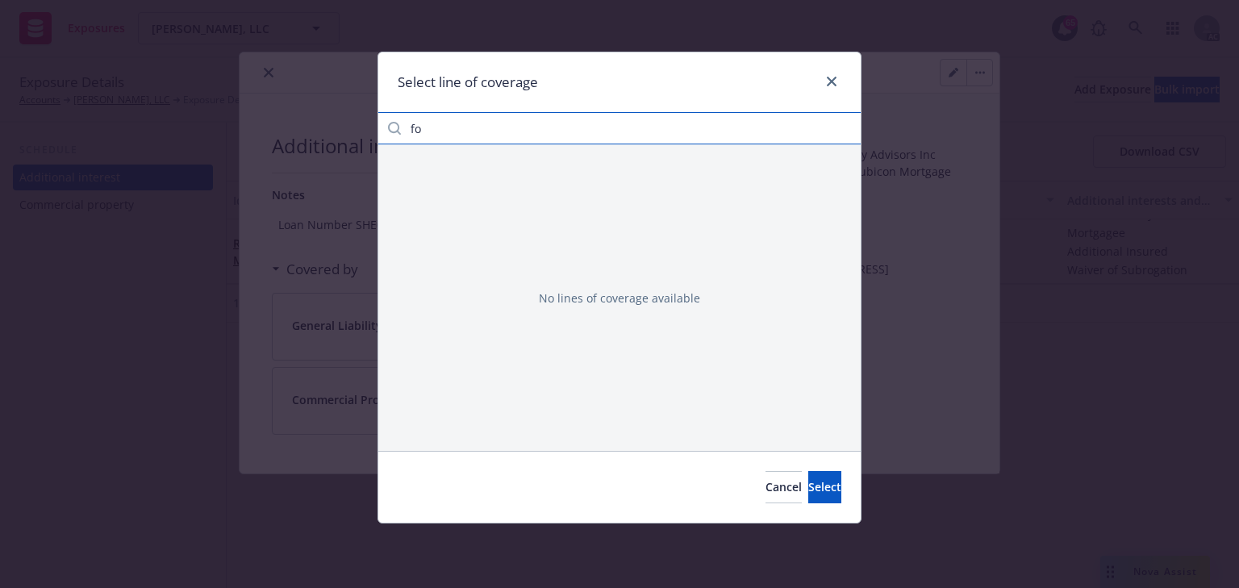
type input "f"
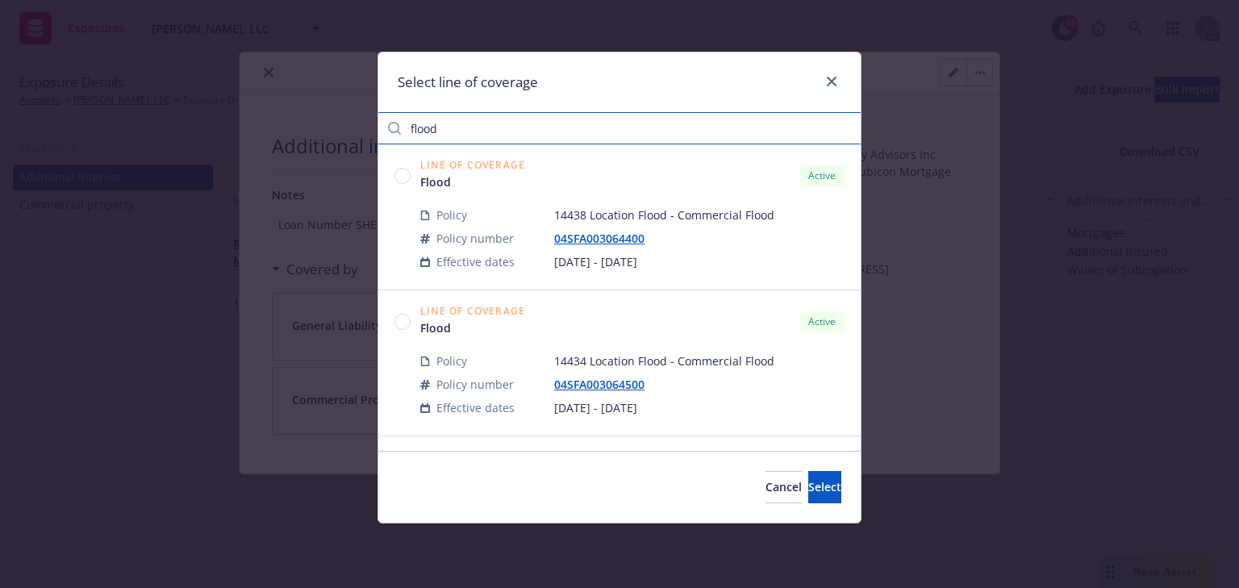
click at [512, 129] on input "flood" at bounding box center [619, 128] width 483 height 32
click at [468, 127] on input "flood" at bounding box center [619, 128] width 483 height 32
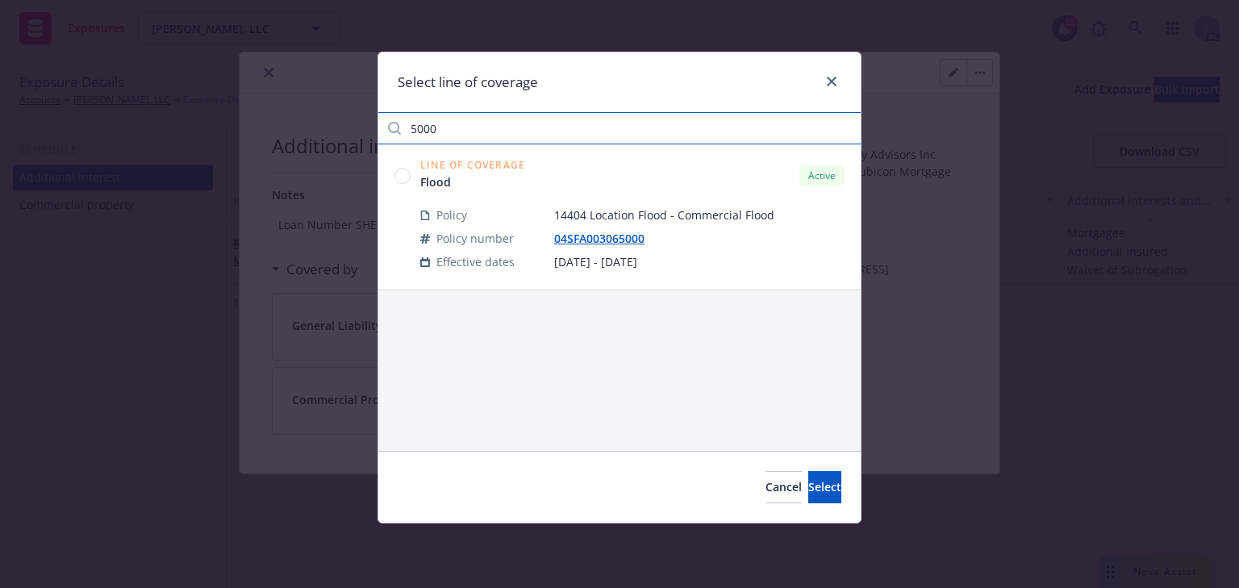
type input "5000"
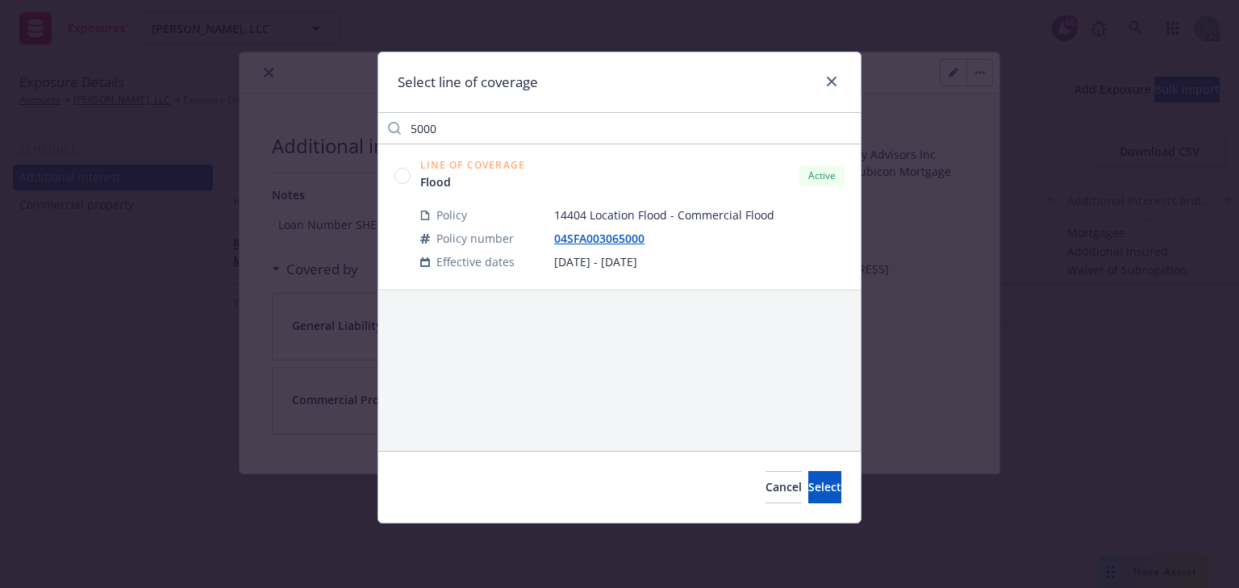
click at [399, 174] on circle at bounding box center [402, 175] width 15 height 15
click at [811, 484] on span "Select" at bounding box center [825, 486] width 33 height 15
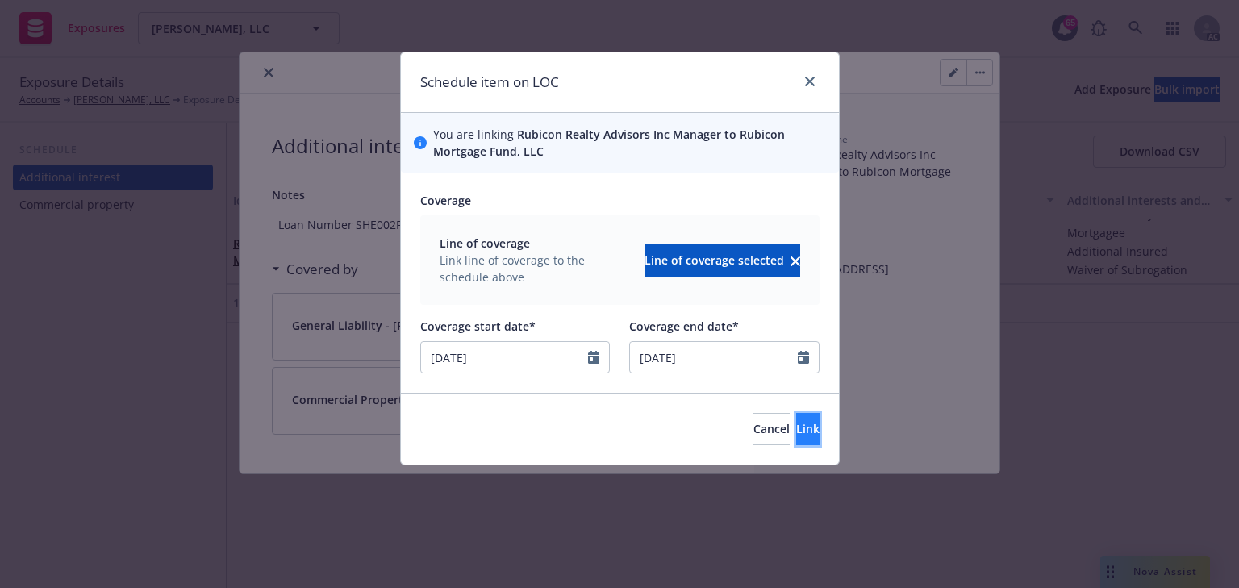
click at [796, 439] on button "Link" at bounding box center [807, 429] width 23 height 32
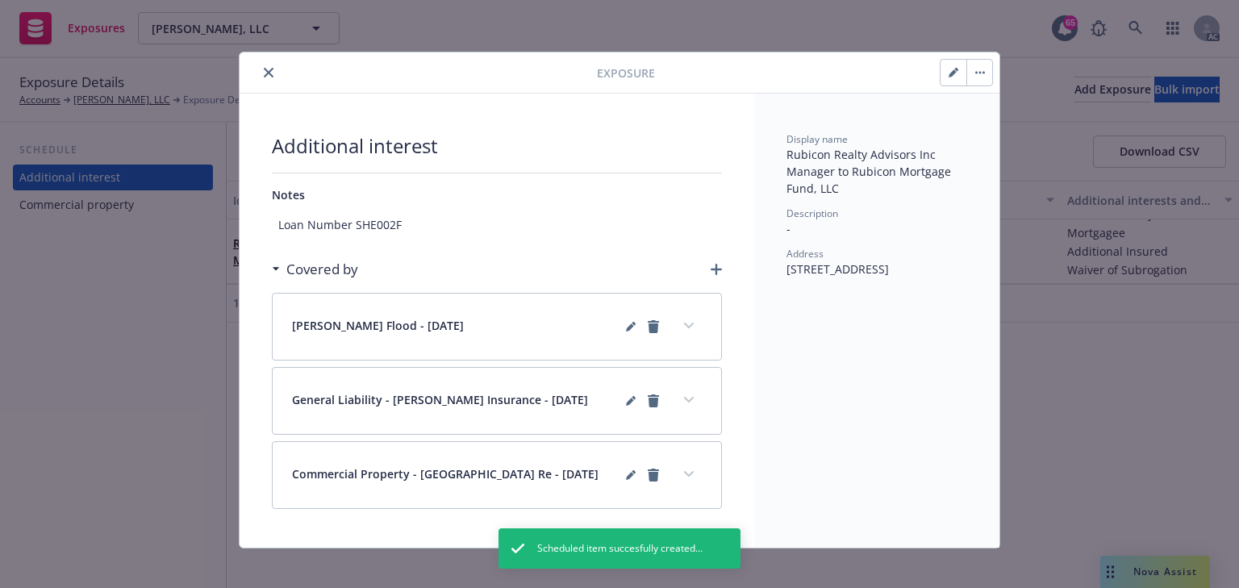
click at [709, 261] on div "Covered by" at bounding box center [497, 270] width 450 height 34
click at [711, 267] on icon "button" at bounding box center [716, 269] width 11 height 11
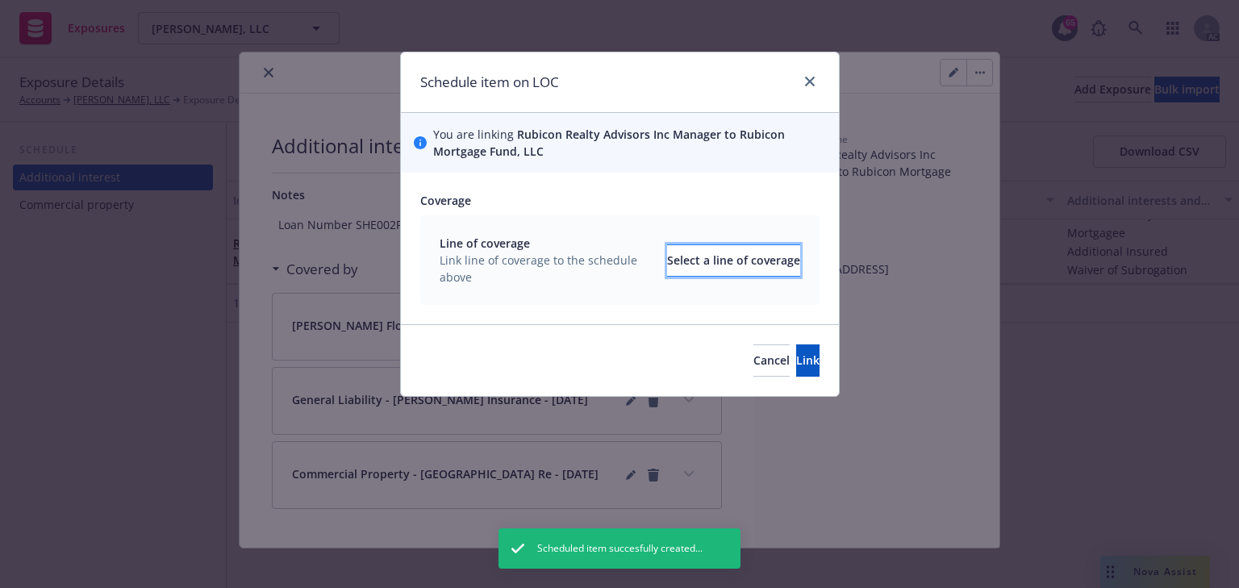
click at [708, 260] on div "Select a line of coverage" at bounding box center [733, 260] width 133 height 31
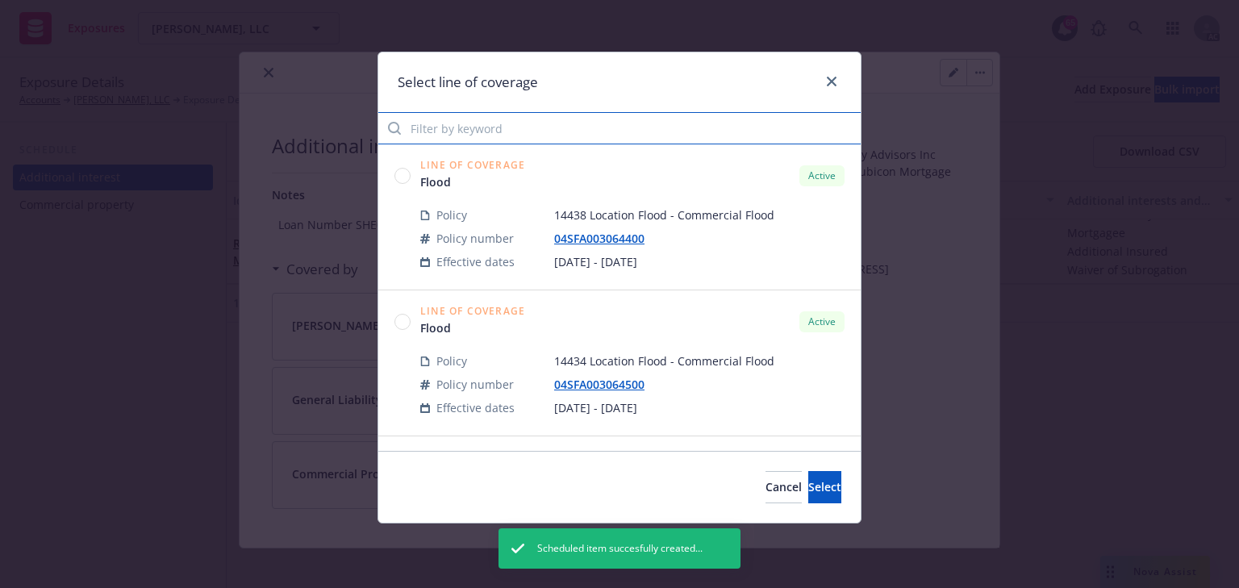
click at [525, 124] on input "Filter by keyword" at bounding box center [619, 128] width 483 height 32
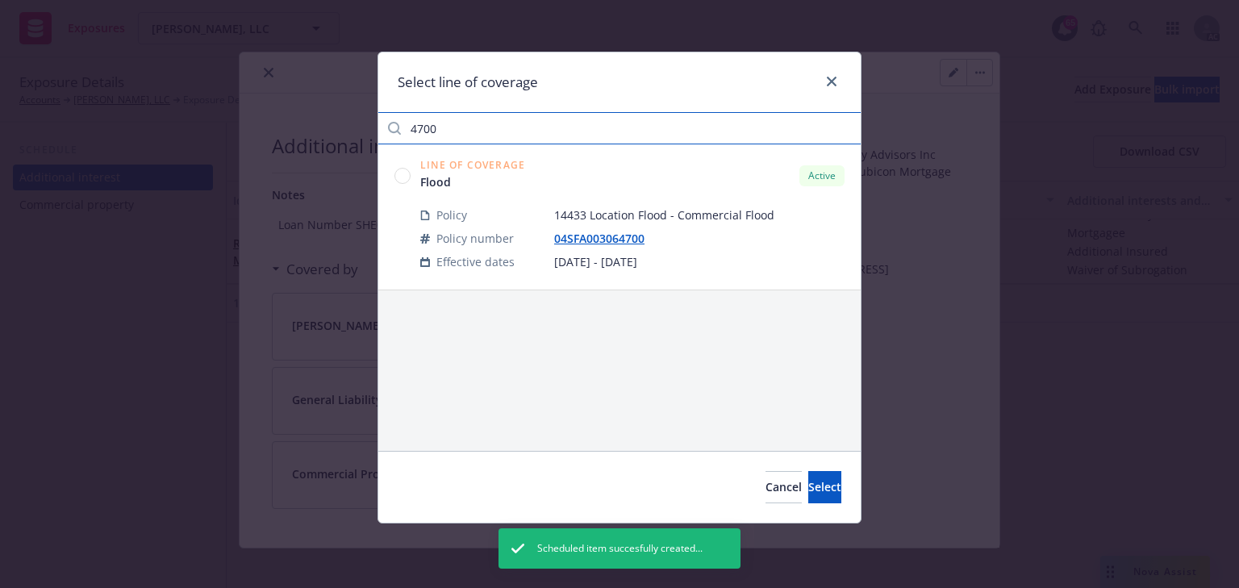
type input "4700"
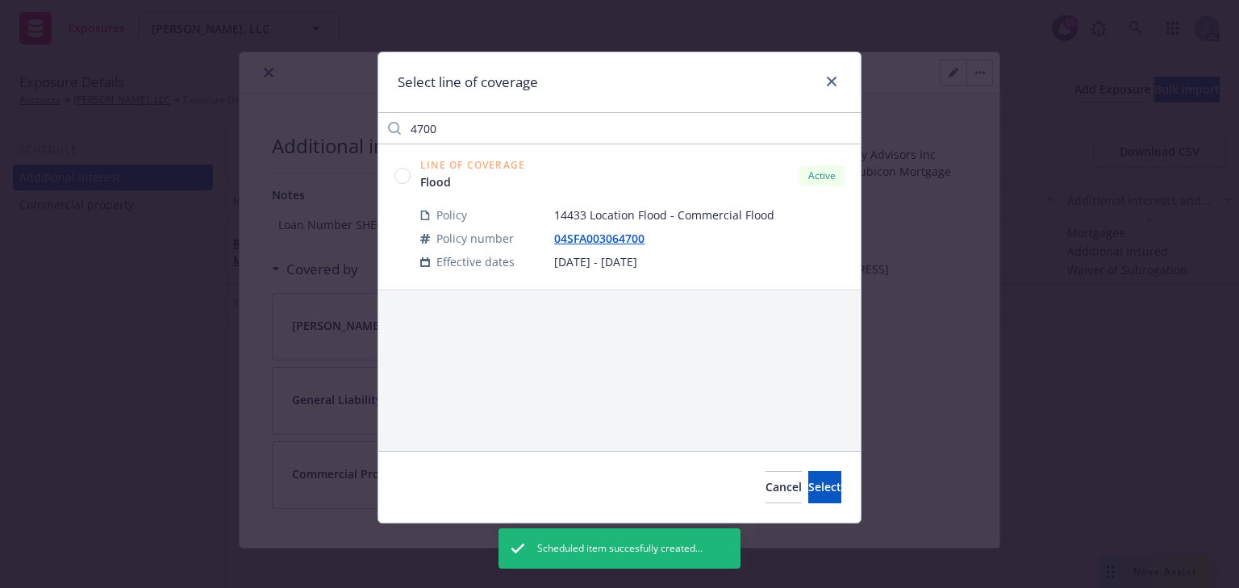
click at [404, 177] on circle at bounding box center [402, 175] width 15 height 15
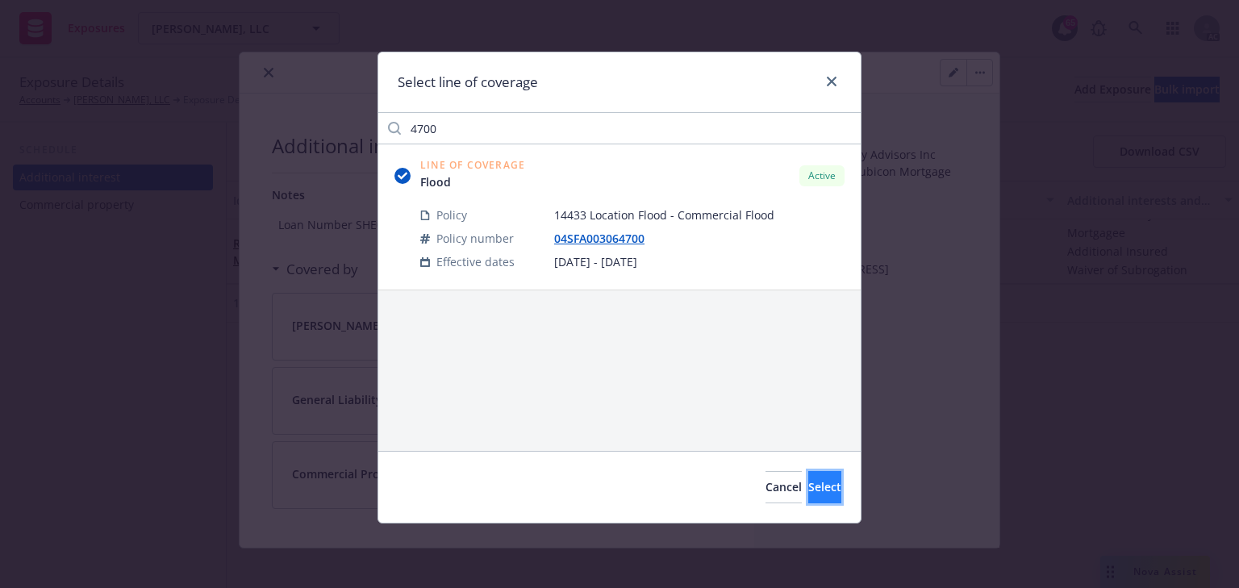
click at [810, 500] on button "Select" at bounding box center [825, 487] width 33 height 32
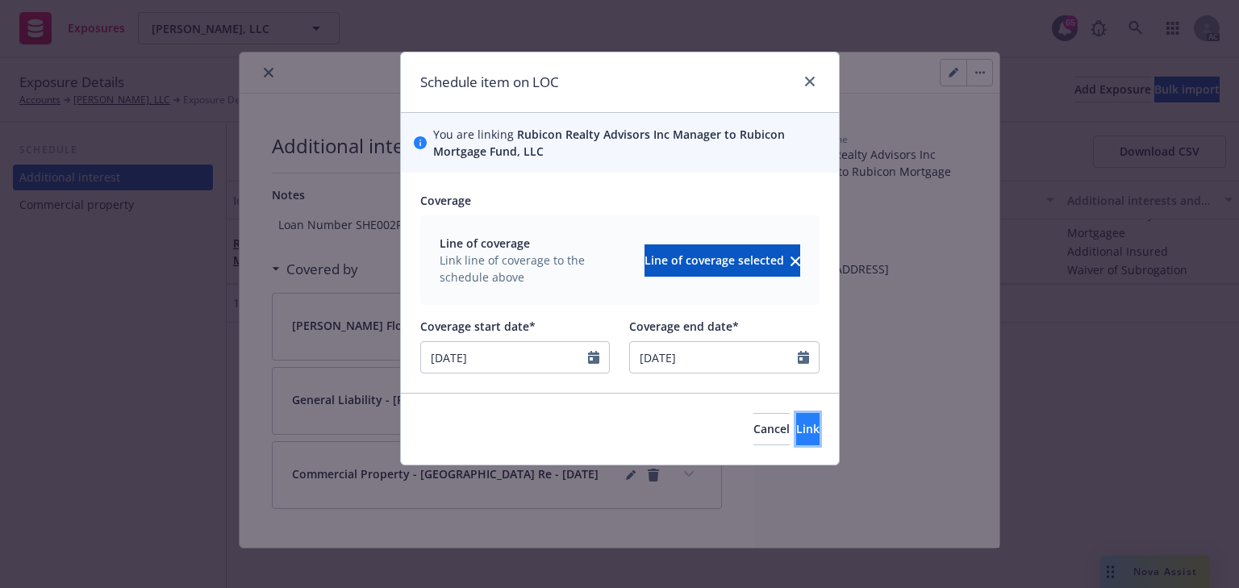
click at [796, 438] on button "Link" at bounding box center [807, 429] width 23 height 32
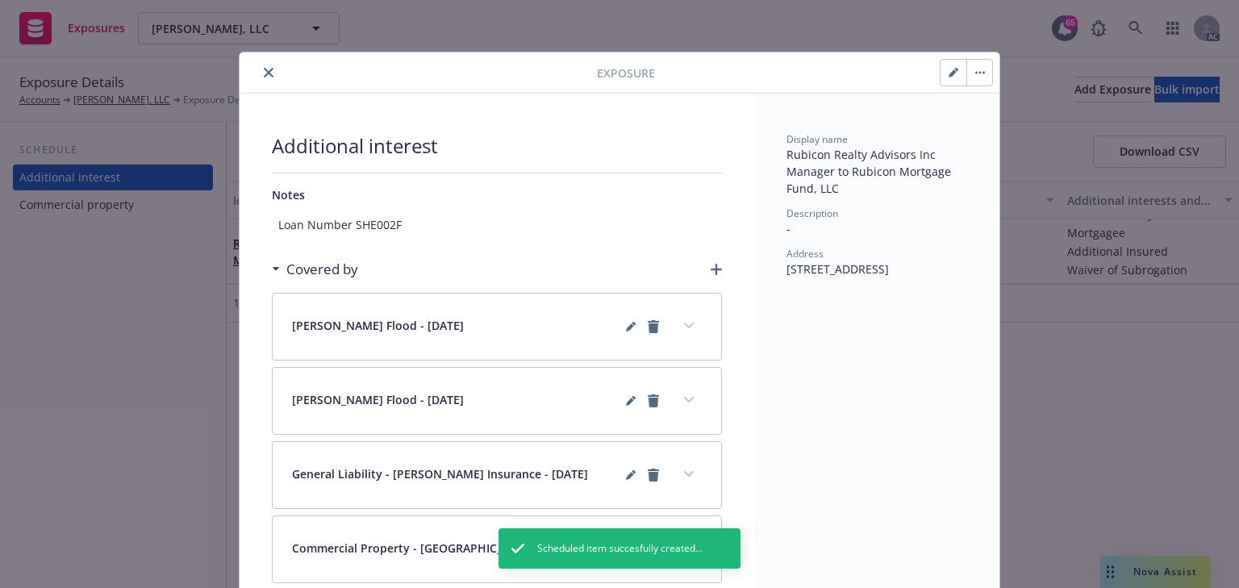
click at [711, 264] on icon "button" at bounding box center [716, 269] width 11 height 11
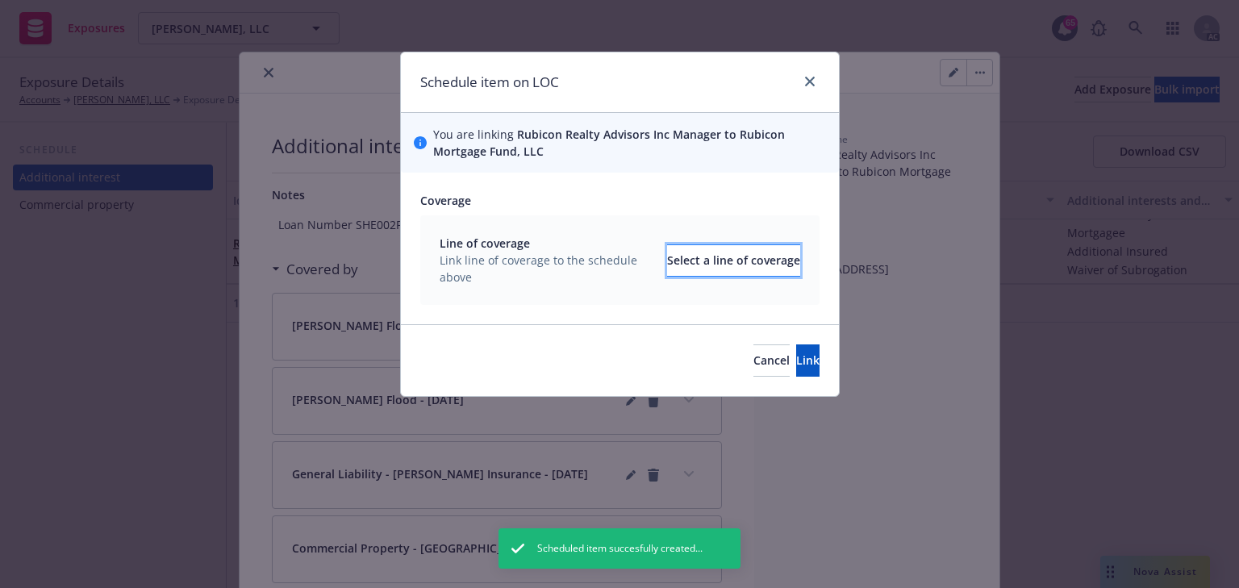
click at [709, 251] on div "Select a line of coverage" at bounding box center [733, 260] width 133 height 31
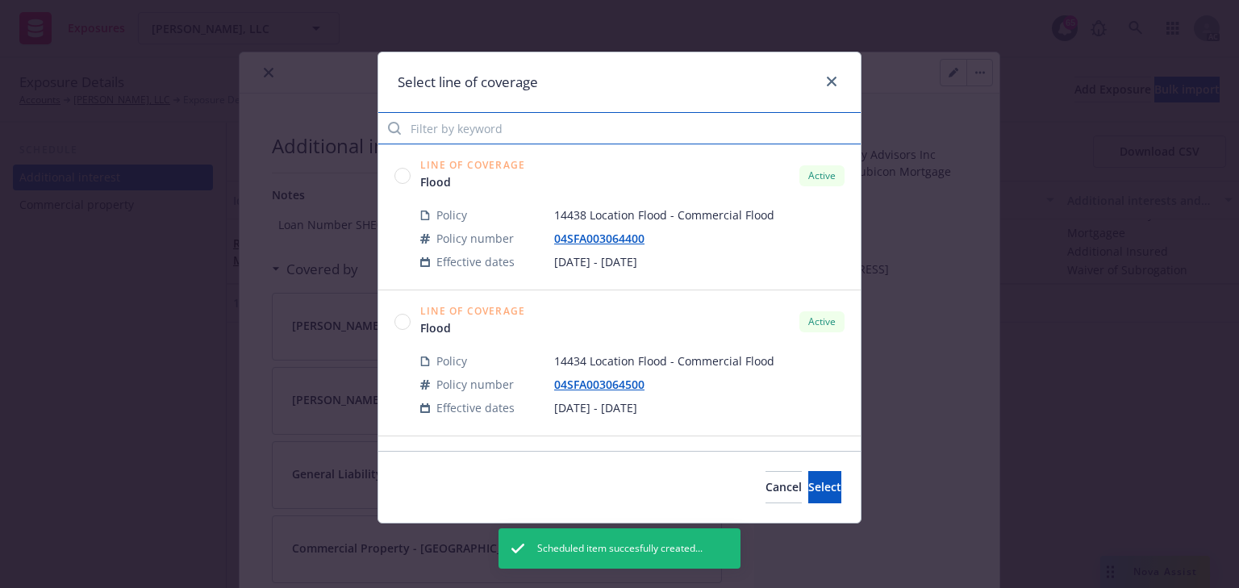
click at [520, 127] on input "Filter by keyword" at bounding box center [619, 128] width 483 height 32
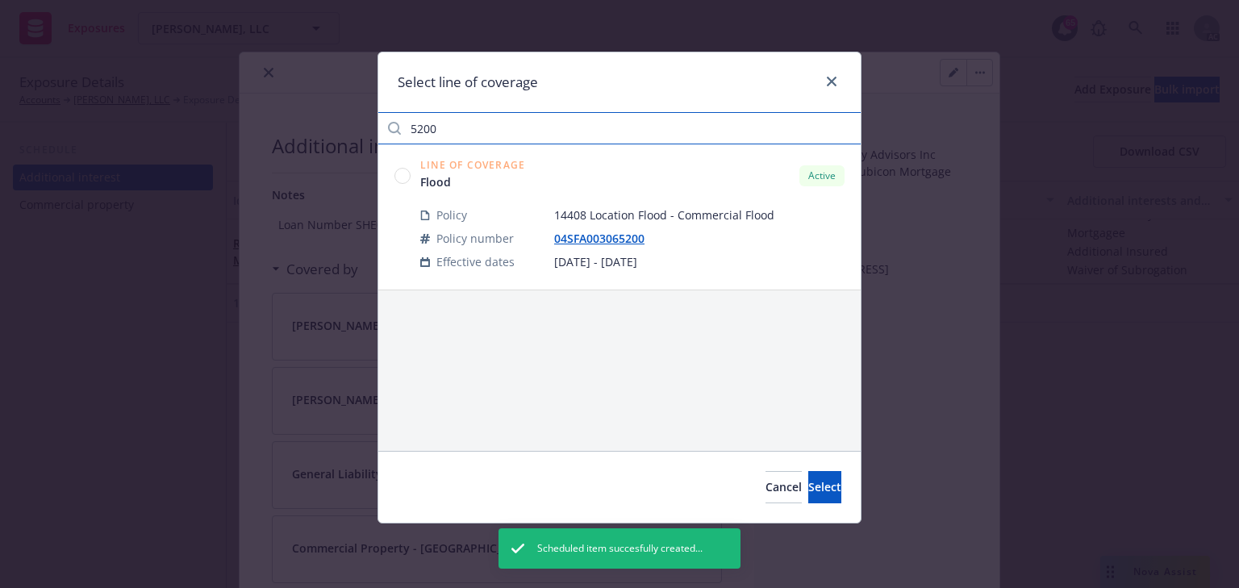
type input "5200"
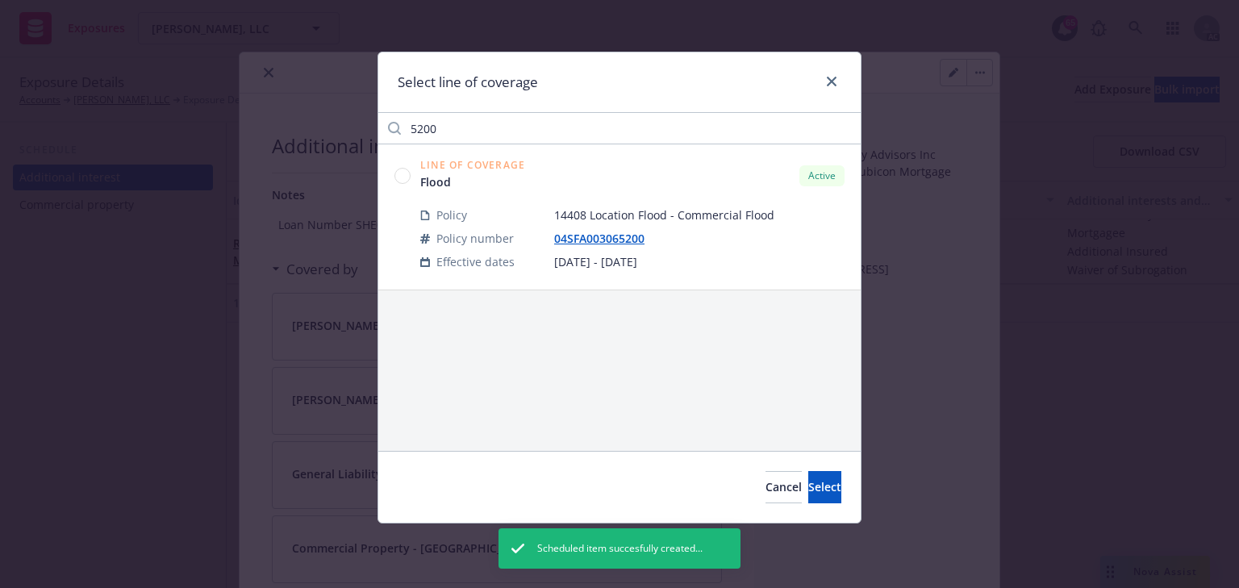
click at [403, 180] on circle at bounding box center [402, 175] width 15 height 15
click at [809, 503] on button "Select" at bounding box center [825, 487] width 33 height 32
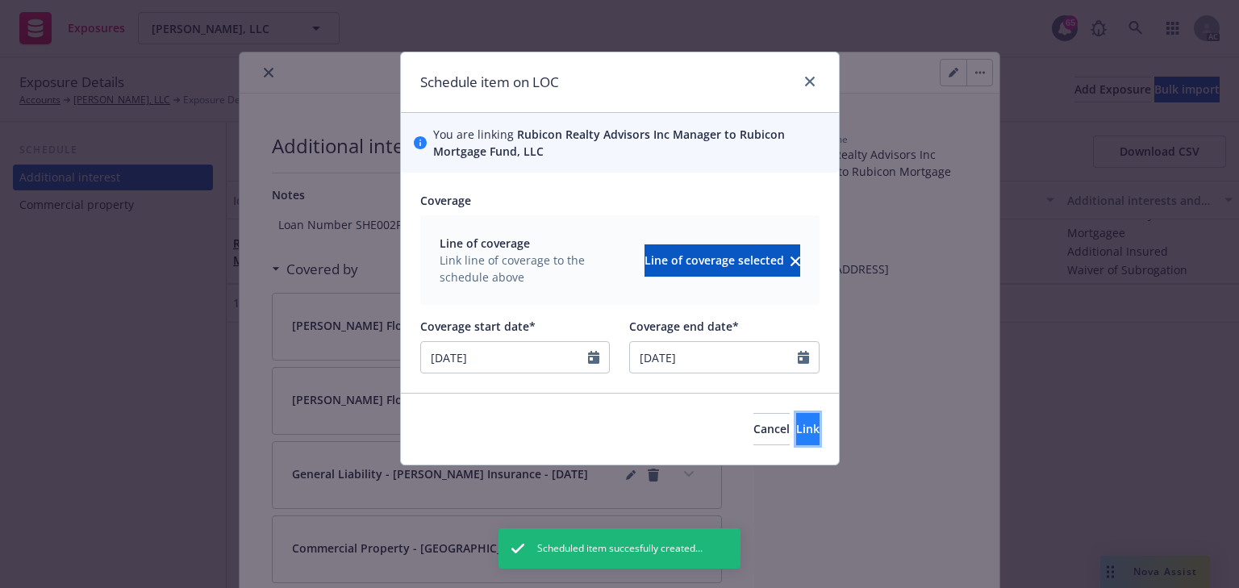
click at [796, 432] on span "Link" at bounding box center [807, 428] width 23 height 15
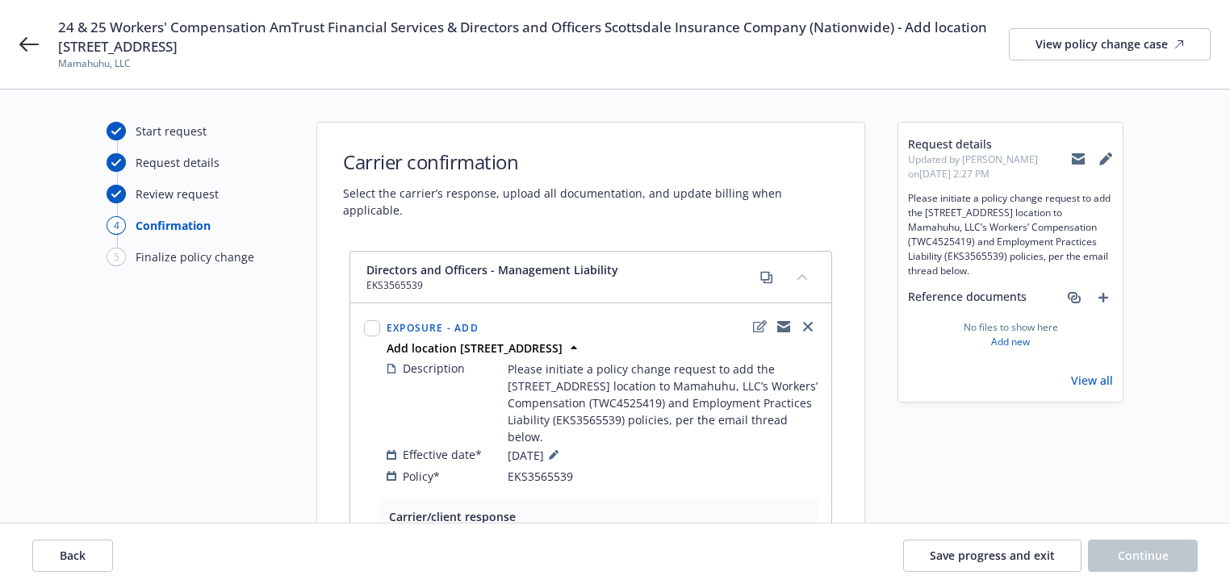
click at [1076, 155] on icon at bounding box center [1078, 156] width 13 height 6
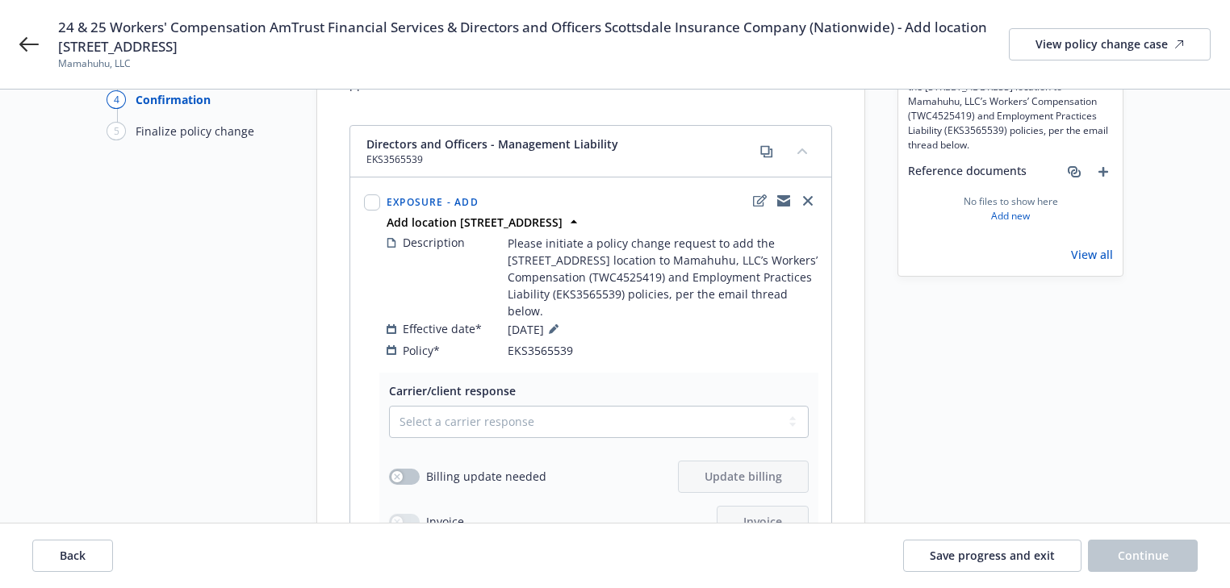
scroll to position [129, 0]
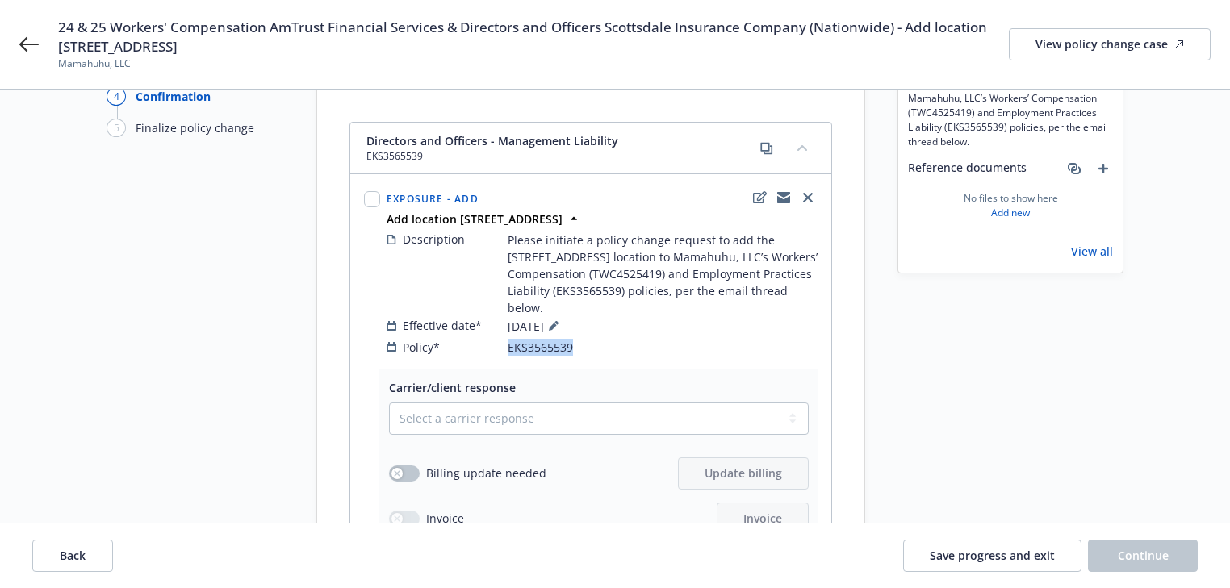
copy div "EKS3565539"
drag, startPoint x: 605, startPoint y: 332, endPoint x: 496, endPoint y: 328, distance: 109.0
click at [496, 339] on div "Policy* EKS3565539" at bounding box center [602, 347] width 431 height 17
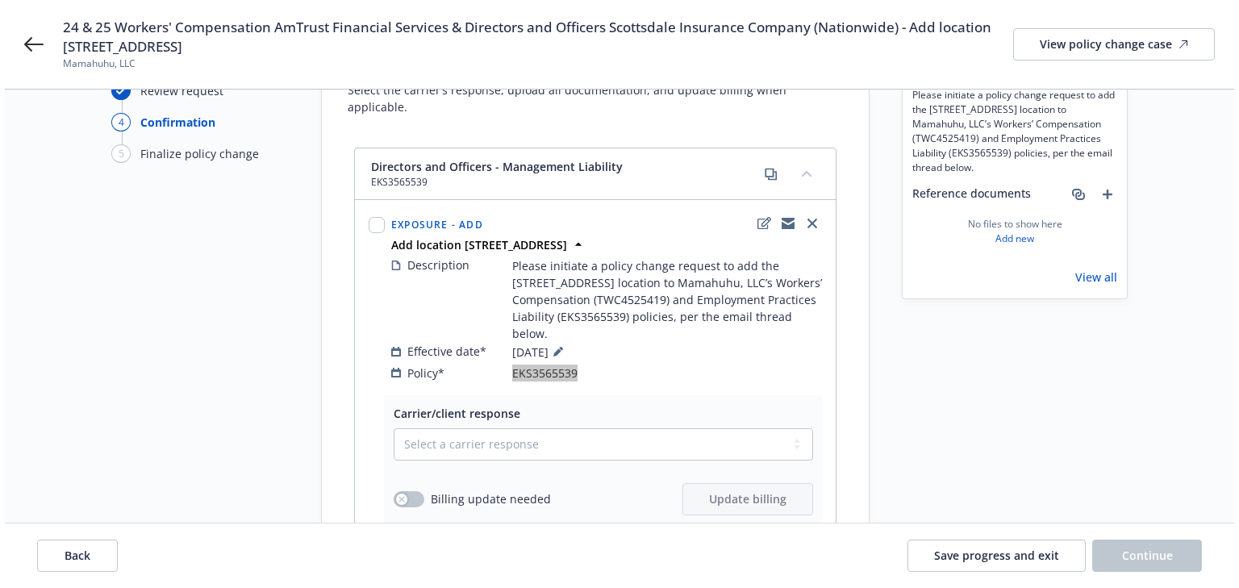
scroll to position [0, 0]
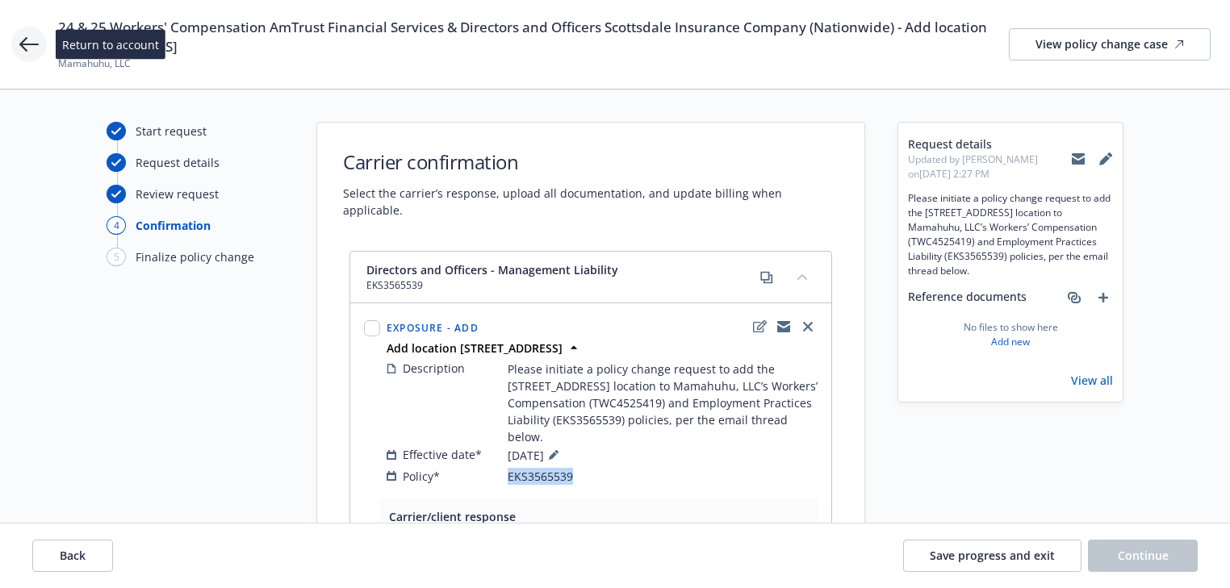
click at [30, 39] on icon at bounding box center [28, 44] width 19 height 19
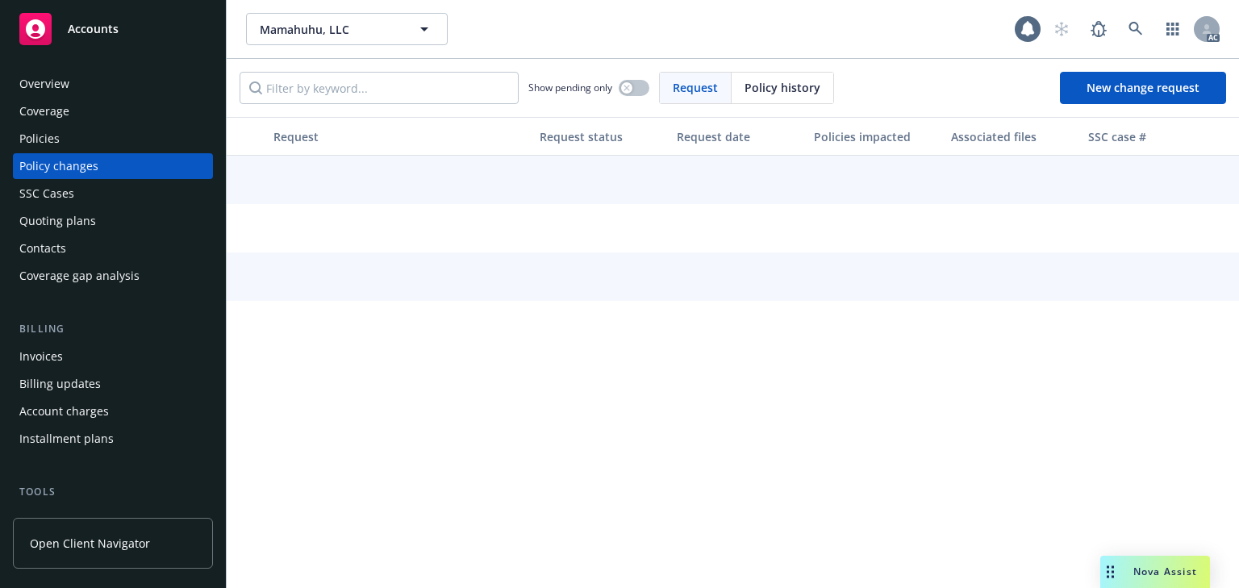
click at [57, 140] on div "Policies" at bounding box center [39, 139] width 40 height 26
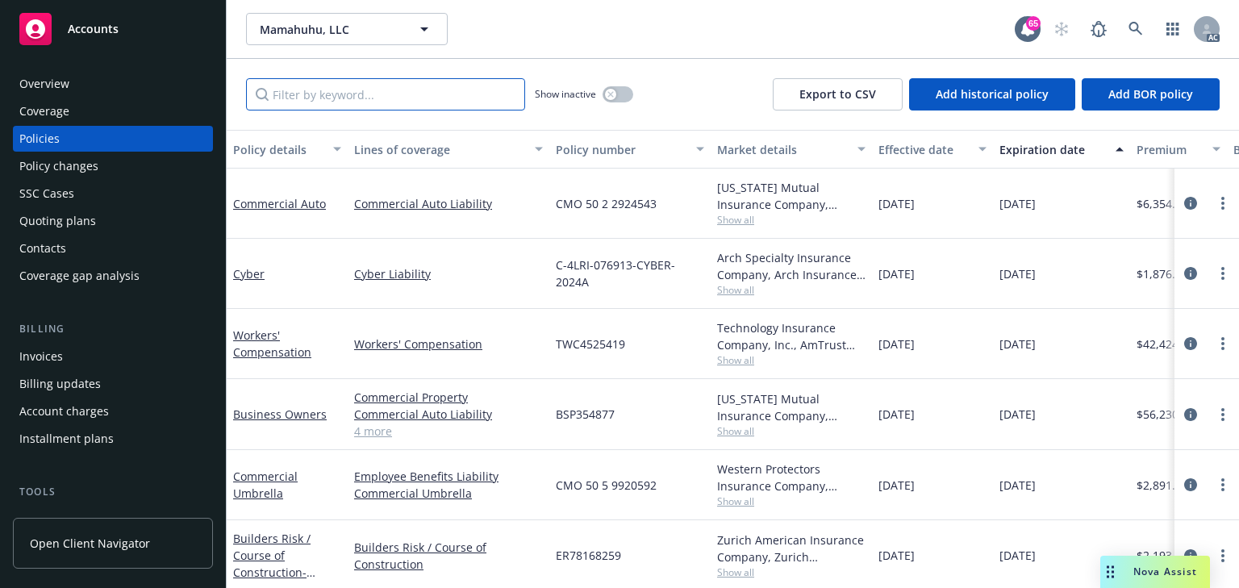
click at [339, 94] on input "Filter by keyword..." at bounding box center [385, 94] width 279 height 32
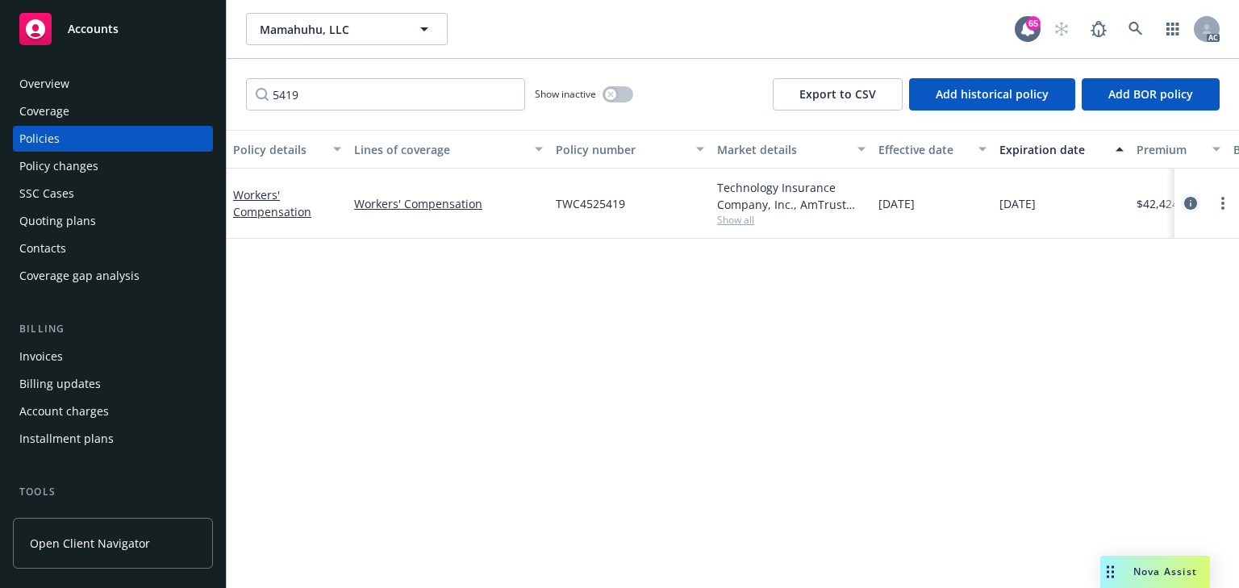
click at [1193, 203] on icon "circleInformation" at bounding box center [1191, 203] width 13 height 13
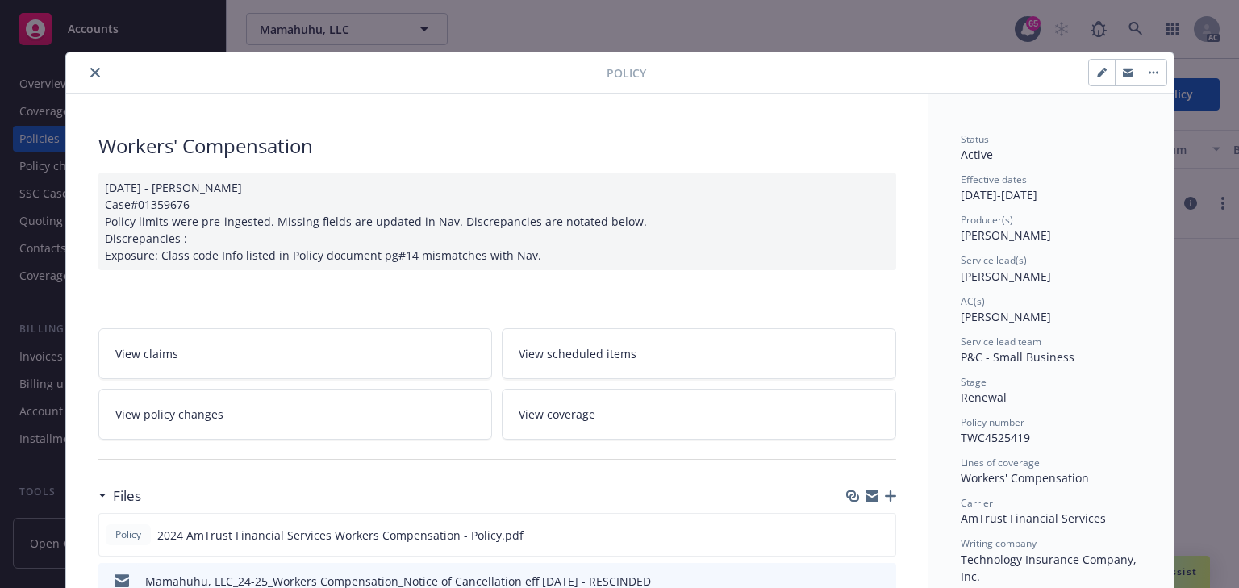
scroll to position [48, 0]
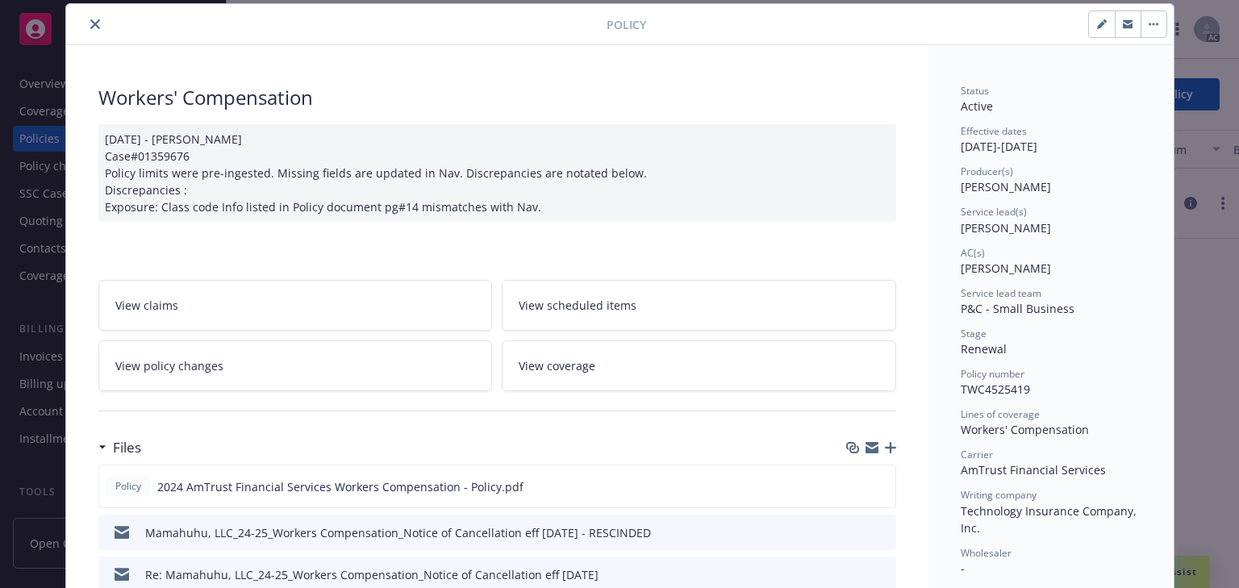
click at [92, 23] on icon "close" at bounding box center [95, 24] width 10 height 10
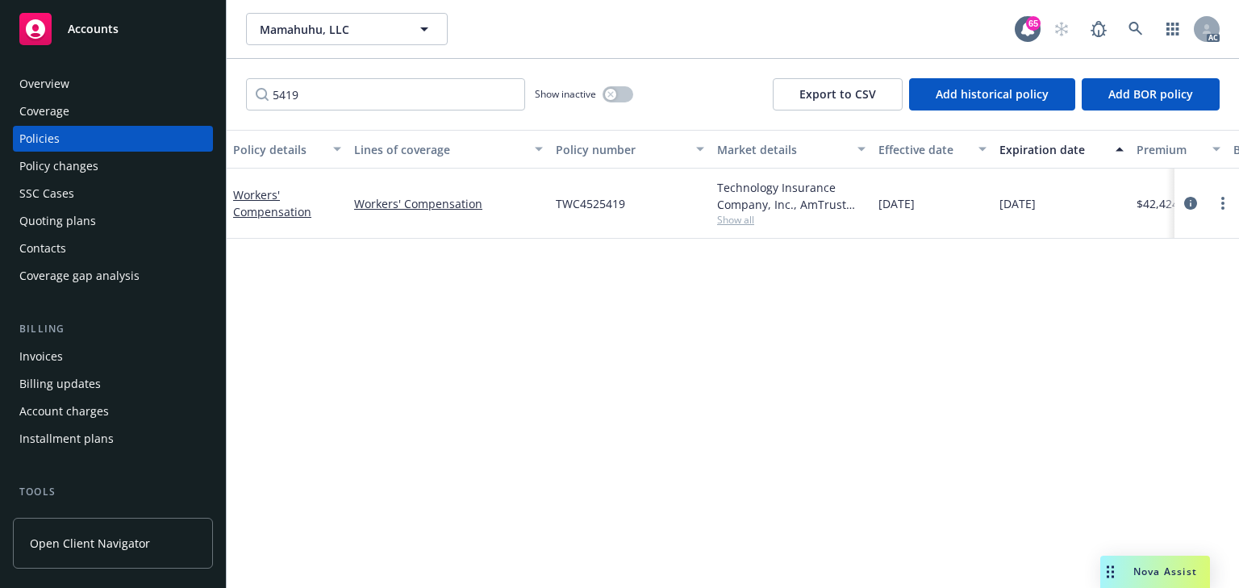
click at [737, 226] on span "Show all" at bounding box center [791, 220] width 148 height 14
click at [320, 94] on input "5419" at bounding box center [385, 94] width 279 height 32
click at [549, 389] on div "Policy details Lines of coverage Policy number Market details Effective date Ex…" at bounding box center [733, 359] width 1013 height 458
click at [743, 224] on span "Show all" at bounding box center [791, 221] width 148 height 14
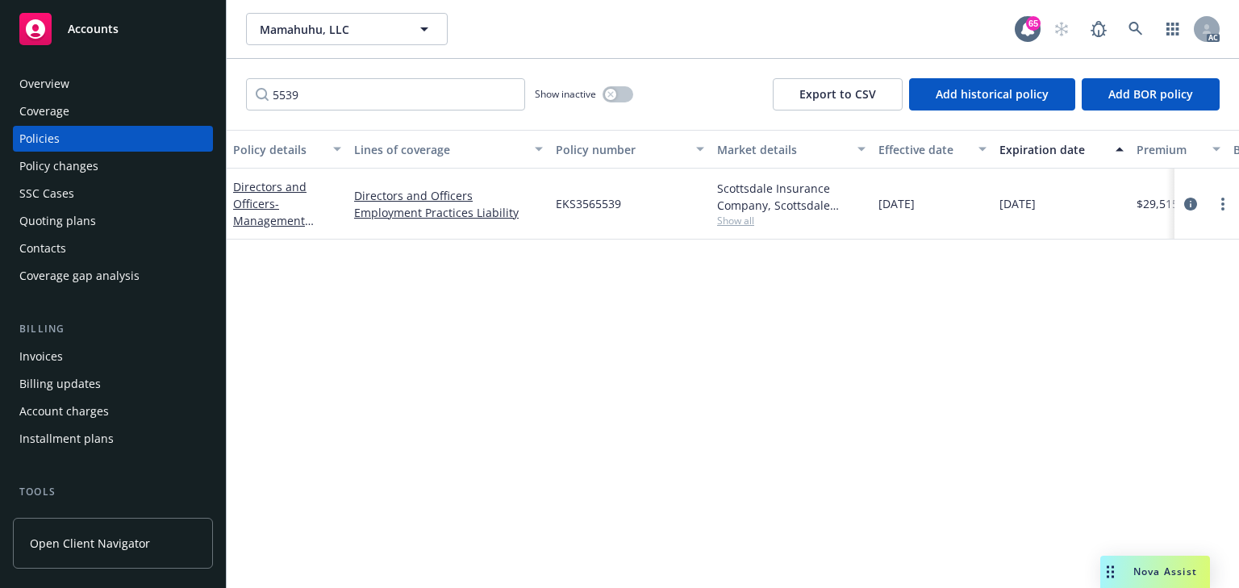
click at [443, 389] on div "Policy details Lines of coverage Policy number Market details Effective date Ex…" at bounding box center [733, 359] width 1013 height 458
click at [745, 223] on span "Show all" at bounding box center [791, 221] width 148 height 14
click at [455, 362] on div "Policy details Lines of coverage Policy number Market details Effective date Ex…" at bounding box center [733, 359] width 1013 height 458
click at [768, 475] on div "Policy details Lines of coverage Policy number Market details Effective date Ex…" at bounding box center [733, 359] width 1013 height 458
click at [637, 392] on div "Policy details Lines of coverage Policy number Market details Effective date Ex…" at bounding box center [733, 359] width 1013 height 458
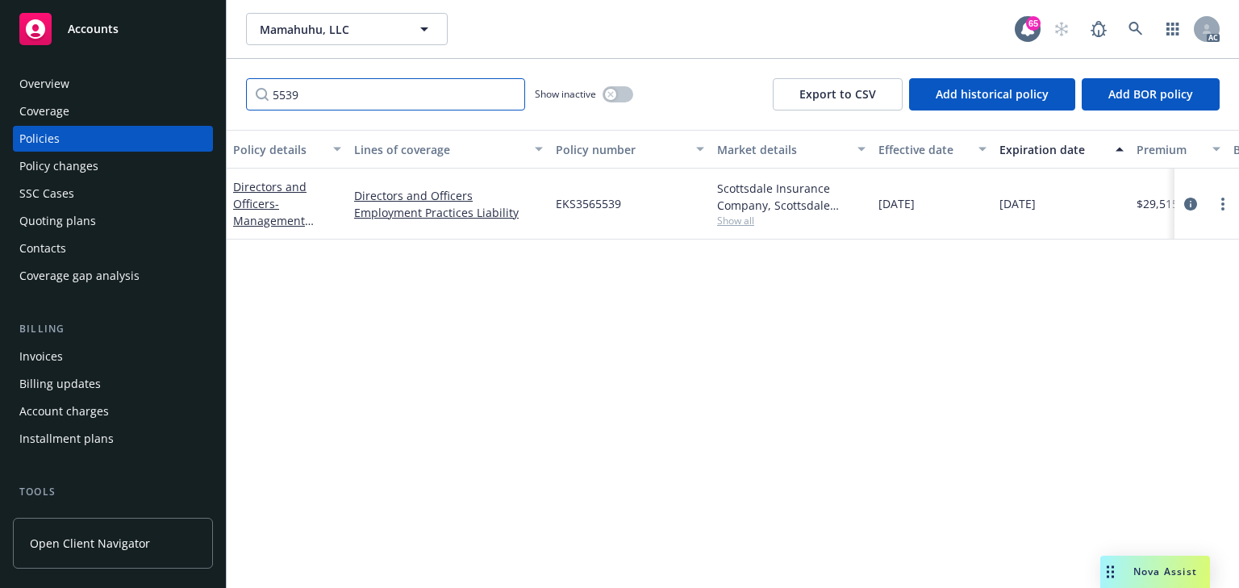
drag, startPoint x: 395, startPoint y: 93, endPoint x: 131, endPoint y: 103, distance: 264.9
click at [134, 103] on div "Accounts Overview Coverage Policies Policy changes SSC Cases Quoting plans Cont…" at bounding box center [619, 294] width 1239 height 588
type input "5419"
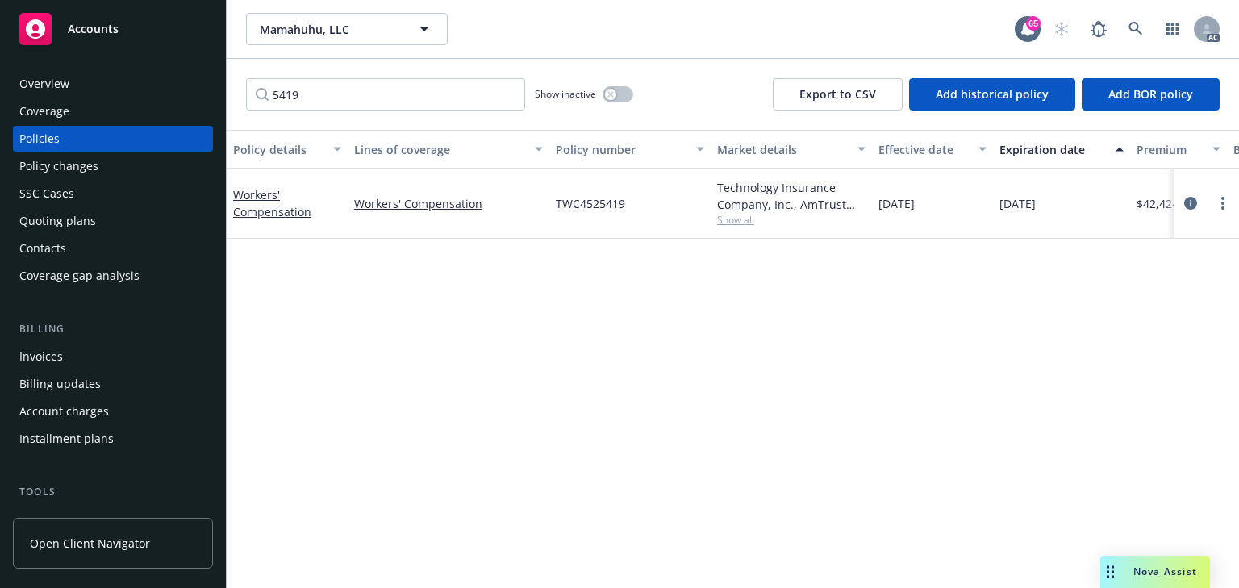
click at [742, 223] on span "Show all" at bounding box center [791, 220] width 148 height 14
click at [416, 342] on div "Policy details Lines of coverage Policy number Market details Effective date Ex…" at bounding box center [733, 359] width 1013 height 458
drag, startPoint x: 570, startPoint y: 200, endPoint x: 657, endPoint y: 203, distance: 87.2
click at [657, 203] on div "Workers' Compensation Workers' Compensation TWC4525419 Technology Insurance Com…" at bounding box center [1005, 204] width 1557 height 70
copy div "TWC4525419"
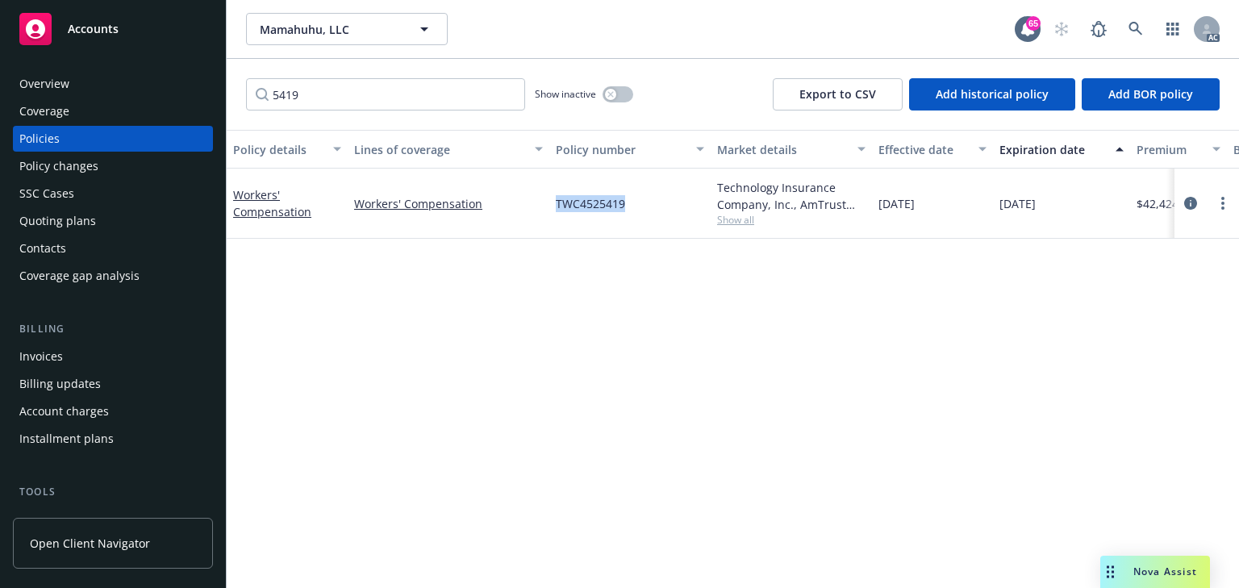
click at [571, 360] on div "Policy details Lines of coverage Policy number Market details Effective date Ex…" at bounding box center [733, 359] width 1013 height 458
drag, startPoint x: 559, startPoint y: 416, endPoint x: 561, endPoint y: 316, distance: 99.3
click at [559, 410] on div "Policy details Lines of coverage Policy number Market details Effective date Ex…" at bounding box center [733, 359] width 1013 height 458
copy span "TWC4525419"
drag, startPoint x: 672, startPoint y: 203, endPoint x: 556, endPoint y: 204, distance: 116.2
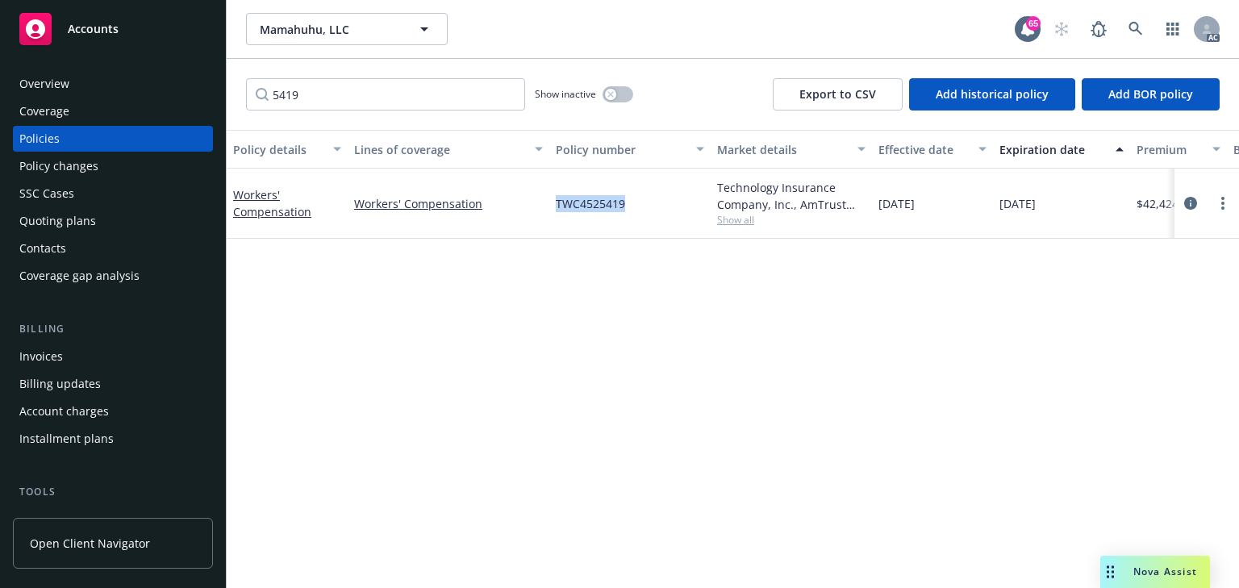
click at [556, 204] on div "TWC4525419" at bounding box center [630, 204] width 161 height 70
click at [913, 432] on div "Policy details Lines of coverage Policy number Market details Effective date Ex…" at bounding box center [733, 359] width 1013 height 458
click at [625, 299] on div "Policy details Lines of coverage Policy number Market details Effective date Ex…" at bounding box center [733, 359] width 1013 height 458
click at [472, 397] on div "Policy details Lines of coverage Policy number Market details Effective date Ex…" at bounding box center [733, 359] width 1013 height 458
click at [726, 216] on span "Show all" at bounding box center [791, 220] width 148 height 14
